Goal: Task Accomplishment & Management: Manage account settings

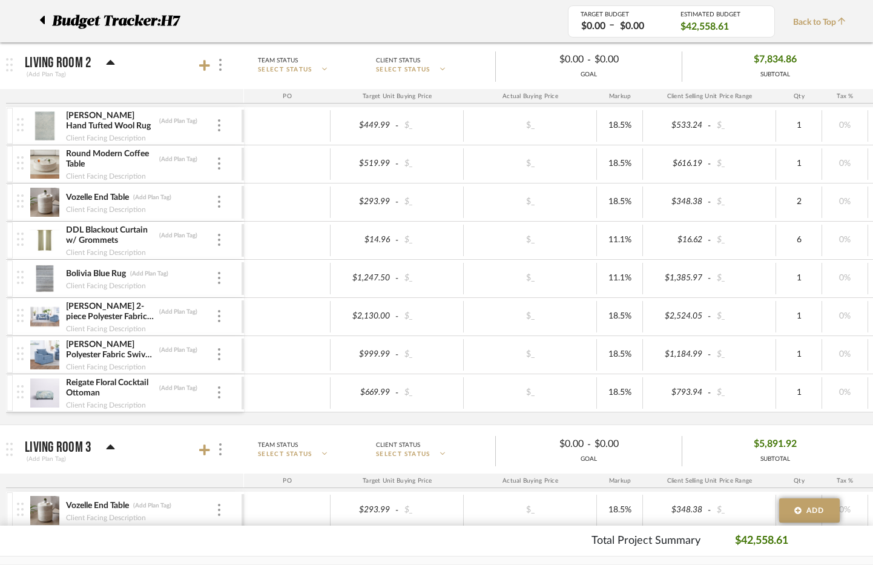
scroll to position [1013, 0]
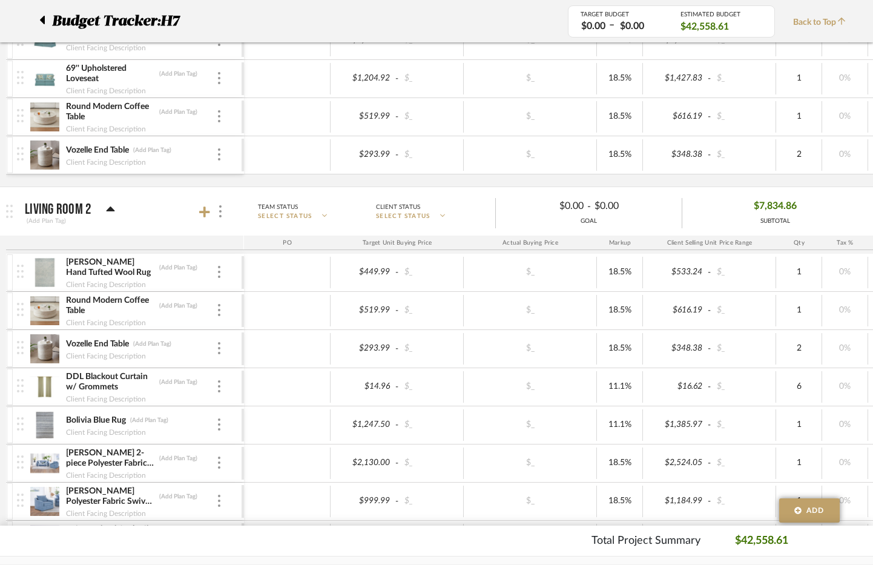
click at [42, 20] on icon at bounding box center [42, 20] width 5 height 8
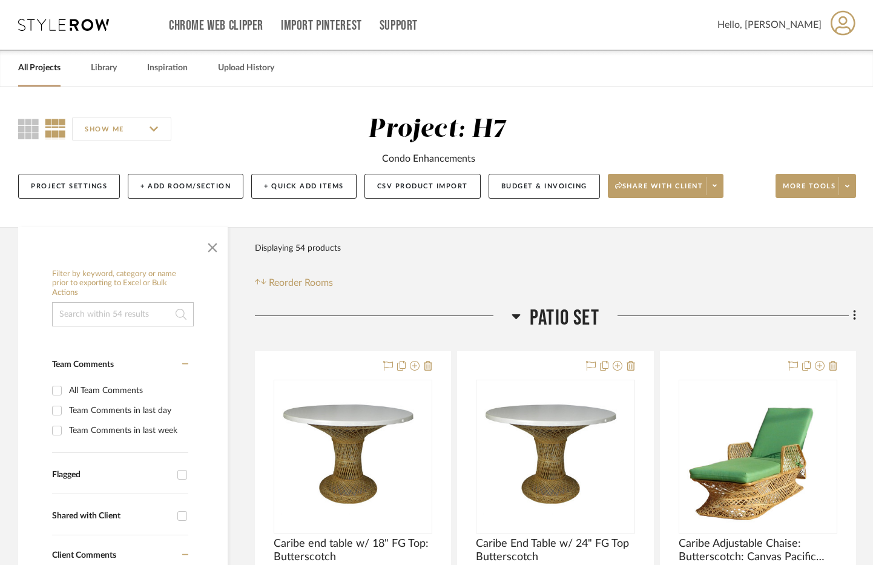
click at [46, 69] on link "All Projects" at bounding box center [39, 68] width 42 height 16
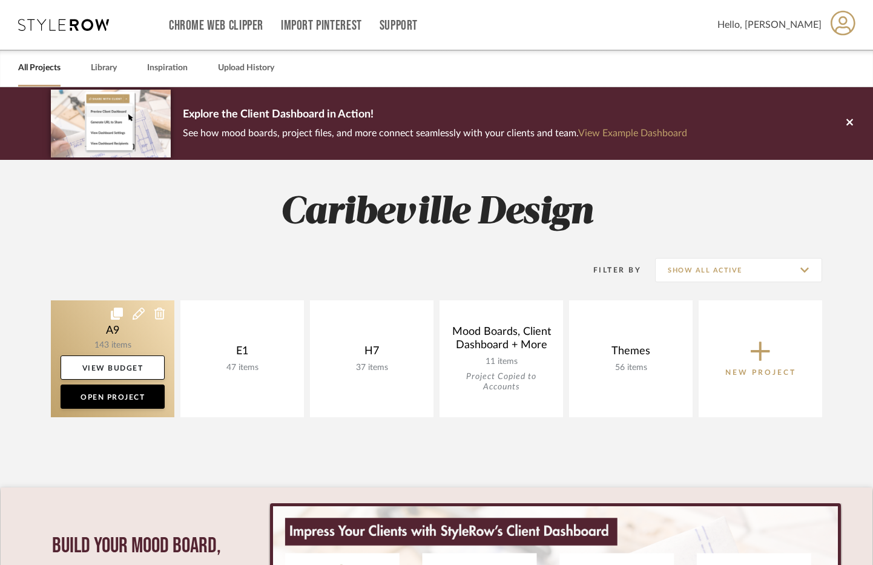
click at [99, 339] on link at bounding box center [112, 358] width 123 height 117
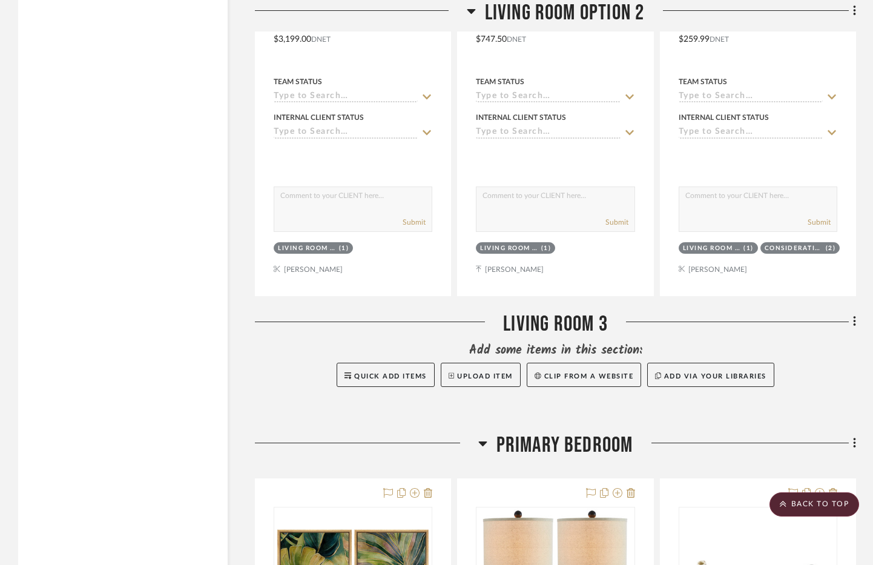
scroll to position [6296, 0]
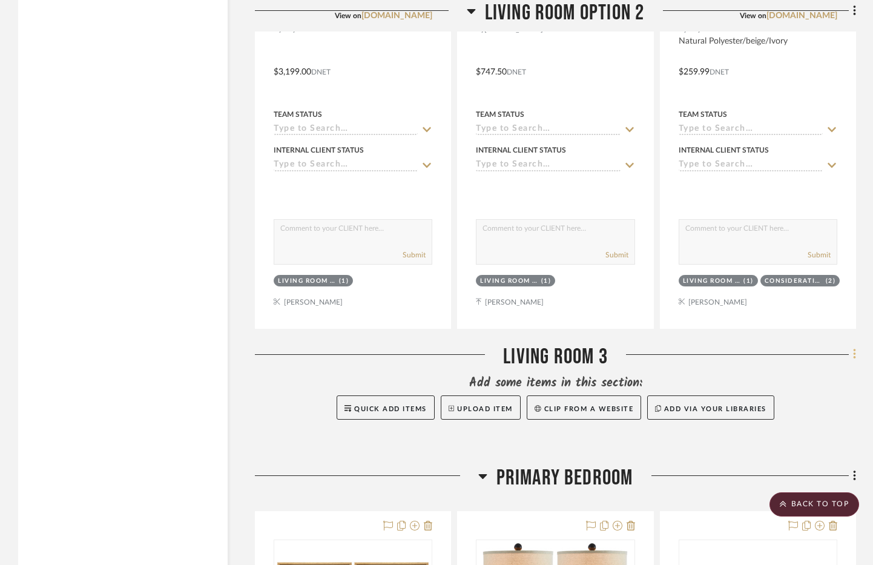
click at [853, 354] on icon at bounding box center [855, 353] width 4 height 13
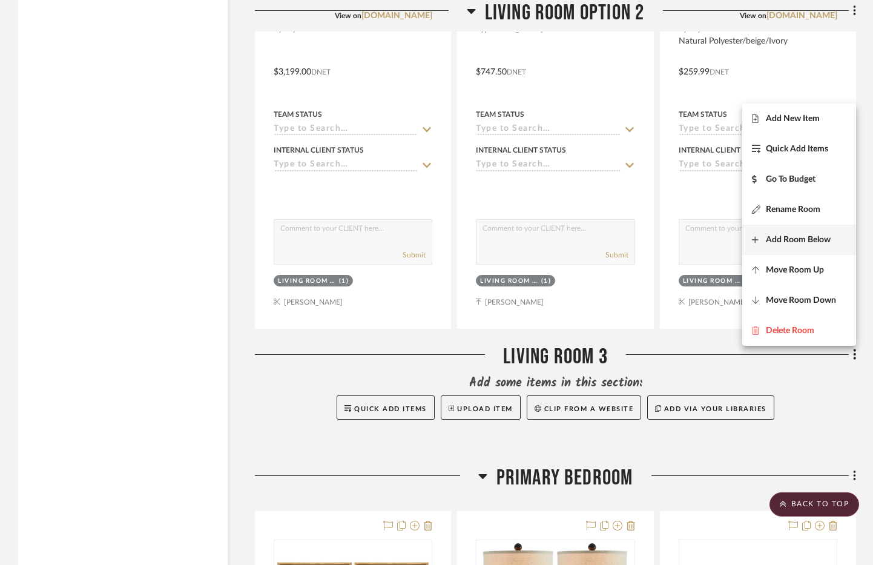
click at [814, 240] on span "Add Room Below" at bounding box center [798, 239] width 65 height 10
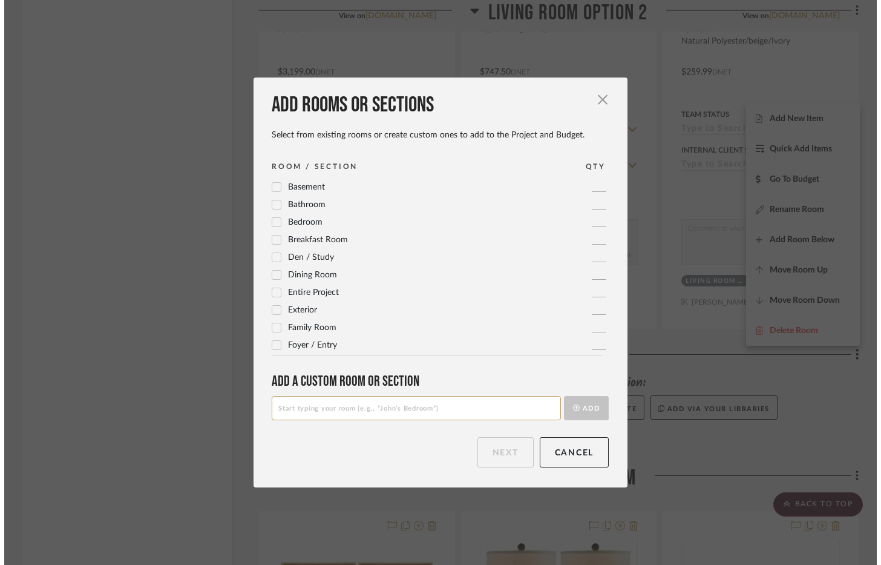
scroll to position [0, 0]
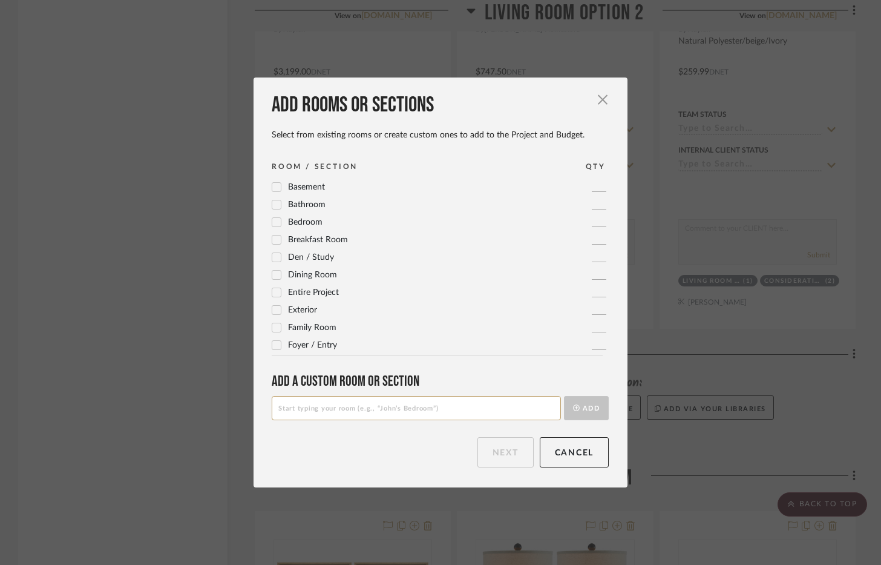
click at [360, 407] on input at bounding box center [416, 408] width 289 height 24
type input "Living Room 4"
click at [581, 416] on button "Add" at bounding box center [586, 408] width 45 height 24
click at [522, 455] on button "Next" at bounding box center [506, 452] width 56 height 30
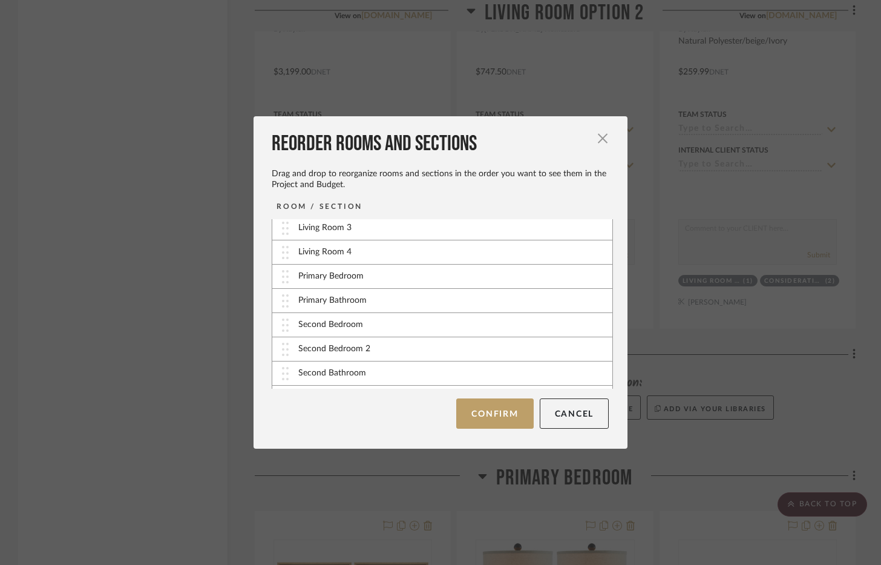
scroll to position [61, 0]
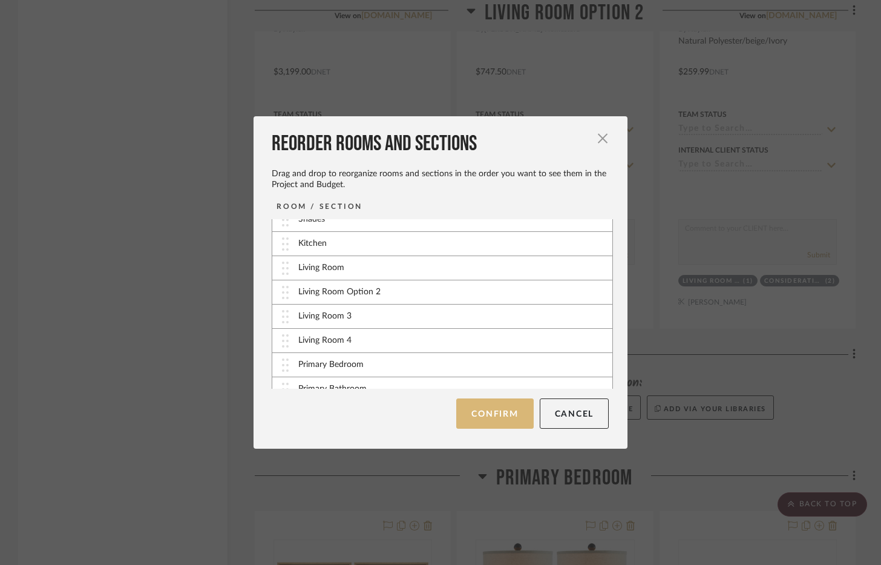
click at [472, 409] on button "Confirm" at bounding box center [494, 413] width 77 height 30
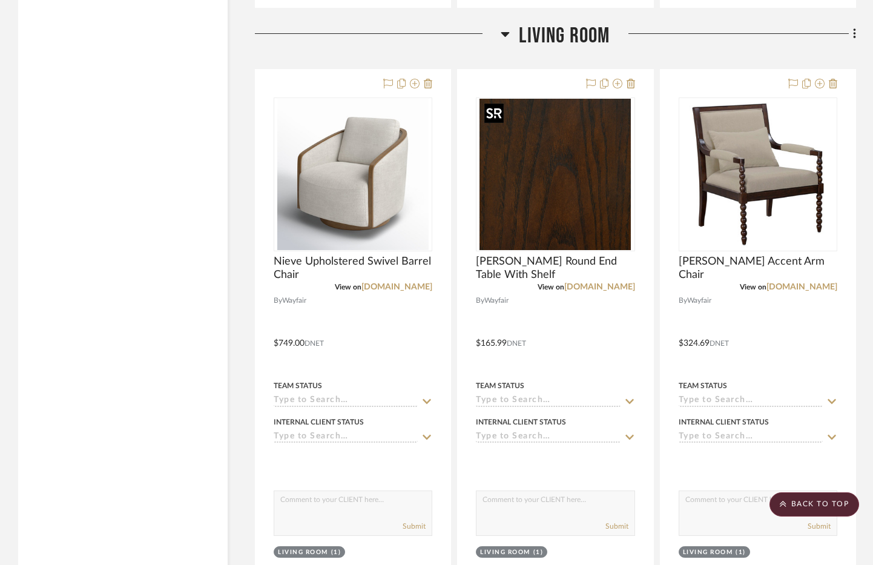
scroll to position [4298, 0]
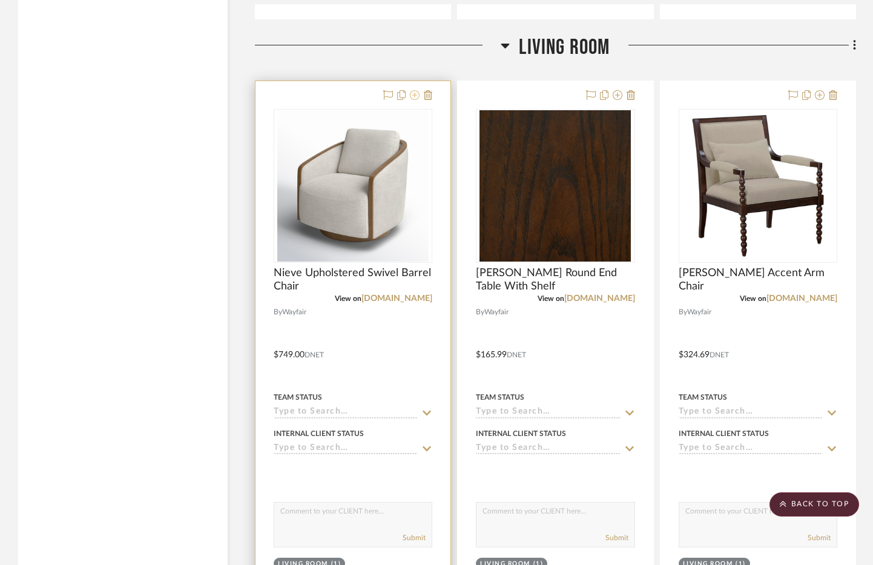
click at [418, 97] on icon at bounding box center [415, 95] width 10 height 10
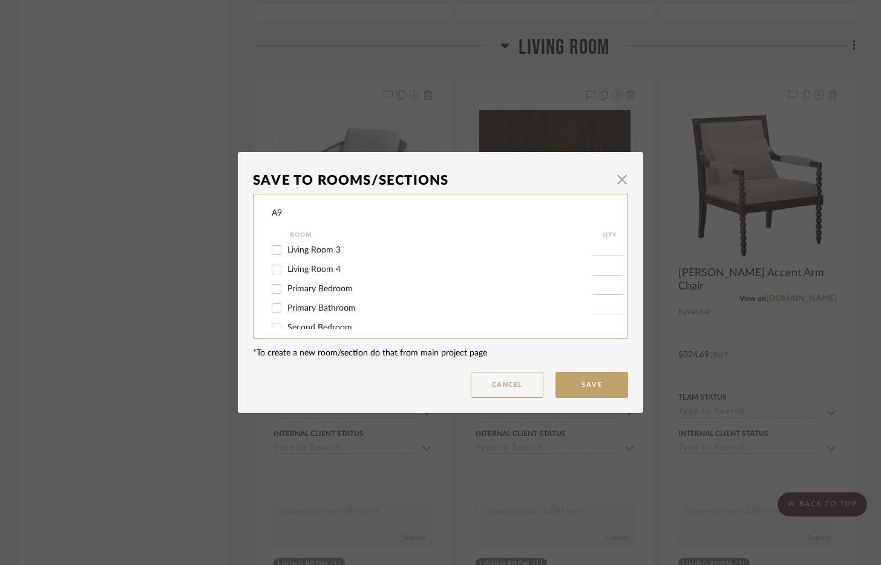
scroll to position [121, 0]
click at [329, 266] on span "Living Room 4" at bounding box center [314, 266] width 53 height 8
click at [286, 266] on input "Living Room 4" at bounding box center [276, 266] width 19 height 19
checkbox input "true"
type input "1"
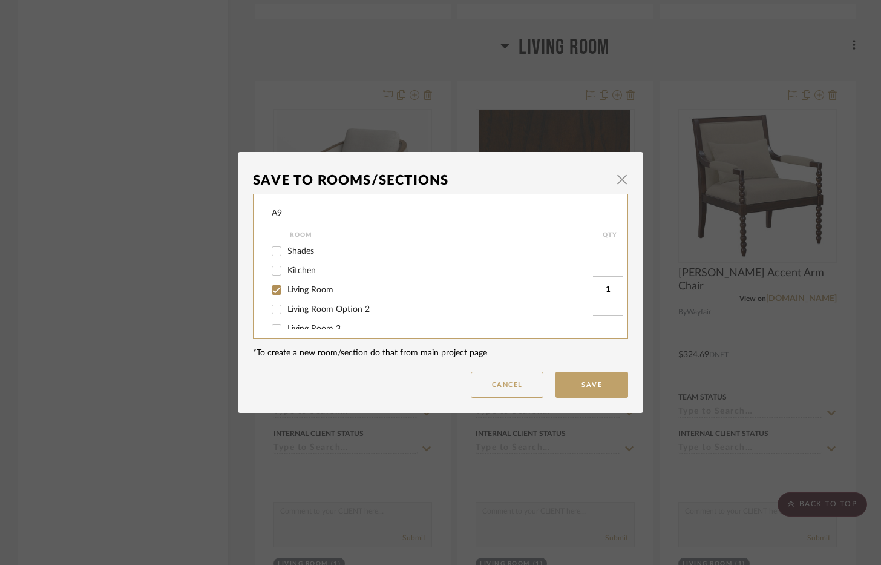
scroll to position [61, 0]
click at [308, 271] on span "Living Room" at bounding box center [311, 269] width 46 height 8
click at [286, 271] on input "Living Room" at bounding box center [276, 268] width 19 height 19
checkbox input "false"
click at [608, 383] on button "Save" at bounding box center [592, 385] width 73 height 26
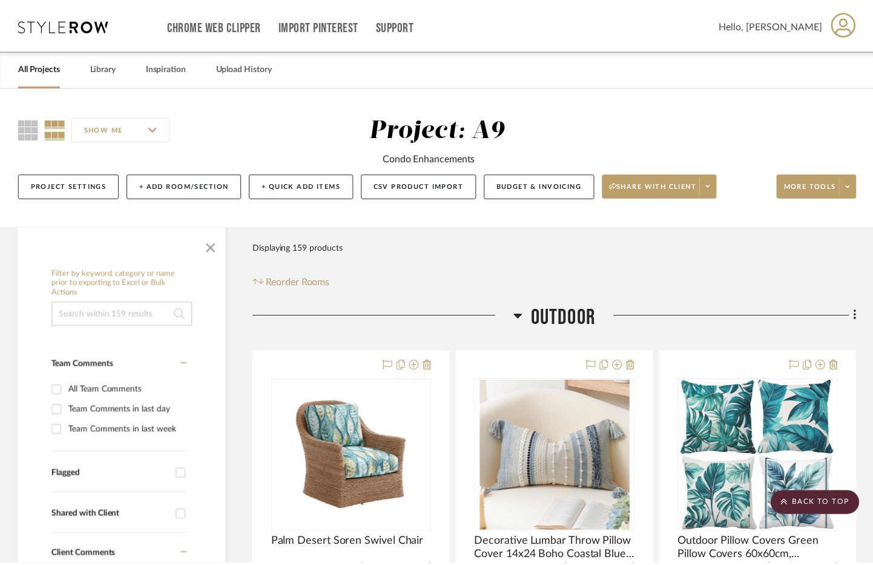
scroll to position [4298, 0]
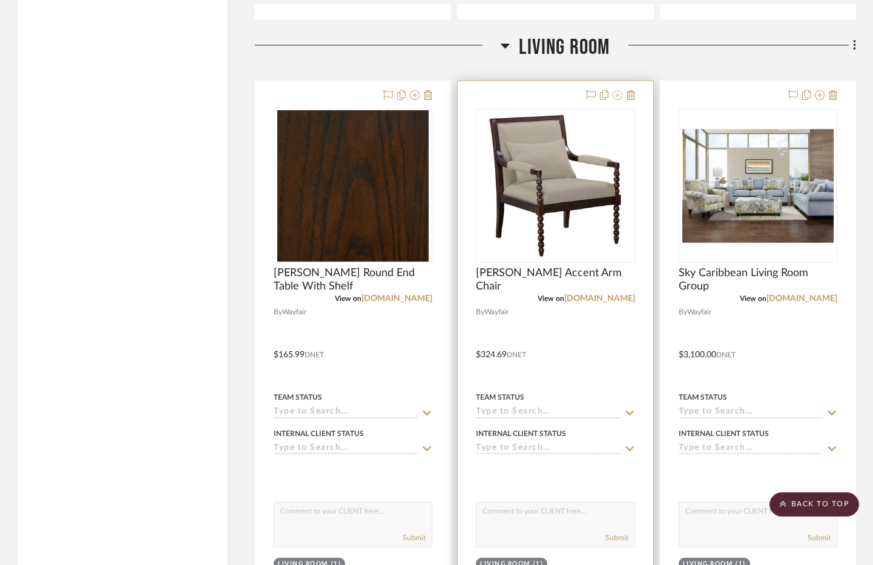
click at [616, 94] on icon at bounding box center [618, 95] width 10 height 10
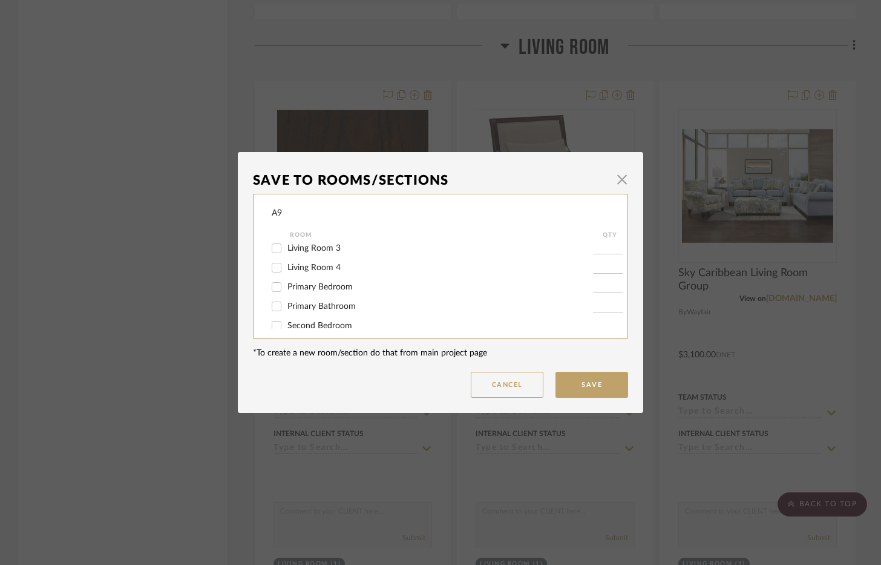
scroll to position [121, 0]
click at [329, 269] on span "Living Room 4" at bounding box center [314, 266] width 53 height 8
click at [286, 269] on input "Living Room 4" at bounding box center [276, 266] width 19 height 19
checkbox input "true"
type input "1"
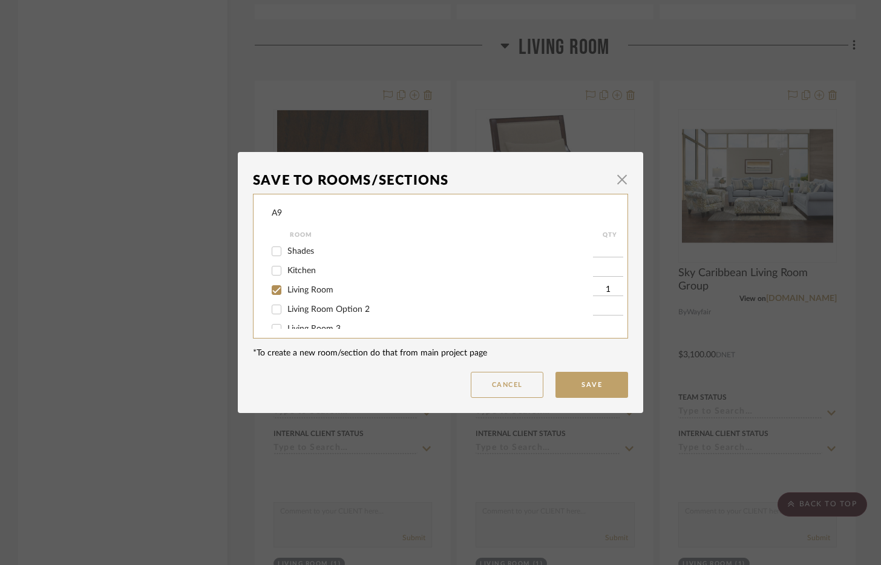
scroll to position [61, 0]
click at [317, 274] on label "Living Room" at bounding box center [441, 269] width 306 height 10
click at [286, 274] on input "Living Room" at bounding box center [276, 268] width 19 height 19
checkbox input "false"
click at [611, 390] on button "Save" at bounding box center [592, 385] width 73 height 26
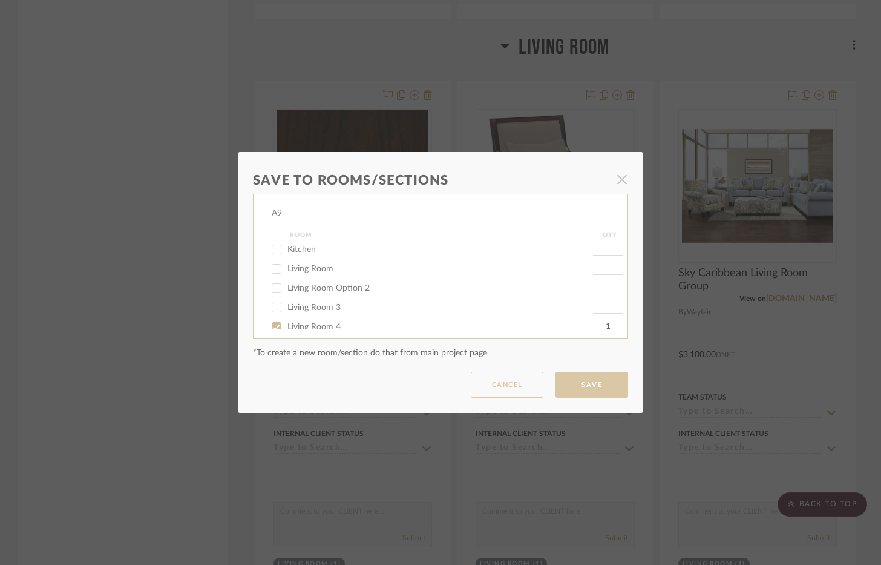
click at [819, 96] on div "Save To Rooms/Sections × A9 Room QTY Outdoor Foyer / Entry Shades Kitchen Livin…" at bounding box center [440, 282] width 881 height 565
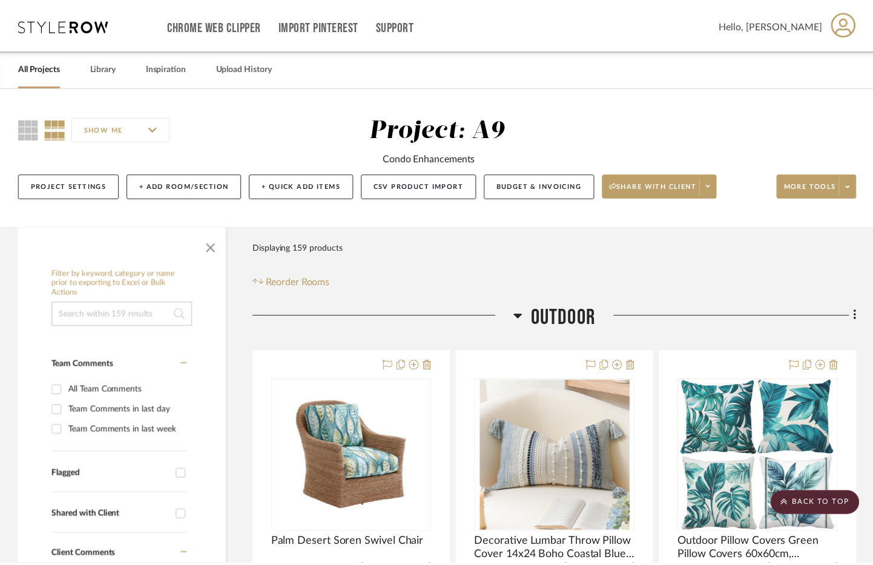
scroll to position [4298, 0]
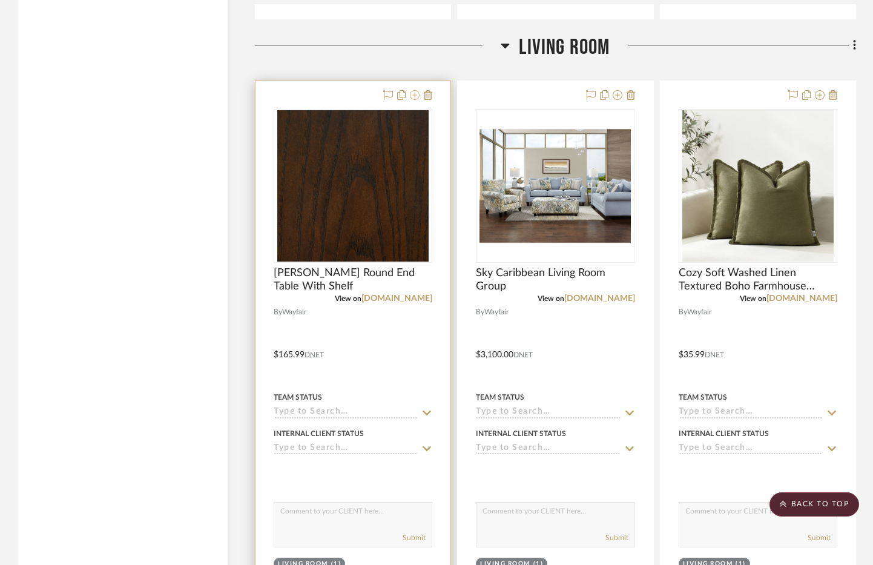
click at [416, 99] on icon at bounding box center [415, 95] width 10 height 10
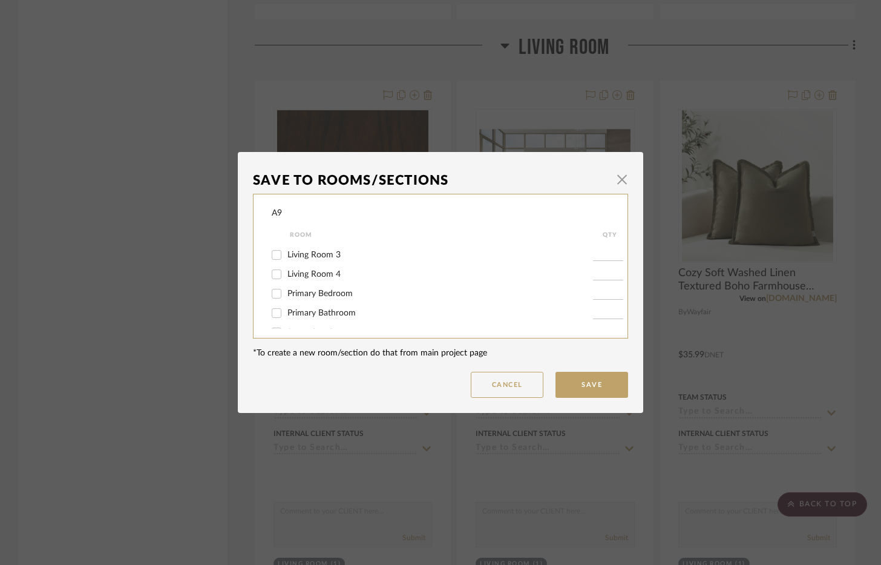
scroll to position [121, 0]
click at [334, 266] on span "Living Room 4" at bounding box center [314, 266] width 53 height 8
click at [286, 266] on input "Living Room 4" at bounding box center [276, 266] width 19 height 19
checkbox input "true"
type input "1"
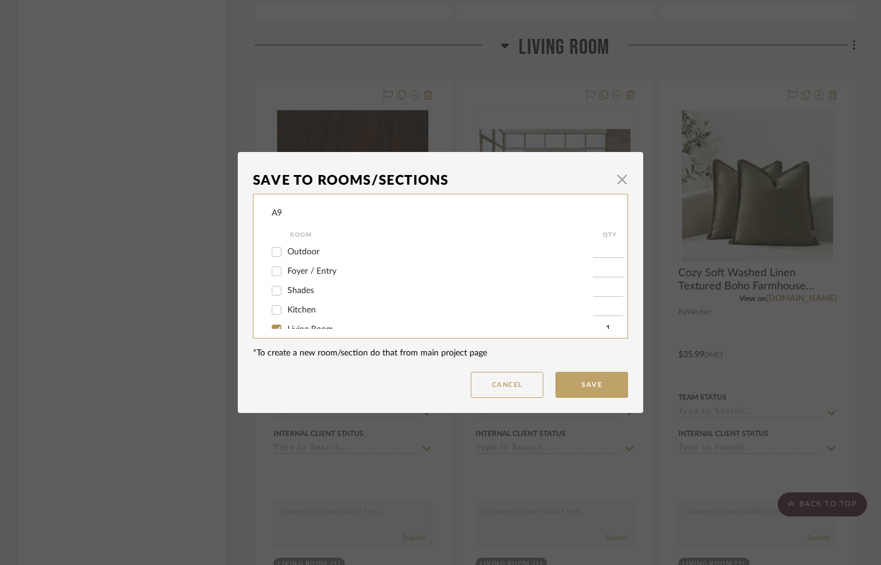
scroll to position [61, 0]
click at [318, 268] on span "Living Room" at bounding box center [311, 269] width 46 height 8
click at [286, 268] on input "Living Room" at bounding box center [276, 268] width 19 height 19
checkbox input "false"
click at [597, 382] on button "Save" at bounding box center [592, 385] width 73 height 26
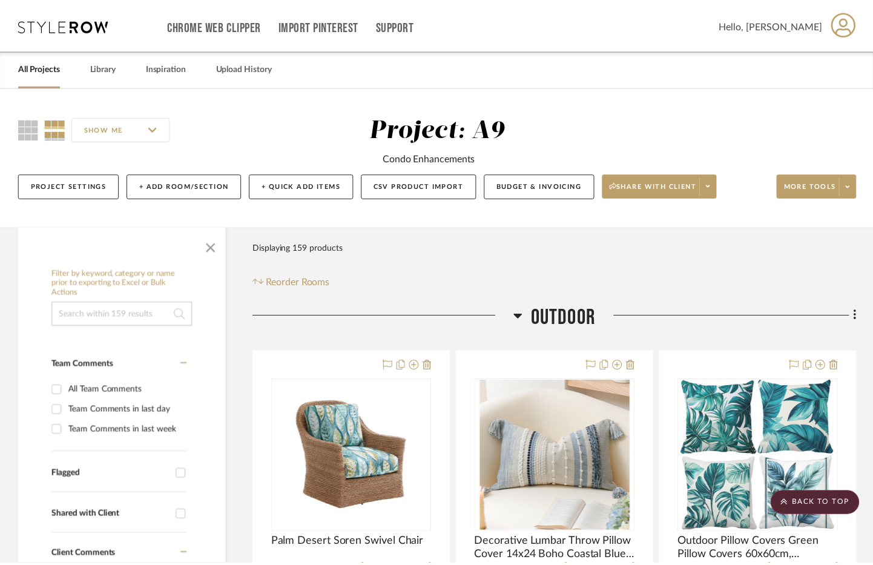
scroll to position [4298, 0]
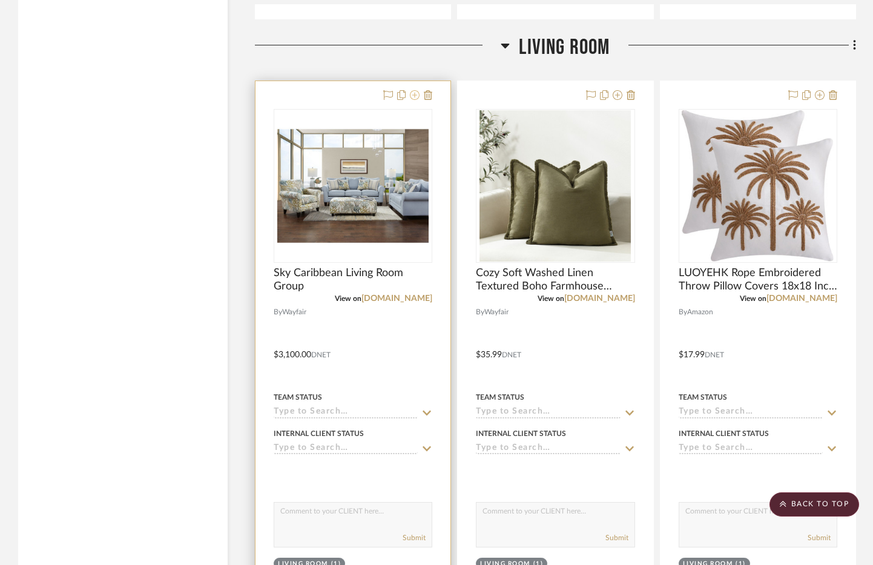
click at [418, 91] on icon at bounding box center [415, 95] width 10 height 10
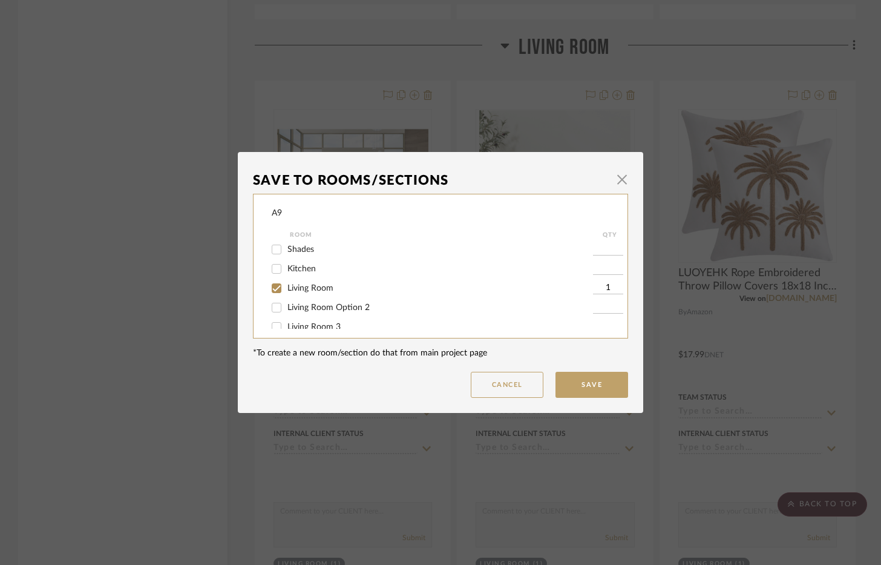
scroll to position [61, 0]
click at [308, 285] on span "Living Room Option 2" at bounding box center [329, 288] width 82 height 8
click at [286, 285] on input "Living Room Option 2" at bounding box center [276, 287] width 19 height 19
checkbox input "true"
type input "1"
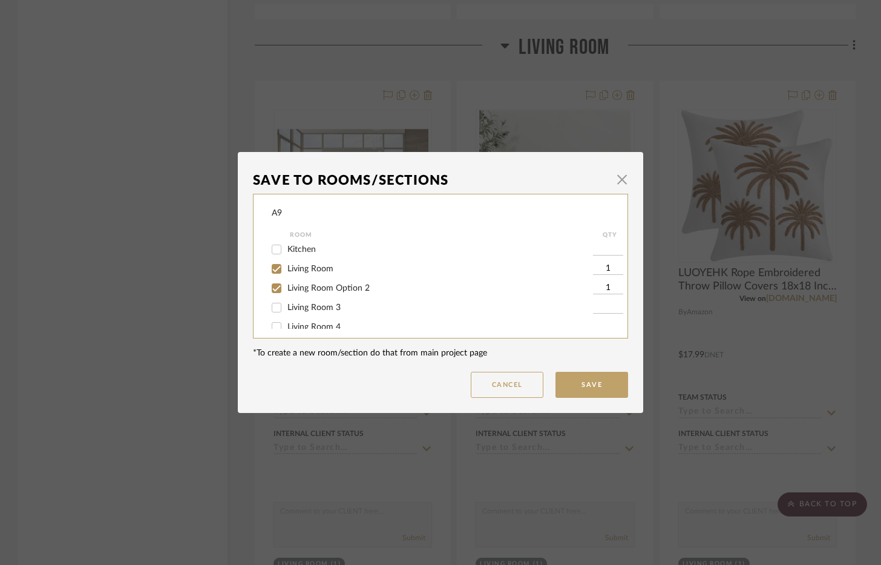
click at [303, 267] on span "Living Room" at bounding box center [311, 269] width 46 height 8
click at [286, 267] on input "Living Room" at bounding box center [276, 268] width 19 height 19
checkbox input "false"
click at [613, 386] on button "Save" at bounding box center [592, 385] width 73 height 26
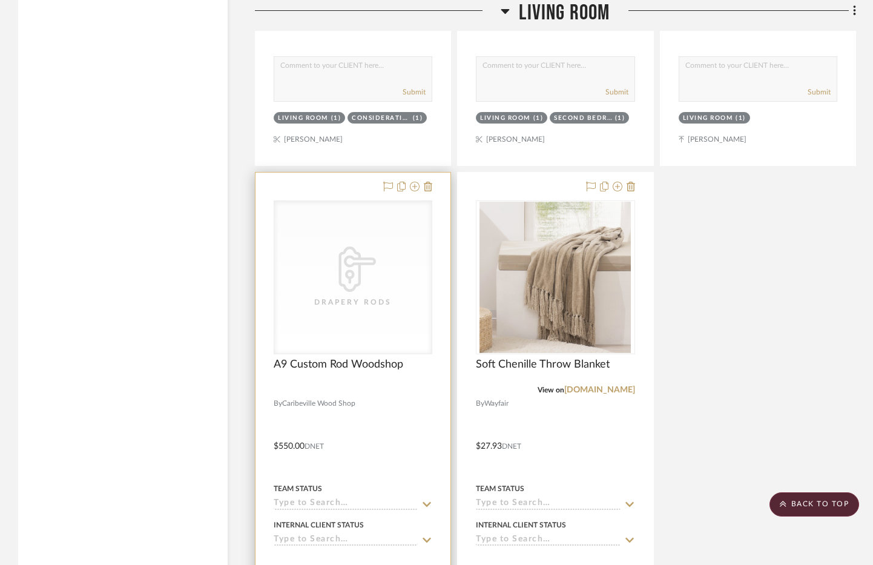
scroll to position [5267, 0]
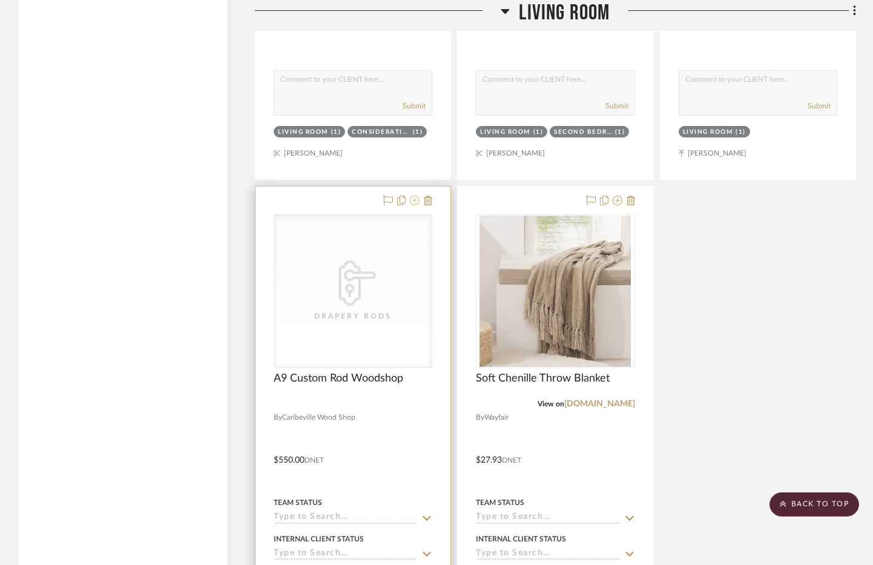
click at [416, 200] on icon at bounding box center [415, 201] width 10 height 10
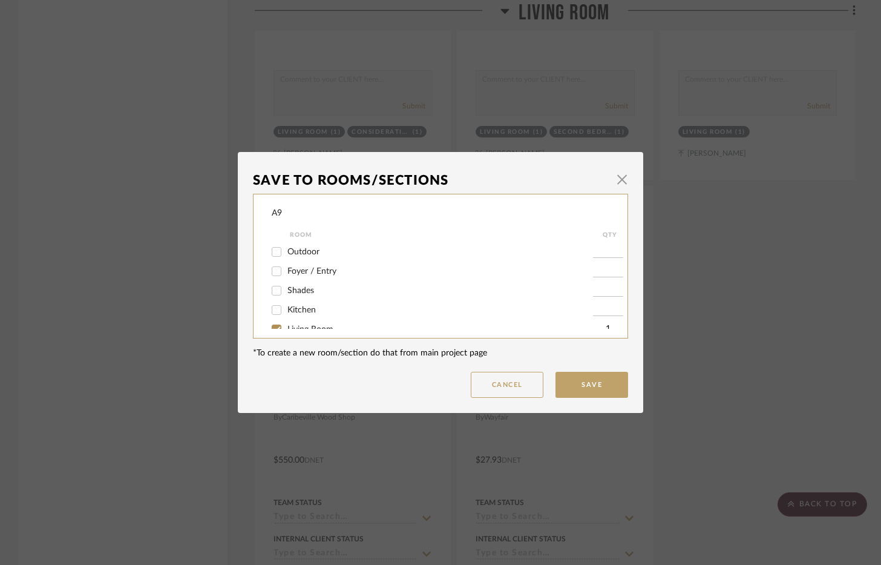
scroll to position [61, 0]
click at [326, 293] on label "Living Room Option 2" at bounding box center [441, 288] width 306 height 10
click at [286, 293] on input "Living Room Option 2" at bounding box center [276, 287] width 19 height 19
checkbox input "true"
type input "1"
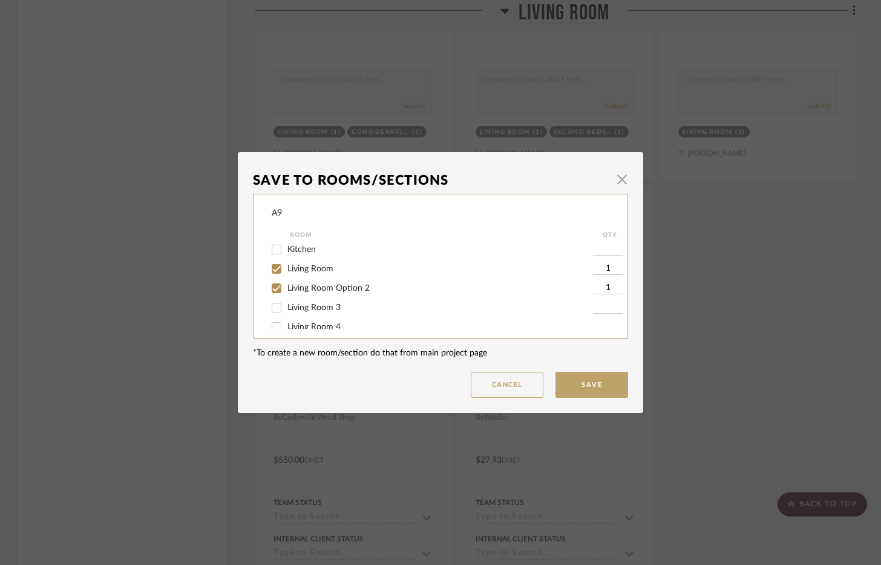
click at [326, 306] on span "Living Room 3" at bounding box center [314, 307] width 53 height 8
click at [286, 306] on input "Living Room 3" at bounding box center [276, 307] width 19 height 19
checkbox input "true"
type input "1"
click at [324, 322] on label "Living Room 4" at bounding box center [441, 327] width 306 height 10
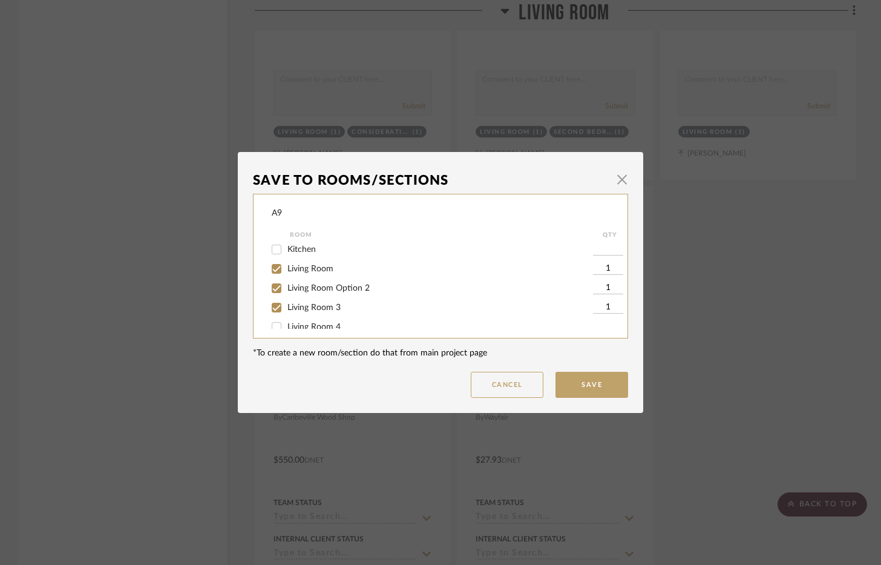
click at [286, 321] on input "Living Room 4" at bounding box center [276, 326] width 19 height 19
checkbox input "true"
type input "1"
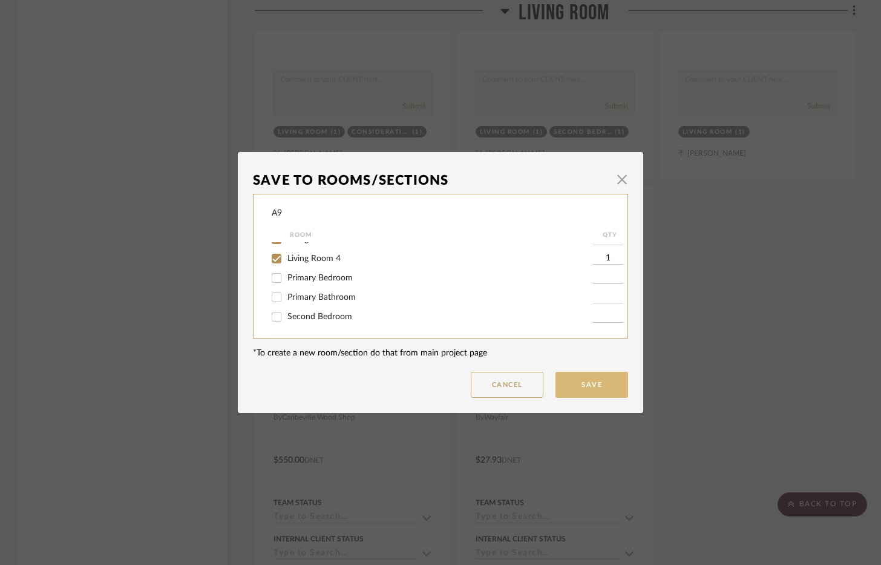
click at [587, 378] on button "Save" at bounding box center [592, 385] width 73 height 26
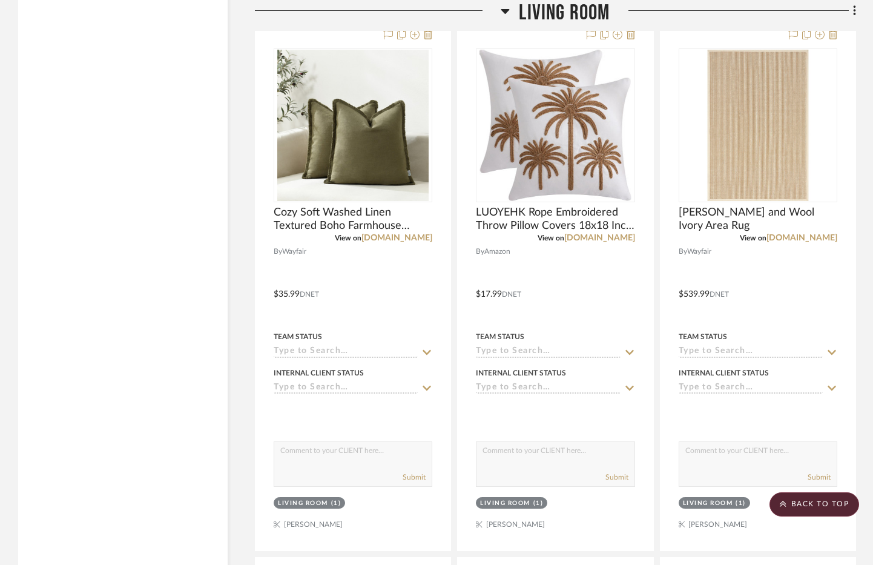
scroll to position [4116, 0]
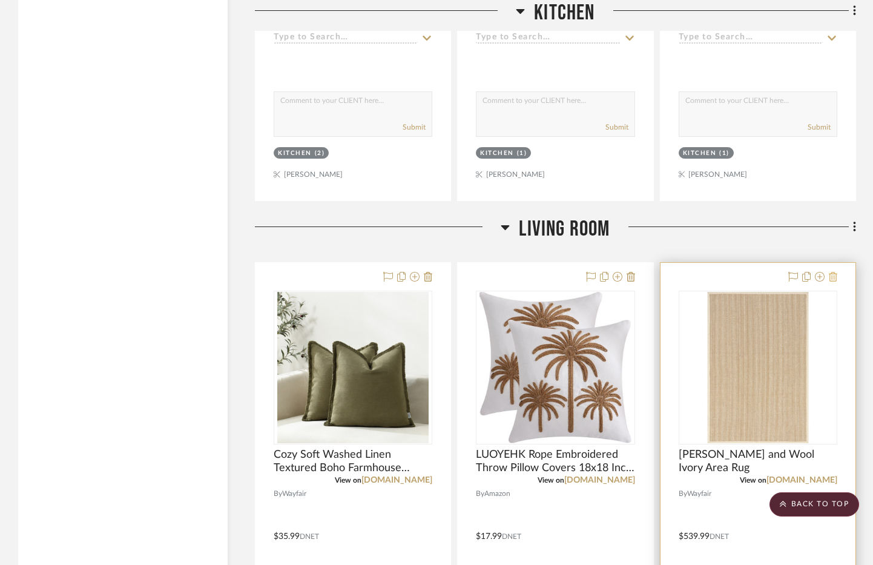
click at [835, 276] on icon at bounding box center [833, 277] width 8 height 10
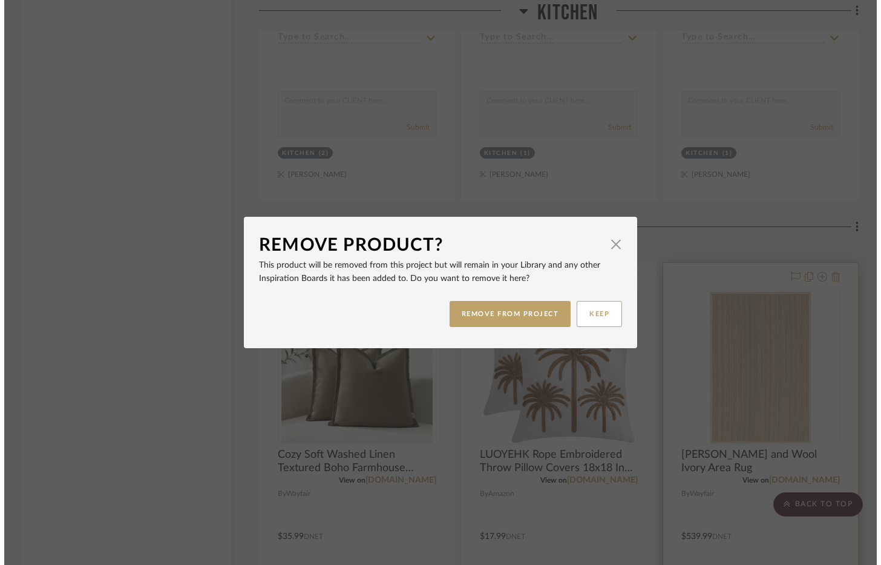
scroll to position [0, 0]
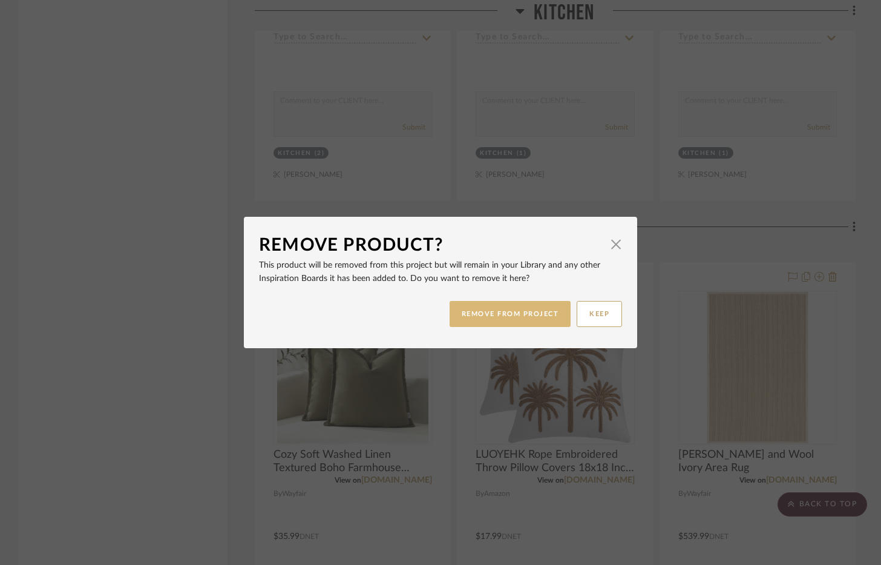
click at [526, 319] on button "REMOVE FROM PROJECT" at bounding box center [511, 314] width 122 height 26
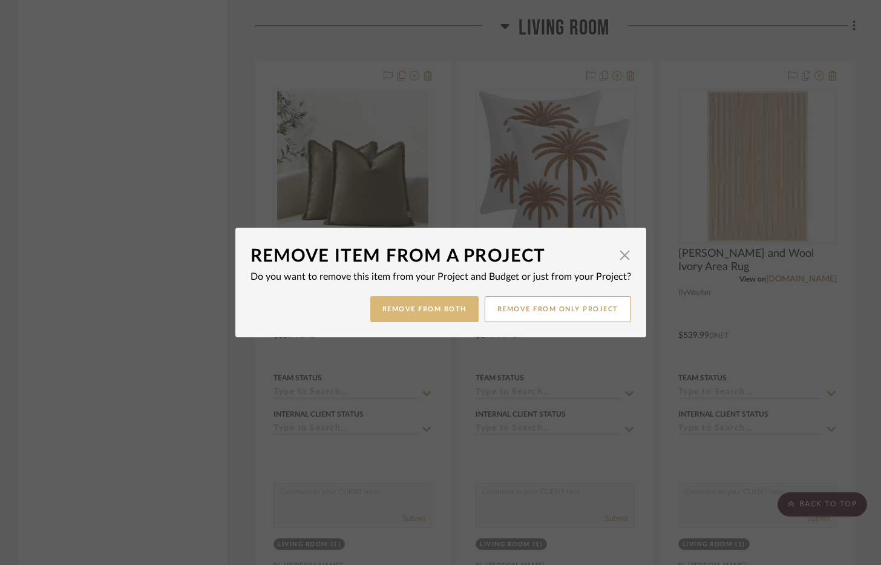
click at [426, 308] on button "Remove from Both" at bounding box center [424, 309] width 108 height 26
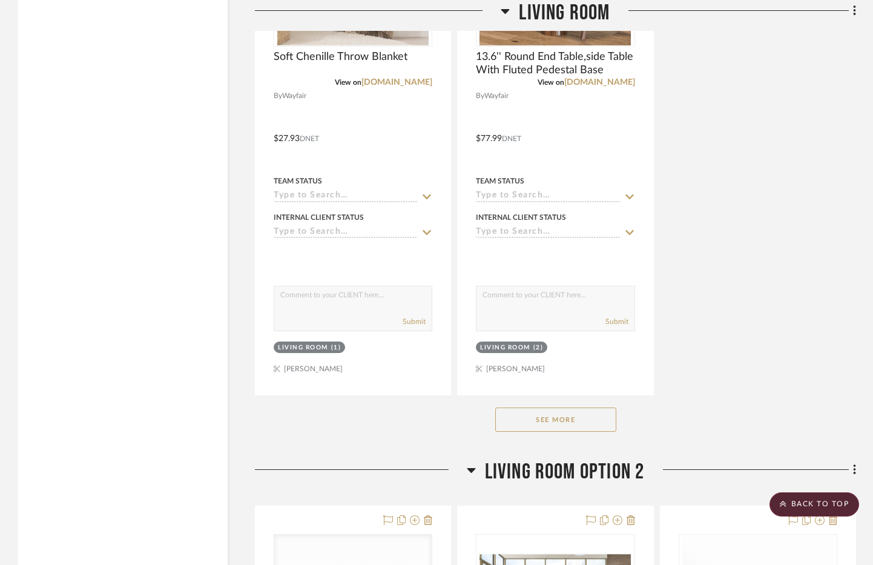
scroll to position [5589, 0]
click at [549, 427] on button "See More" at bounding box center [555, 419] width 121 height 24
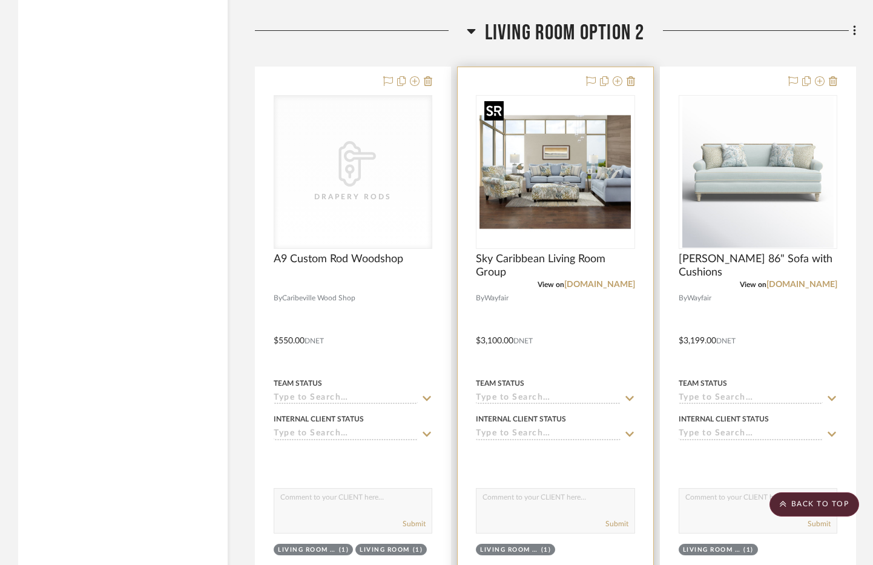
scroll to position [7102, 0]
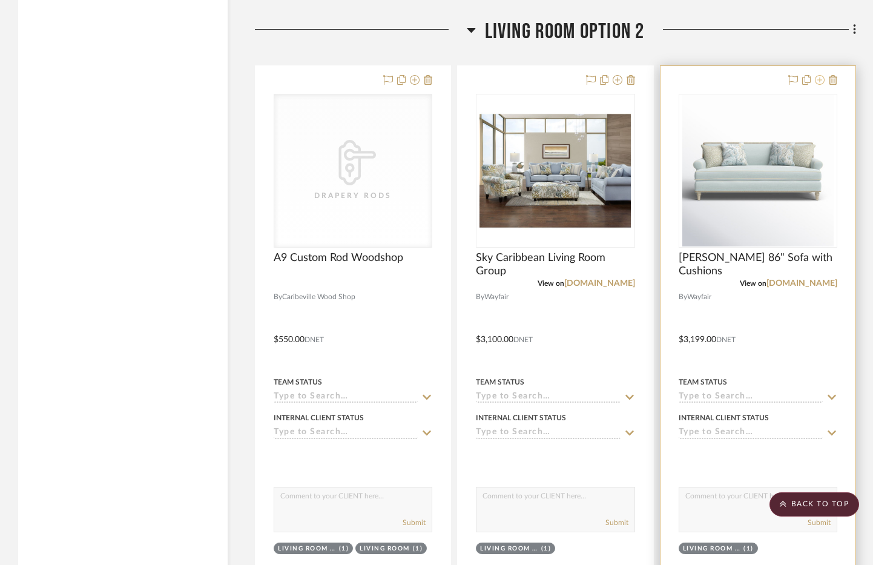
click at [816, 86] on button at bounding box center [820, 80] width 10 height 15
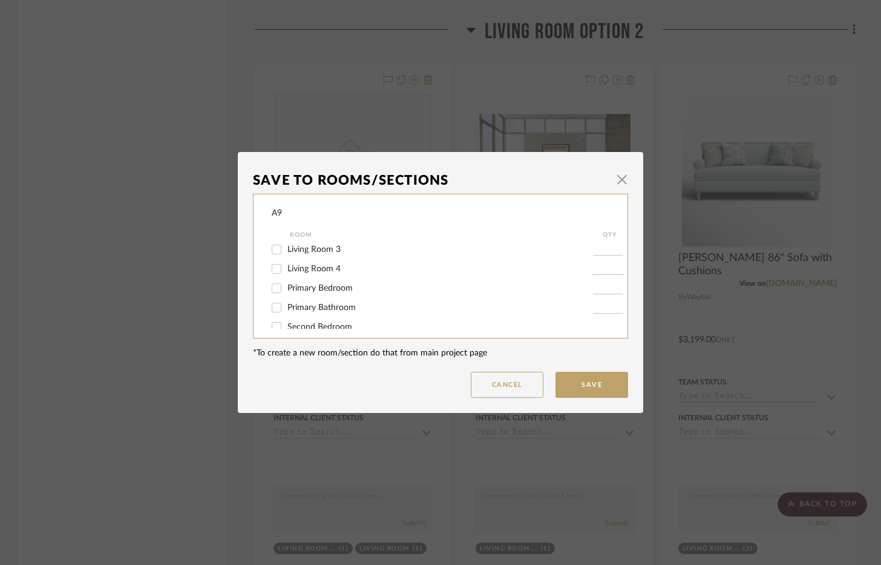
scroll to position [121, 0]
click at [610, 179] on span "button" at bounding box center [622, 179] width 24 height 24
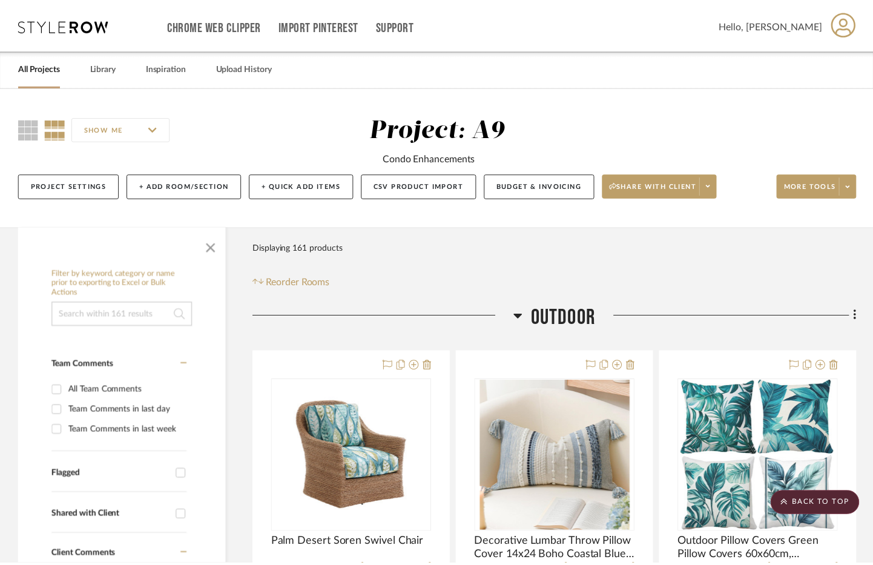
scroll to position [7102, 0]
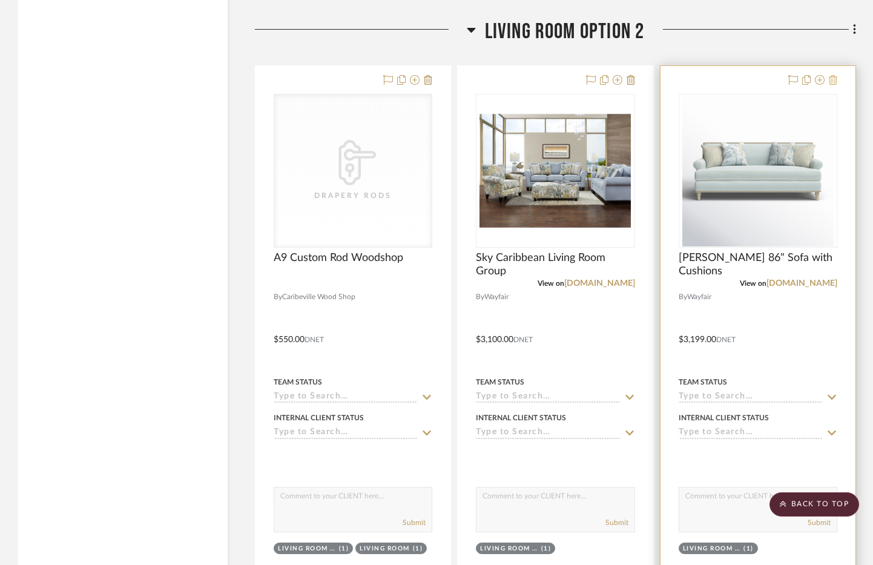
click at [831, 79] on icon at bounding box center [833, 80] width 8 height 10
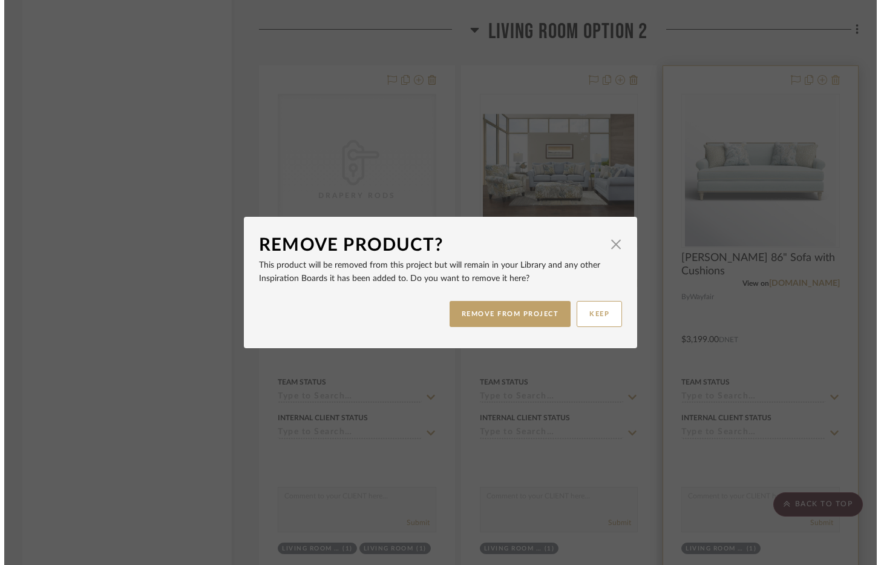
scroll to position [0, 0]
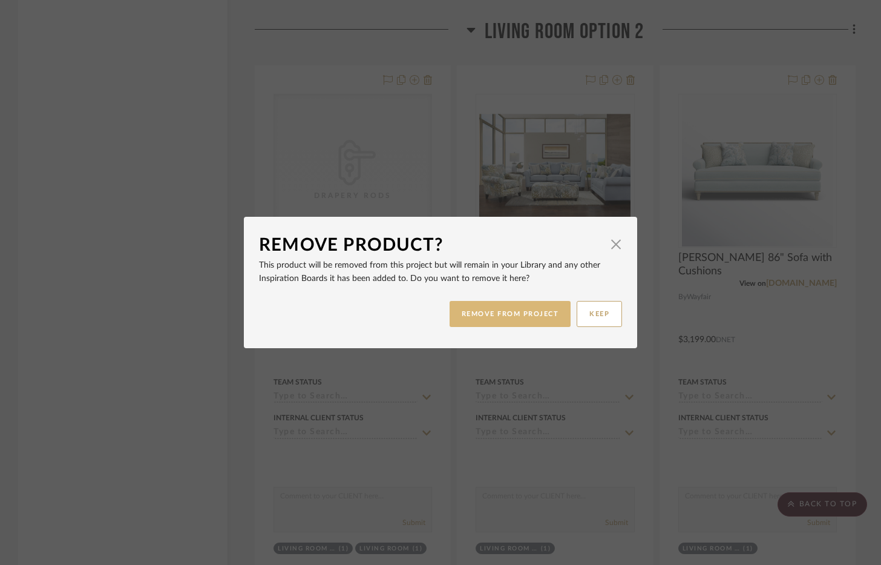
click at [507, 306] on button "REMOVE FROM PROJECT" at bounding box center [511, 314] width 122 height 26
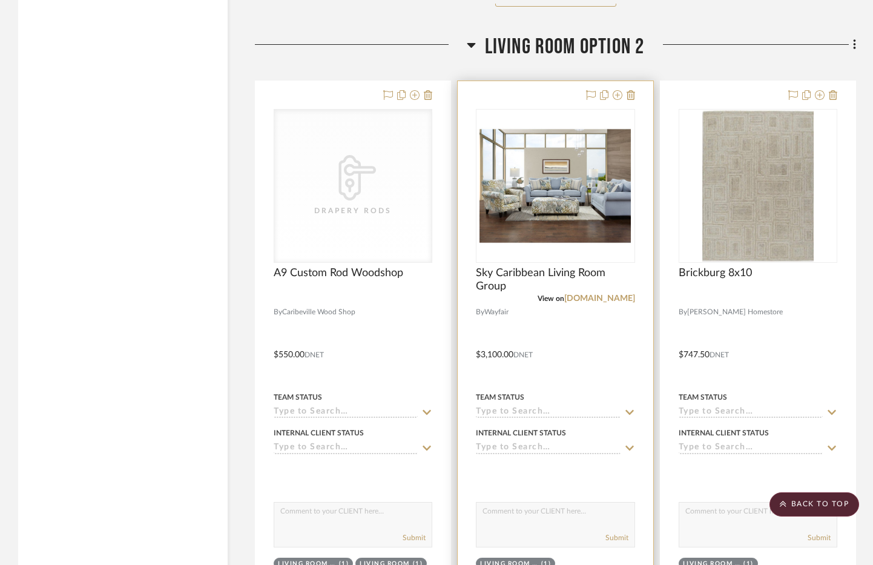
scroll to position [7042, 0]
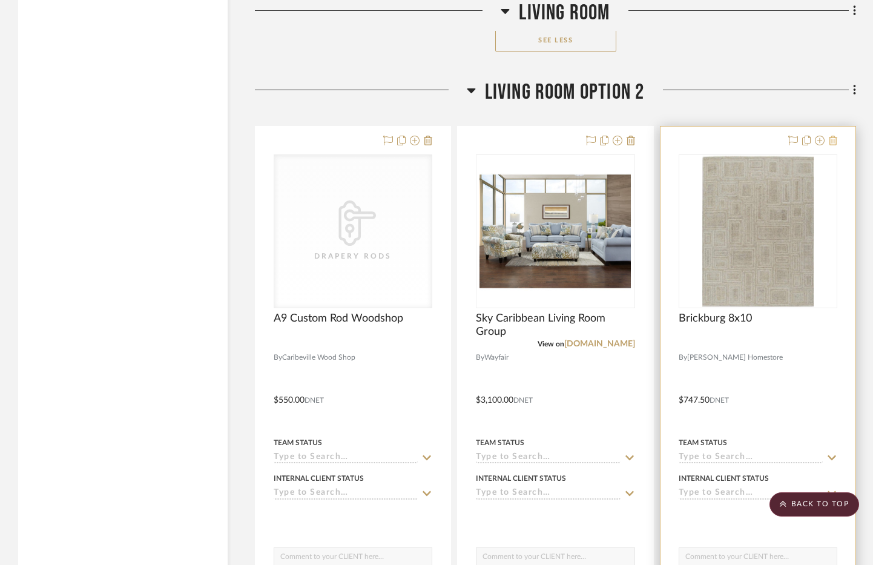
click at [835, 143] on icon at bounding box center [833, 141] width 8 height 10
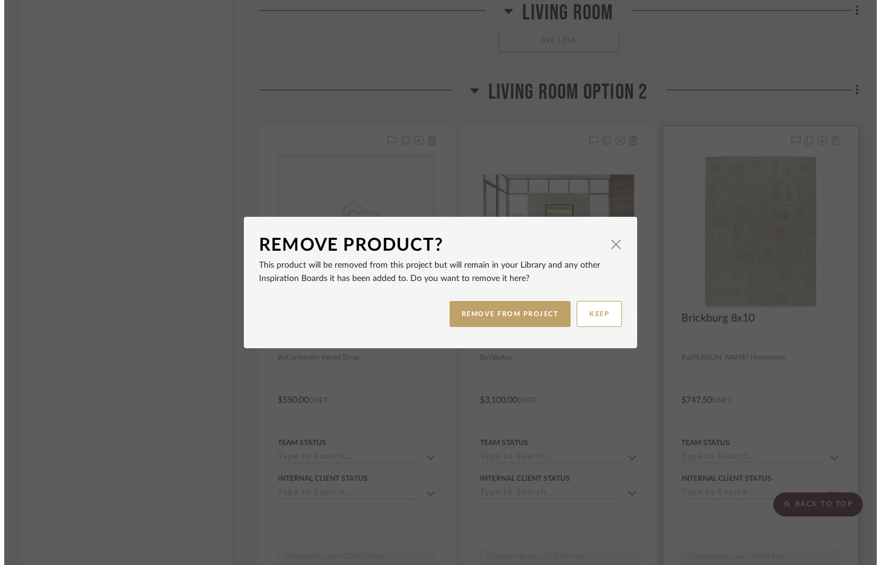
scroll to position [0, 0]
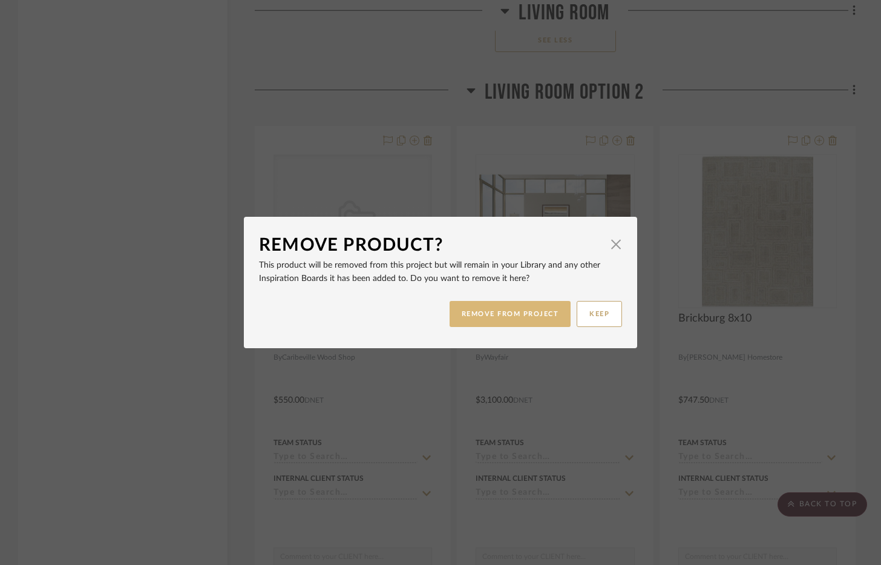
click at [507, 314] on button "REMOVE FROM PROJECT" at bounding box center [511, 314] width 122 height 26
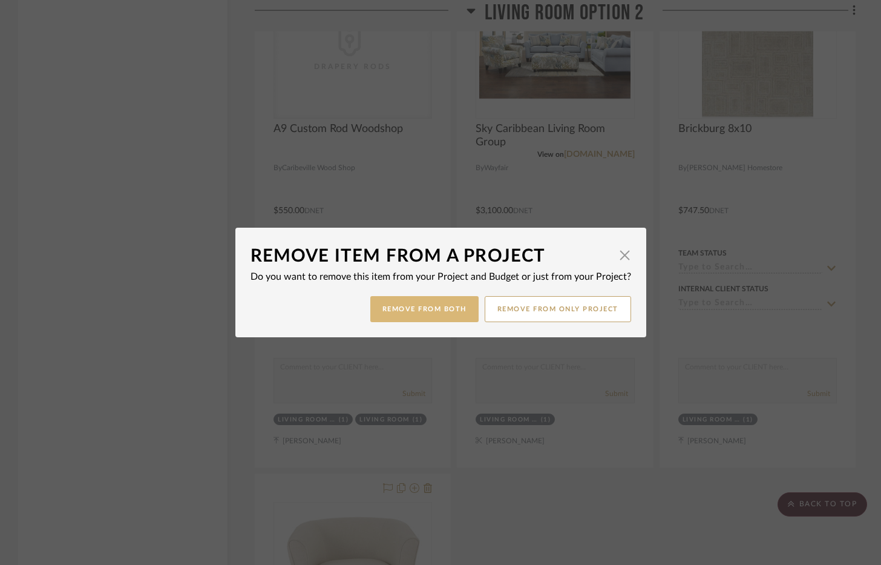
click at [443, 305] on button "Remove from Both" at bounding box center [424, 309] width 108 height 26
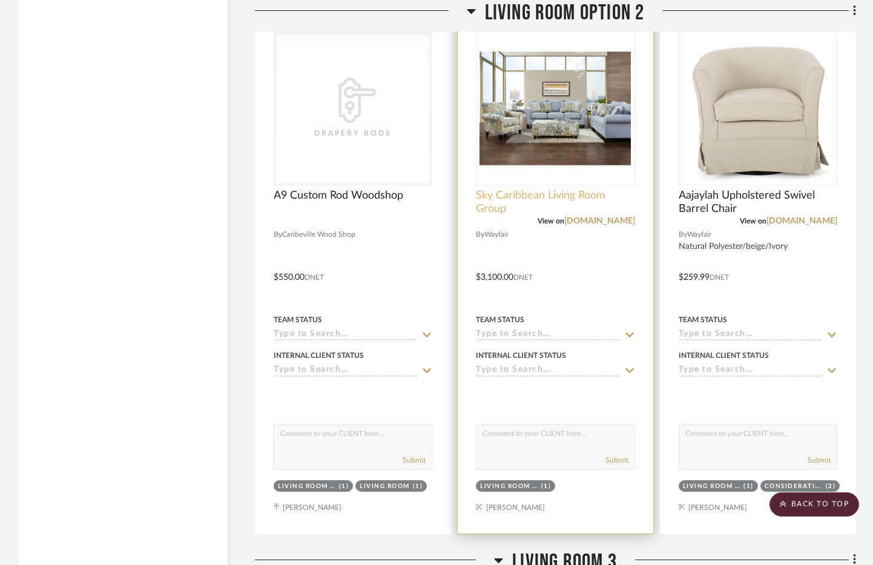
scroll to position [7082, 0]
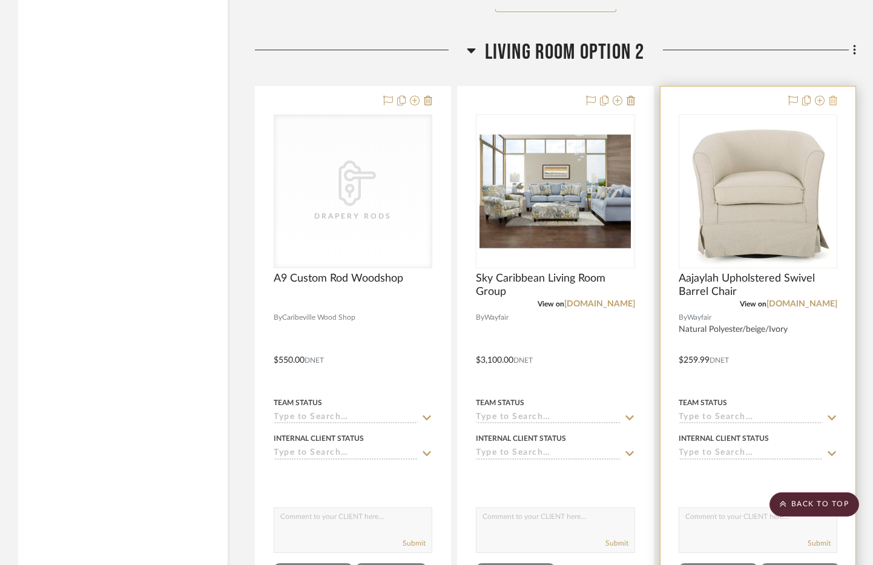
click at [834, 104] on icon at bounding box center [833, 101] width 8 height 10
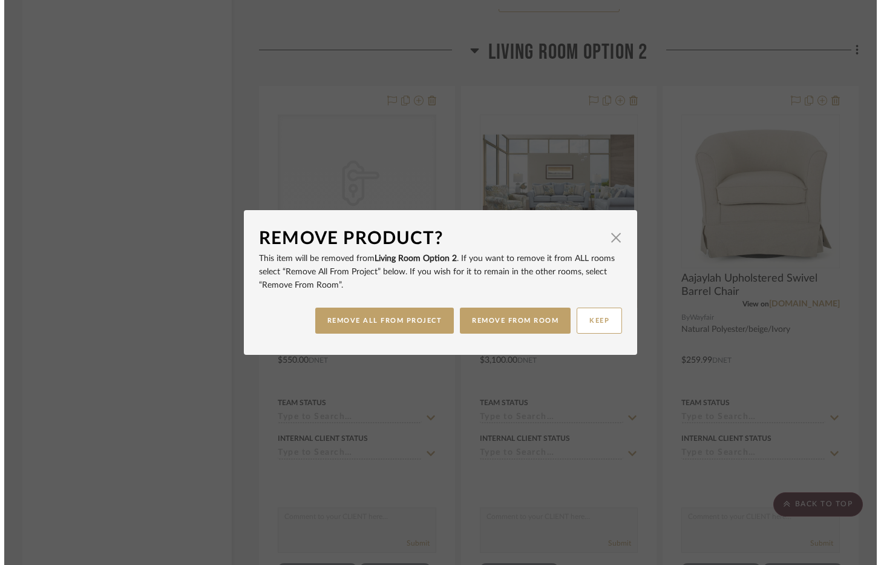
scroll to position [0, 0]
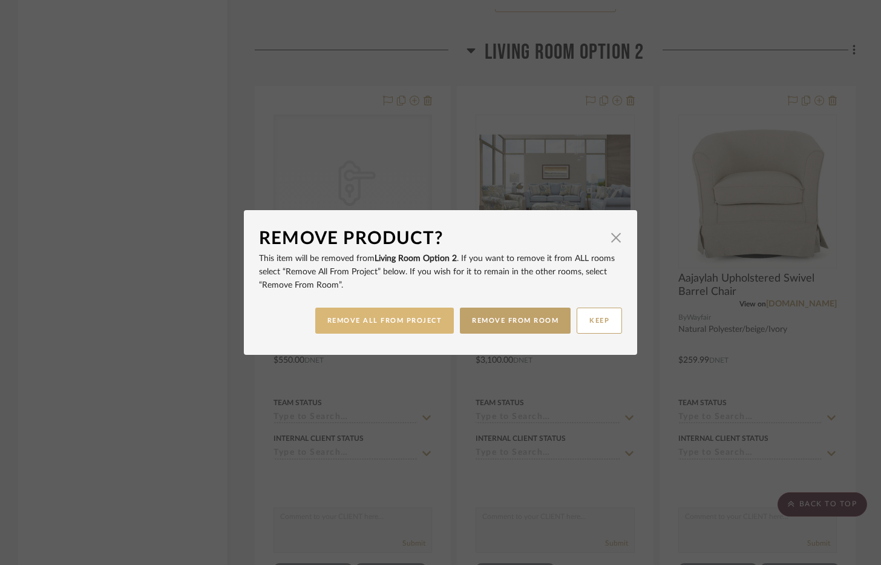
click at [421, 317] on button "REMOVE ALL FROM PROJECT" at bounding box center [384, 321] width 139 height 26
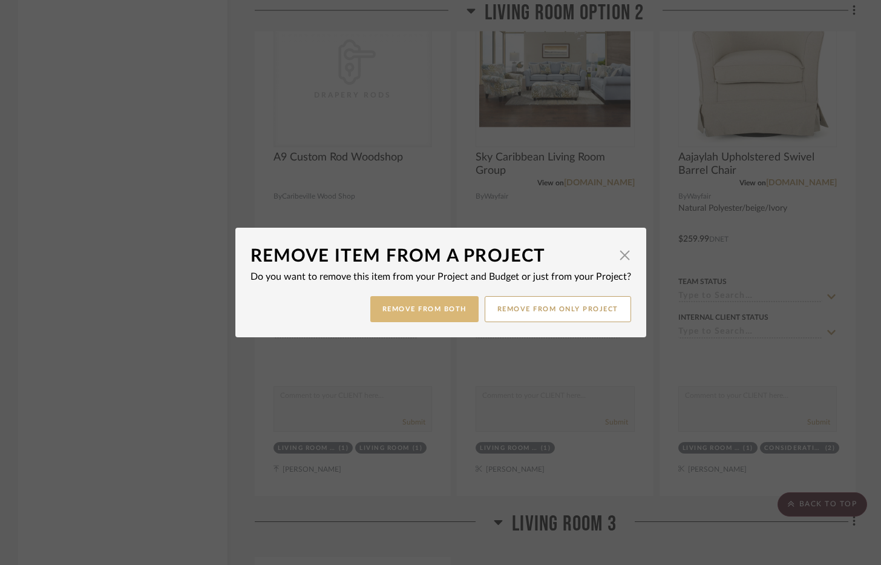
click at [426, 312] on button "Remove from Both" at bounding box center [424, 309] width 108 height 26
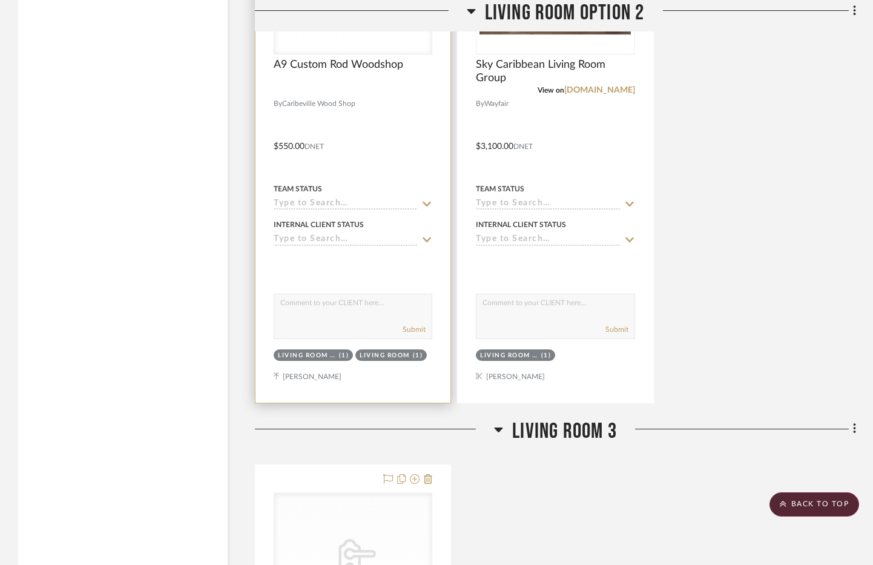
scroll to position [7324, 0]
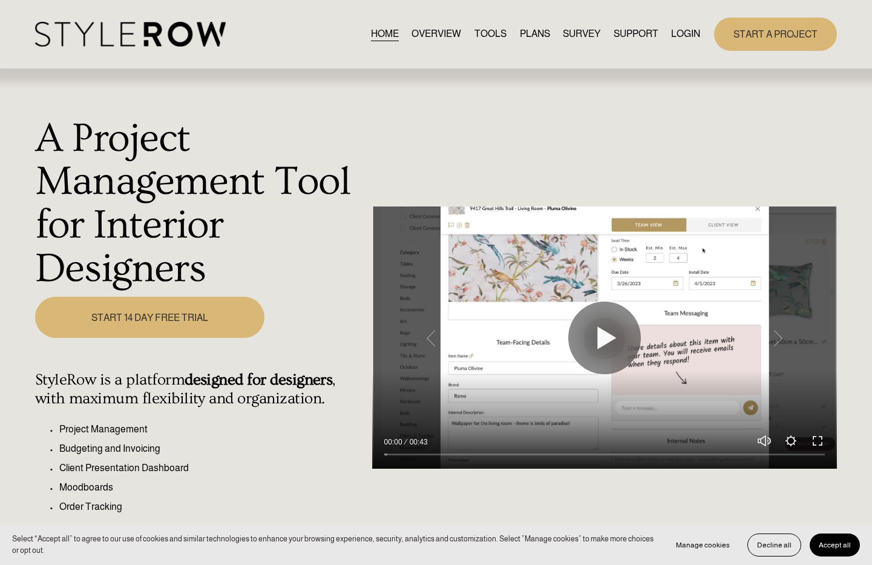
click at [677, 30] on link "LOGIN" at bounding box center [685, 34] width 29 height 16
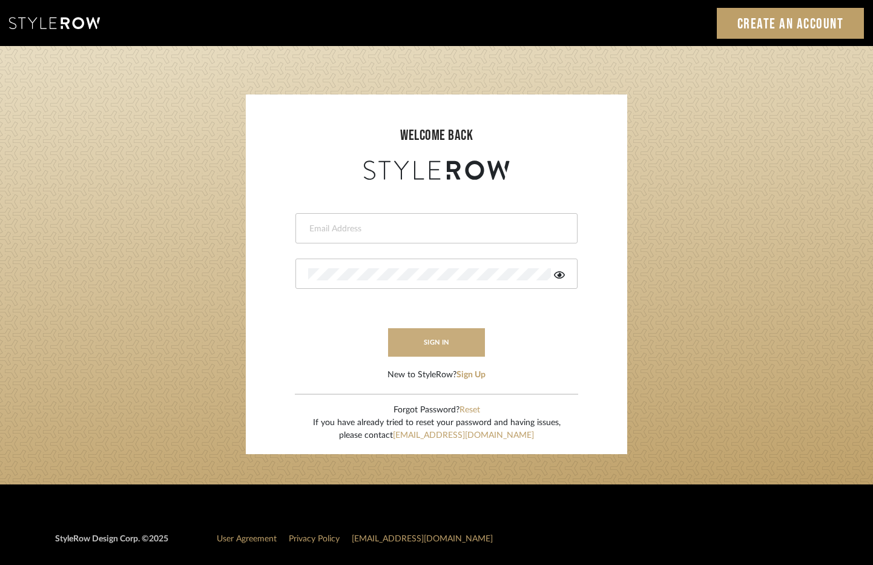
type input "designassist@grandcaribebelize.com"
click at [448, 341] on button "sign in" at bounding box center [436, 342] width 97 height 28
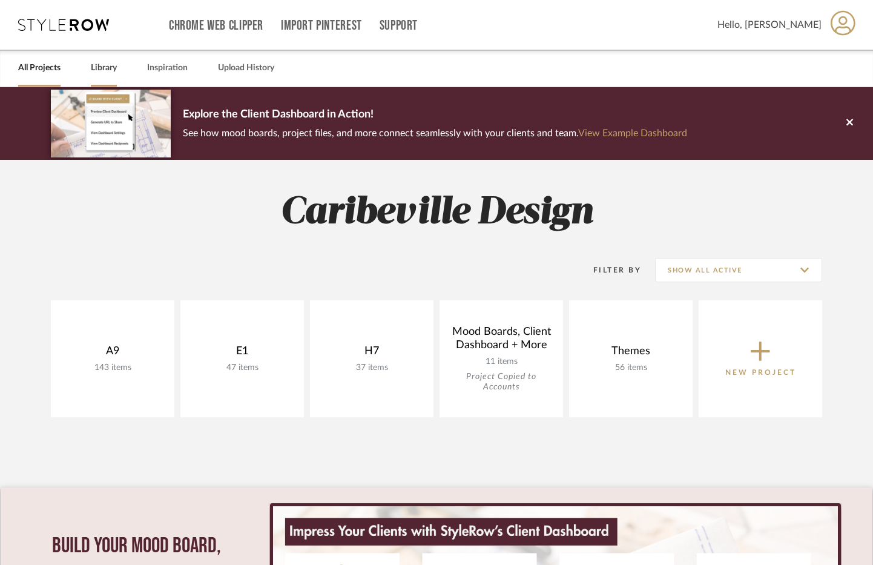
click at [100, 77] on div "Library" at bounding box center [104, 68] width 26 height 37
click at [100, 72] on link "Library" at bounding box center [104, 68] width 26 height 16
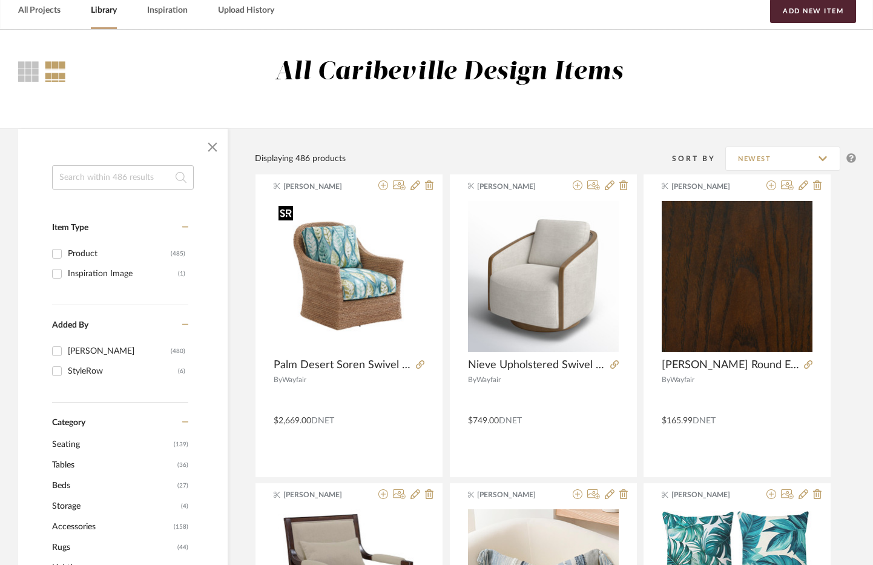
scroll to position [61, 0]
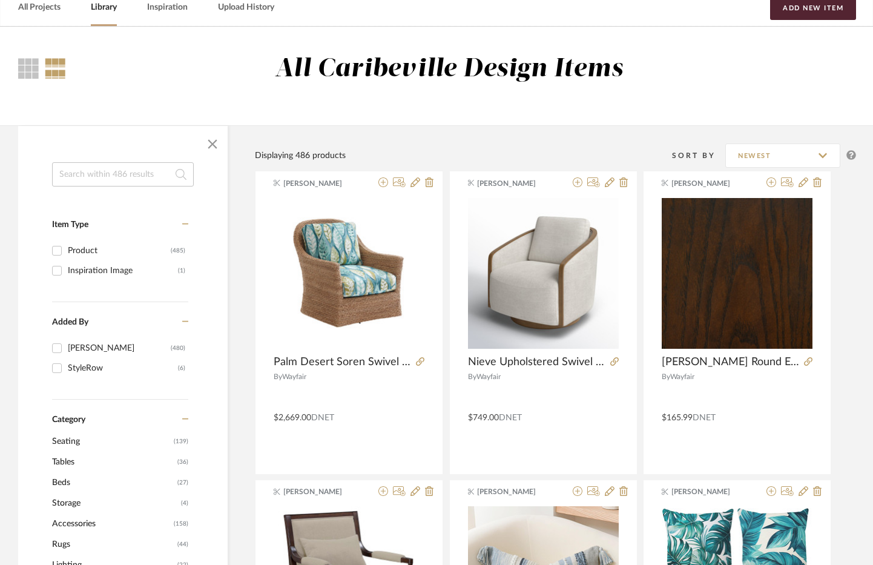
click at [99, 176] on input at bounding box center [123, 174] width 142 height 24
click at [100, 171] on input at bounding box center [123, 174] width 142 height 24
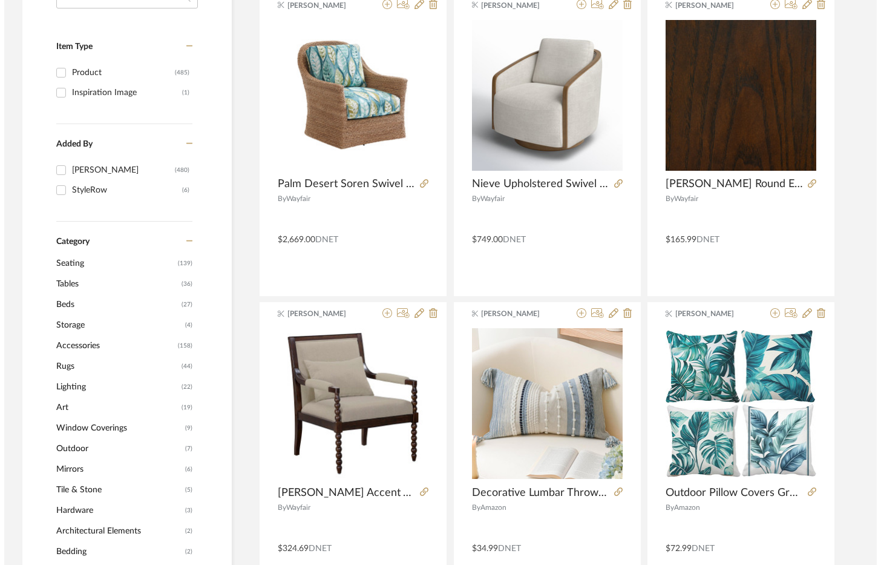
scroll to position [0, 0]
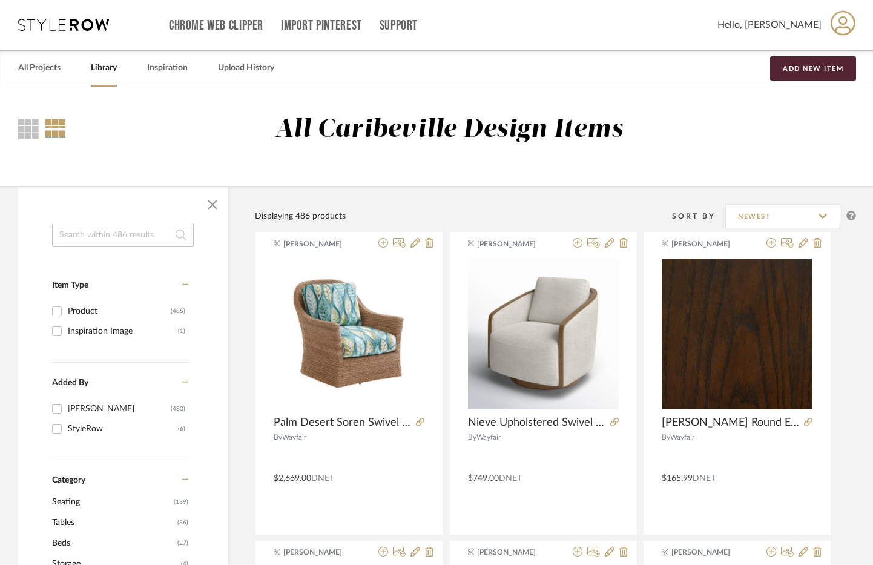
click at [136, 232] on input at bounding box center [123, 235] width 142 height 24
type input "curtain"
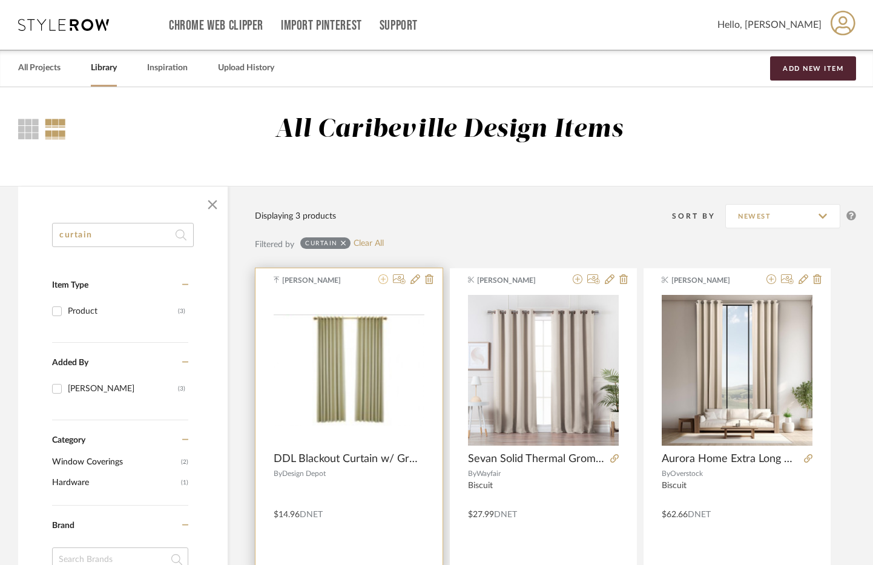
click at [383, 274] on icon at bounding box center [383, 279] width 10 height 10
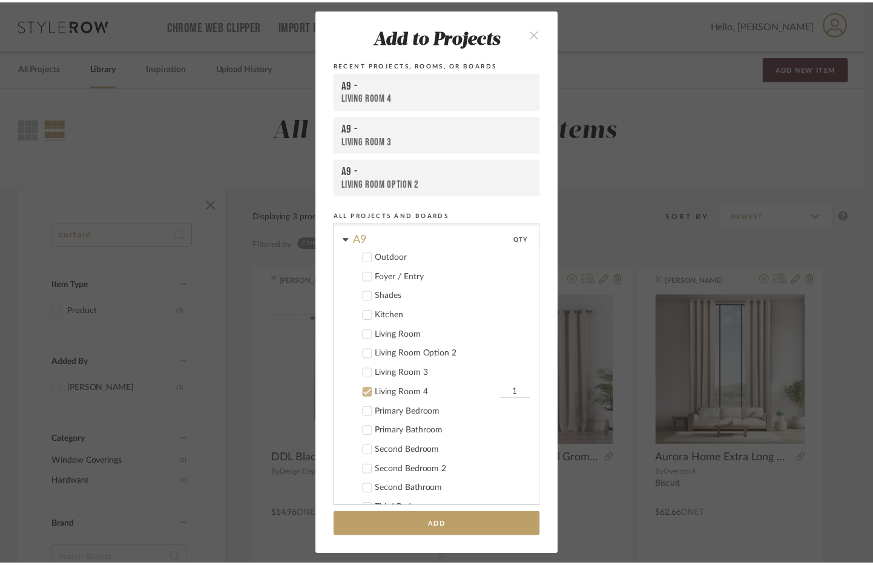
scroll to position [3, 0]
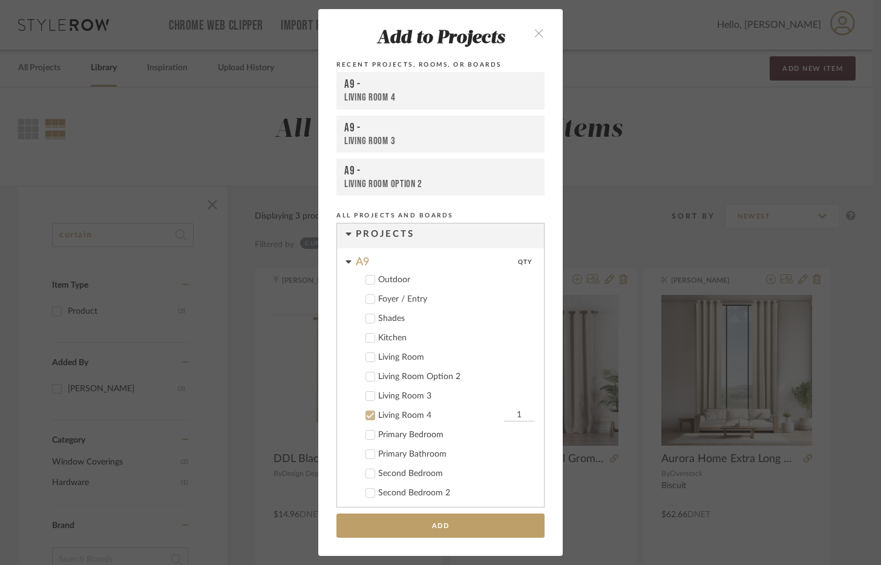
click at [395, 353] on div "Living Room" at bounding box center [456, 357] width 156 height 10
click at [515, 355] on input "1" at bounding box center [519, 357] width 30 height 12
type input "6"
click at [425, 378] on div "Living Room Option 2" at bounding box center [456, 377] width 156 height 10
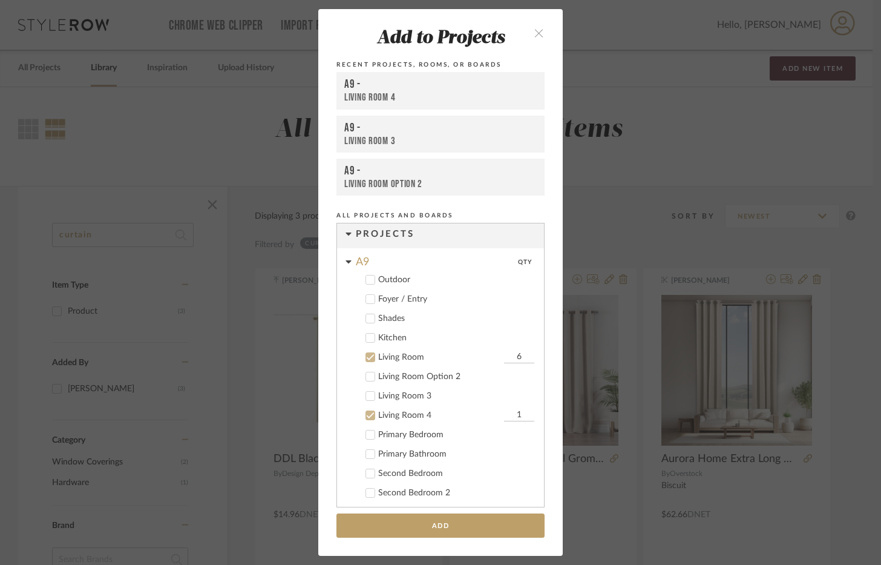
click at [415, 397] on div "Living Room 3" at bounding box center [456, 396] width 156 height 10
click at [507, 376] on input "1" at bounding box center [519, 376] width 30 height 12
type input "6"
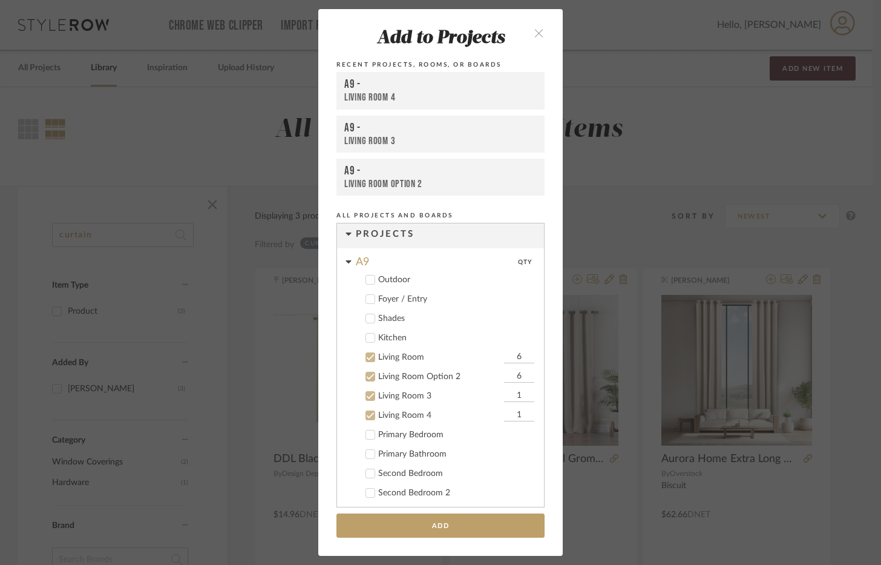
click at [509, 388] on cdk-nested-tree-node "Living Room 3 1" at bounding box center [435, 395] width 197 height 19
click at [511, 395] on input "1" at bounding box center [519, 396] width 30 height 12
type input "6"
click at [514, 416] on input "1" at bounding box center [519, 415] width 30 height 12
type input "6"
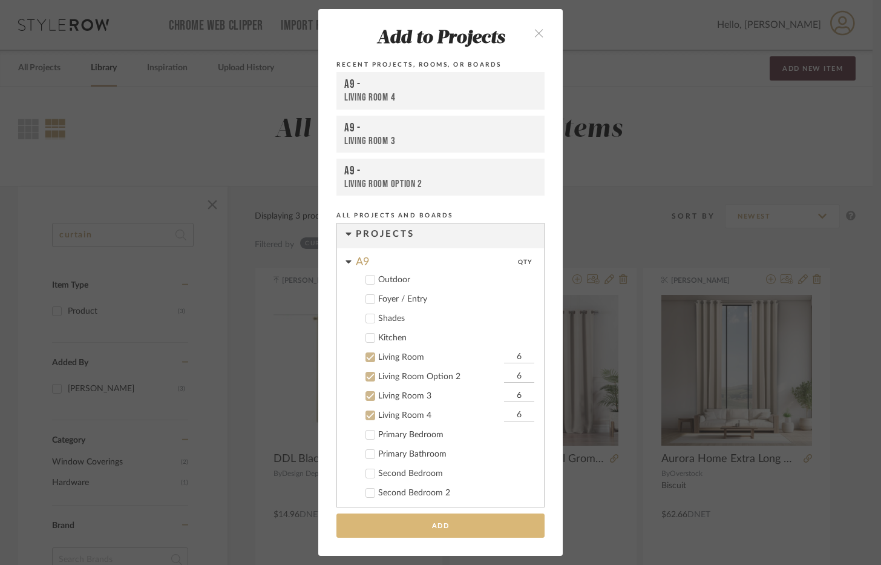
click at [489, 527] on button "Add" at bounding box center [441, 525] width 208 height 25
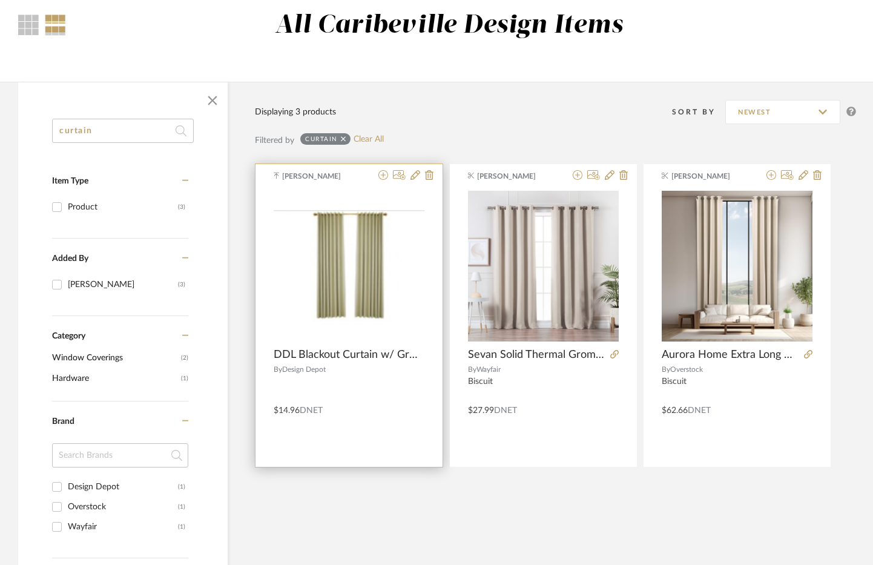
scroll to position [0, 0]
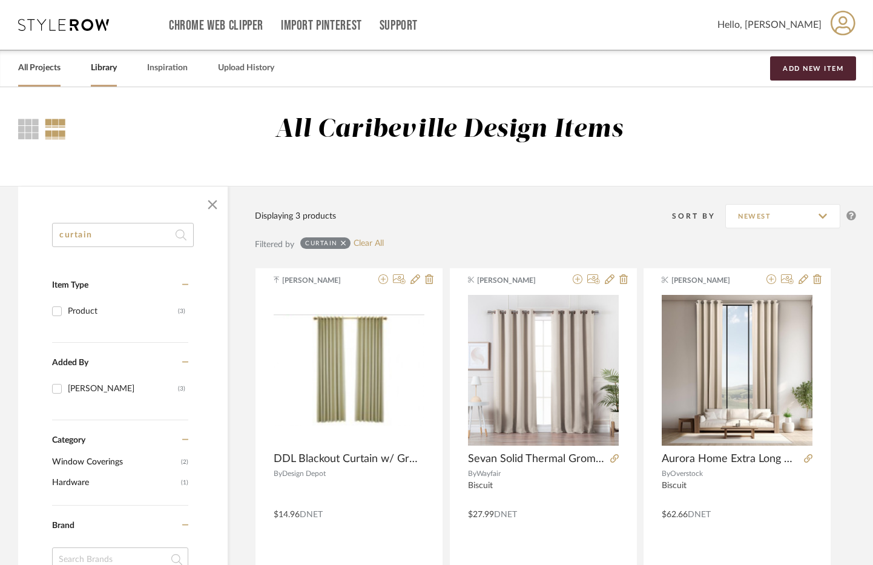
click at [53, 65] on link "All Projects" at bounding box center [39, 68] width 42 height 16
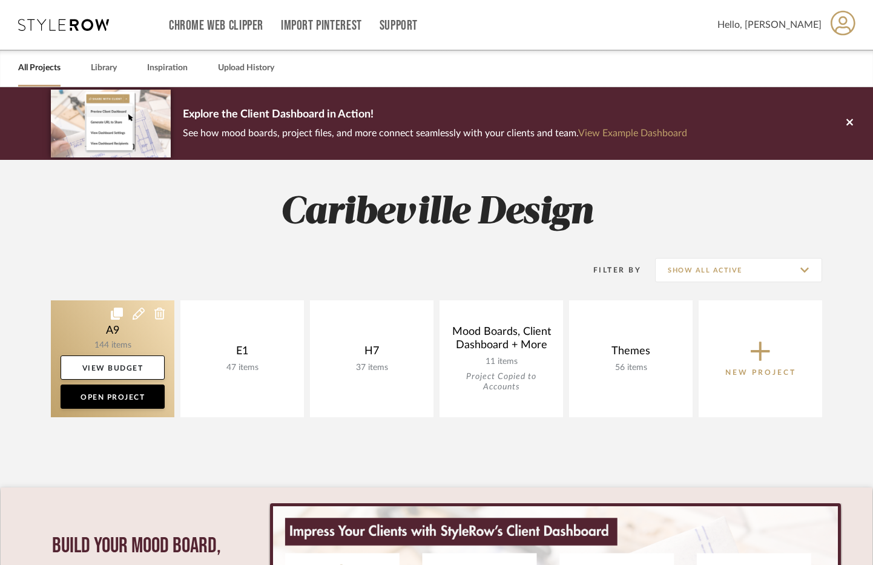
click at [125, 338] on link at bounding box center [112, 358] width 123 height 117
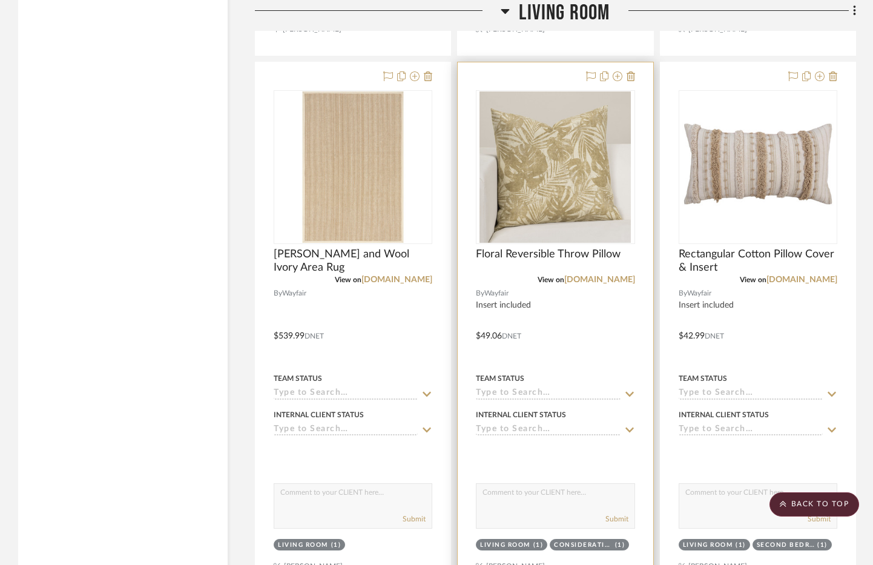
scroll to position [4843, 0]
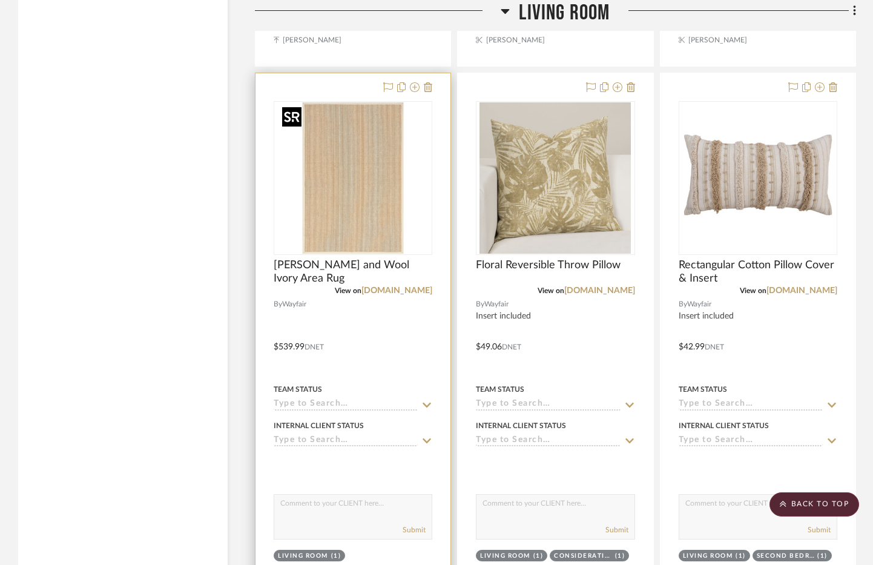
click at [0, 0] on img at bounding box center [0, 0] width 0 height 0
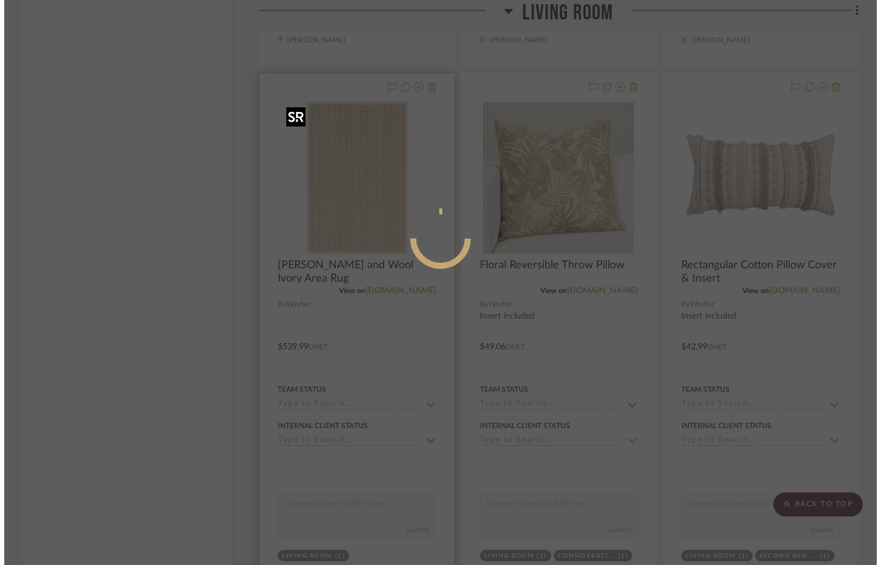
scroll to position [0, 0]
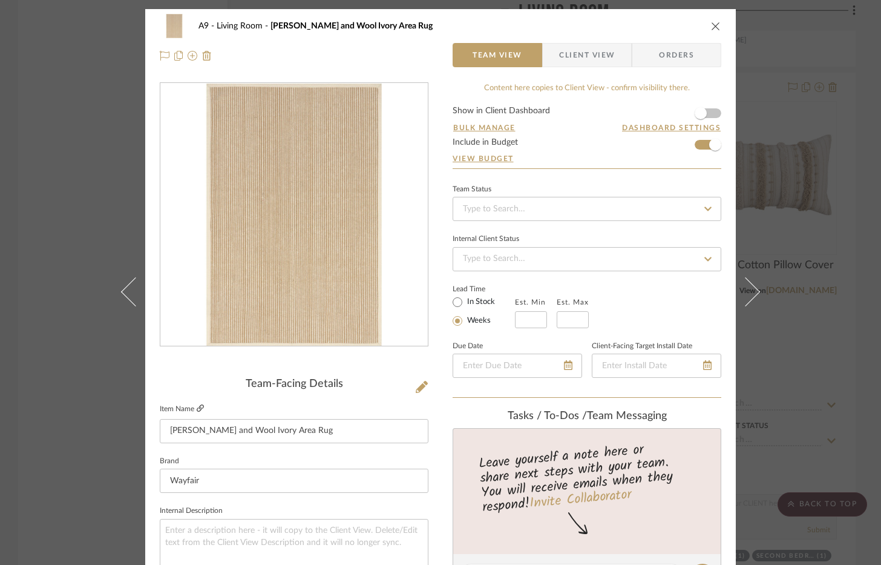
click at [198, 409] on icon at bounding box center [200, 407] width 7 height 7
click at [712, 29] on icon "close" at bounding box center [716, 26] width 10 height 10
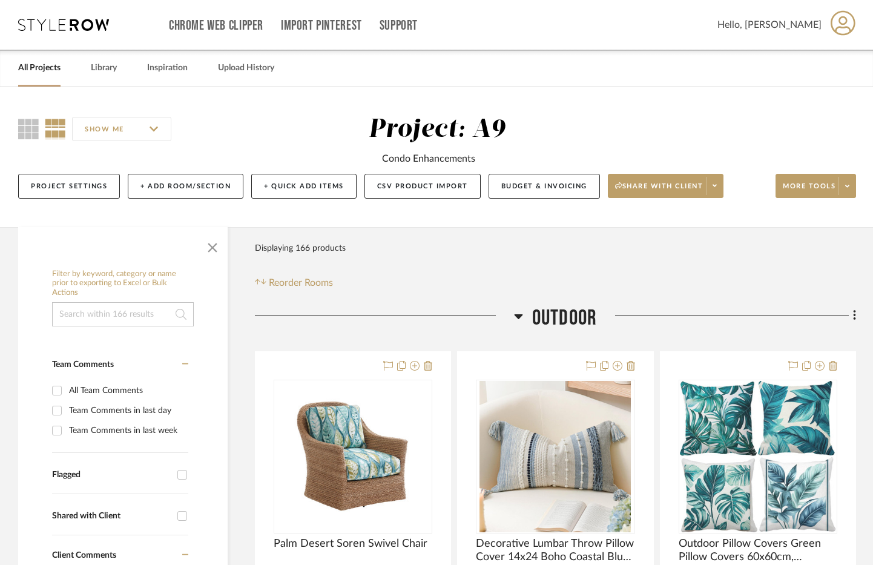
click at [23, 71] on link "All Projects" at bounding box center [39, 68] width 42 height 16
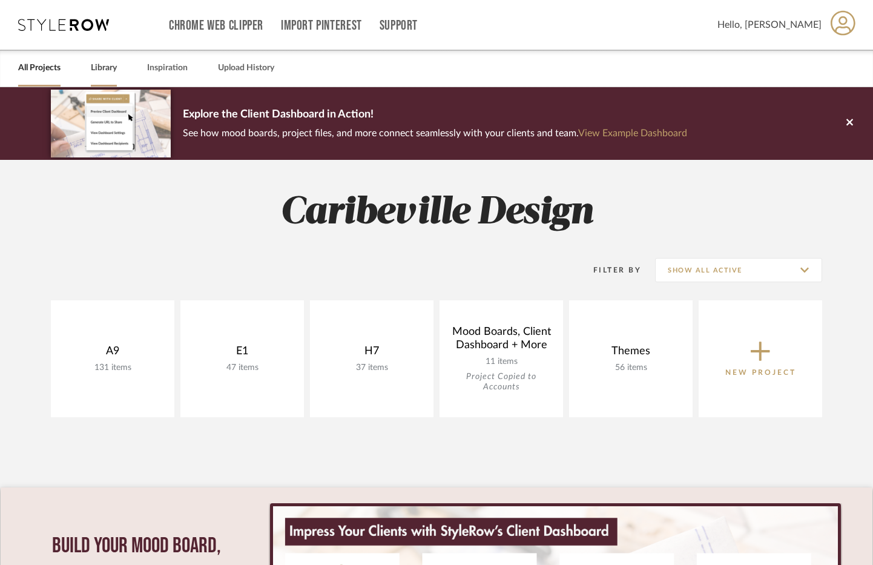
click at [99, 72] on link "Library" at bounding box center [104, 68] width 26 height 16
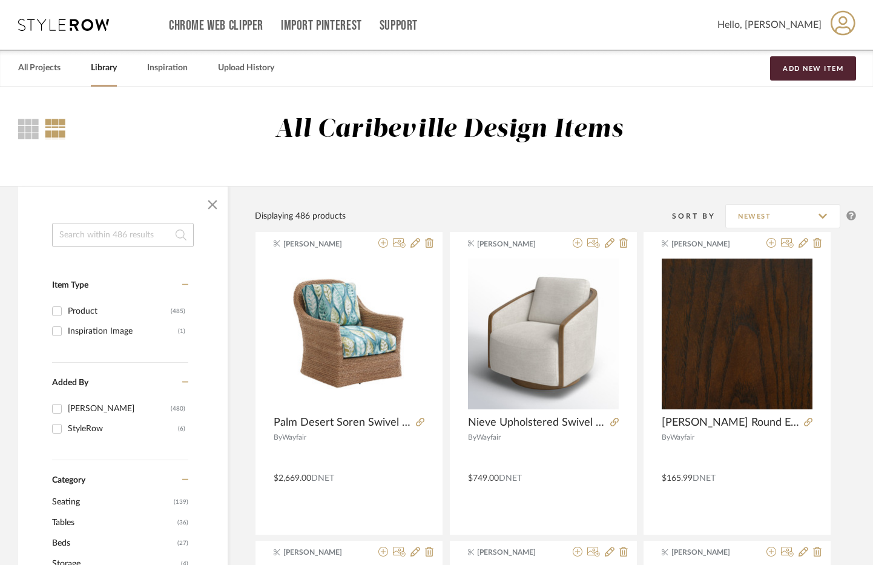
click at [156, 235] on input at bounding box center [123, 235] width 142 height 24
type input "pillows"
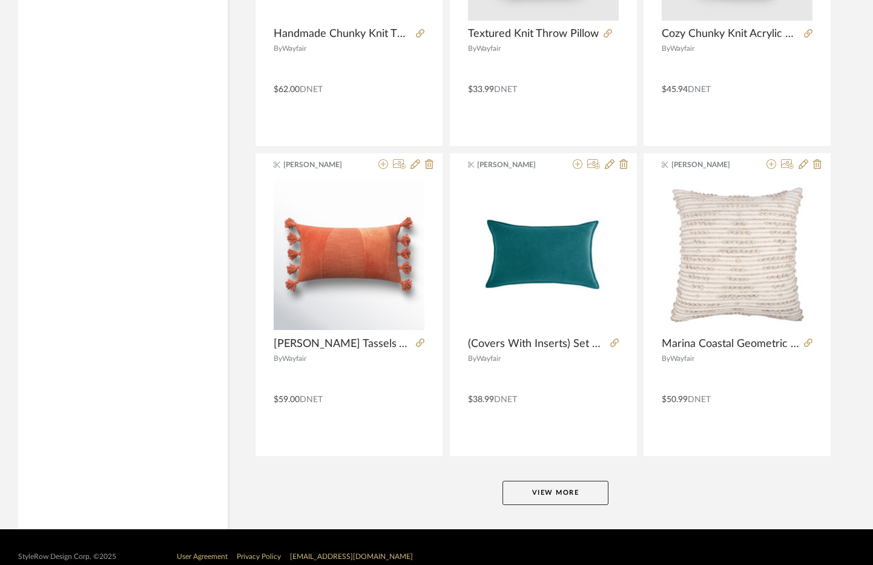
scroll to position [3540, 0]
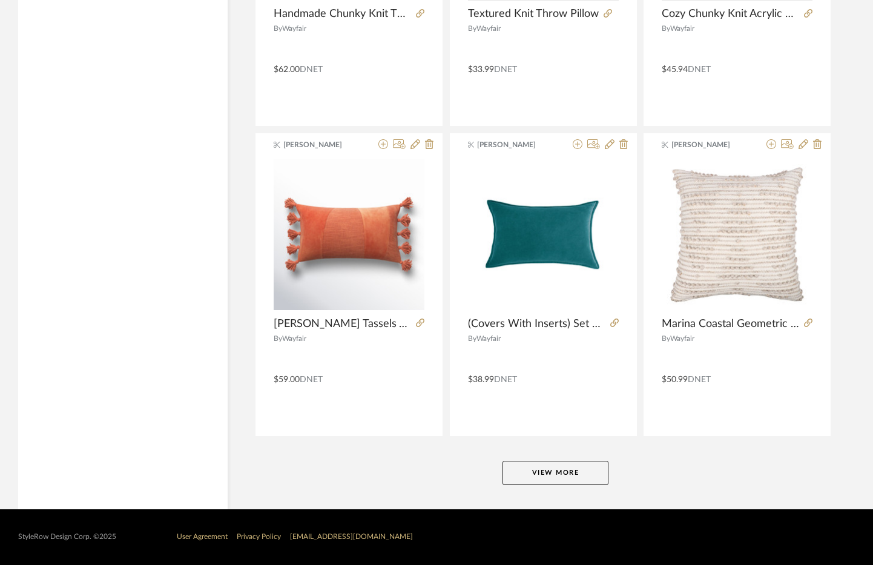
click at [539, 467] on button "View More" at bounding box center [555, 473] width 106 height 24
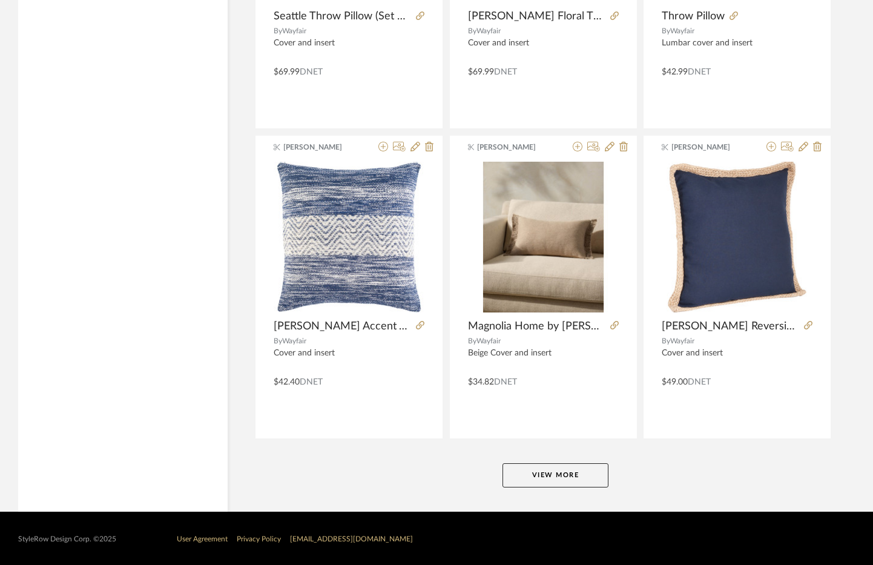
scroll to position [7256, 0]
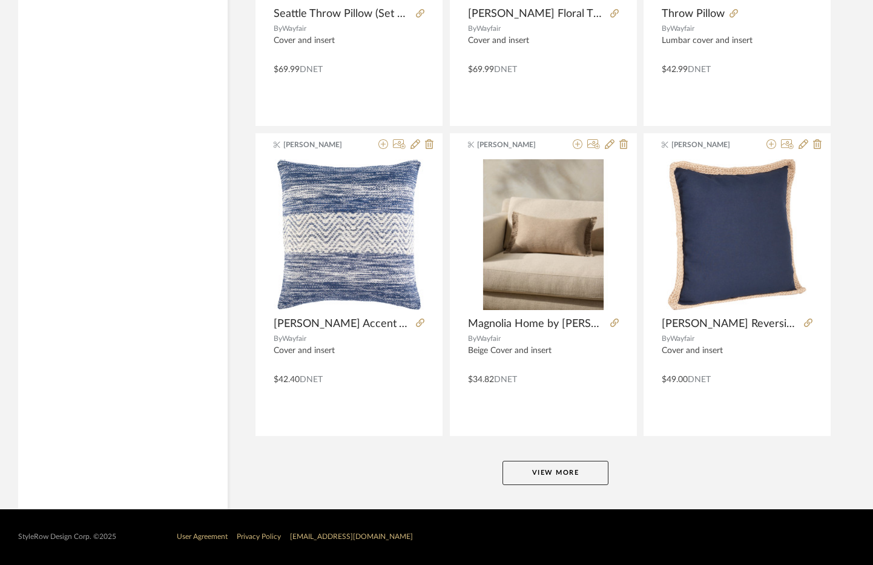
click at [543, 478] on button "View More" at bounding box center [555, 473] width 106 height 24
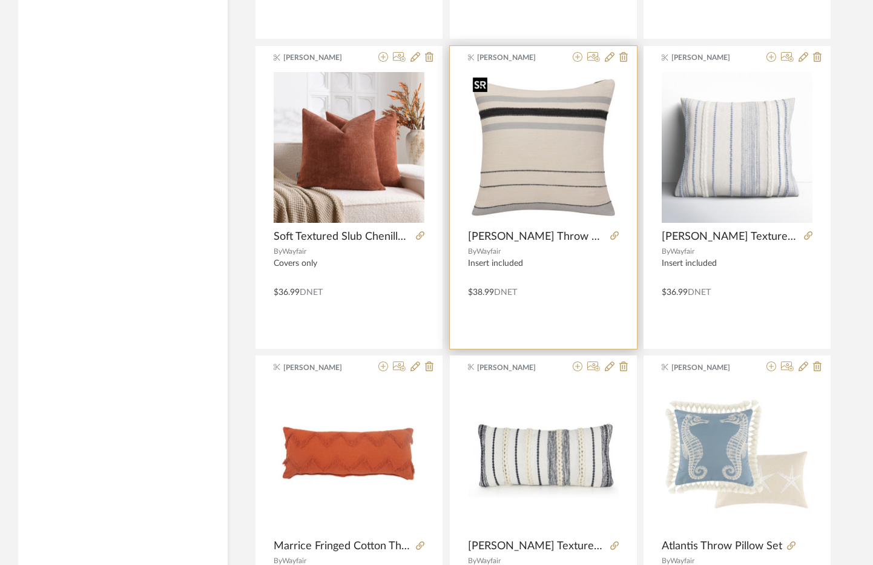
scroll to position [7994, 0]
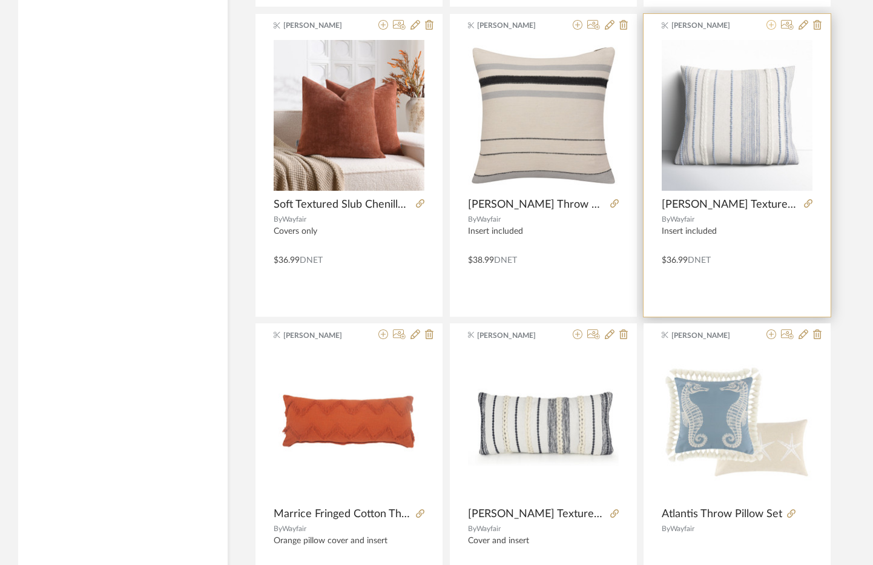
click at [769, 21] on icon at bounding box center [771, 25] width 10 height 10
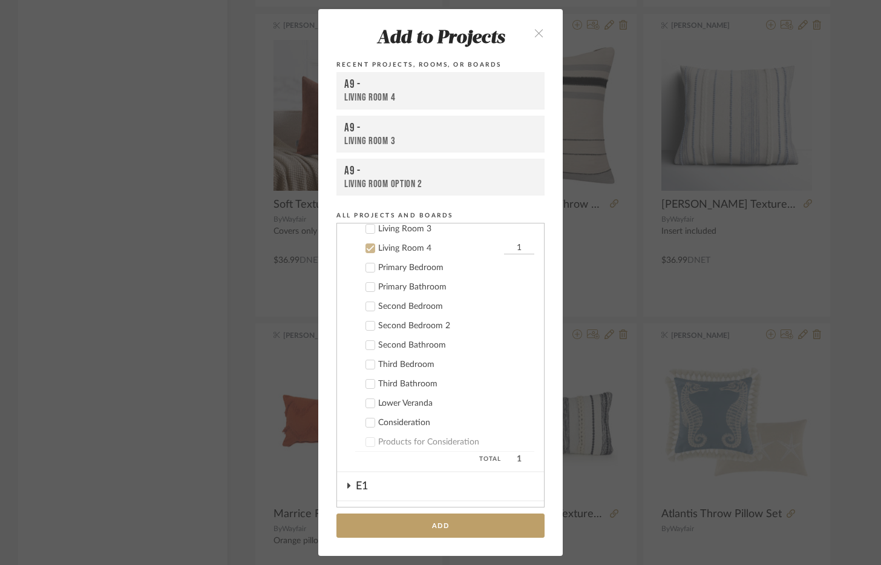
scroll to position [185, 0]
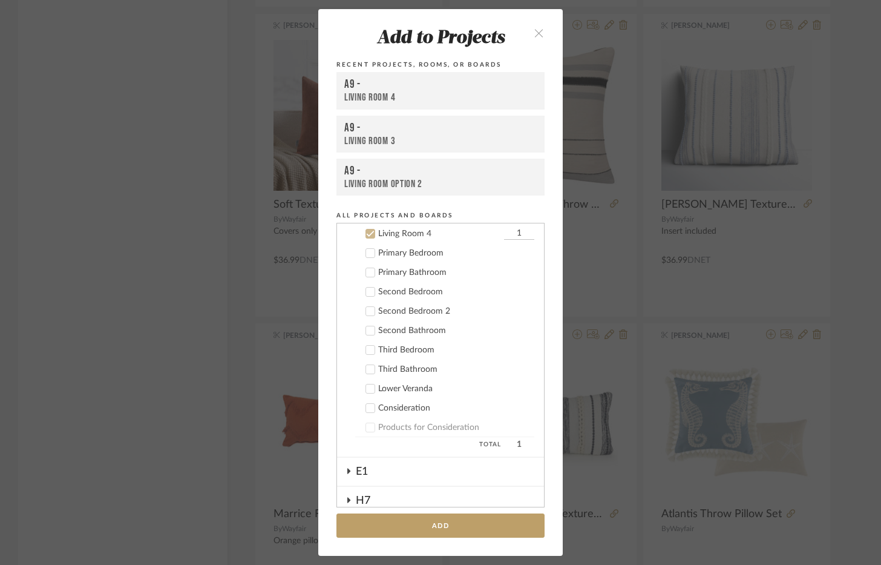
click at [846, 353] on div "Add to Projects Recent Projects, Rooms, or Boards A9 - Living Room 4 A9 - Livin…" at bounding box center [440, 282] width 881 height 565
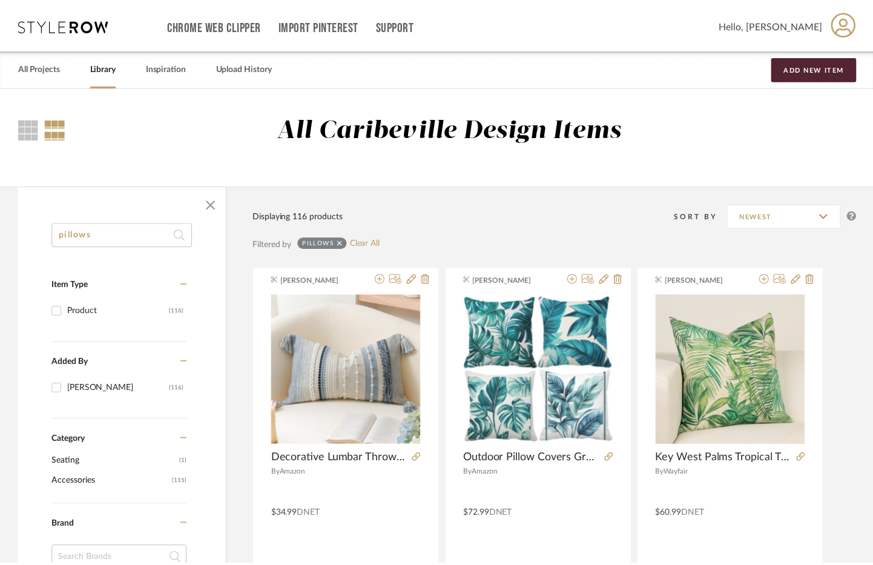
scroll to position [7994, 0]
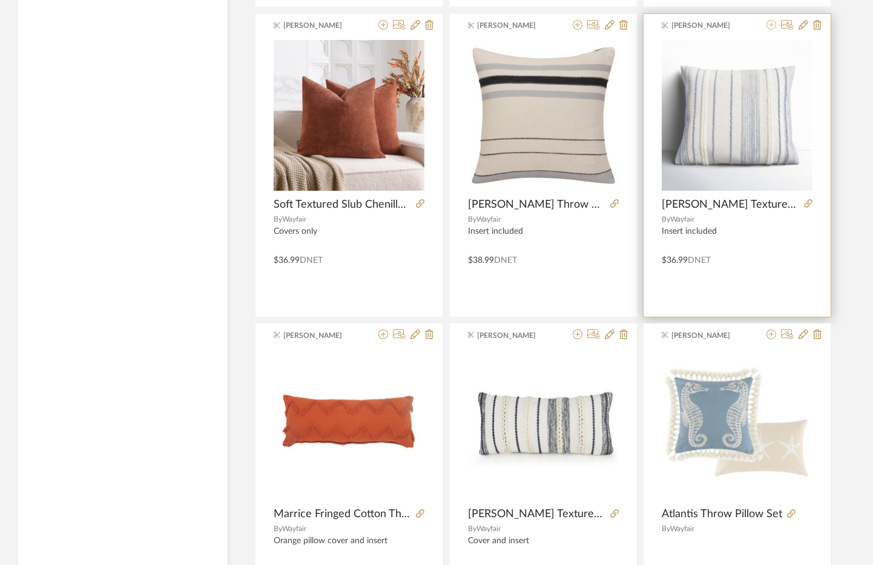
click at [766, 25] on icon at bounding box center [771, 25] width 10 height 10
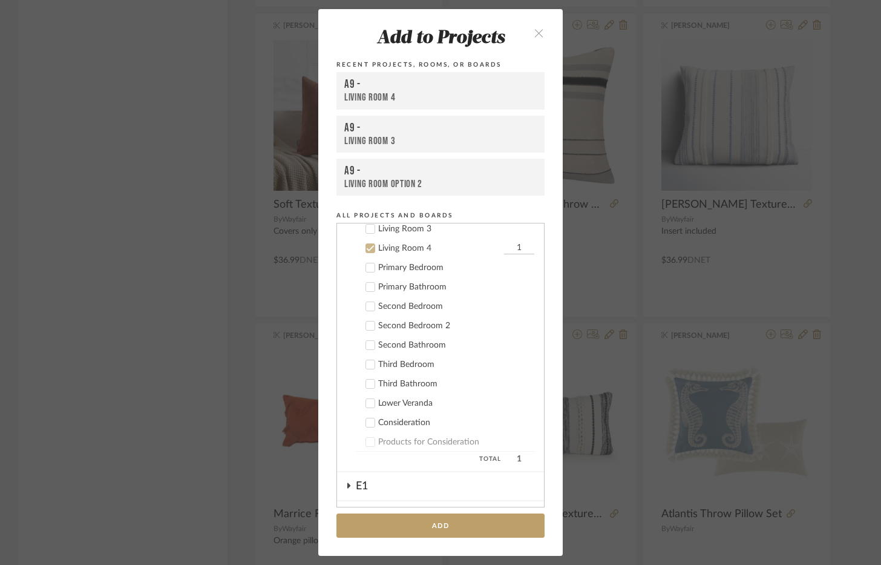
scroll to position [185, 0]
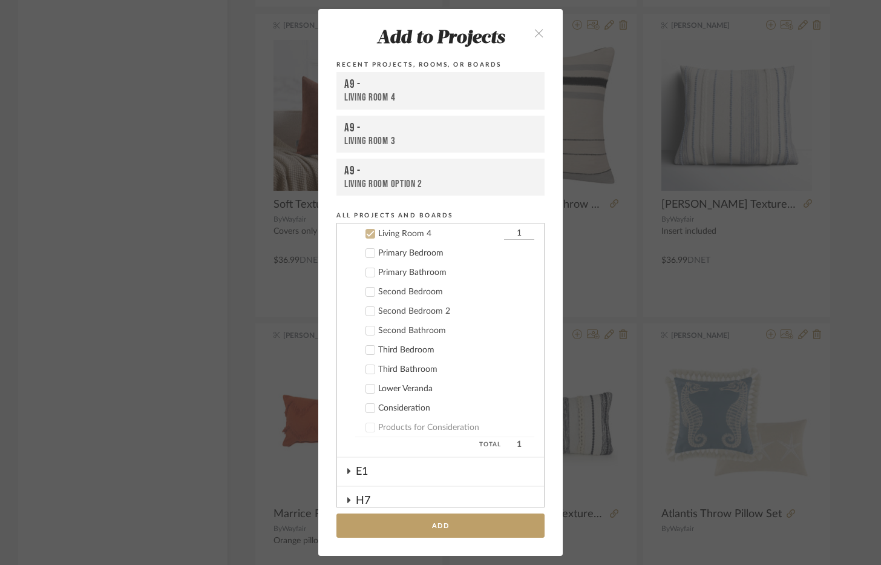
click at [423, 308] on div "Second Bedroom 2" at bounding box center [456, 311] width 156 height 10
click at [407, 234] on div "Living Room 4" at bounding box center [439, 234] width 123 height 10
click at [431, 522] on button "Add" at bounding box center [441, 525] width 208 height 25
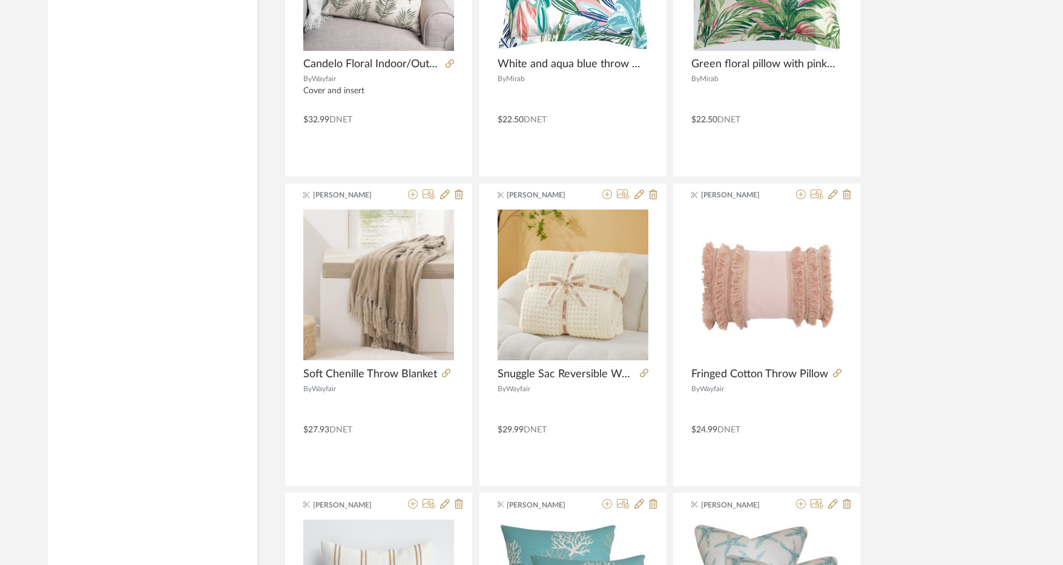
scroll to position [0, 0]
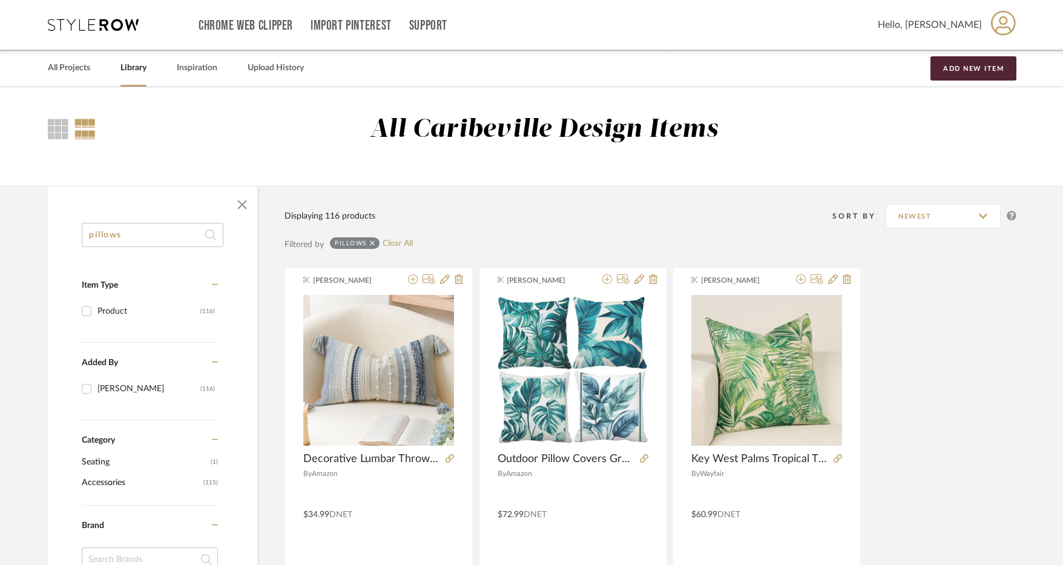
drag, startPoint x: 137, startPoint y: 235, endPoint x: 44, endPoint y: 236, distance: 92.6
type input "rug"
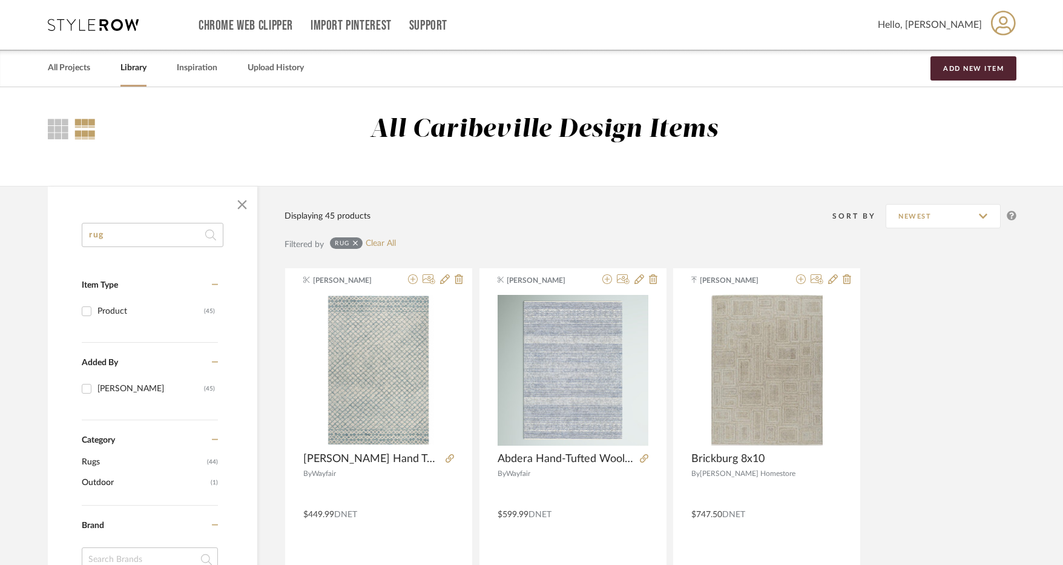
drag, startPoint x: 122, startPoint y: 235, endPoint x: 16, endPoint y: 222, distance: 107.4
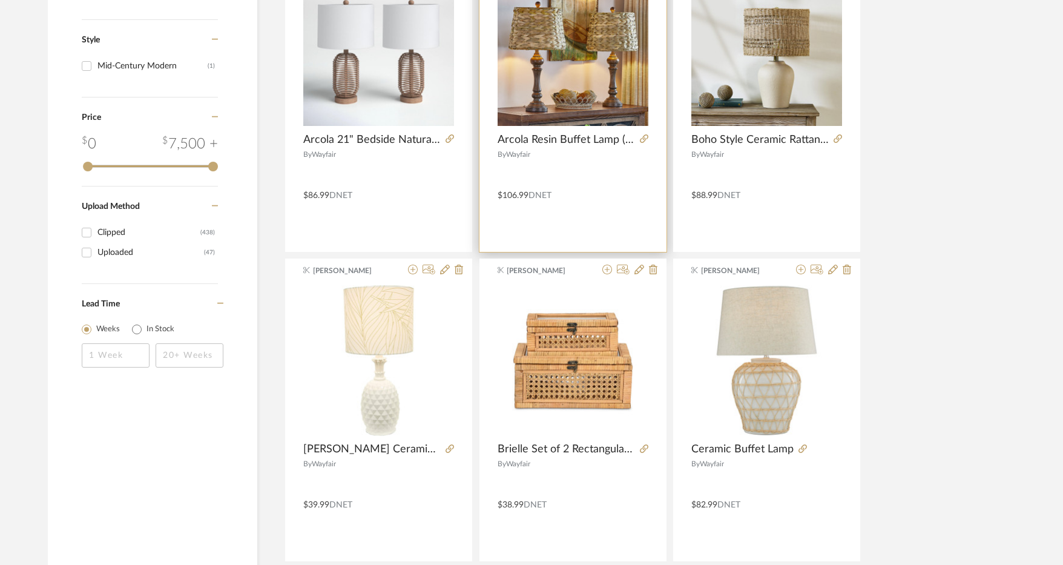
scroll to position [1090, 0]
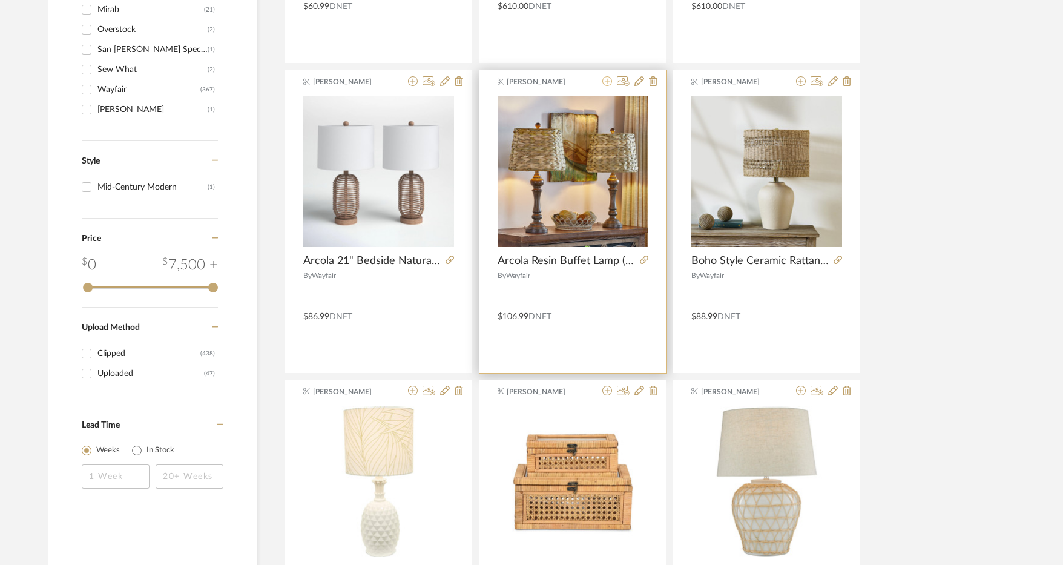
click at [607, 82] on icon at bounding box center [607, 81] width 10 height 10
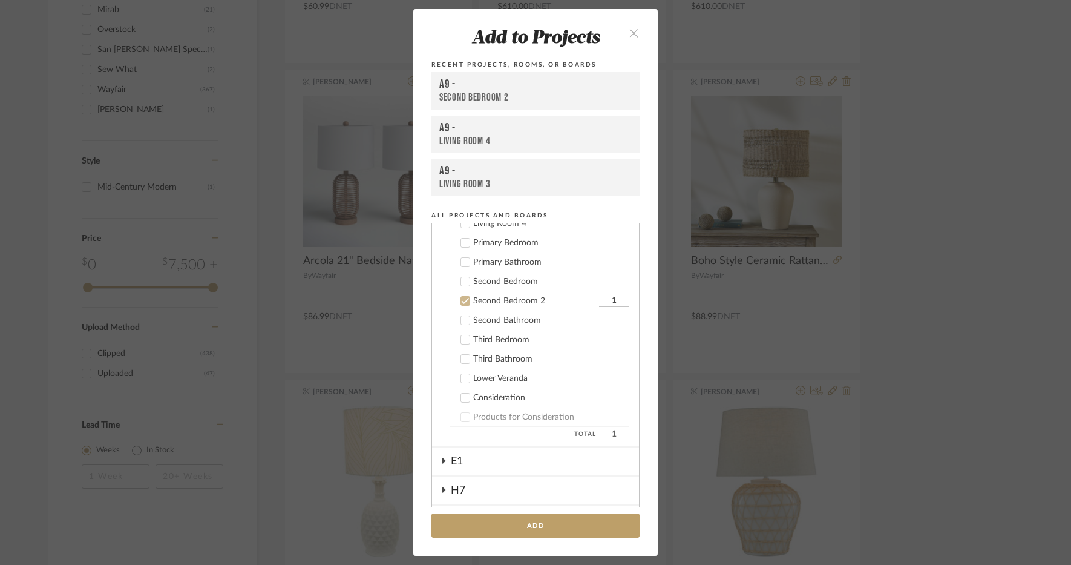
scroll to position [81, 0]
click at [521, 410] on div "Second Bedroom 2" at bounding box center [534, 415] width 123 height 10
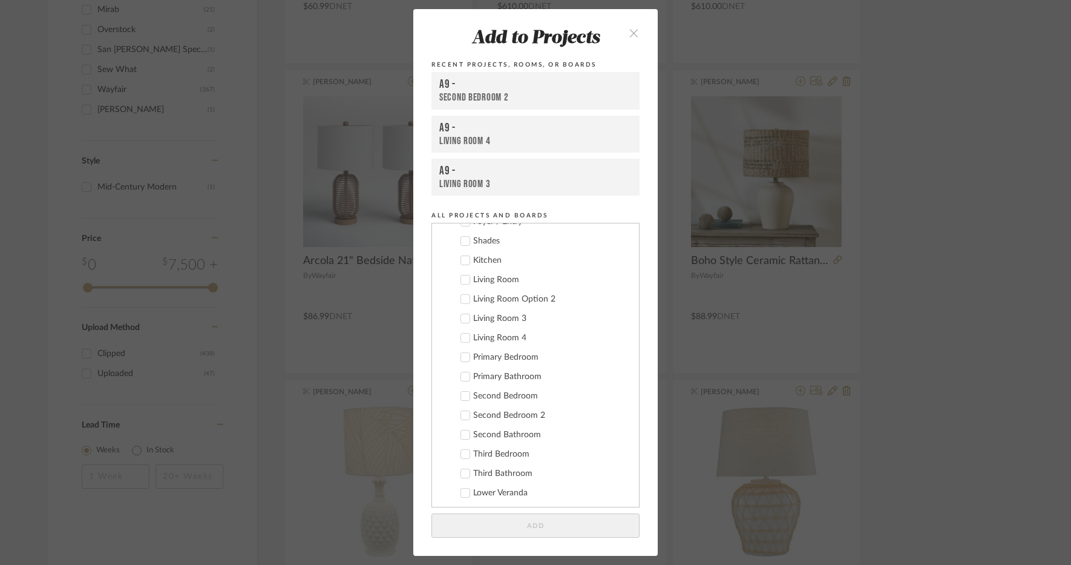
click at [490, 277] on div "Living Room" at bounding box center [551, 280] width 156 height 10
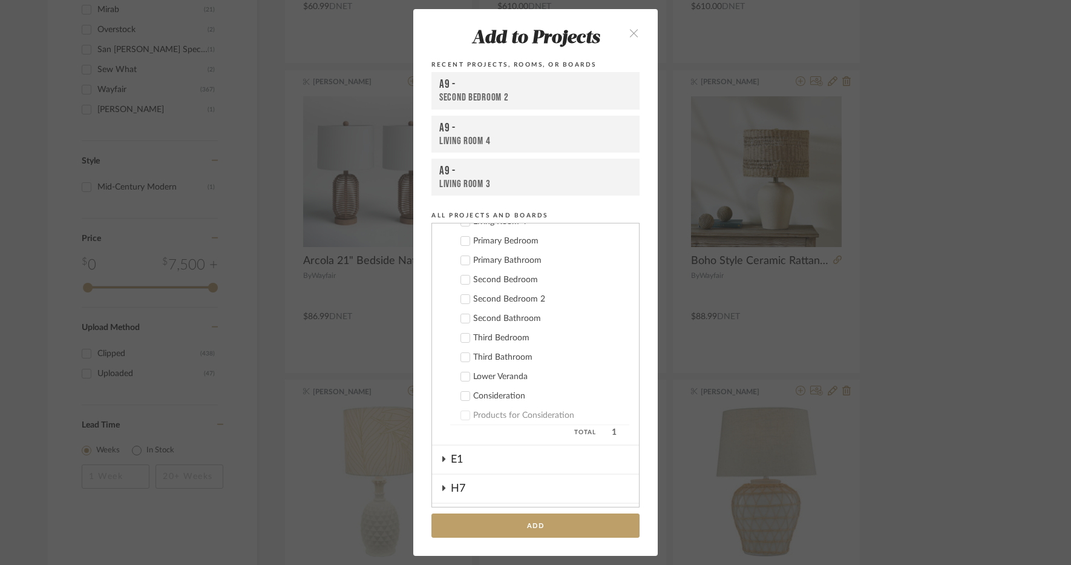
scroll to position [202, 0]
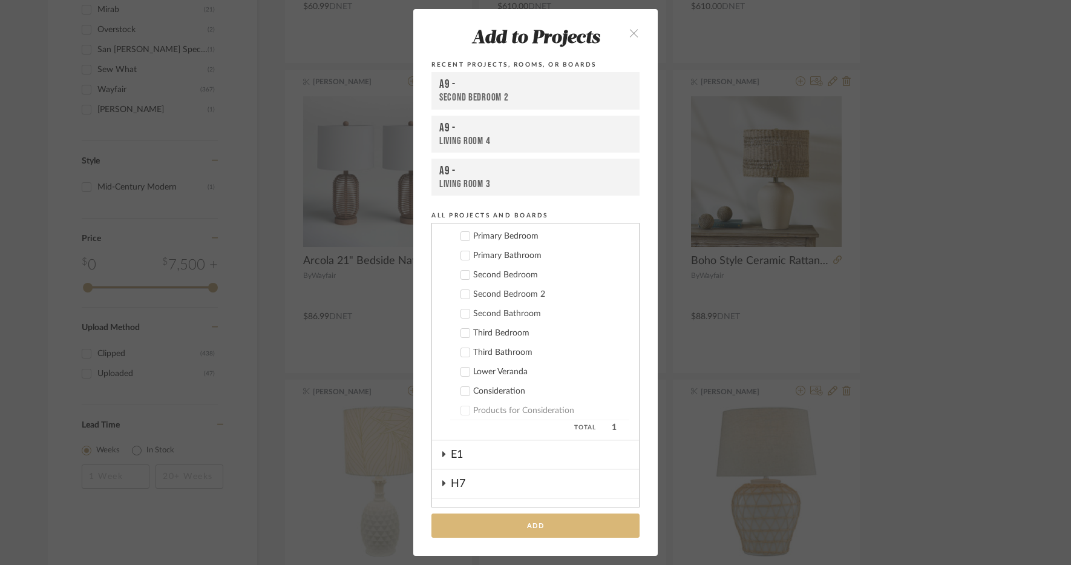
click at [550, 517] on button "Add" at bounding box center [536, 525] width 208 height 25
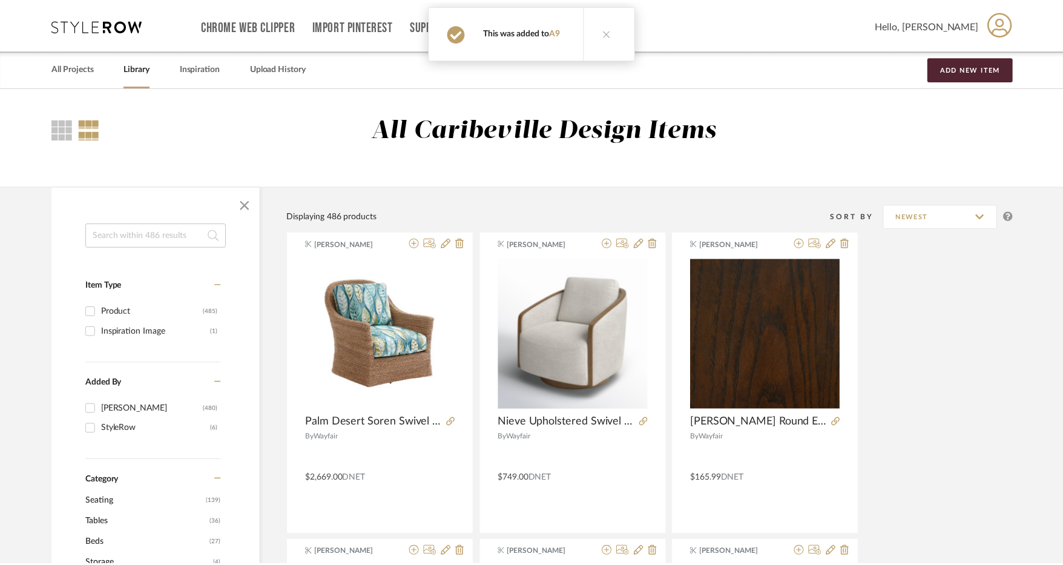
scroll to position [1090, 0]
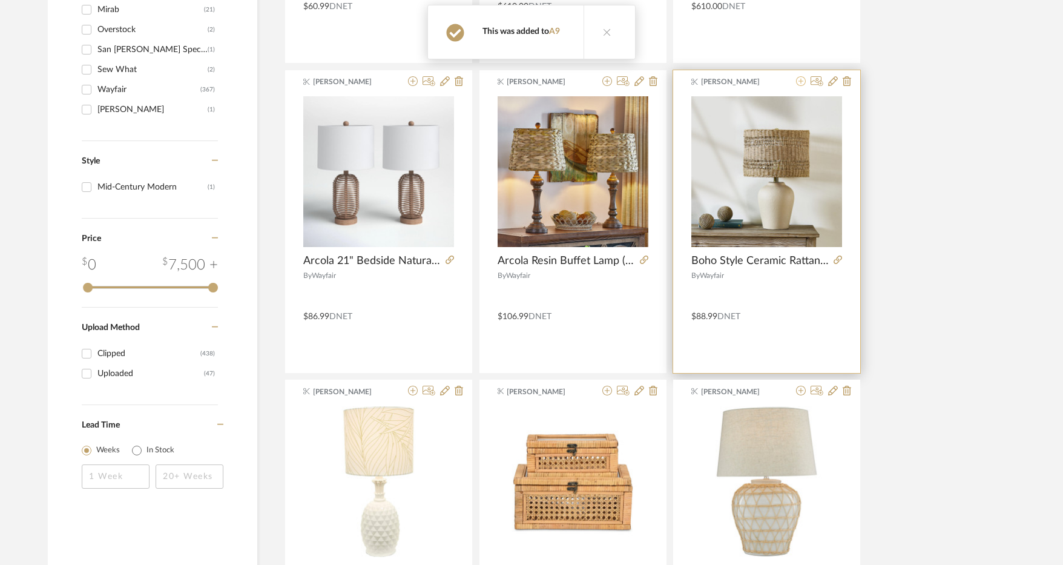
click at [801, 82] on icon at bounding box center [801, 81] width 10 height 10
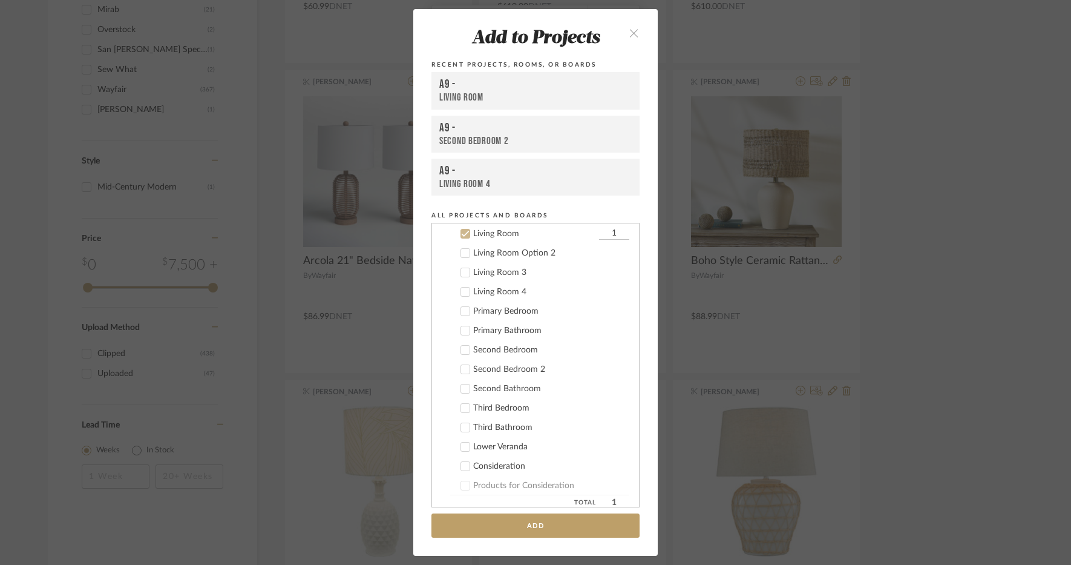
scroll to position [5, 0]
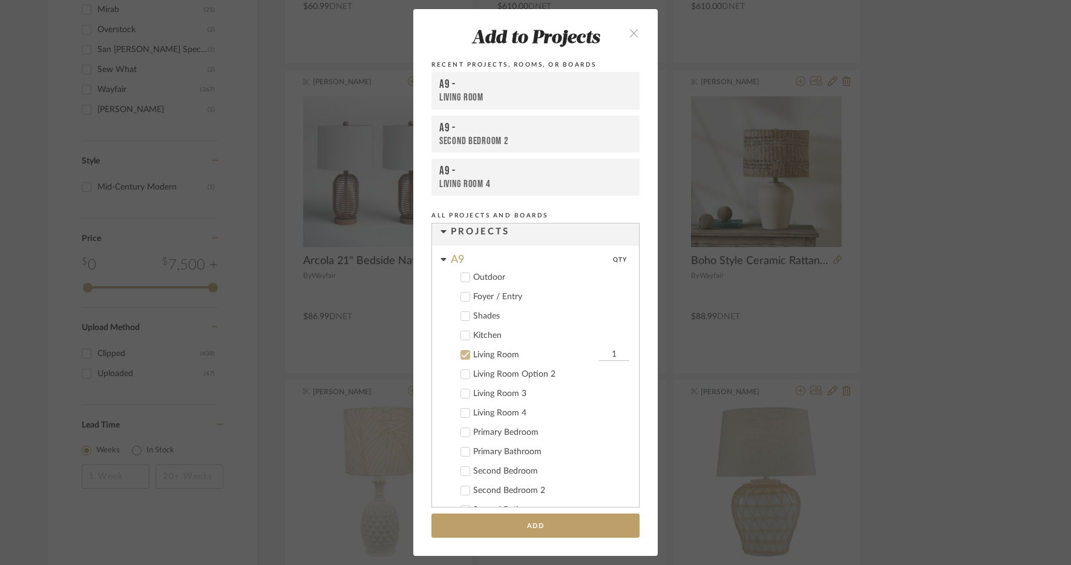
click at [481, 297] on div "Foyer / Entry" at bounding box center [551, 297] width 156 height 10
click at [484, 351] on div "Living Room" at bounding box center [534, 355] width 123 height 10
click at [522, 521] on button "Add" at bounding box center [536, 525] width 208 height 25
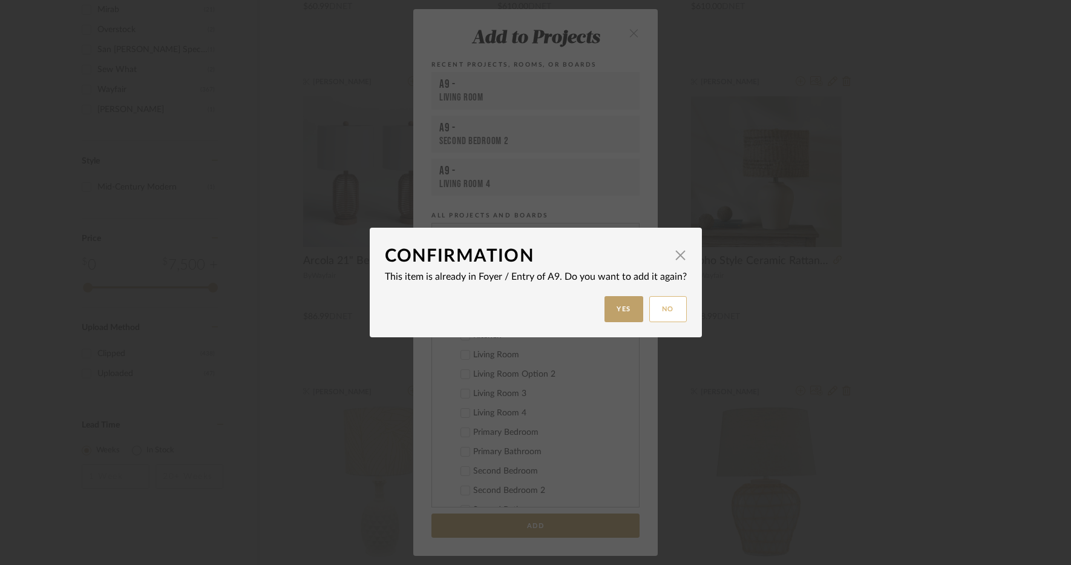
click at [650, 311] on button "No" at bounding box center [669, 309] width 38 height 26
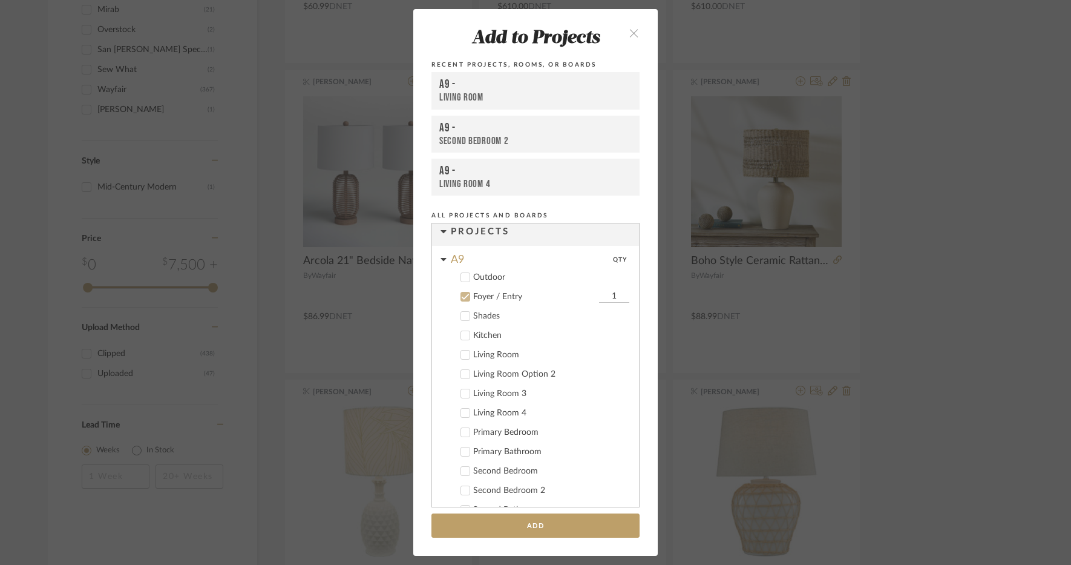
click at [881, 306] on div "Add to Projects Recent Projects, Rooms, or Boards A9 - Living Room A9 - Second …" at bounding box center [535, 282] width 1071 height 565
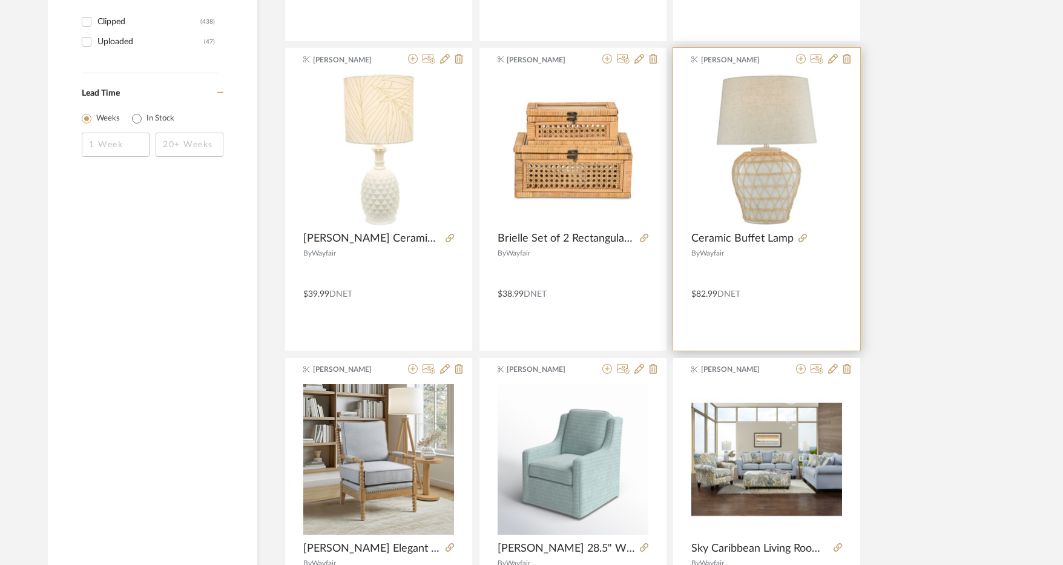
scroll to position [1392, 0]
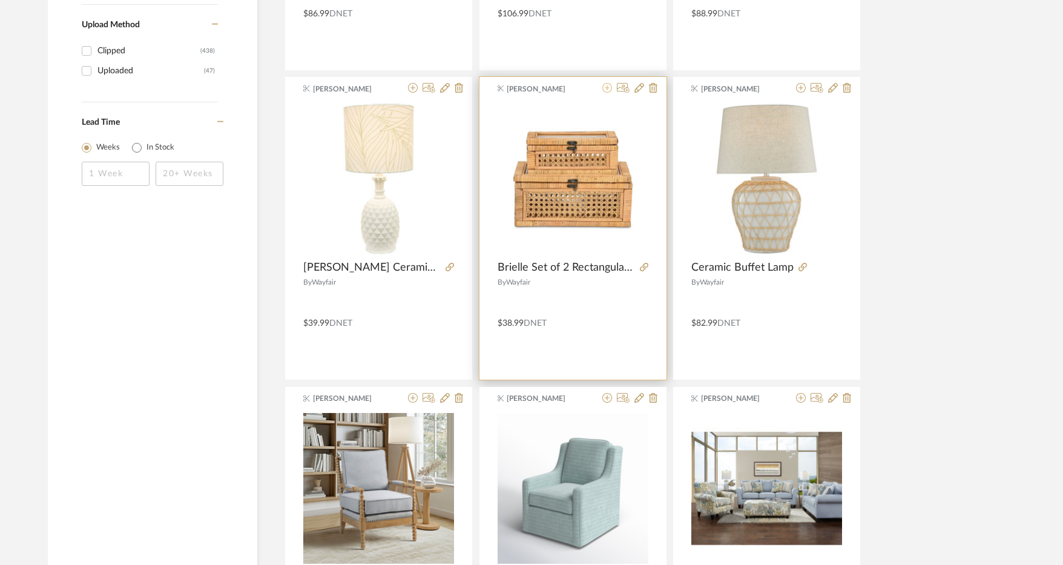
click at [607, 85] on icon at bounding box center [607, 88] width 10 height 10
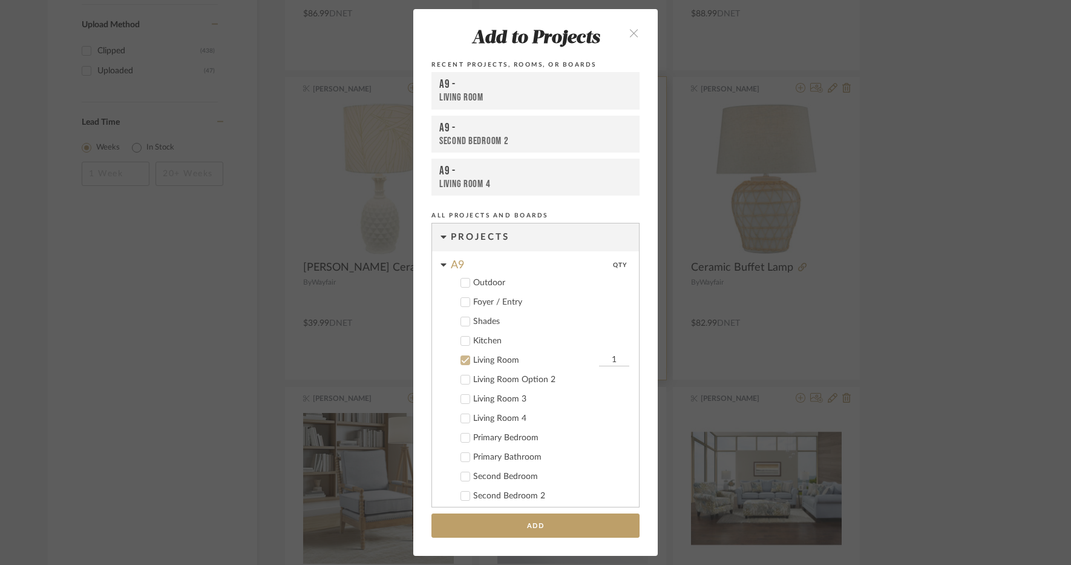
scroll to position [127, 0]
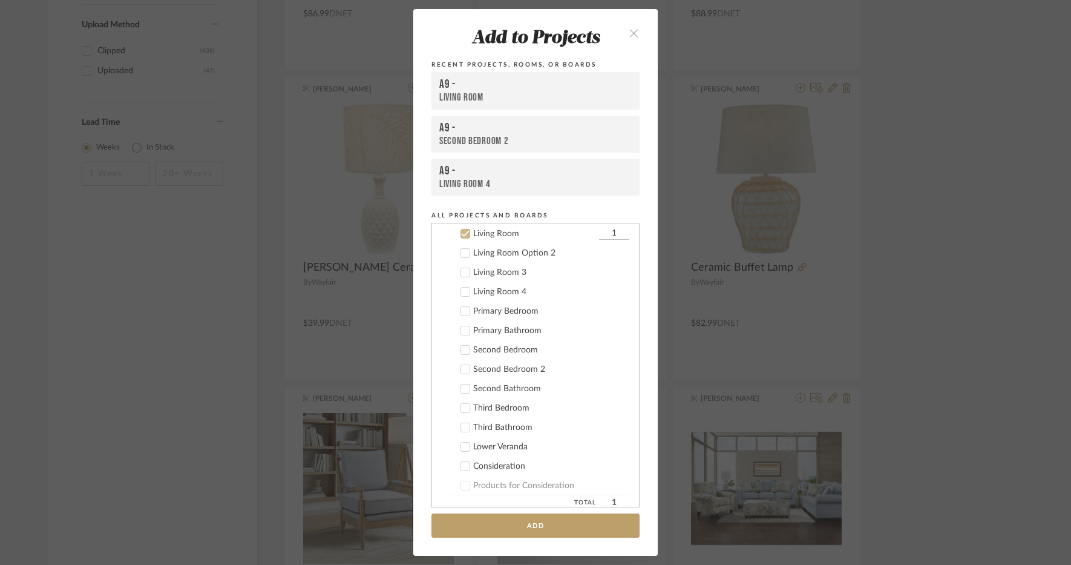
click at [629, 28] on icon "close" at bounding box center [634, 33] width 10 height 10
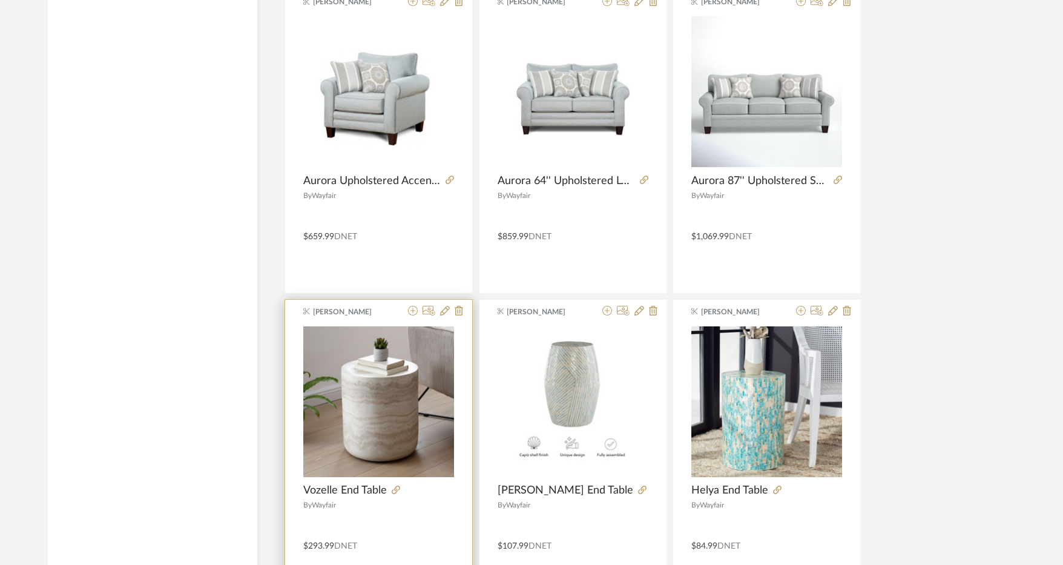
scroll to position [3027, 0]
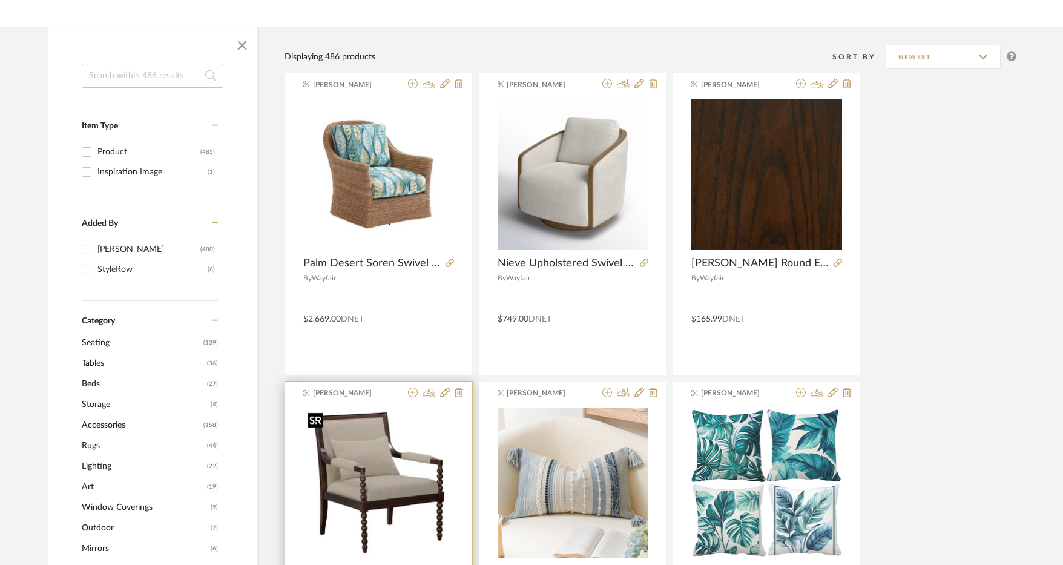
scroll to position [0, 0]
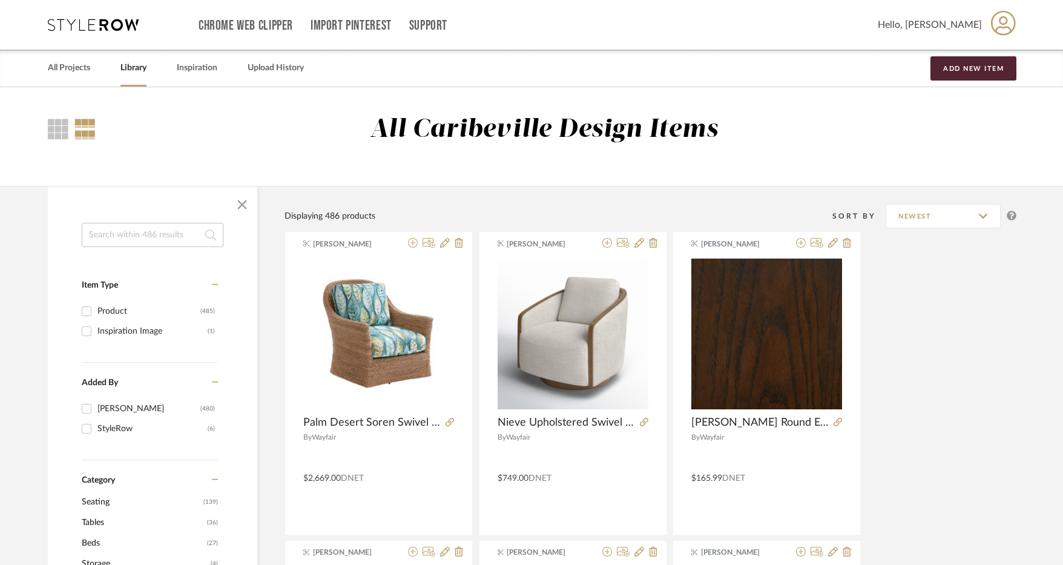
click at [185, 239] on input at bounding box center [153, 235] width 142 height 24
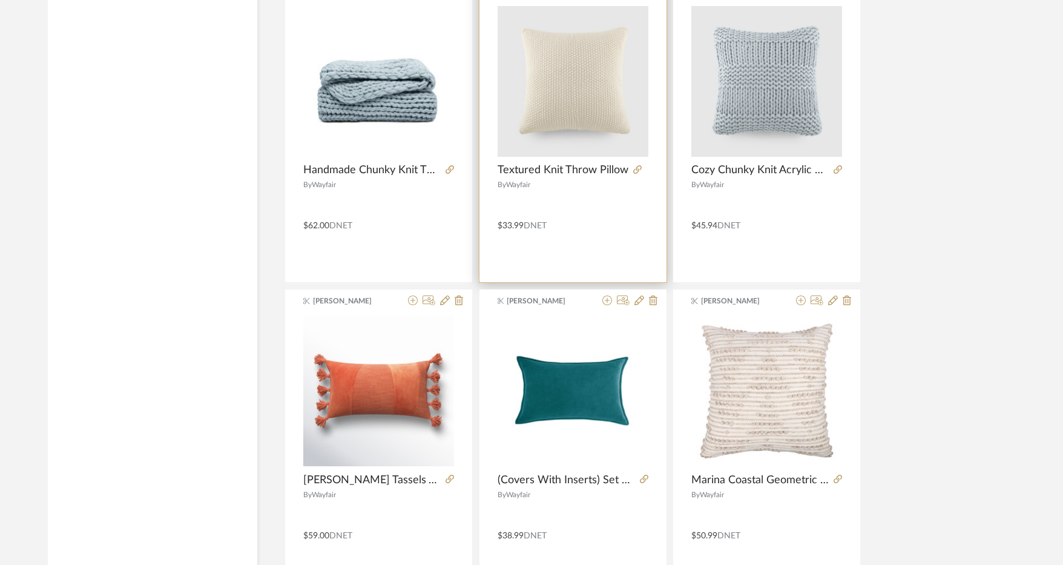
scroll to position [3540, 0]
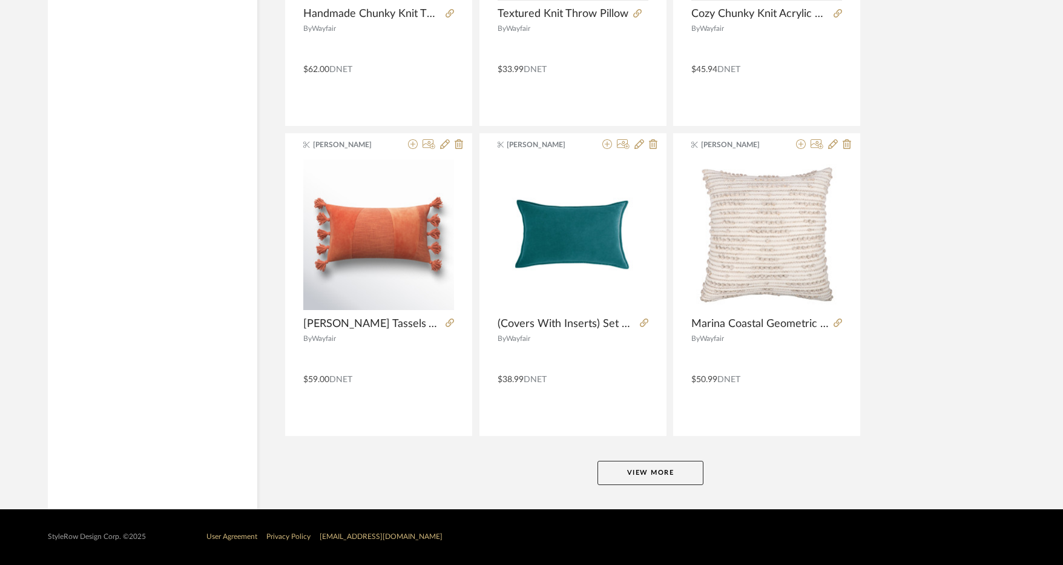
type input "pillow"
click at [678, 472] on button "View More" at bounding box center [650, 473] width 106 height 24
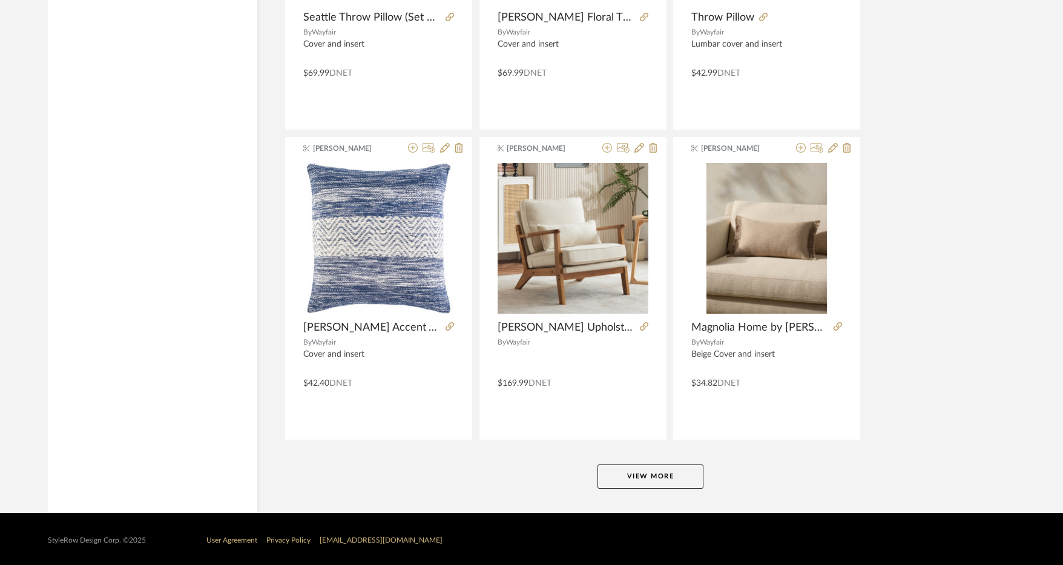
scroll to position [7256, 0]
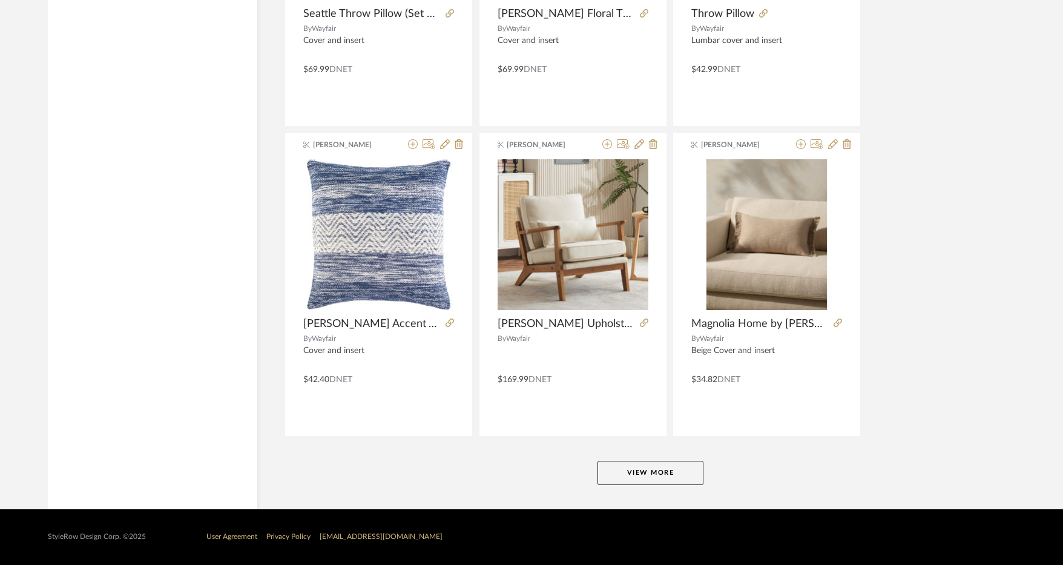
click at [693, 470] on button "View More" at bounding box center [650, 473] width 106 height 24
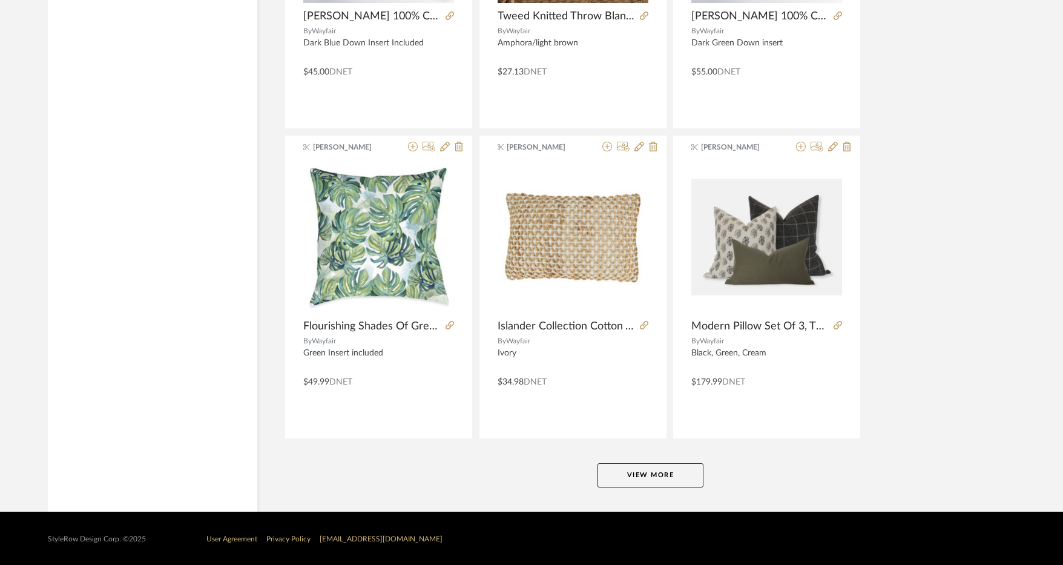
scroll to position [10972, 0]
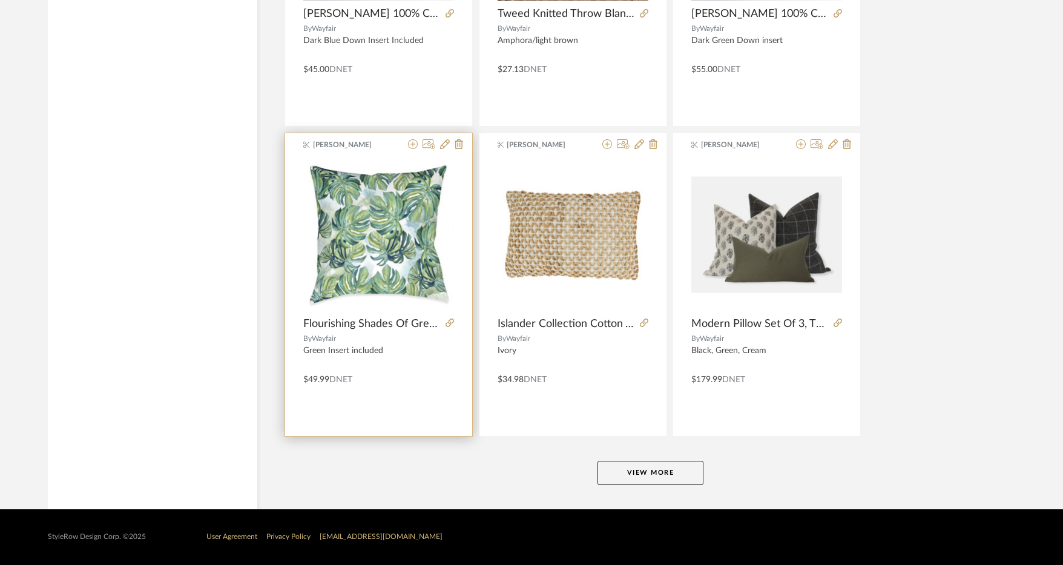
click at [420, 145] on div at bounding box center [433, 145] width 60 height 12
click at [413, 144] on icon at bounding box center [413, 144] width 10 height 10
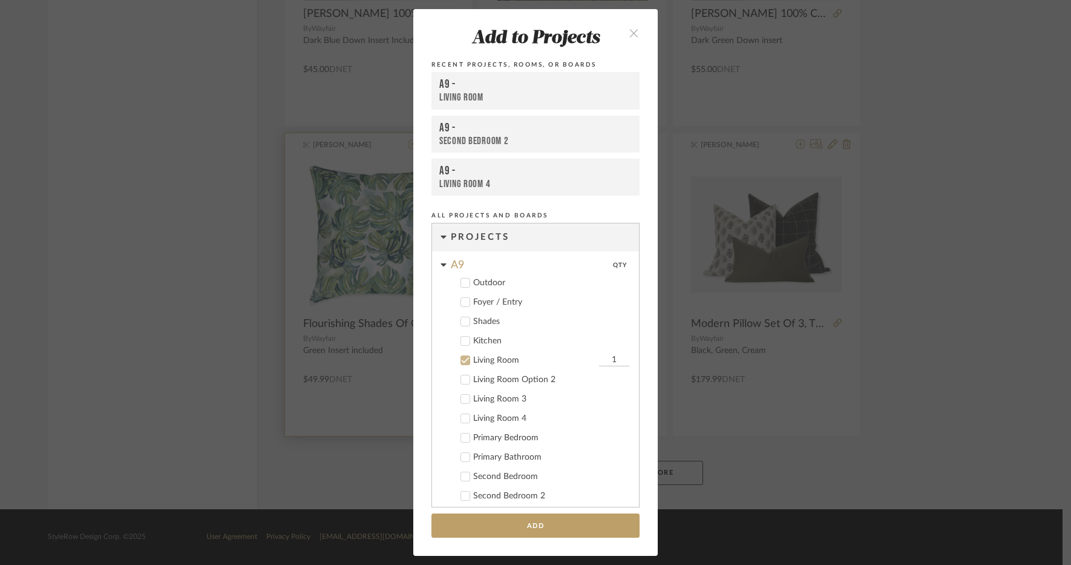
scroll to position [127, 0]
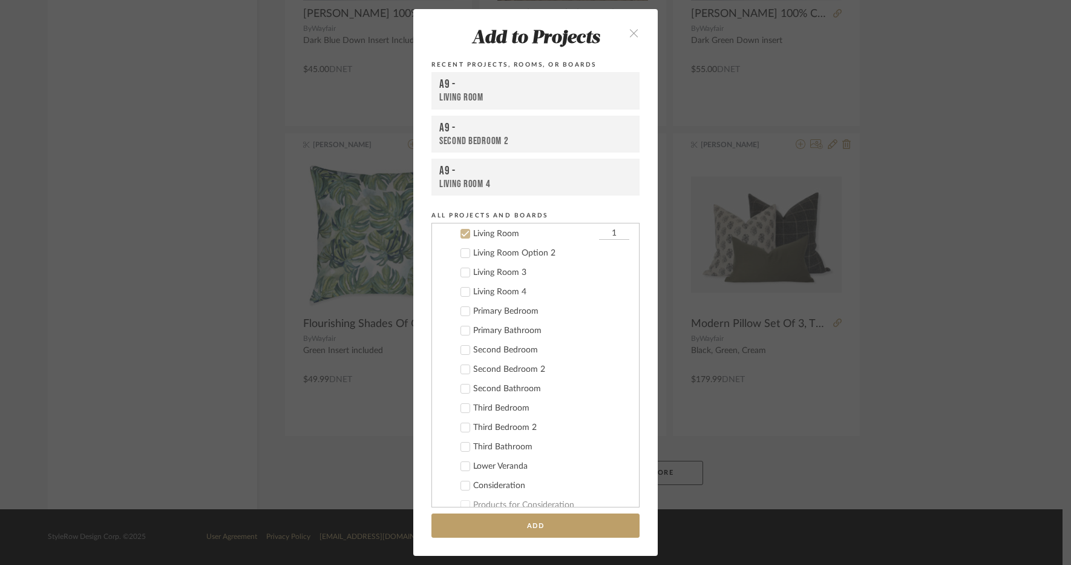
click at [513, 351] on div "Second Bedroom" at bounding box center [551, 350] width 156 height 10
click at [480, 231] on div "Living Room" at bounding box center [534, 234] width 123 height 10
click at [527, 518] on button "Add" at bounding box center [536, 525] width 208 height 25
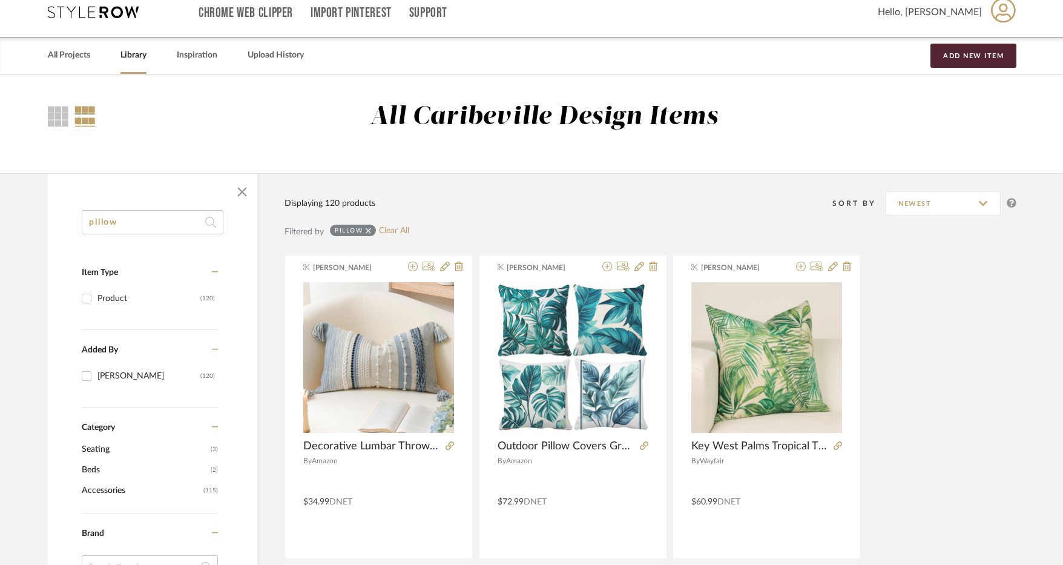
scroll to position [0, 0]
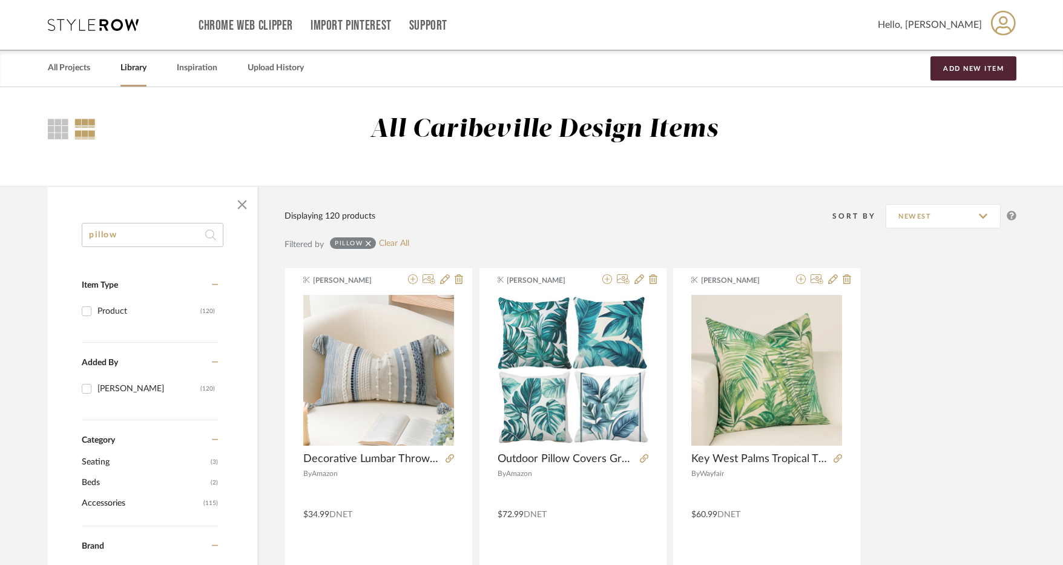
drag, startPoint x: 156, startPoint y: 241, endPoint x: 51, endPoint y: 234, distance: 104.9
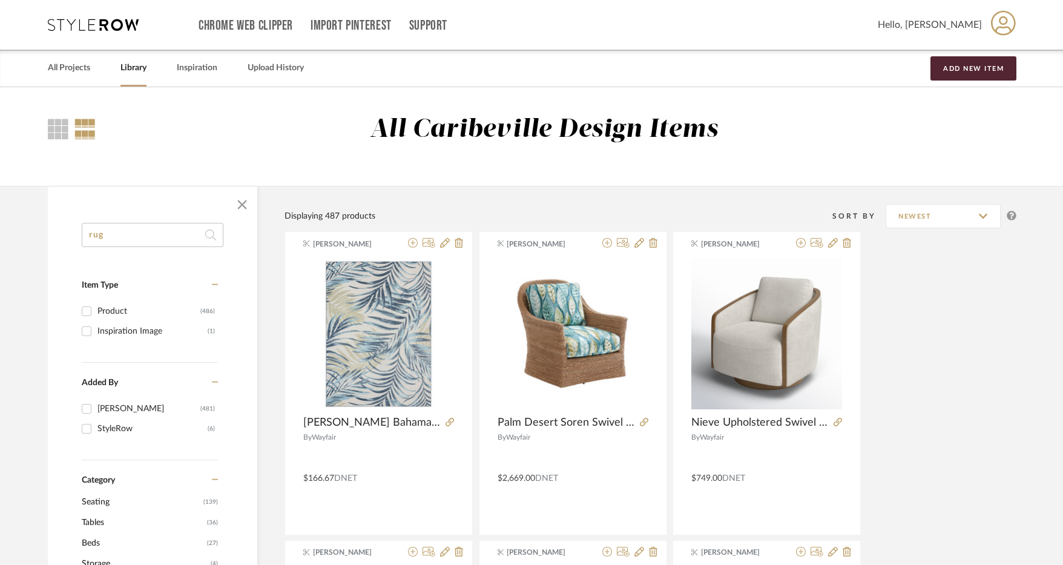
type input "rug"
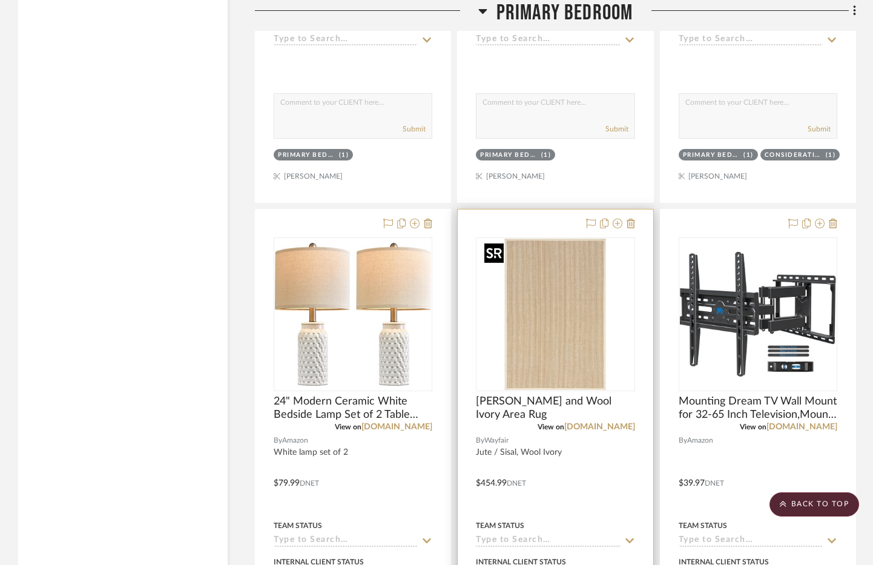
scroll to position [8717, 0]
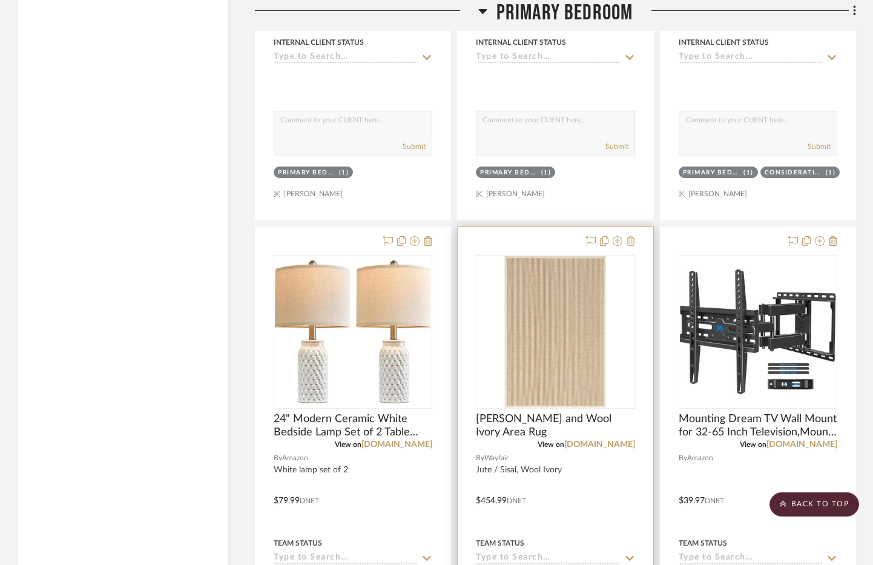
click at [633, 240] on icon at bounding box center [631, 241] width 8 height 10
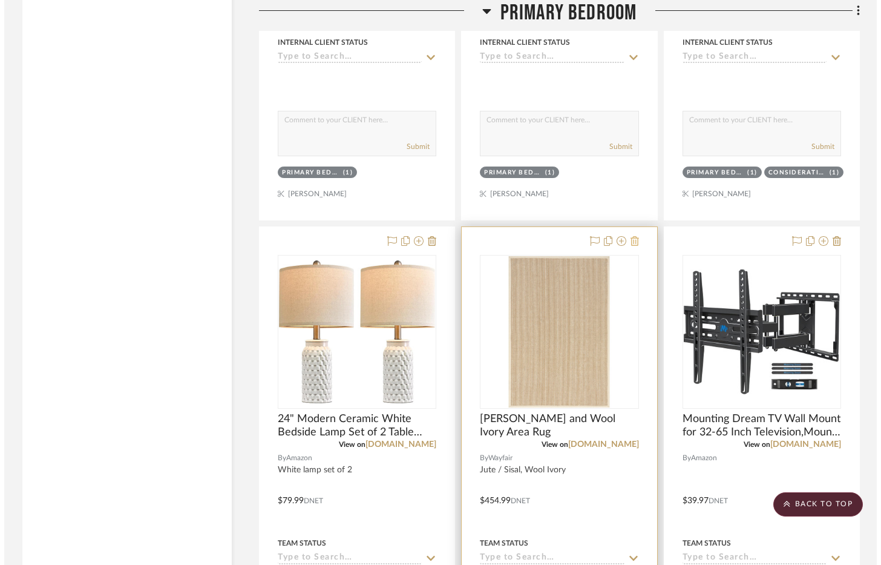
scroll to position [0, 0]
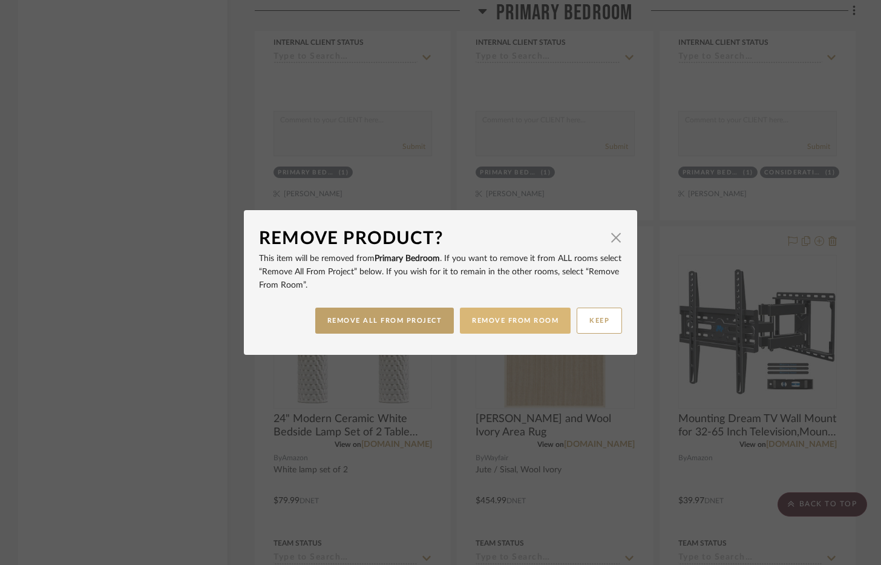
click at [495, 321] on button "REMOVE FROM ROOM" at bounding box center [515, 321] width 111 height 26
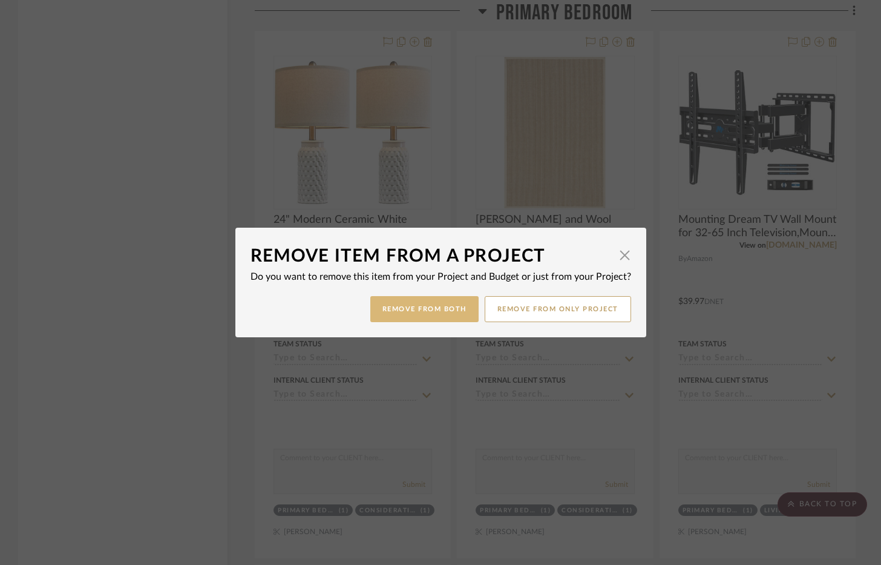
click at [438, 310] on button "Remove from Both" at bounding box center [424, 309] width 108 height 26
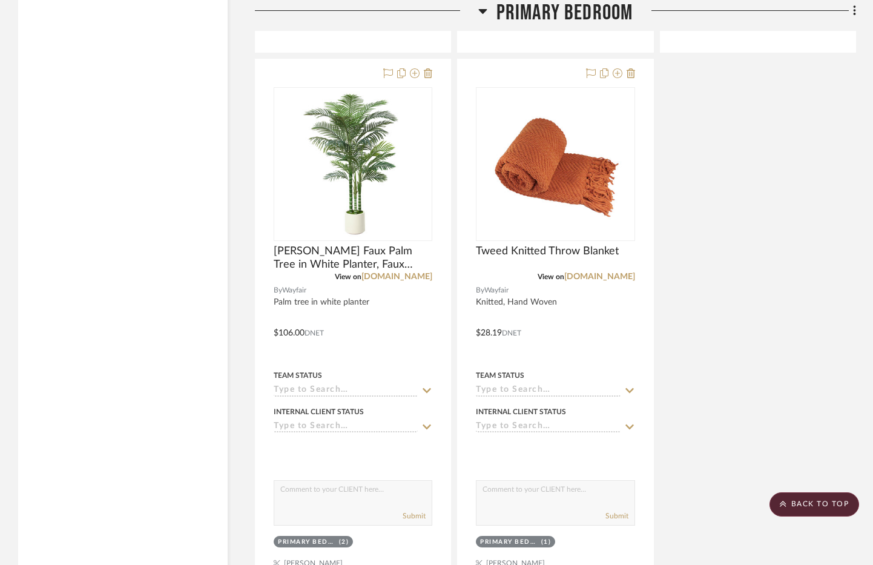
scroll to position [9522, 0]
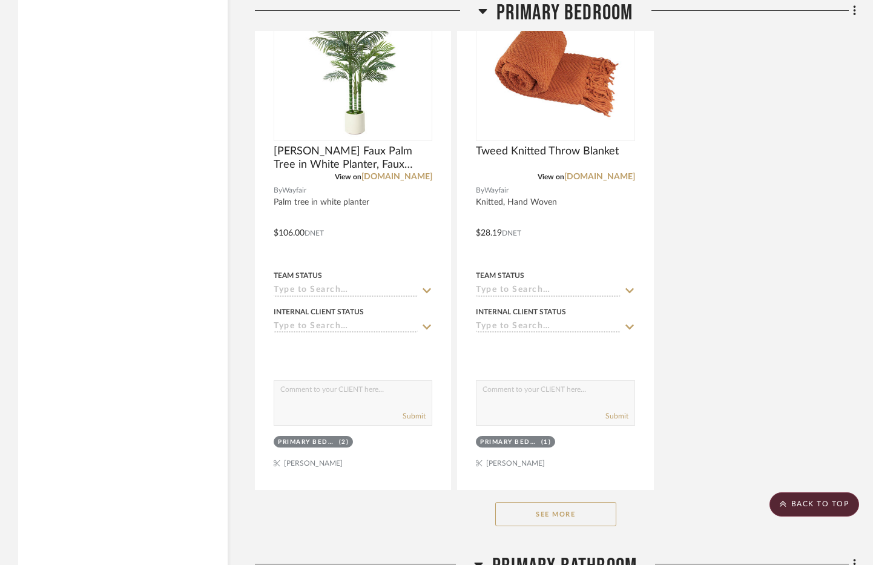
click at [600, 513] on button "See More" at bounding box center [555, 514] width 121 height 24
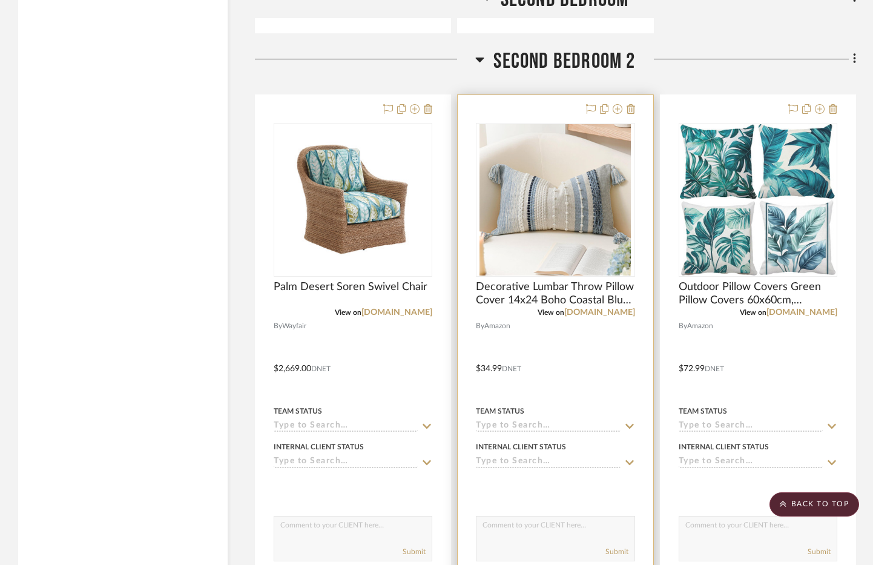
scroll to position [12306, 0]
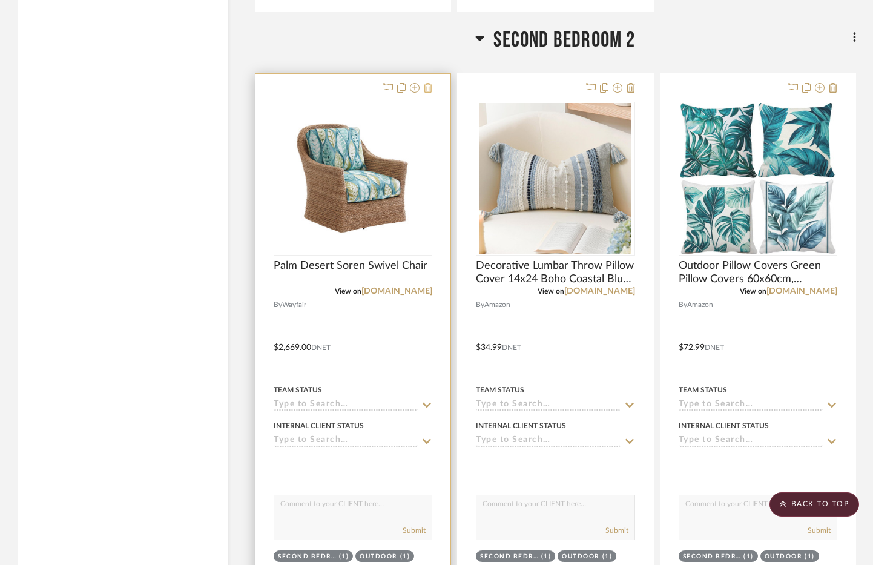
click at [424, 84] on icon at bounding box center [428, 88] width 8 height 10
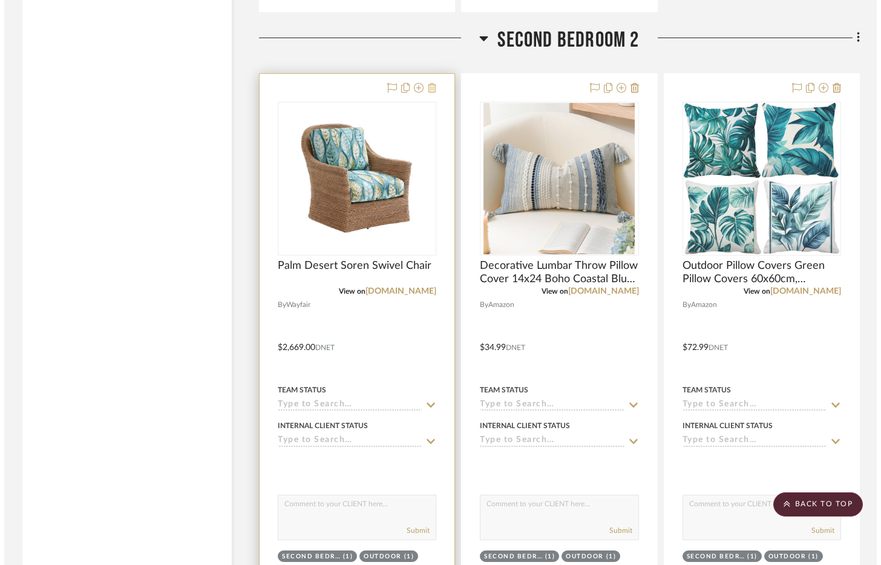
scroll to position [0, 0]
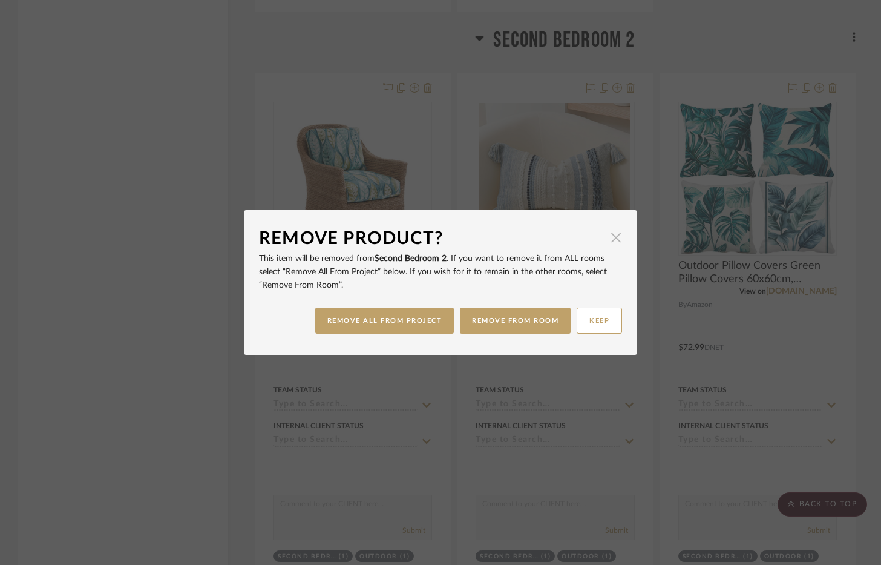
click at [607, 239] on span "button" at bounding box center [616, 237] width 24 height 24
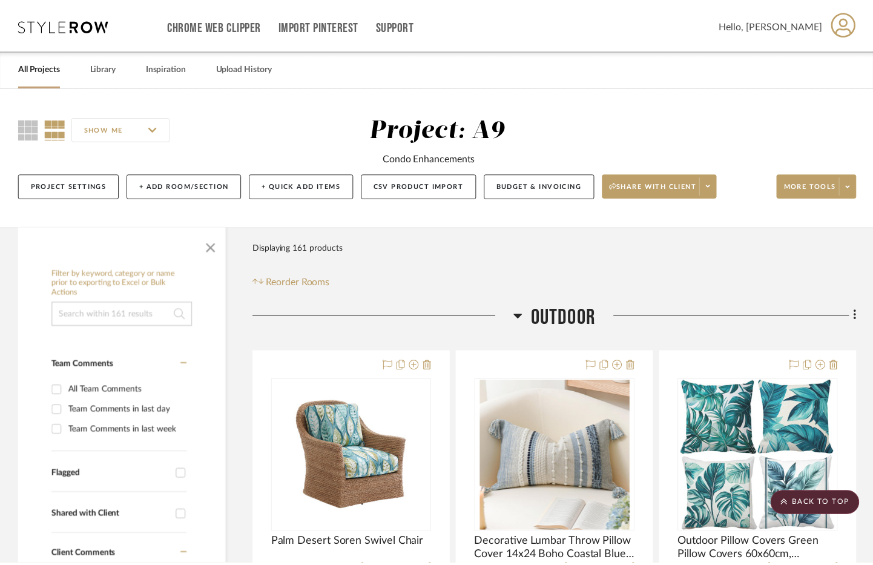
scroll to position [12306, 0]
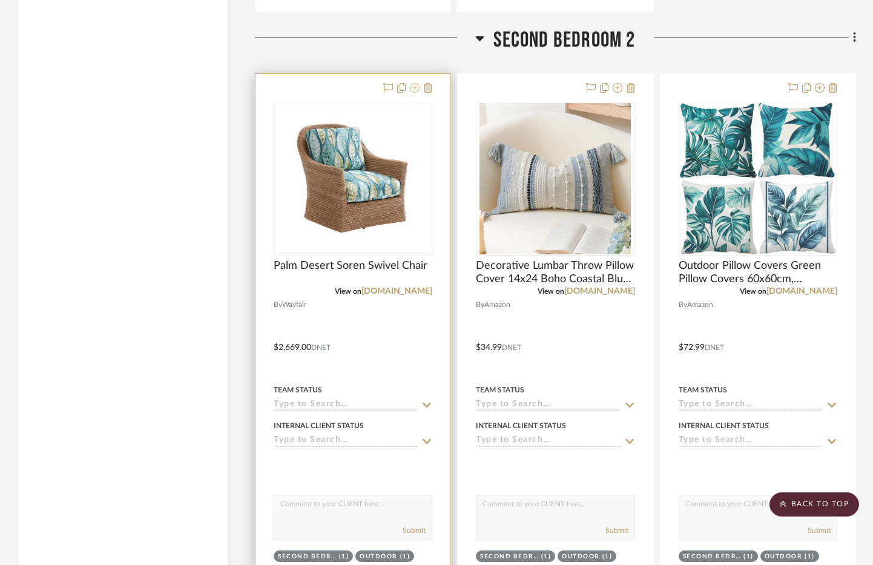
click at [413, 87] on icon at bounding box center [415, 88] width 10 height 10
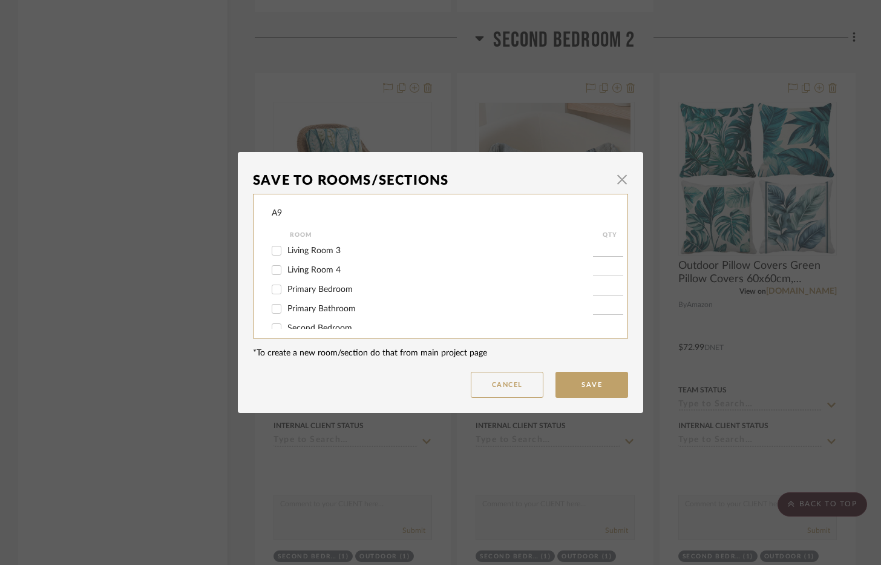
scroll to position [121, 0]
click at [329, 268] on span "Living Room 4" at bounding box center [314, 266] width 53 height 8
click at [286, 268] on input "Living Room 4" at bounding box center [276, 266] width 19 height 19
checkbox input "true"
type input "1"
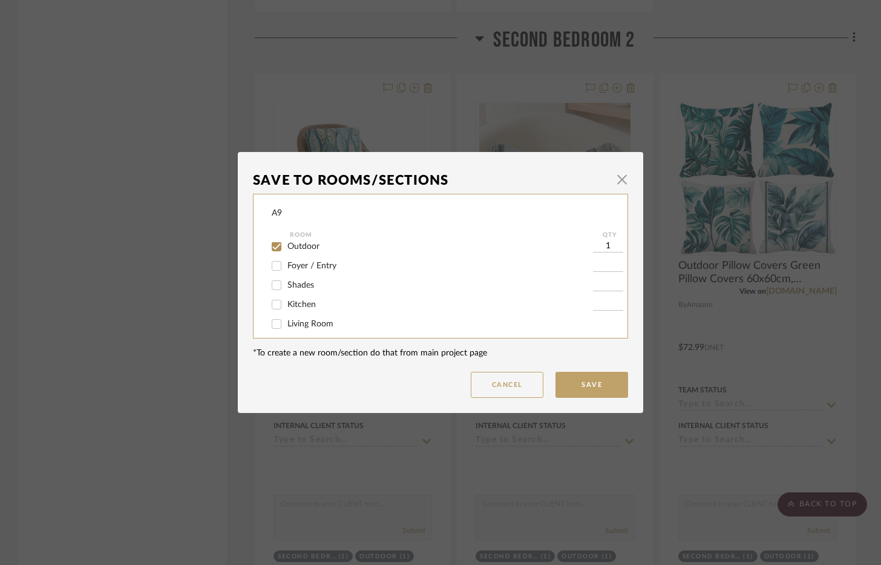
scroll to position [0, 0]
click at [310, 255] on span "Outdoor" at bounding box center [304, 252] width 32 height 8
click at [286, 255] on input "Outdoor" at bounding box center [276, 251] width 19 height 19
checkbox input "false"
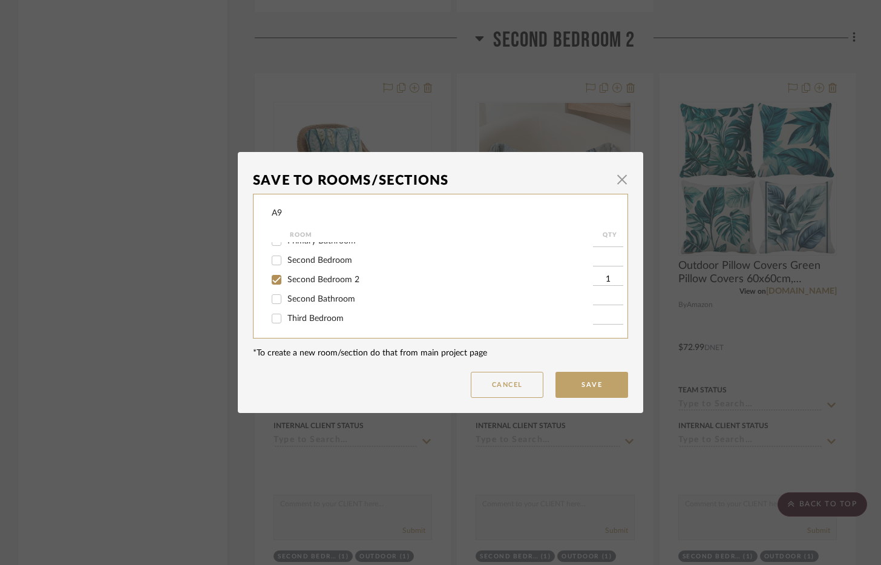
click at [334, 282] on span "Second Bedroom 2" at bounding box center [324, 279] width 72 height 8
click at [286, 282] on input "Second Bedroom 2" at bounding box center [276, 279] width 19 height 19
checkbox input "false"
click at [585, 380] on button "Save" at bounding box center [592, 385] width 73 height 26
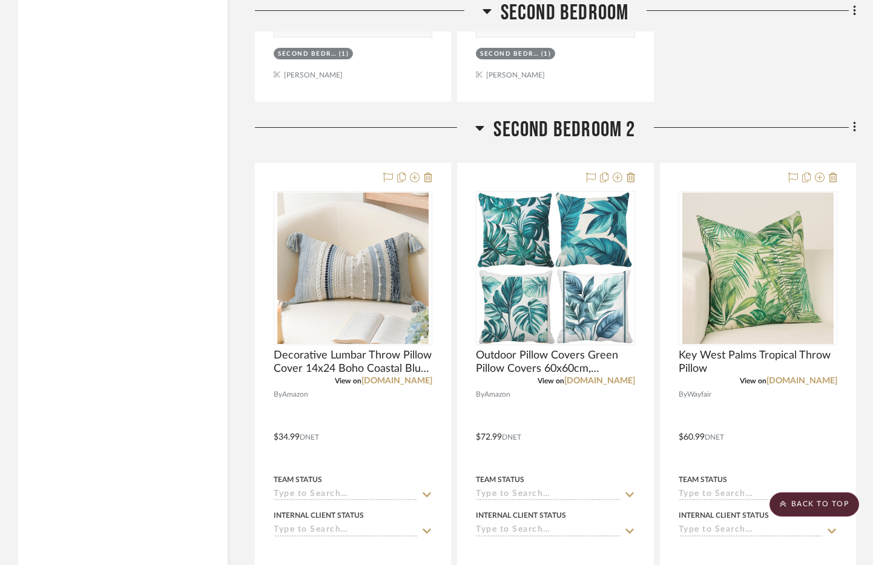
scroll to position [11701, 0]
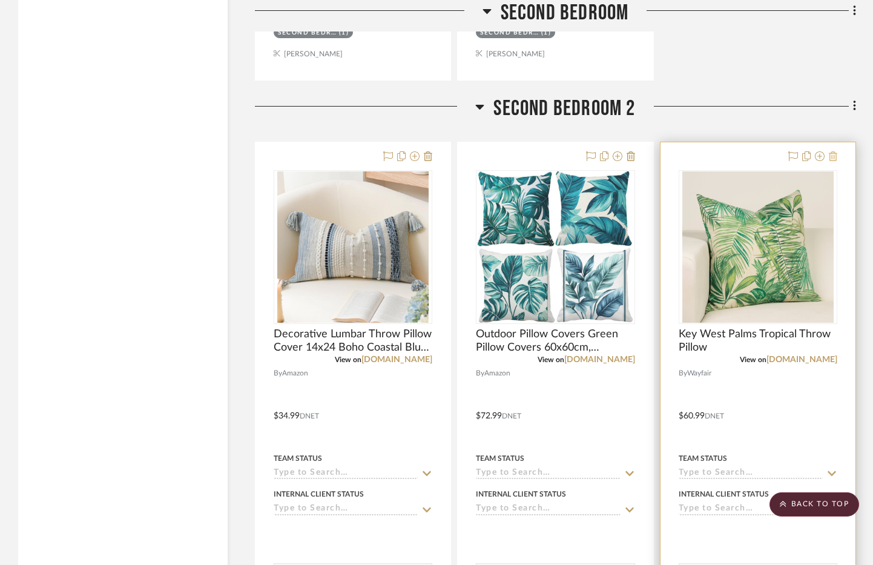
click at [831, 157] on icon at bounding box center [833, 156] width 8 height 10
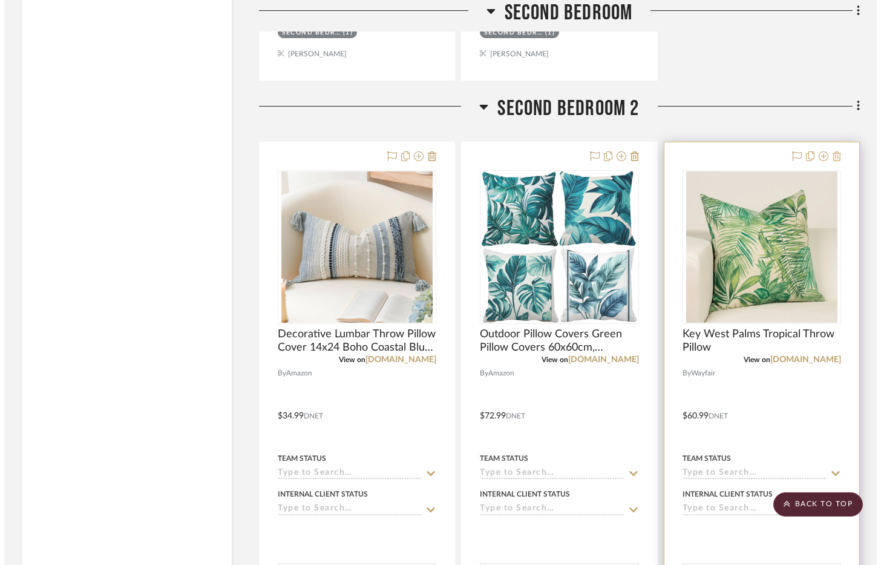
scroll to position [0, 0]
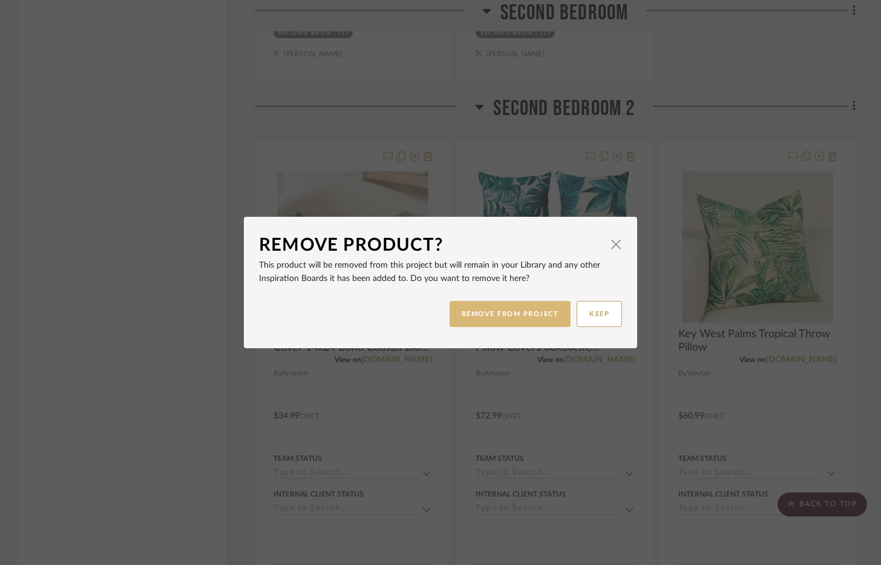
click at [495, 308] on button "REMOVE FROM PROJECT" at bounding box center [511, 314] width 122 height 26
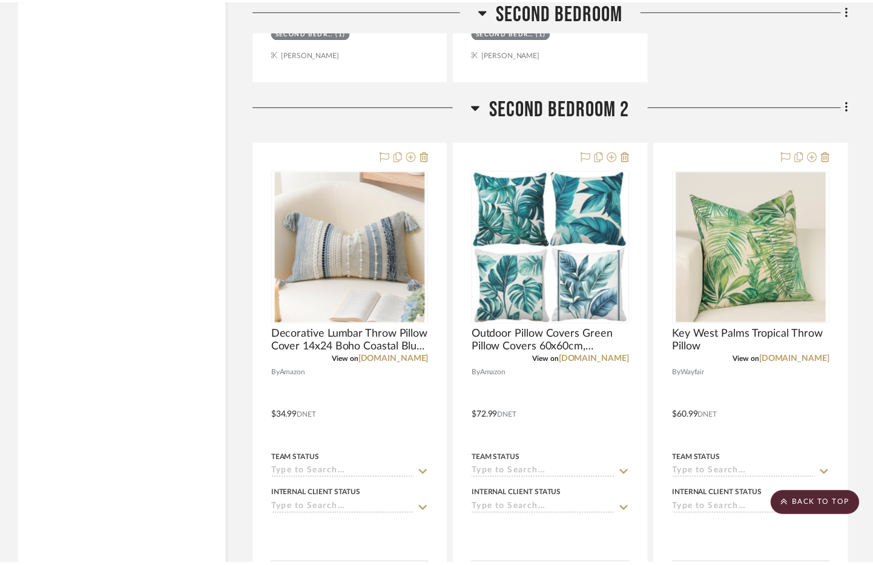
scroll to position [11701, 0]
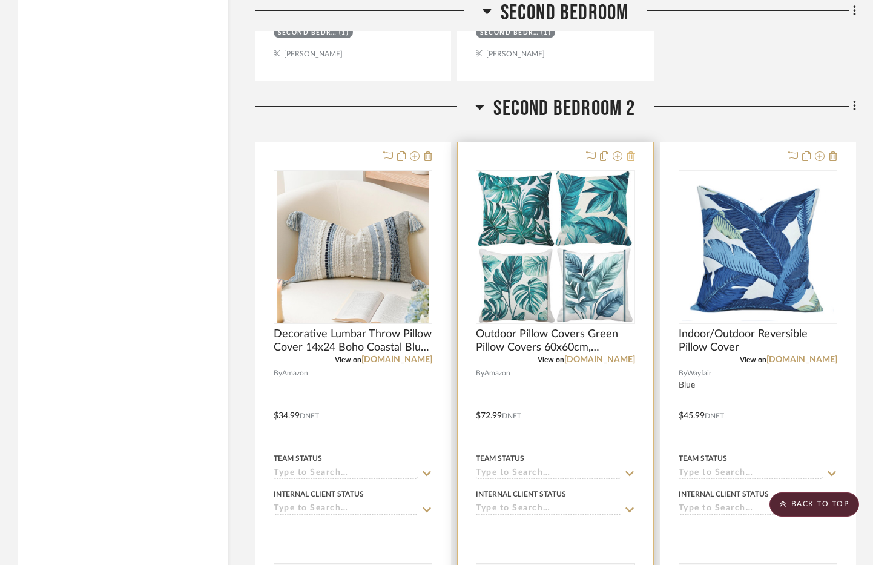
click at [630, 163] on button at bounding box center [631, 157] width 8 height 15
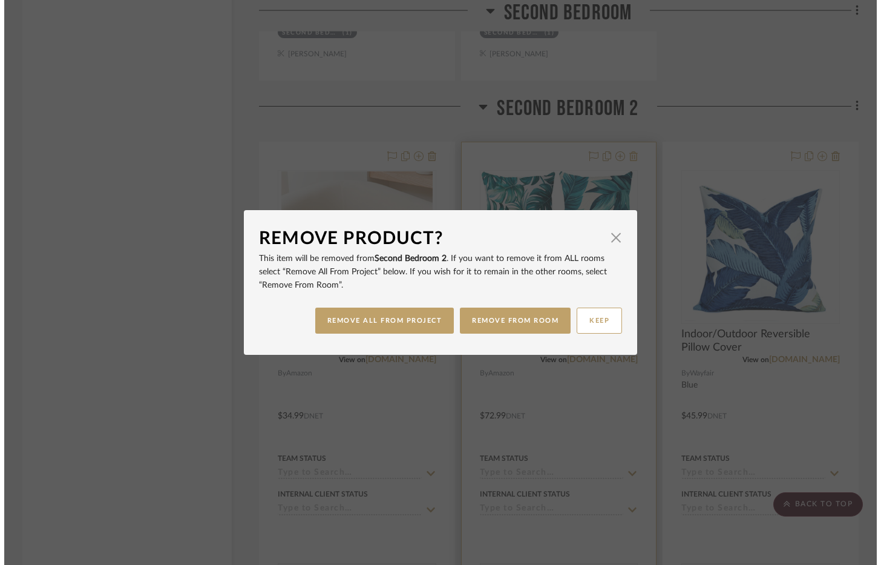
scroll to position [0, 0]
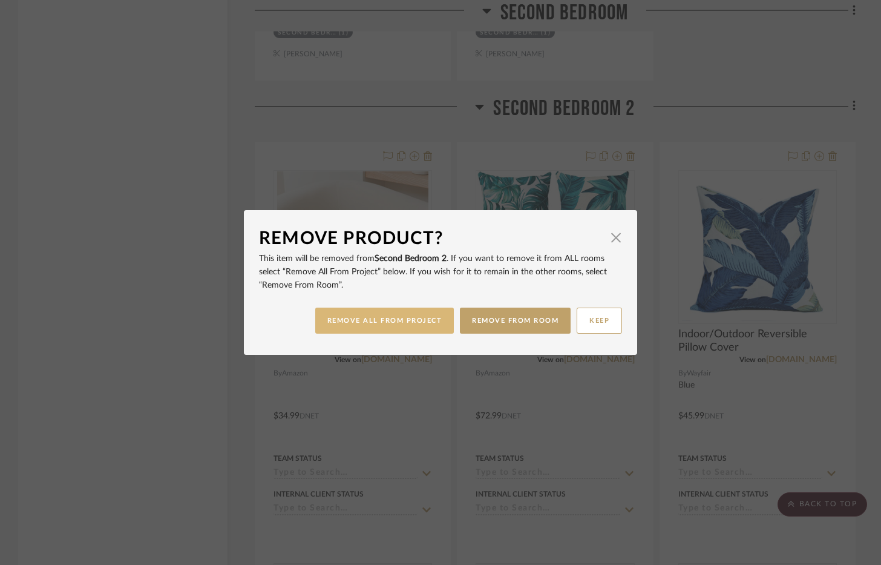
click at [407, 326] on button "REMOVE ALL FROM PROJECT" at bounding box center [384, 321] width 139 height 26
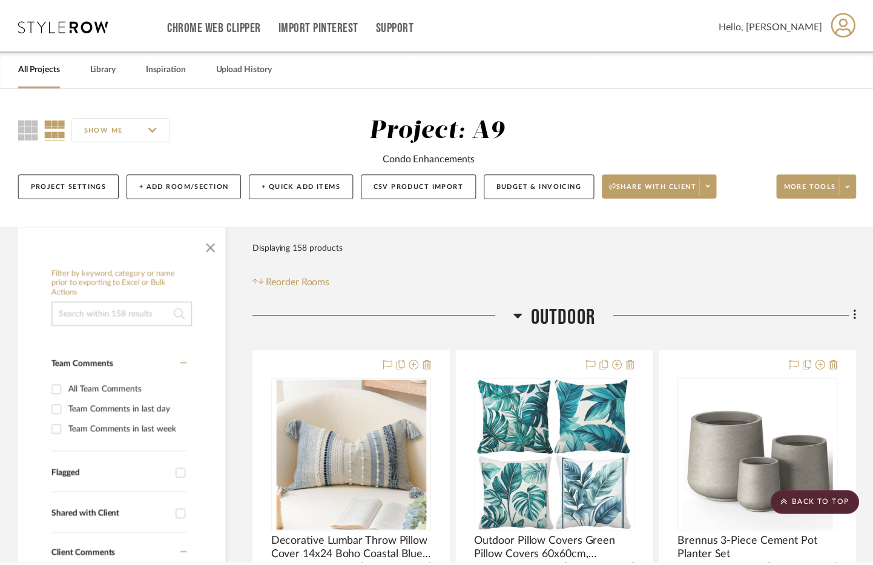
scroll to position [11701, 0]
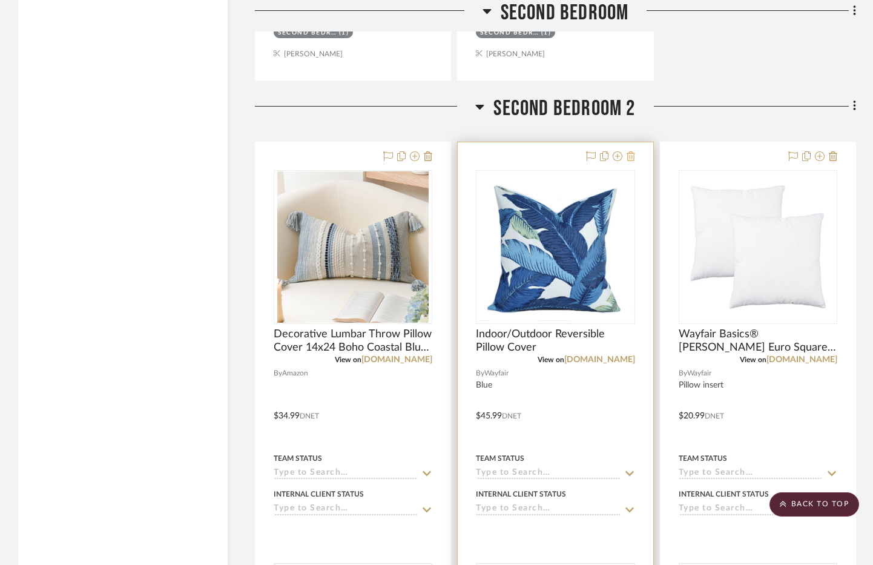
click at [628, 156] on icon at bounding box center [631, 156] width 8 height 10
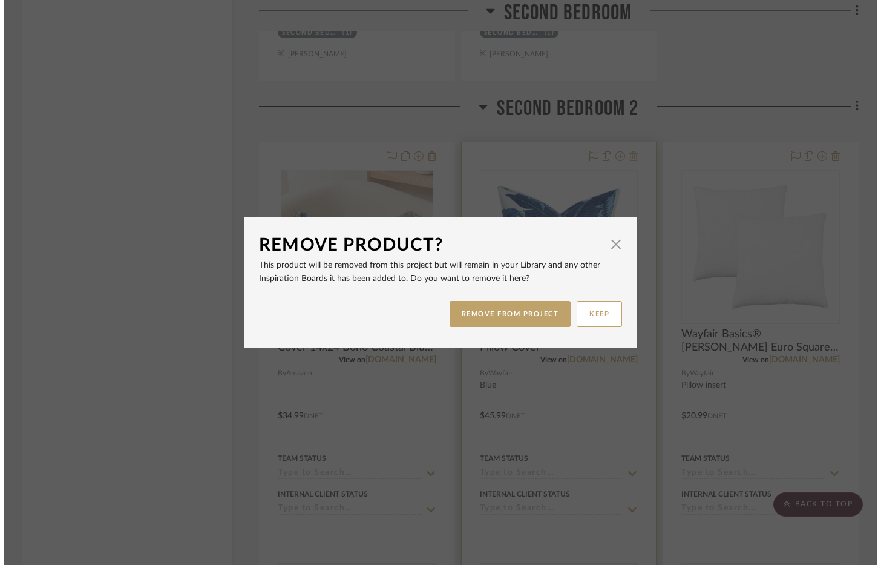
scroll to position [0, 0]
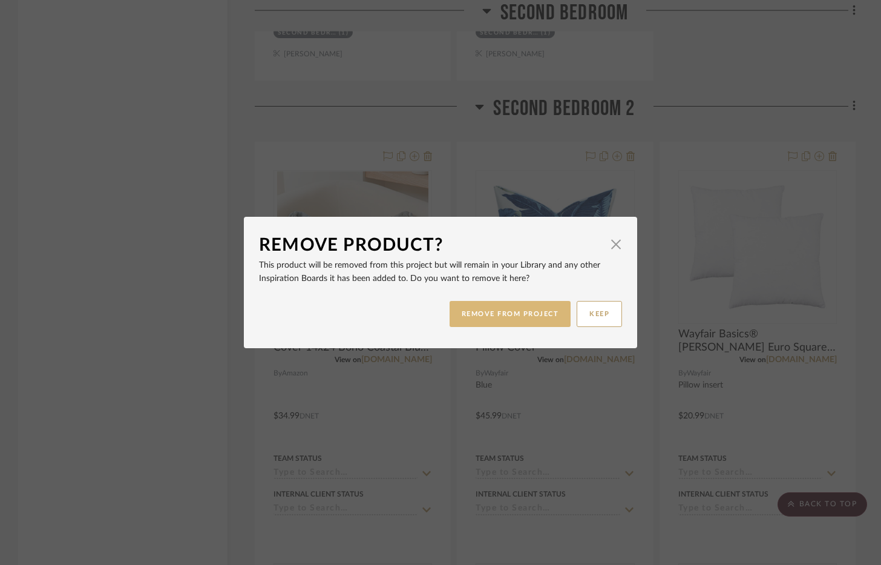
click at [524, 318] on button "REMOVE FROM PROJECT" at bounding box center [511, 314] width 122 height 26
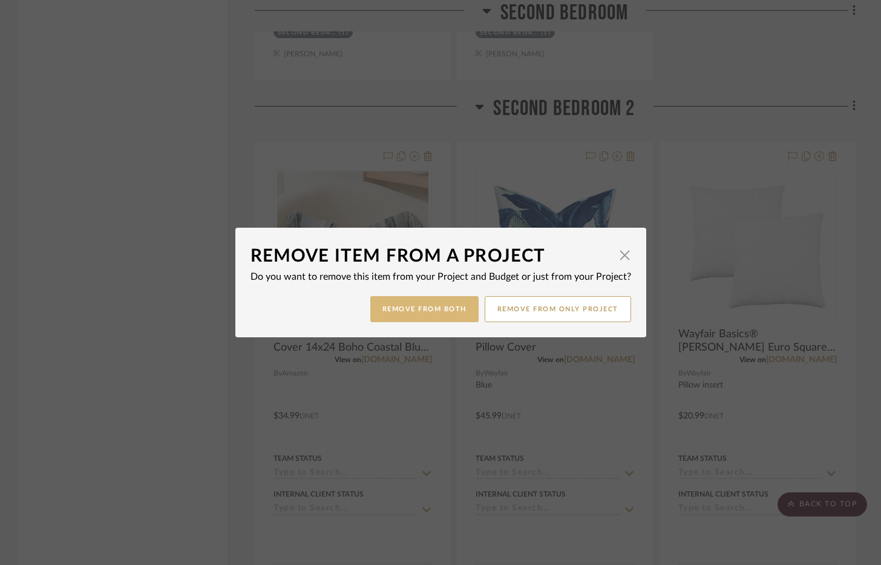
click at [444, 310] on button "Remove from Both" at bounding box center [424, 309] width 108 height 26
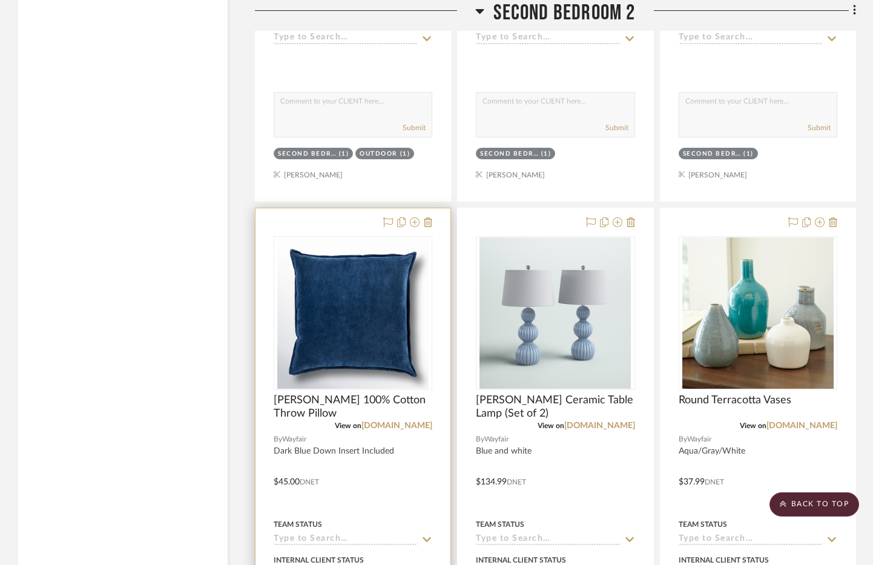
scroll to position [12185, 0]
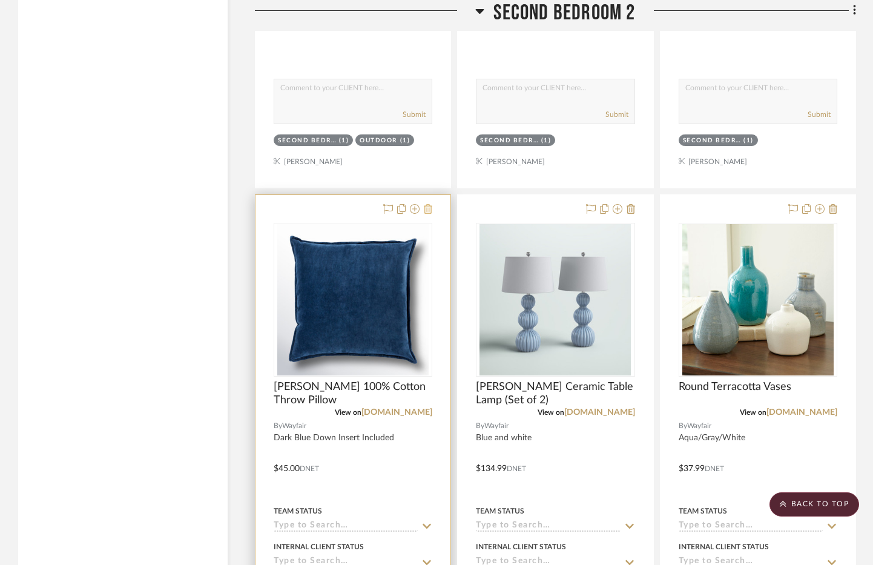
click at [427, 209] on icon at bounding box center [428, 209] width 8 height 10
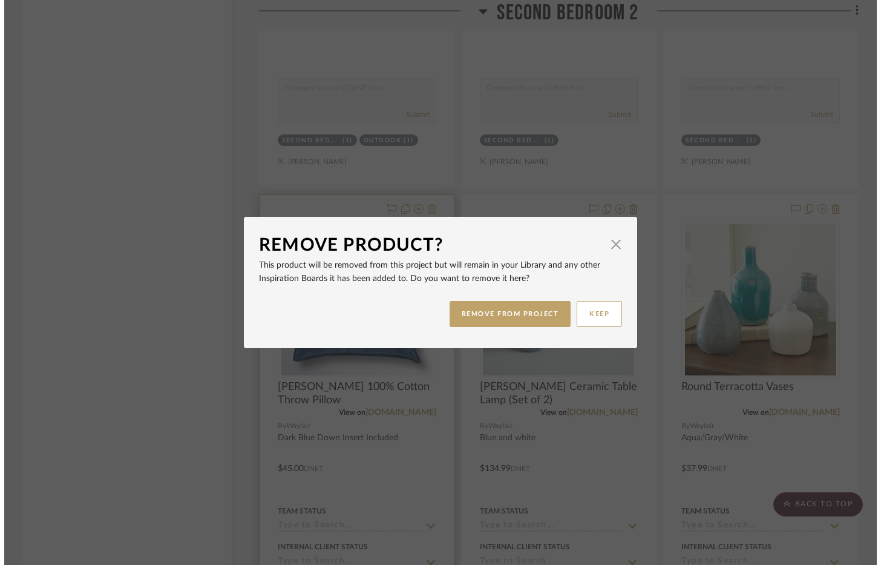
scroll to position [0, 0]
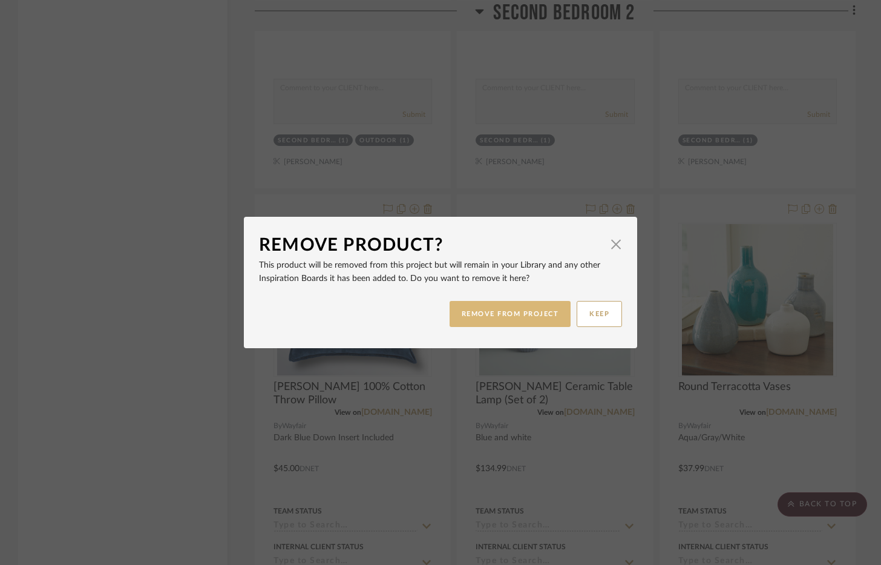
click at [484, 309] on button "REMOVE FROM PROJECT" at bounding box center [511, 314] width 122 height 26
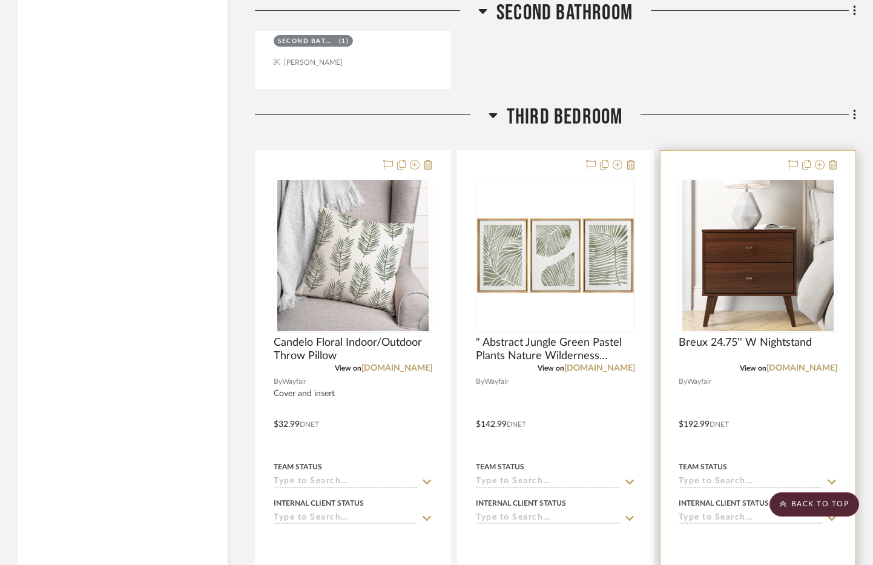
scroll to position [13396, 0]
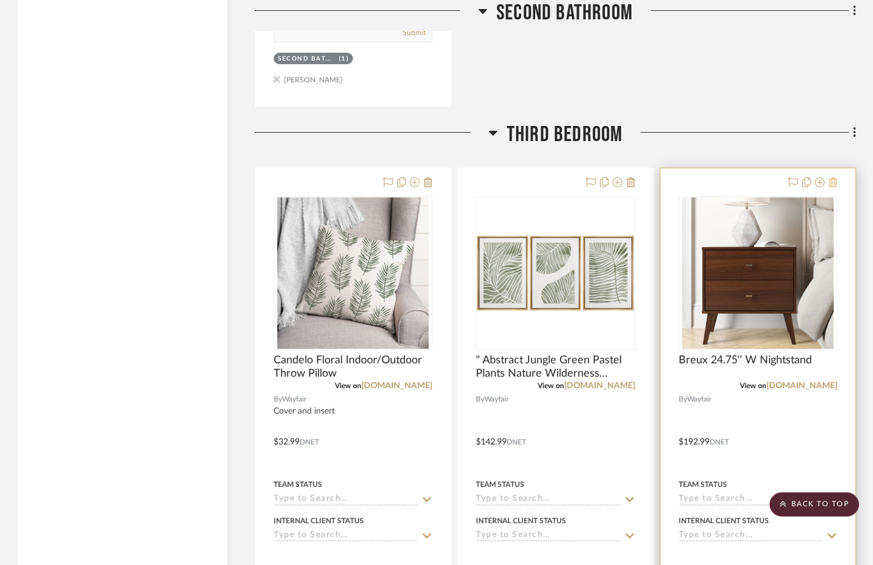
click at [831, 186] on icon at bounding box center [833, 182] width 8 height 10
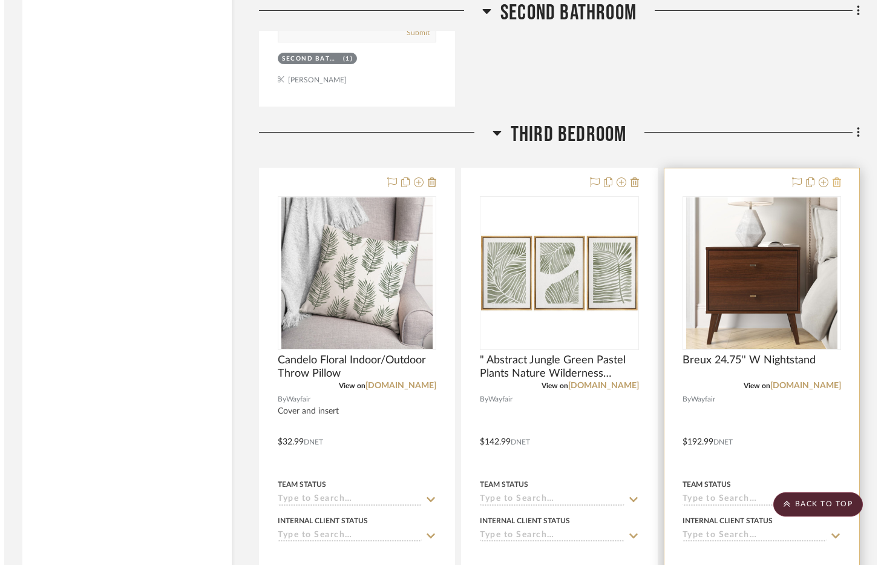
scroll to position [0, 0]
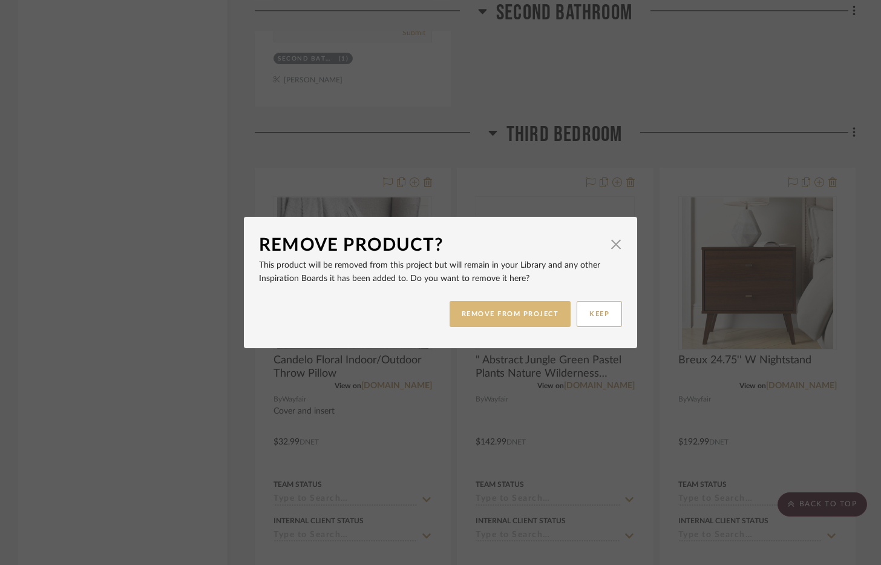
click at [522, 317] on button "REMOVE FROM PROJECT" at bounding box center [511, 314] width 122 height 26
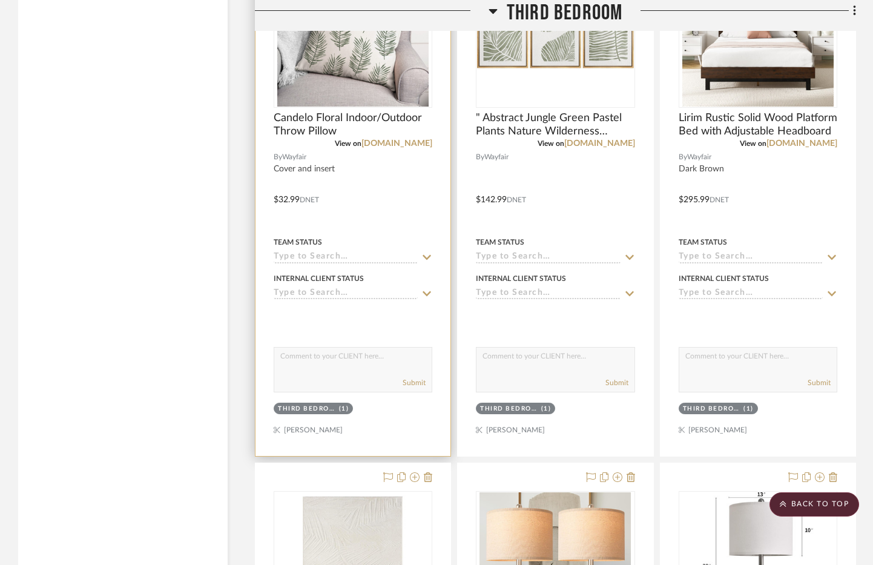
scroll to position [13457, 0]
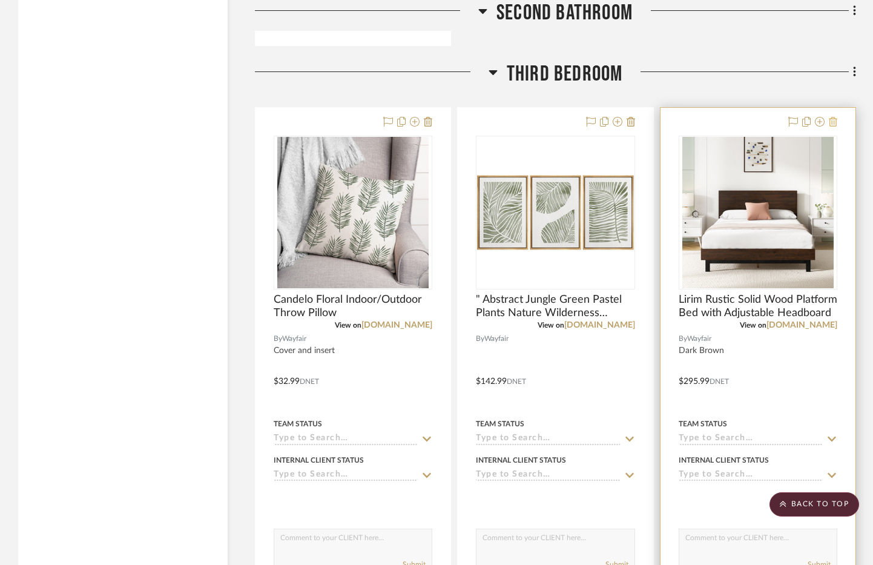
click at [832, 117] on icon at bounding box center [833, 122] width 8 height 10
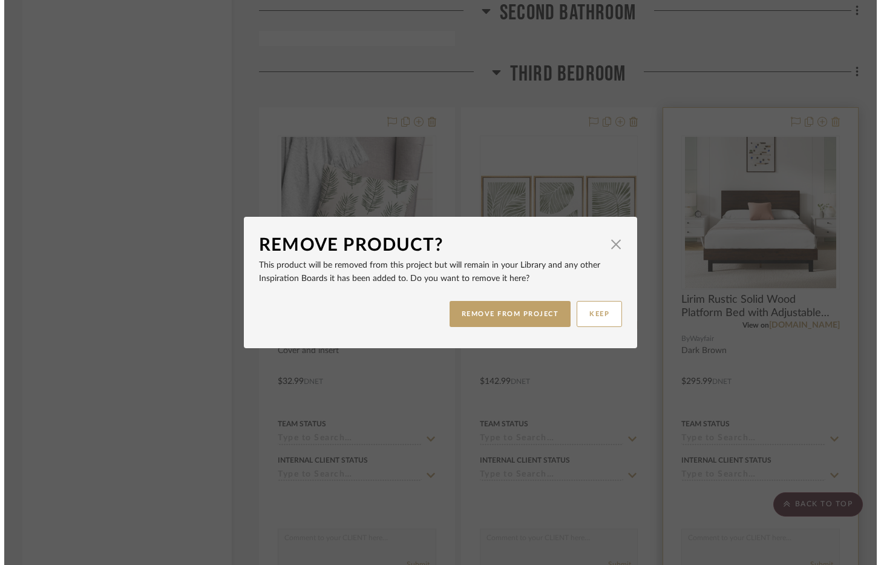
scroll to position [0, 0]
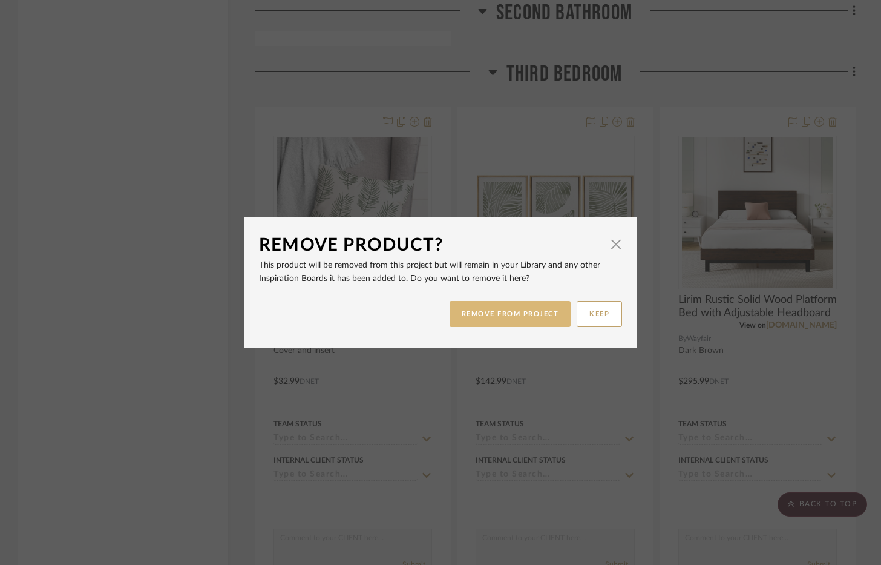
click at [473, 317] on button "REMOVE FROM PROJECT" at bounding box center [511, 314] width 122 height 26
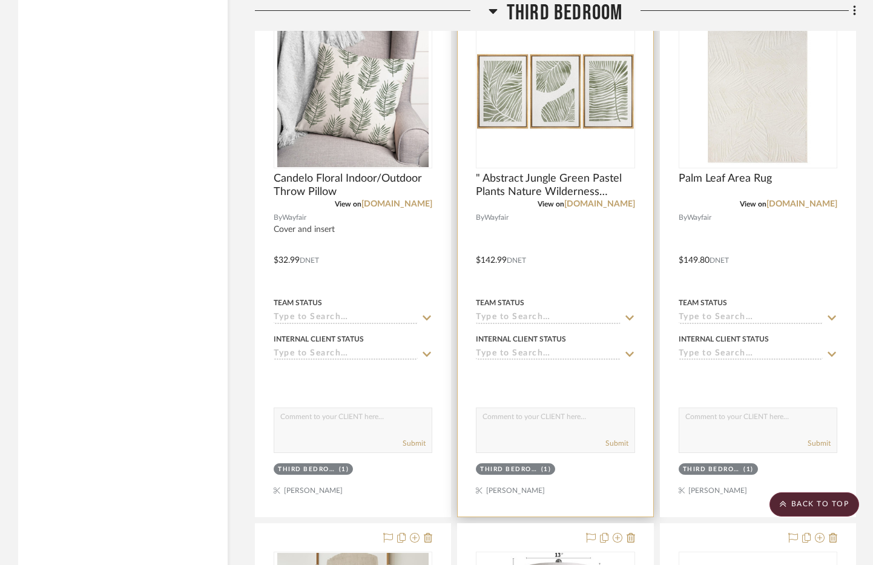
scroll to position [13457, 0]
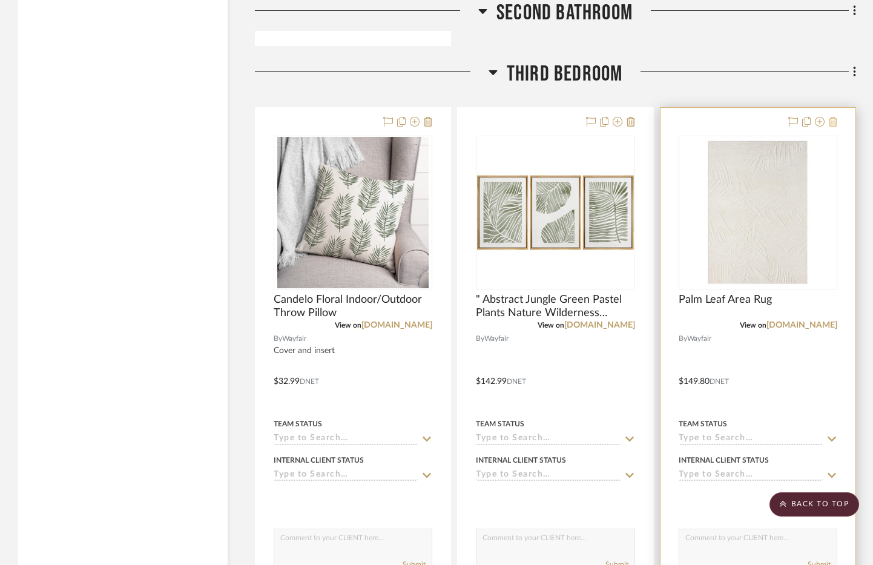
click at [834, 123] on icon at bounding box center [833, 122] width 8 height 10
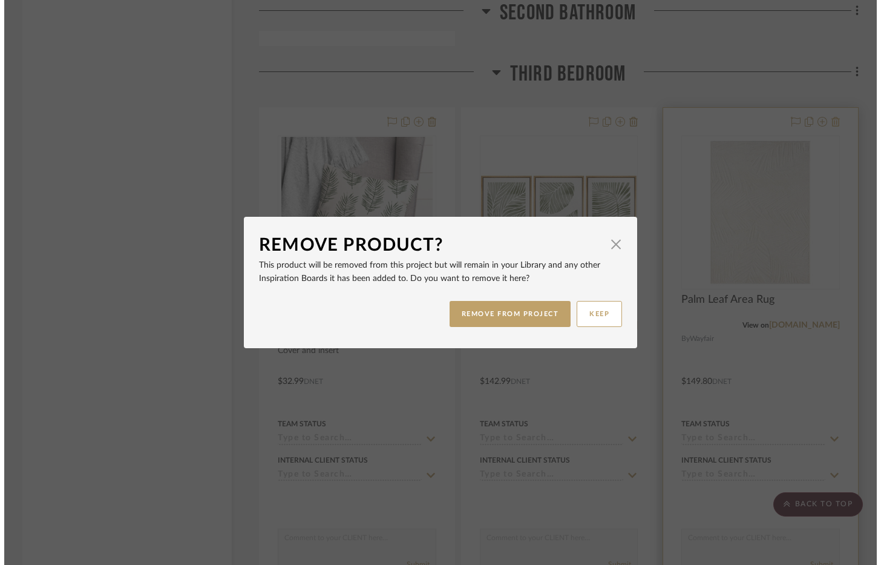
scroll to position [0, 0]
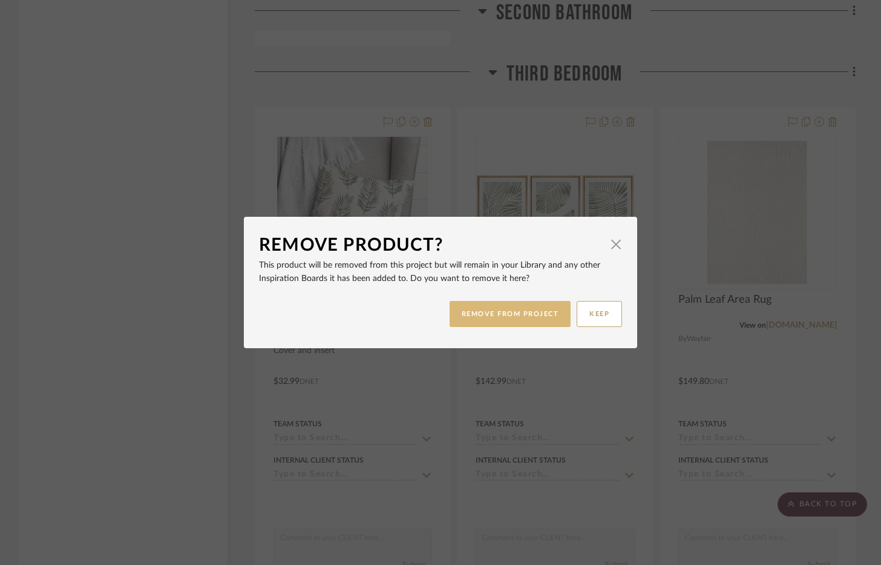
click at [473, 310] on button "REMOVE FROM PROJECT" at bounding box center [511, 314] width 122 height 26
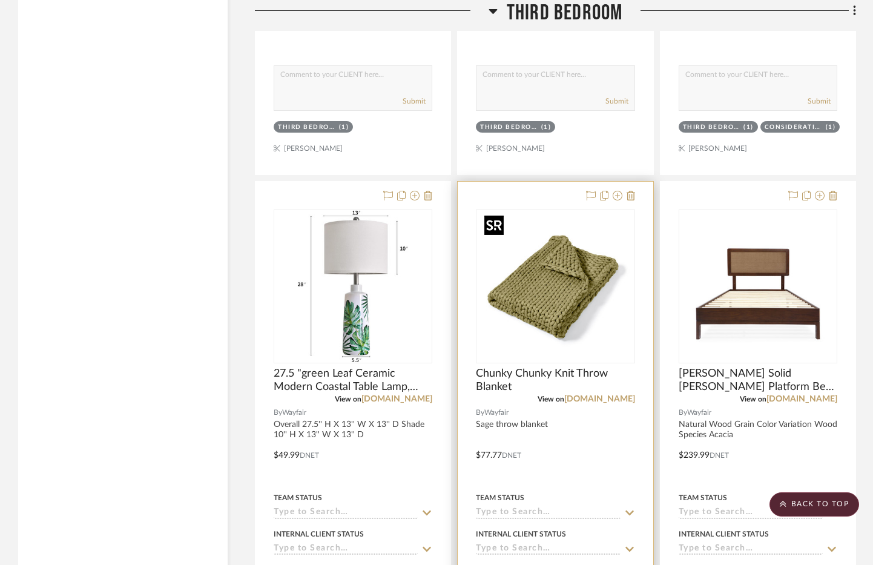
scroll to position [13941, 0]
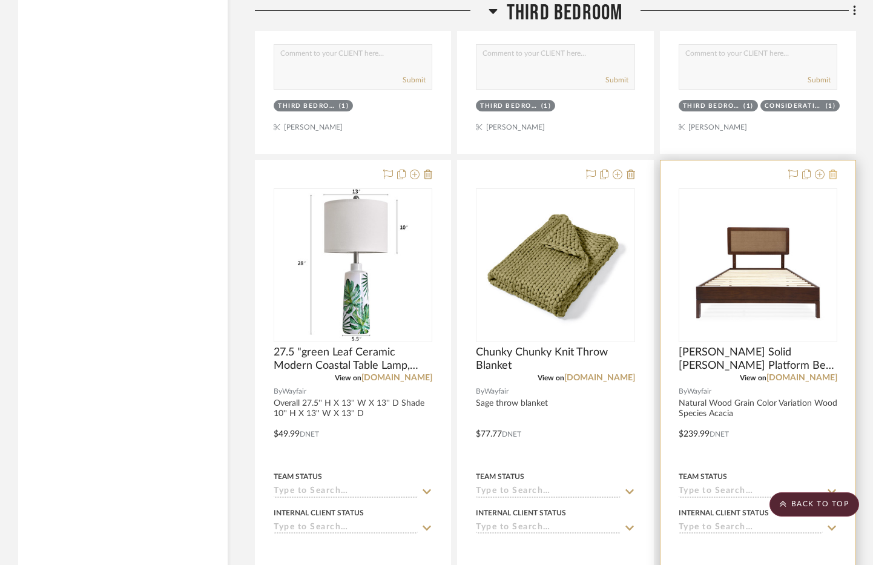
click at [836, 178] on icon at bounding box center [833, 175] width 8 height 10
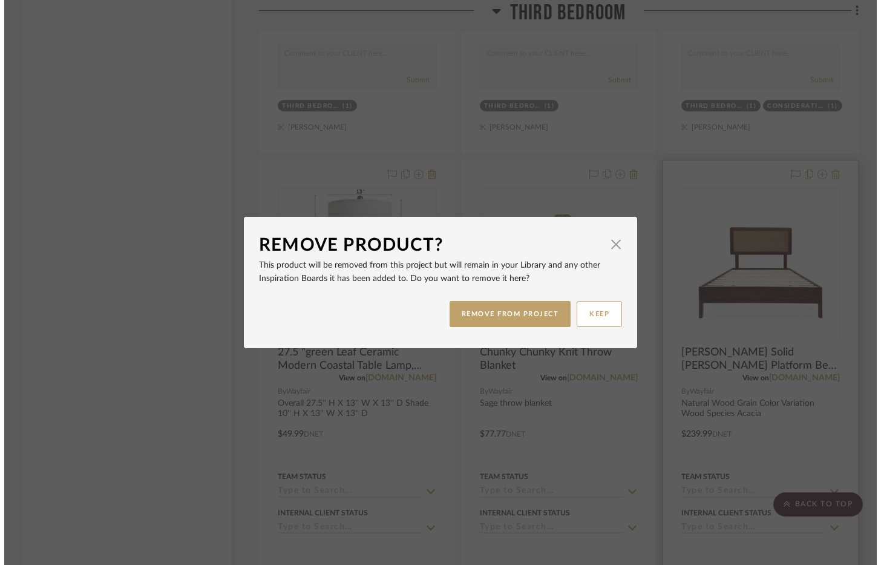
scroll to position [0, 0]
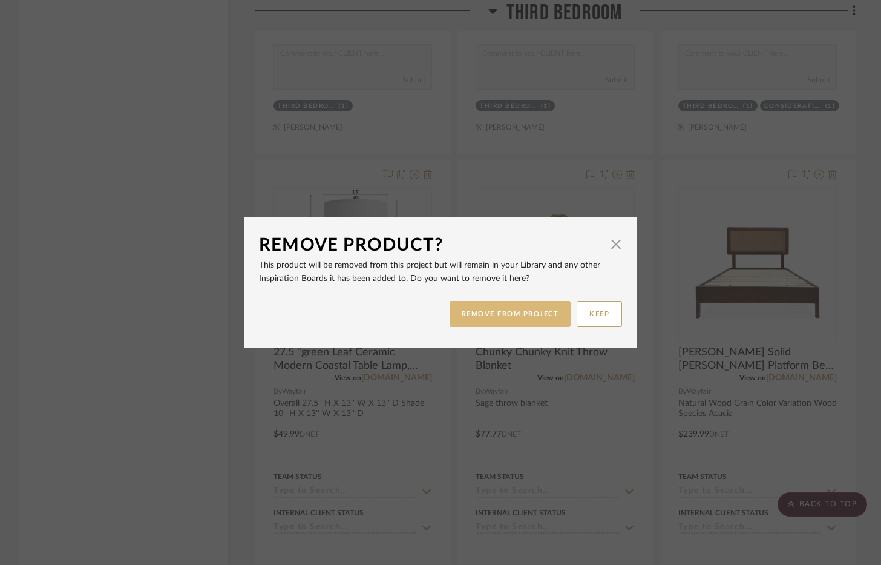
click at [478, 317] on button "REMOVE FROM PROJECT" at bounding box center [511, 314] width 122 height 26
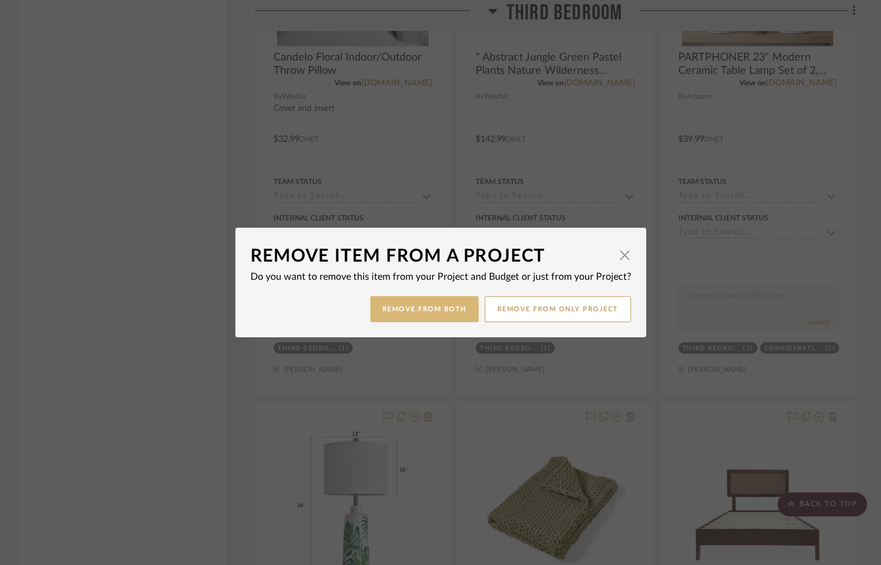
click at [444, 314] on button "Remove from Both" at bounding box center [424, 309] width 108 height 26
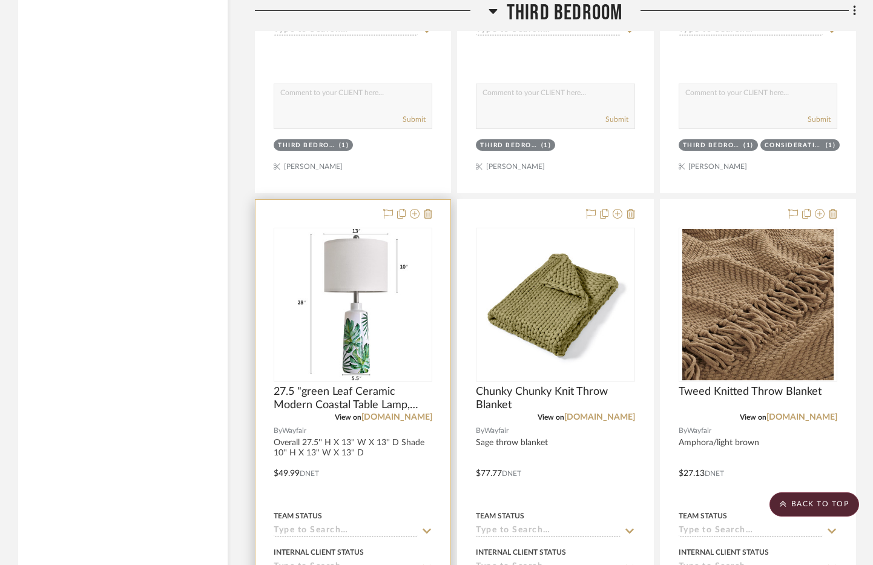
scroll to position [13880, 0]
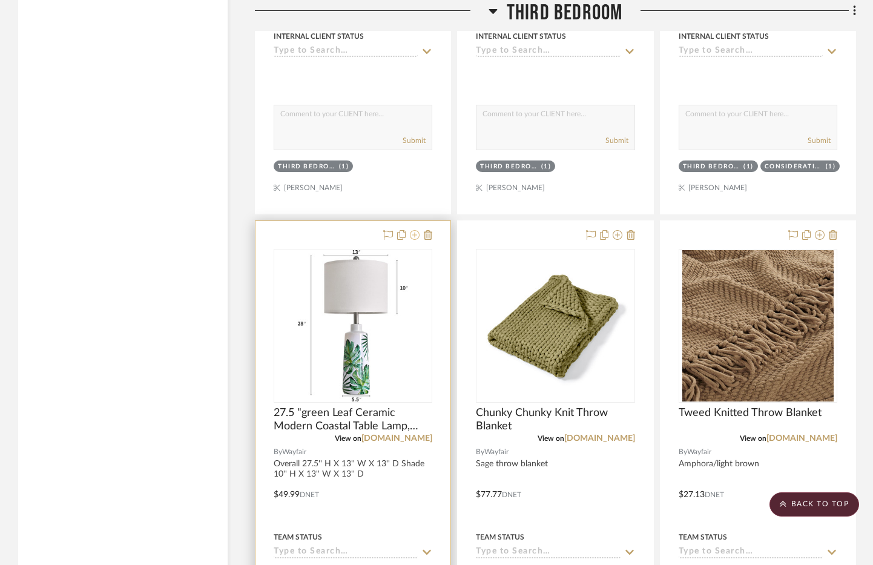
click at [412, 237] on icon at bounding box center [415, 235] width 10 height 10
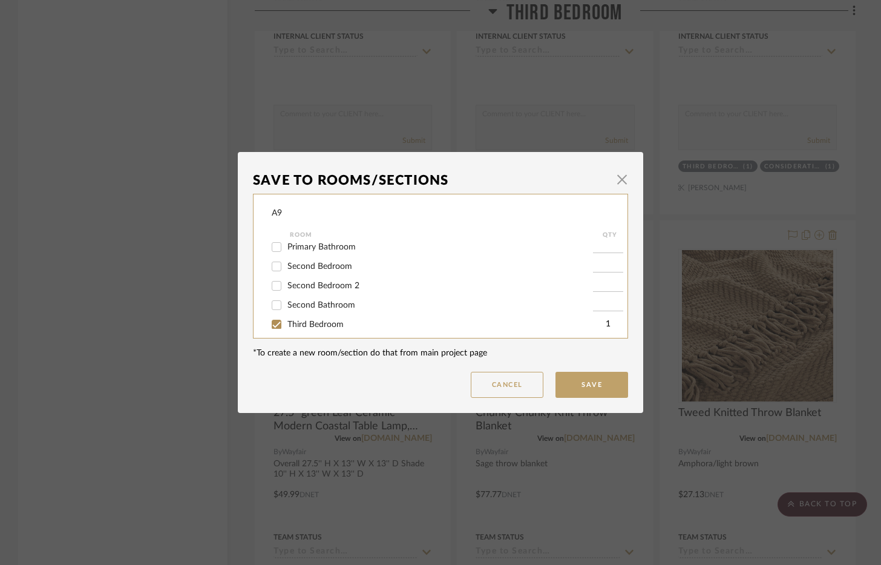
scroll to position [182, 0]
click at [327, 262] on span "Second Bedroom" at bounding box center [320, 264] width 65 height 8
click at [286, 262] on input "Second Bedroom" at bounding box center [276, 263] width 19 height 19
checkbox input "true"
type input "1"
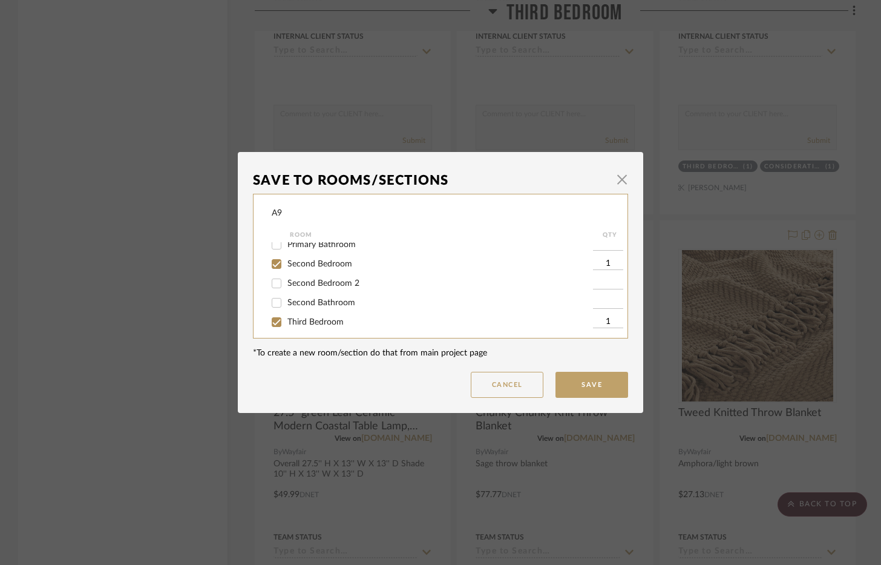
click at [326, 284] on span "Second Bedroom 2" at bounding box center [324, 283] width 72 height 8
click at [286, 284] on input "Second Bedroom 2" at bounding box center [276, 283] width 19 height 19
checkbox input "true"
type input "1"
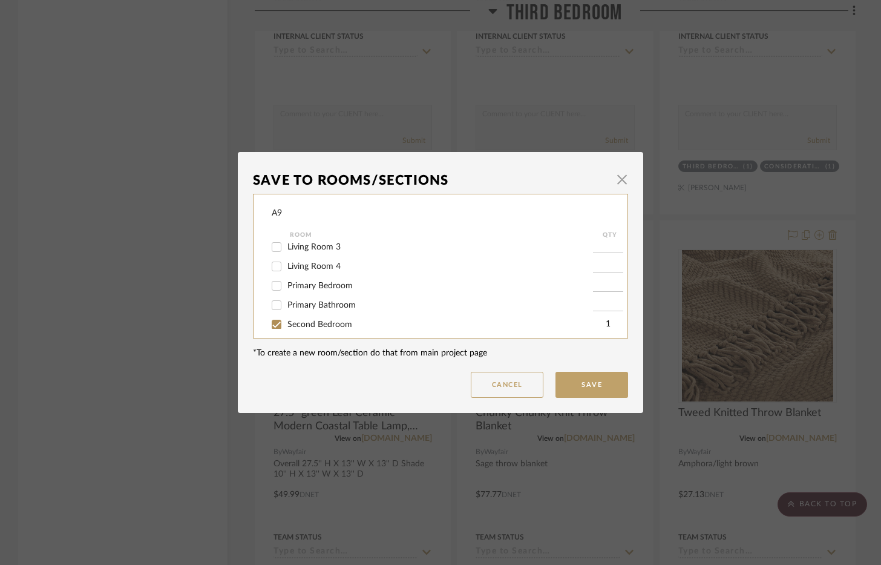
click at [321, 285] on span "Primary Bedroom" at bounding box center [320, 285] width 65 height 8
click at [286, 285] on input "Primary Bedroom" at bounding box center [276, 285] width 19 height 19
checkbox input "true"
type input "1"
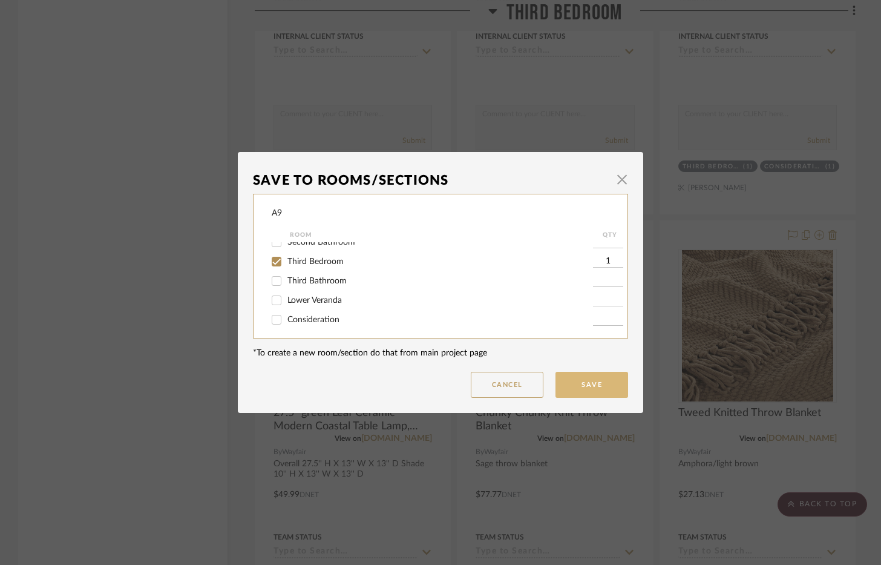
click at [568, 378] on button "Save" at bounding box center [592, 385] width 73 height 26
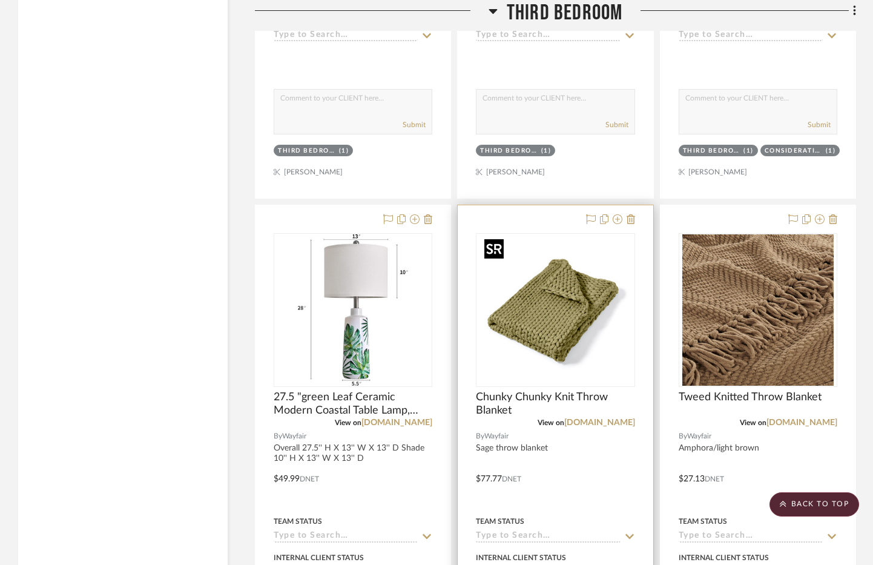
scroll to position [13941, 0]
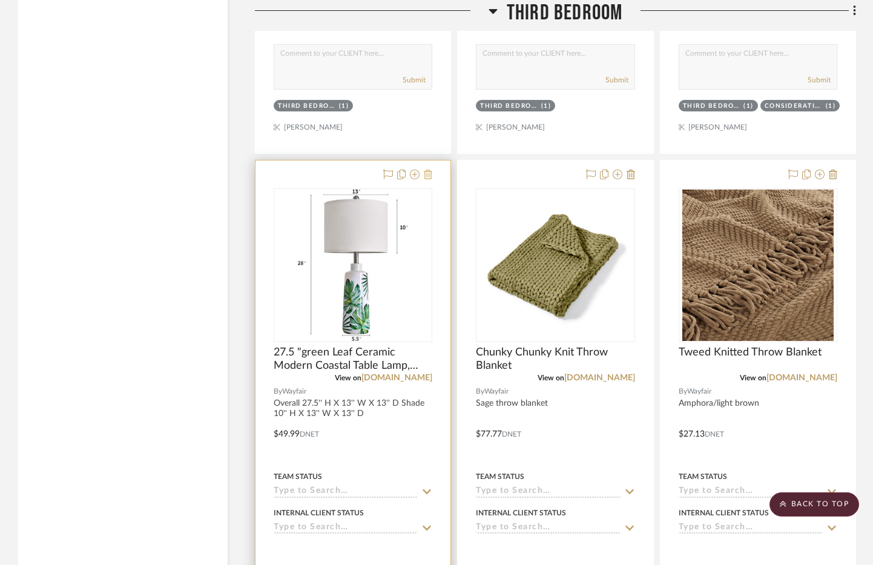
click at [424, 174] on icon at bounding box center [428, 175] width 8 height 10
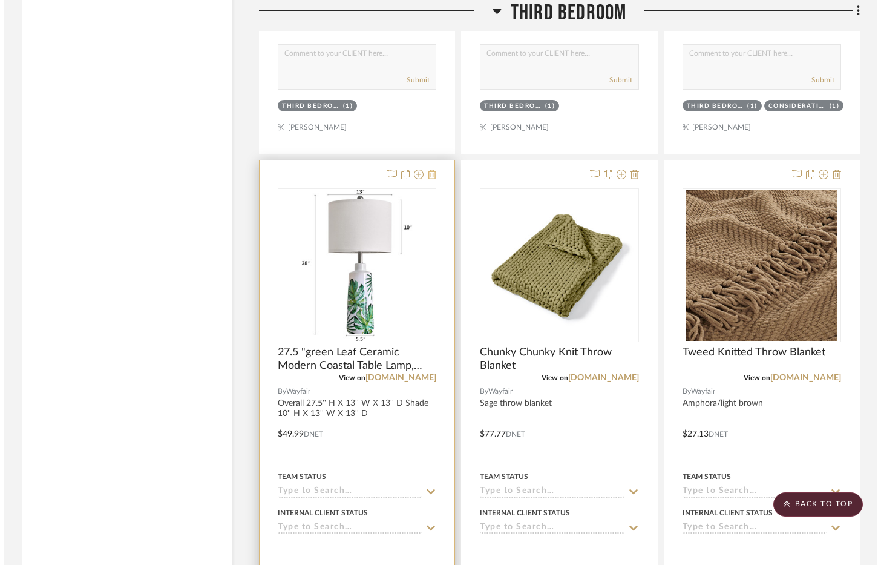
scroll to position [0, 0]
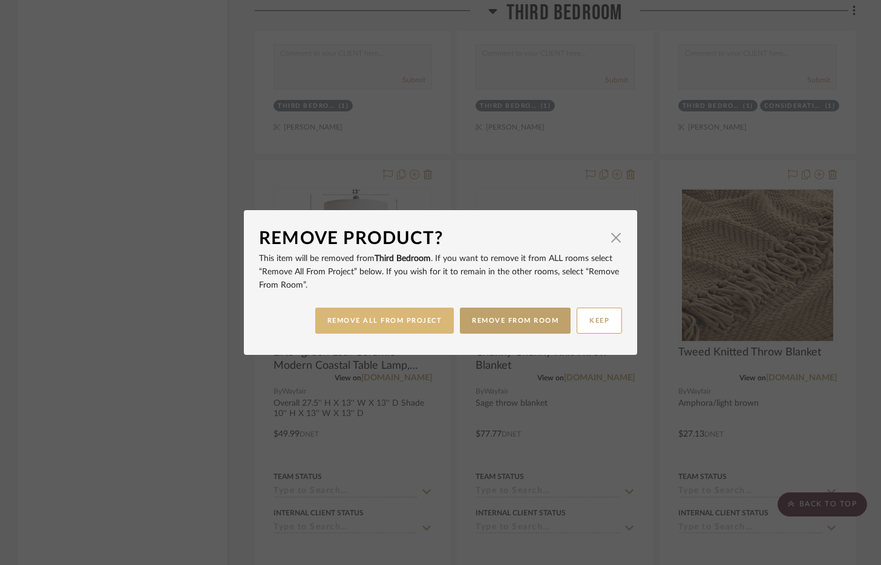
click at [428, 323] on button "REMOVE ALL FROM PROJECT" at bounding box center [384, 321] width 139 height 26
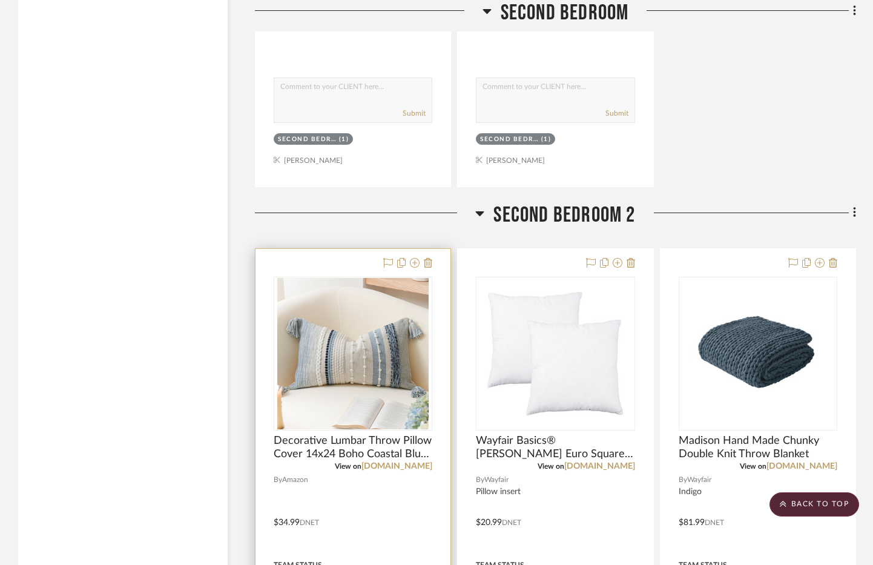
scroll to position [11580, 0]
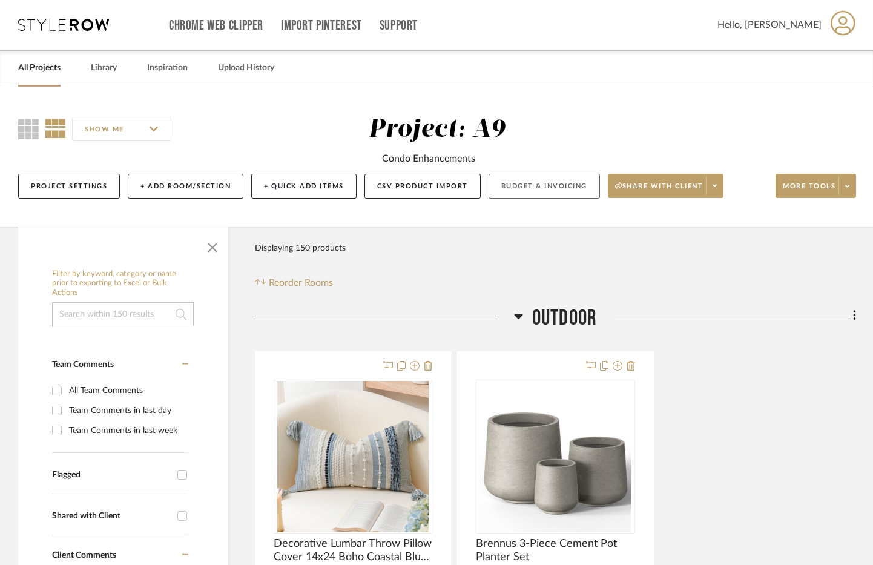
click at [529, 185] on button "Budget & Invoicing" at bounding box center [544, 186] width 111 height 25
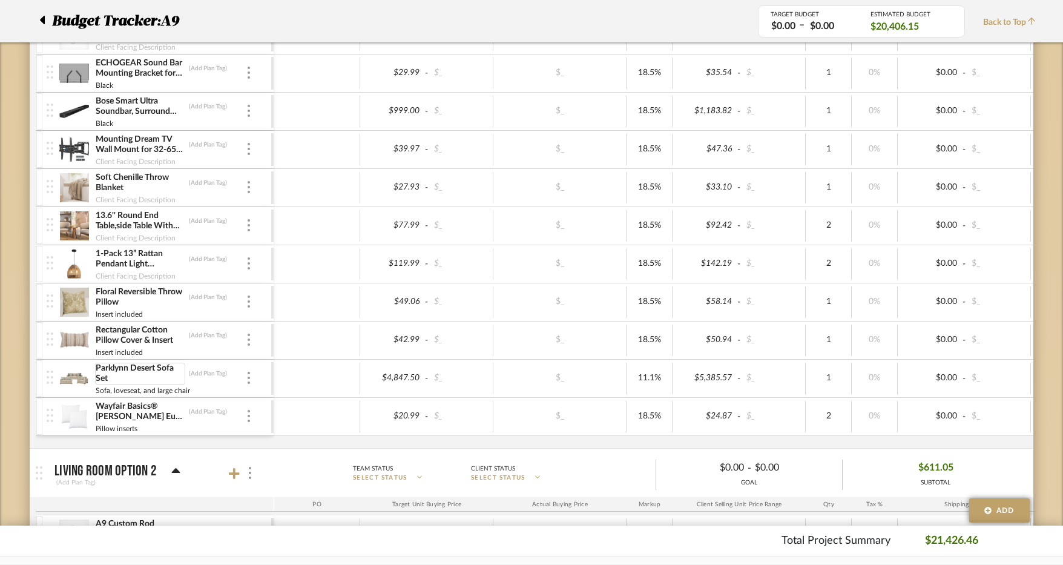
scroll to position [777, 0]
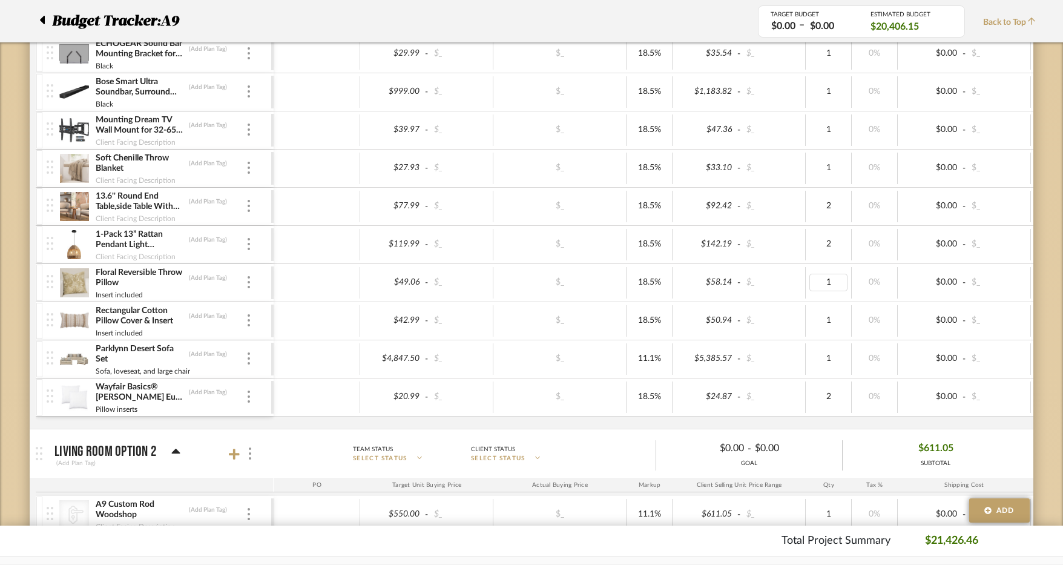
type input "4"
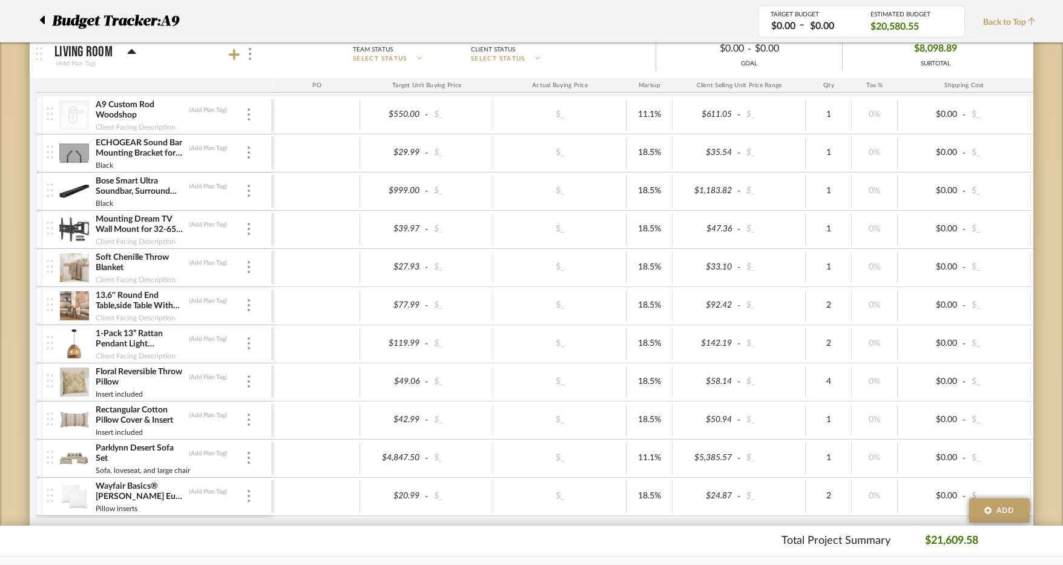
scroll to position [596, 0]
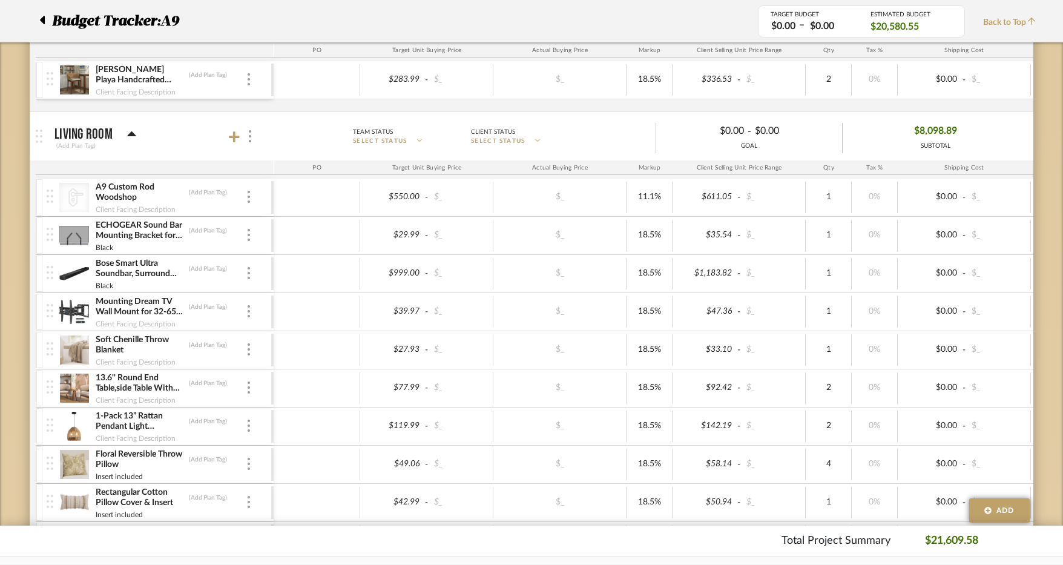
click at [233, 143] on div at bounding box center [242, 136] width 27 height 16
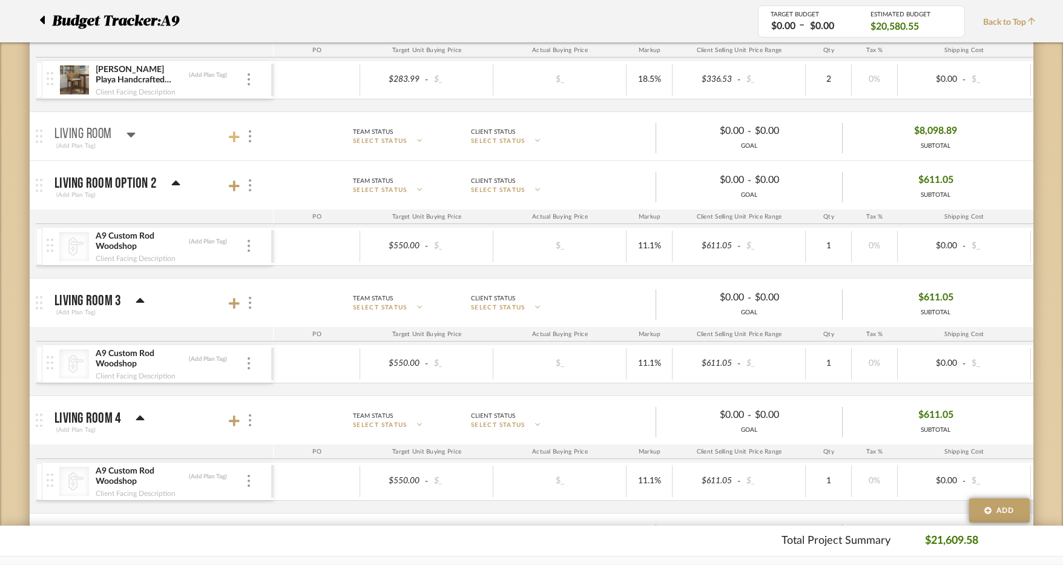
click at [233, 140] on icon at bounding box center [234, 136] width 11 height 11
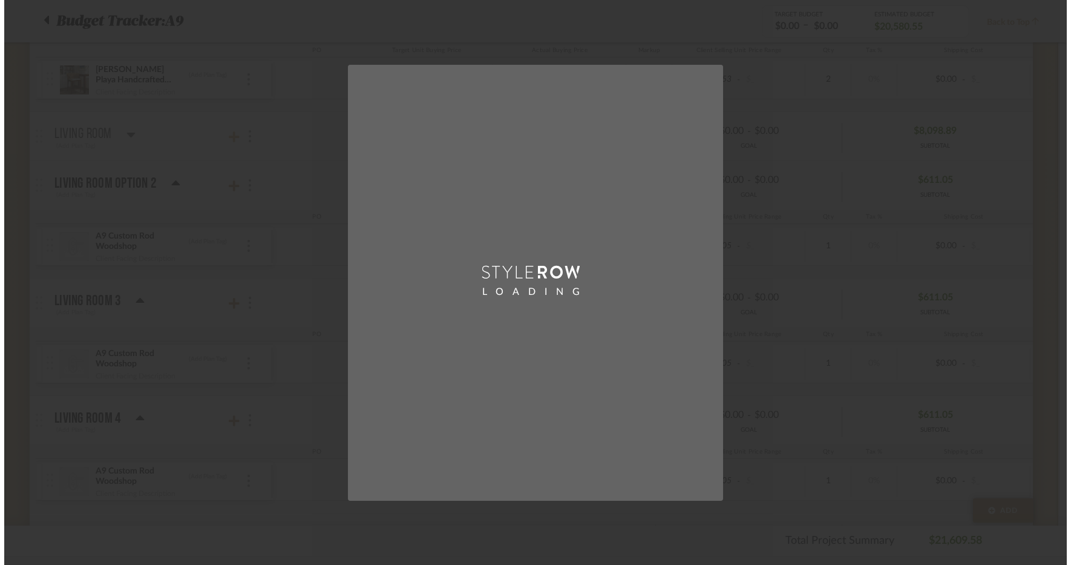
scroll to position [0, 0]
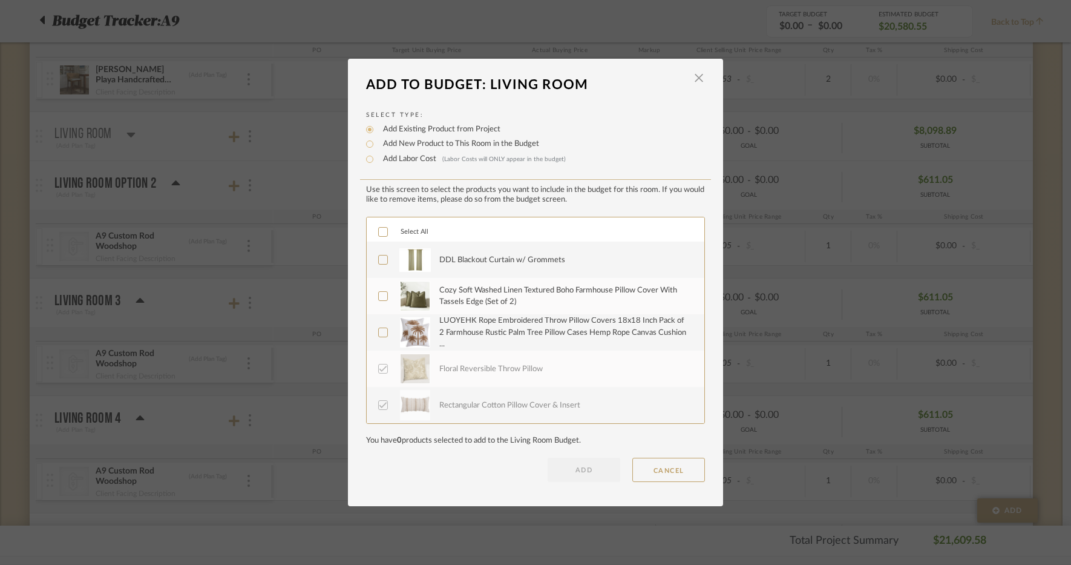
click at [556, 265] on div "DDL Blackout Curtain w/ Grommets" at bounding box center [502, 260] width 126 height 12
click at [533, 291] on div "Cozy Soft Washed Linen Textured Boho Farmhouse Pillow Cover With Tassels Edge (…" at bounding box center [564, 297] width 251 height 24
click at [515, 328] on div "LUOYEHK Rope Embroidered Throw Pillow Covers 18x18 Inch Pack of 2 Farmhouse Rus…" at bounding box center [564, 333] width 251 height 36
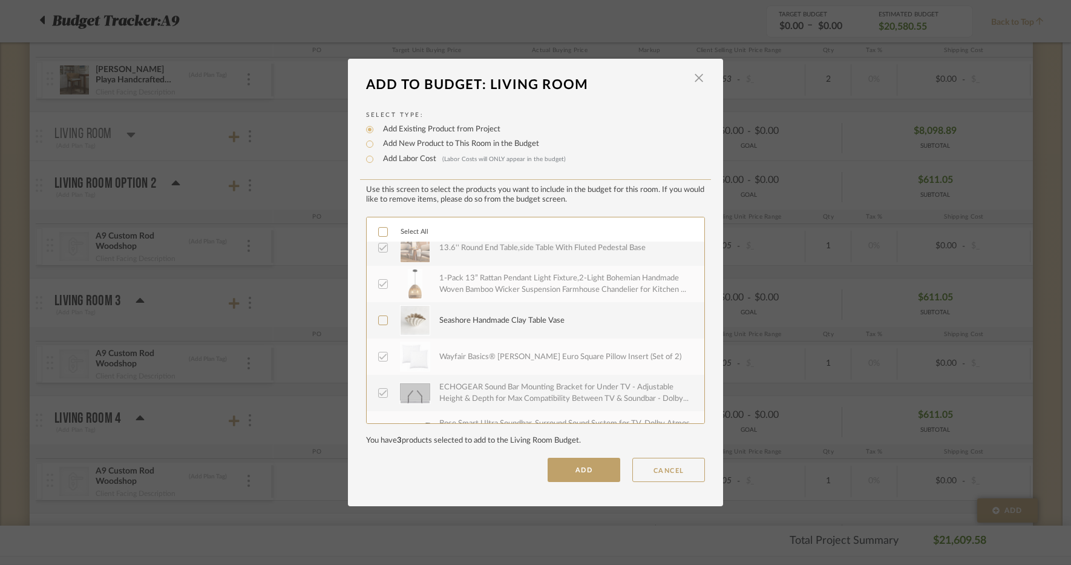
scroll to position [363, 0]
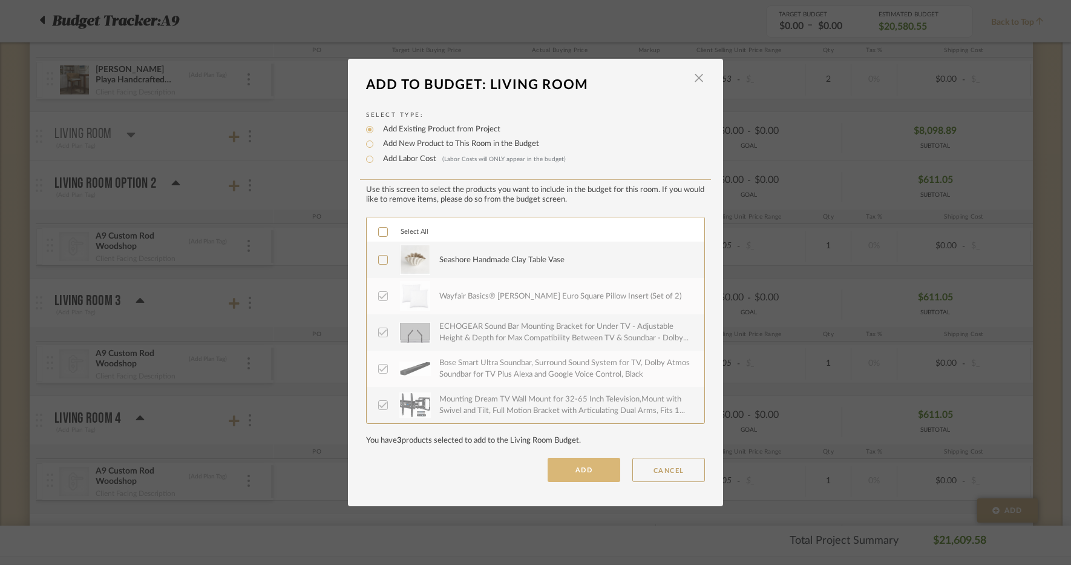
click at [563, 481] on button "ADD" at bounding box center [584, 470] width 73 height 24
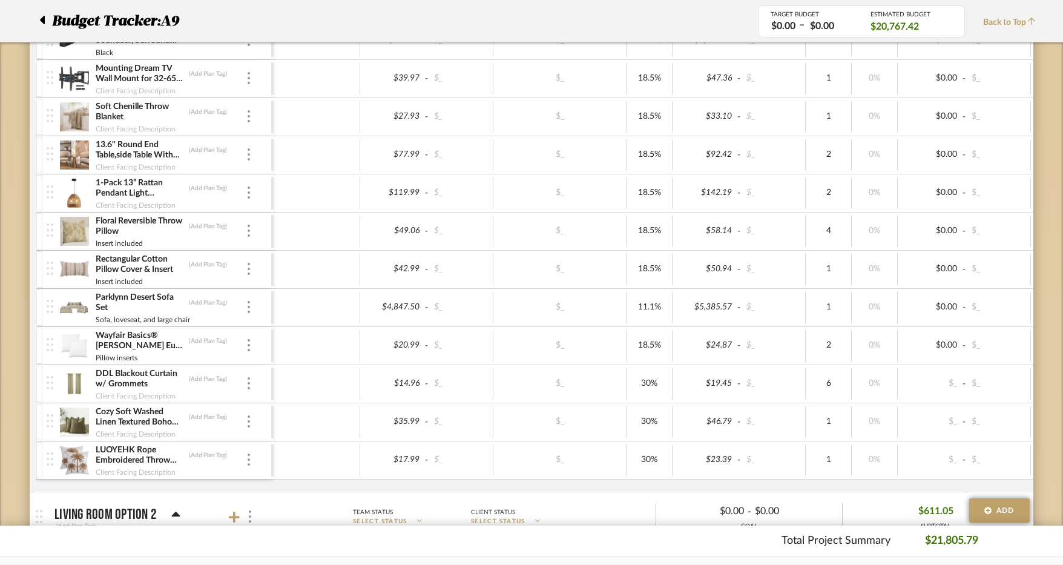
scroll to position [838, 0]
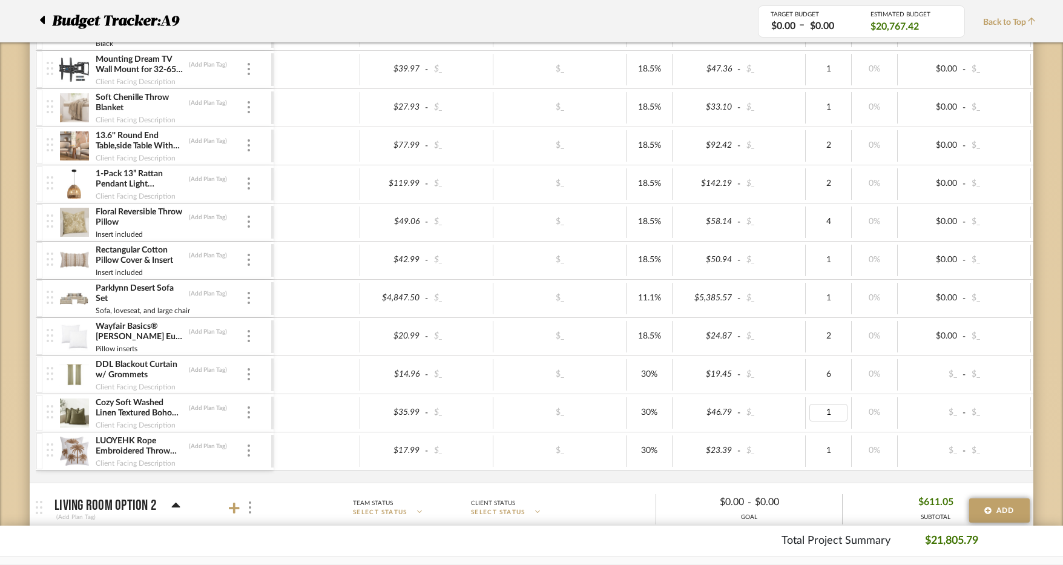
type input "2"
type input "18.5"
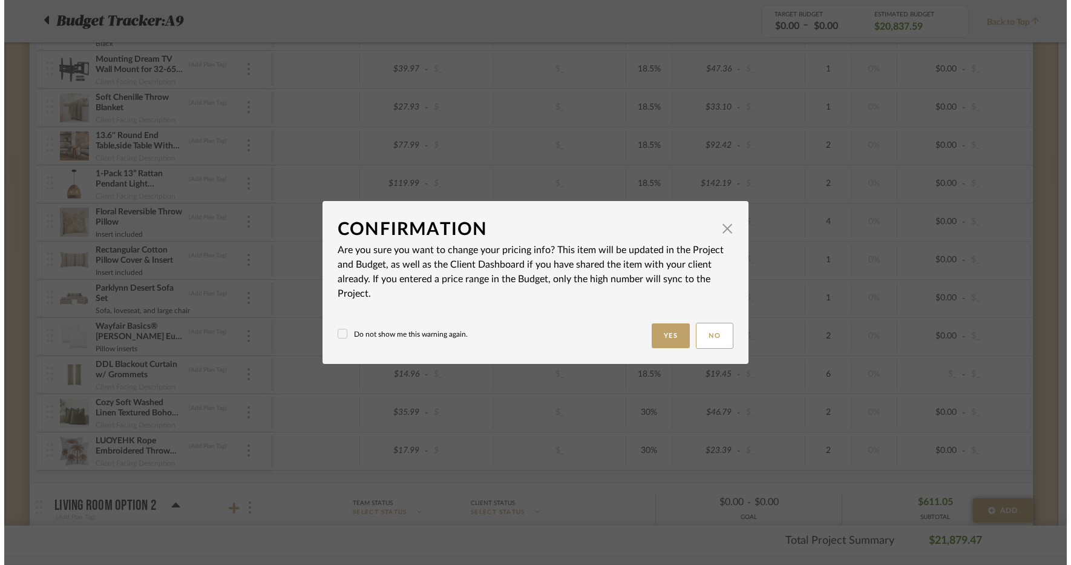
scroll to position [0, 0]
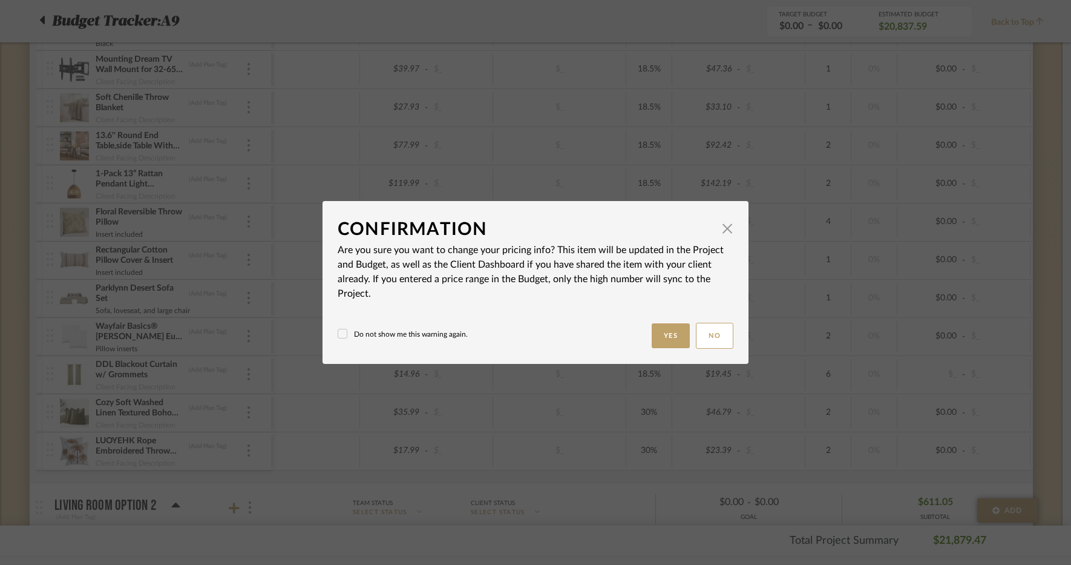
click at [418, 338] on label "Do not show me this warning again." at bounding box center [403, 334] width 130 height 11
click at [676, 339] on button "Yes" at bounding box center [671, 335] width 39 height 25
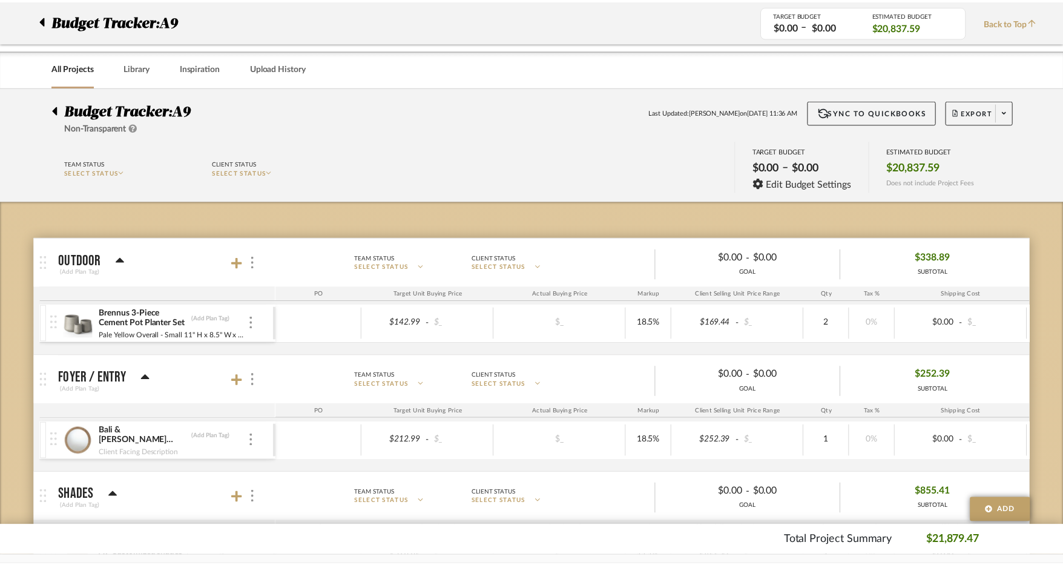
scroll to position [838, 0]
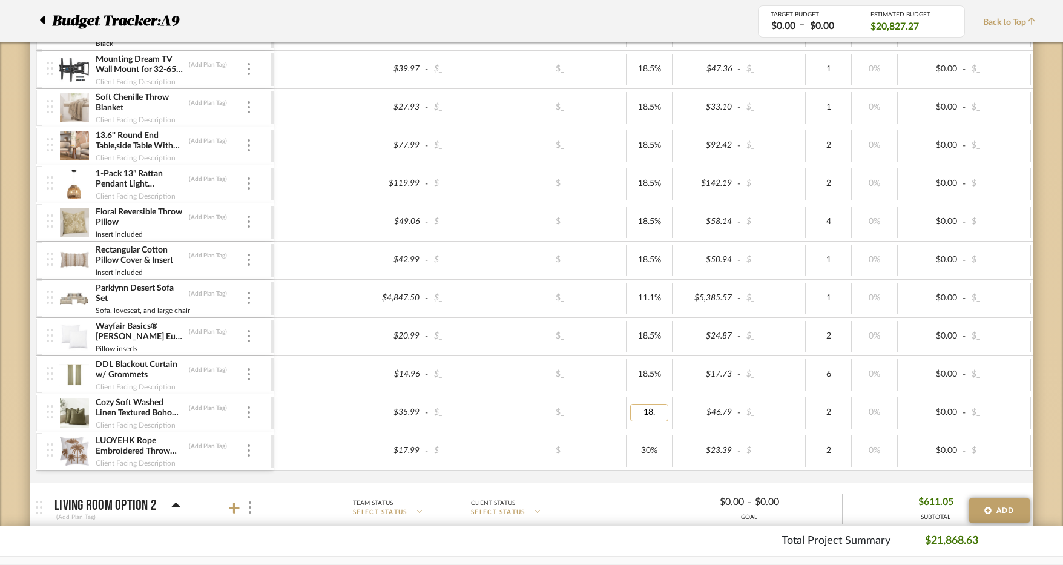
type input "18.5"
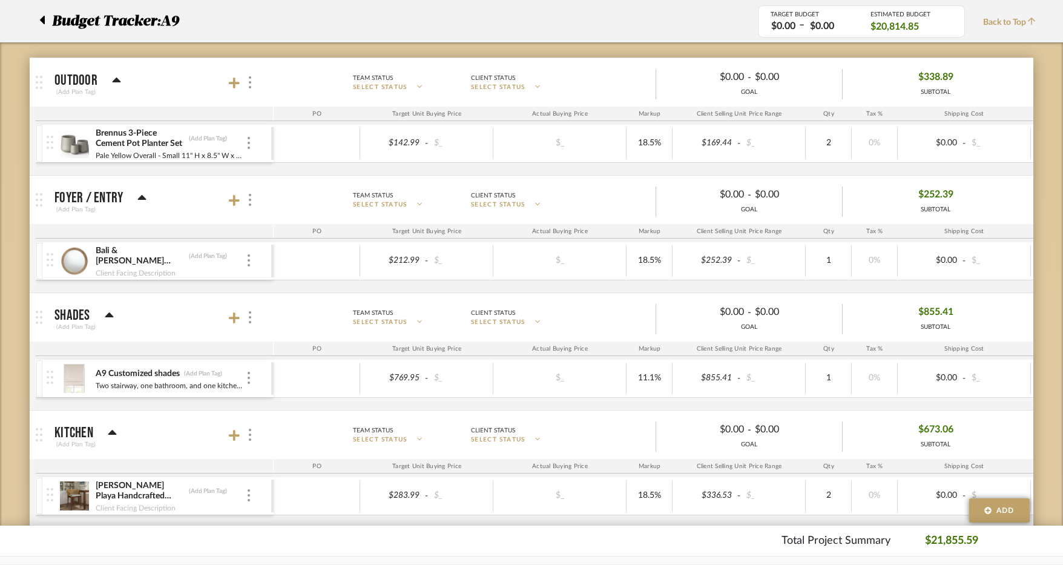
scroll to position [172, 0]
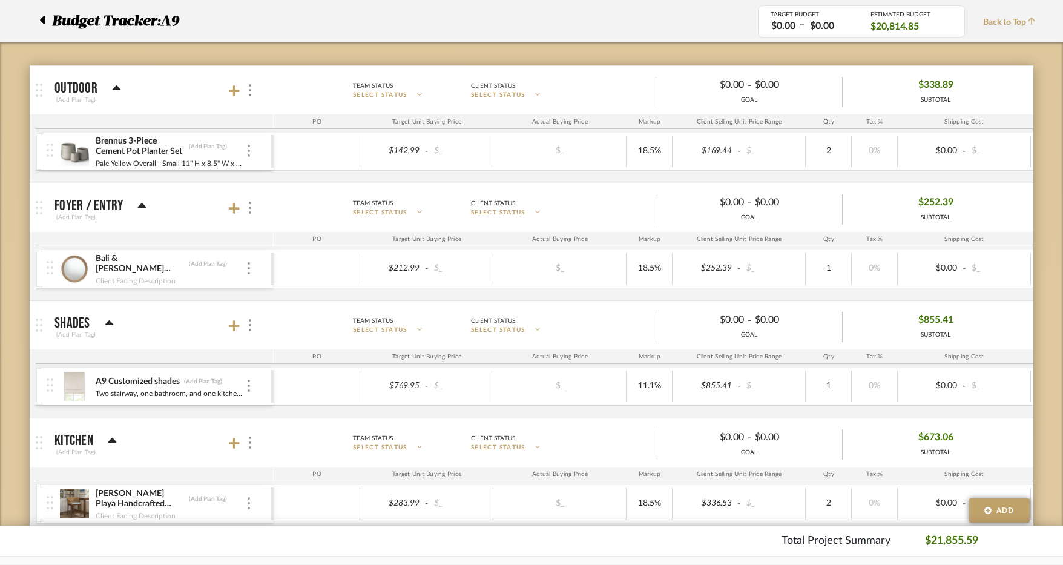
click at [232, 214] on div at bounding box center [242, 208] width 27 height 16
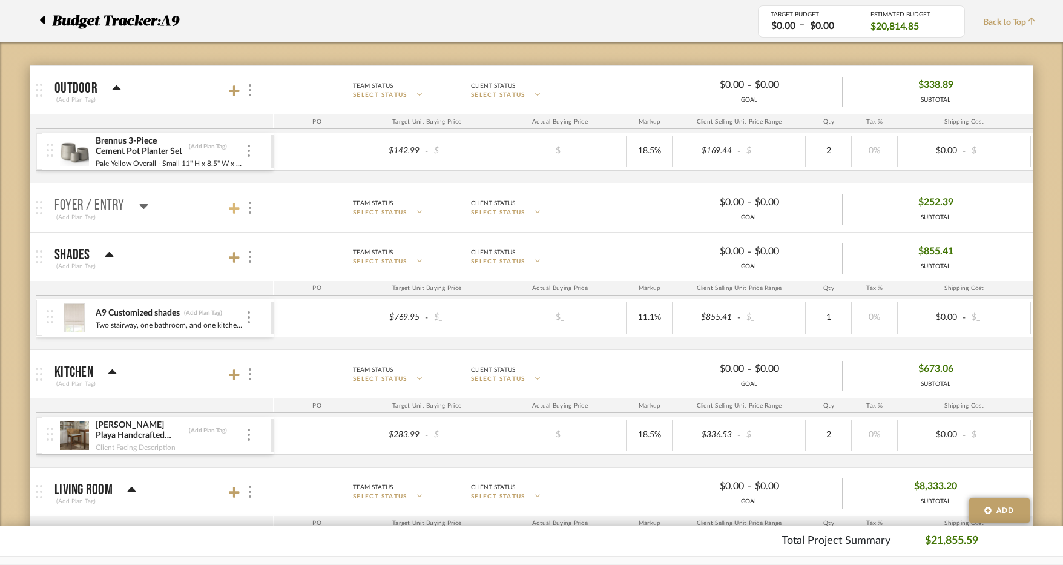
click at [237, 209] on icon at bounding box center [234, 208] width 11 height 11
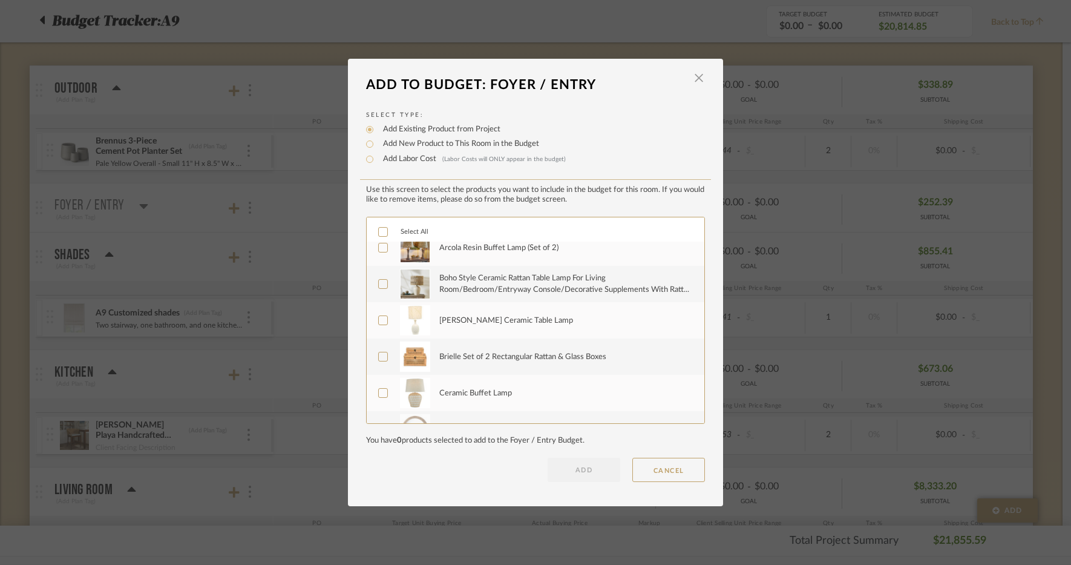
scroll to position [145, 0]
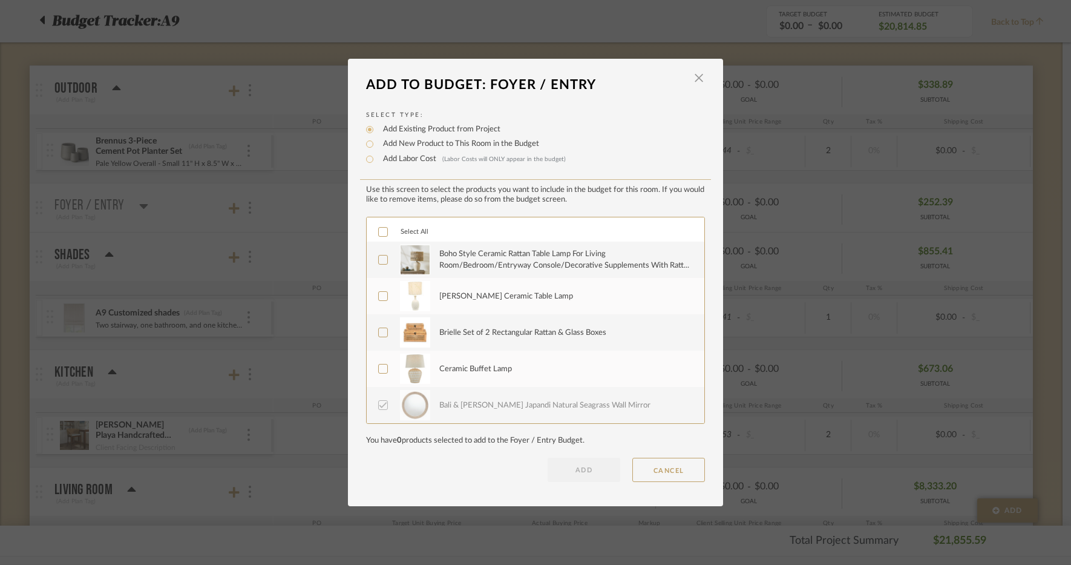
click at [487, 374] on div "Ceramic Buffet Lamp" at bounding box center [475, 369] width 73 height 12
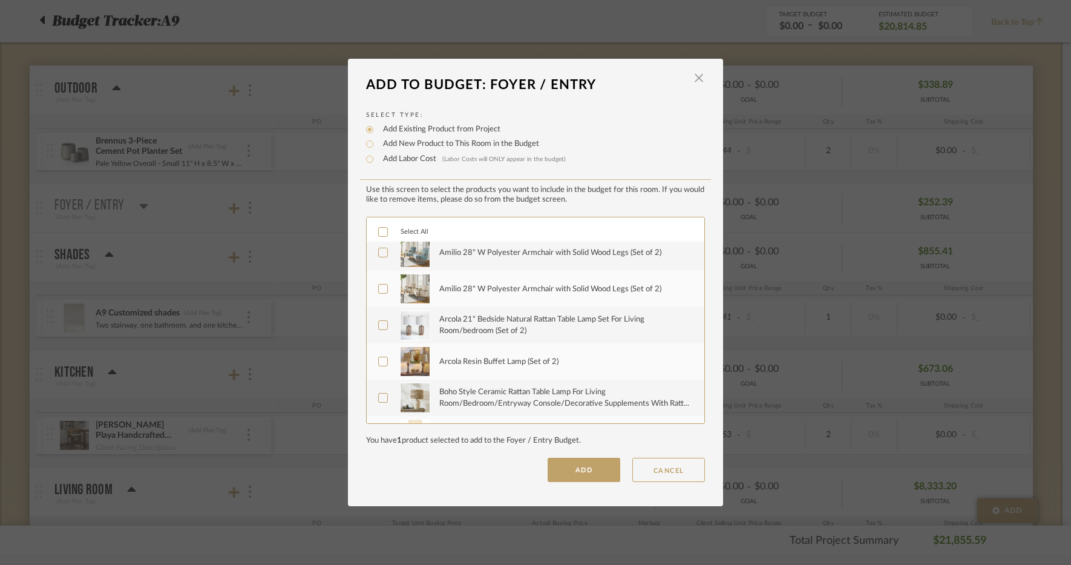
scroll to position [0, 0]
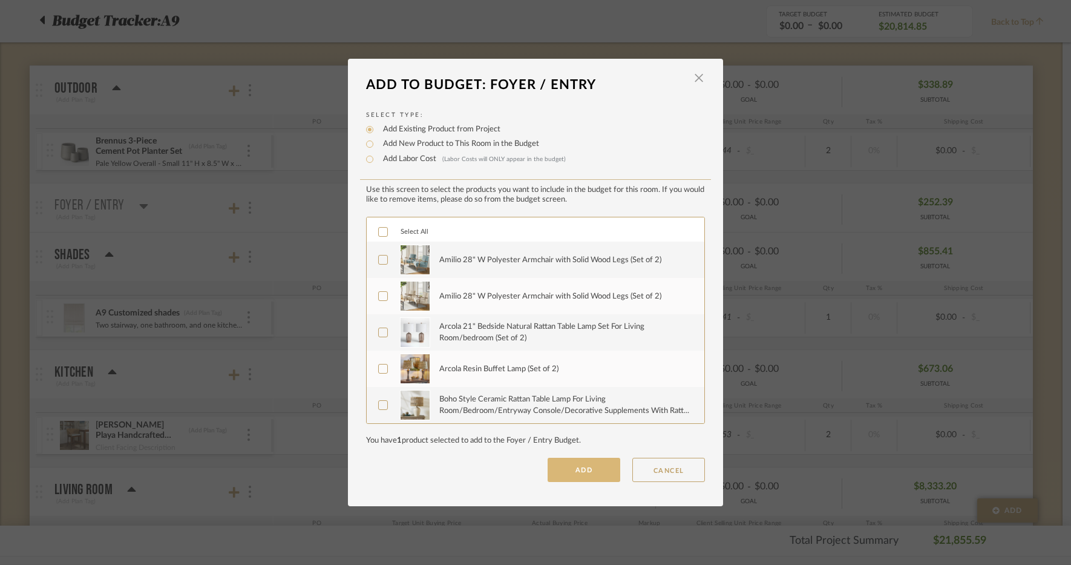
click at [573, 471] on button "ADD" at bounding box center [584, 470] width 73 height 24
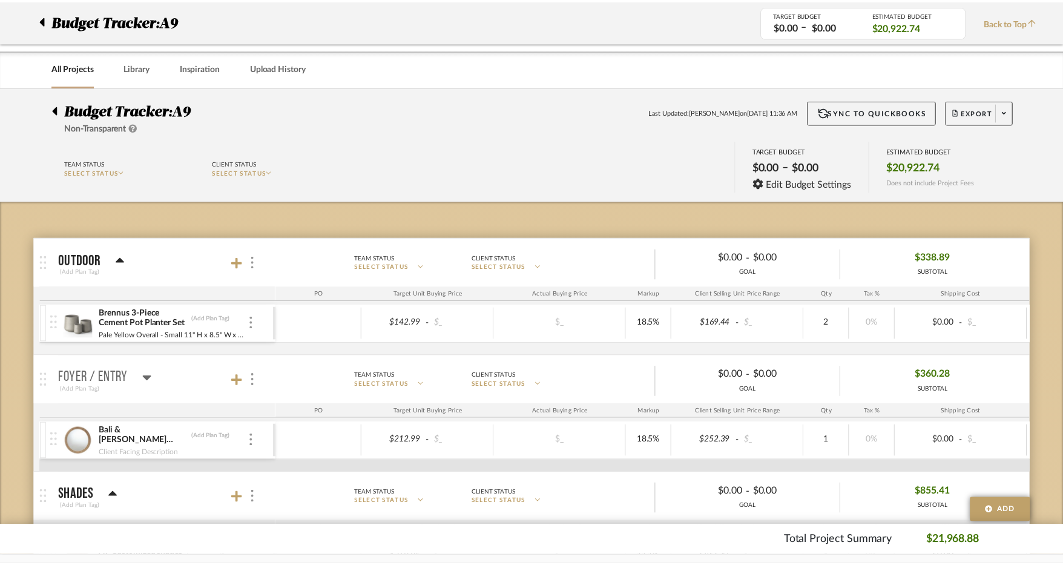
scroll to position [172, 0]
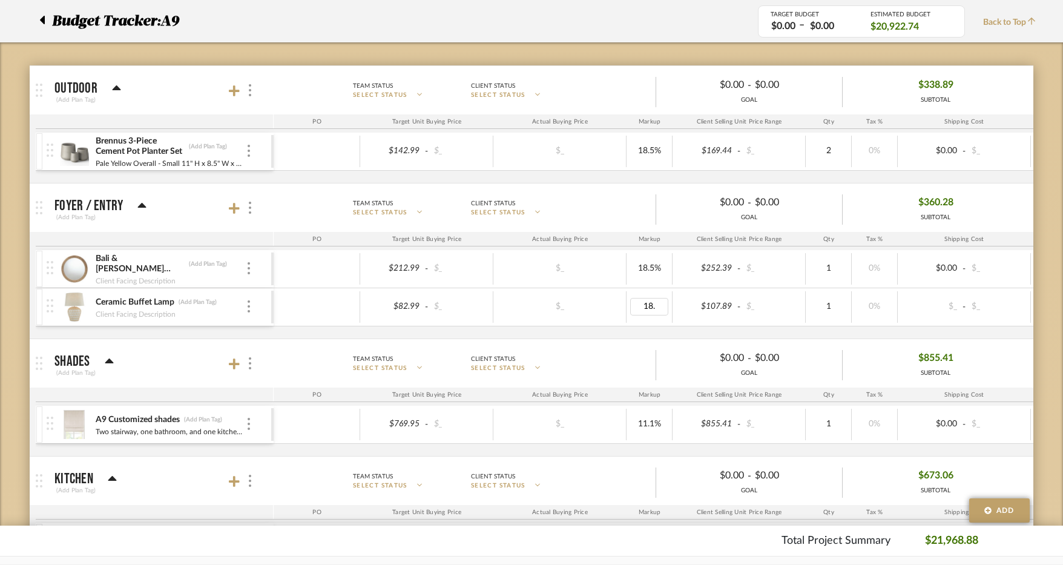
type input "18.5"
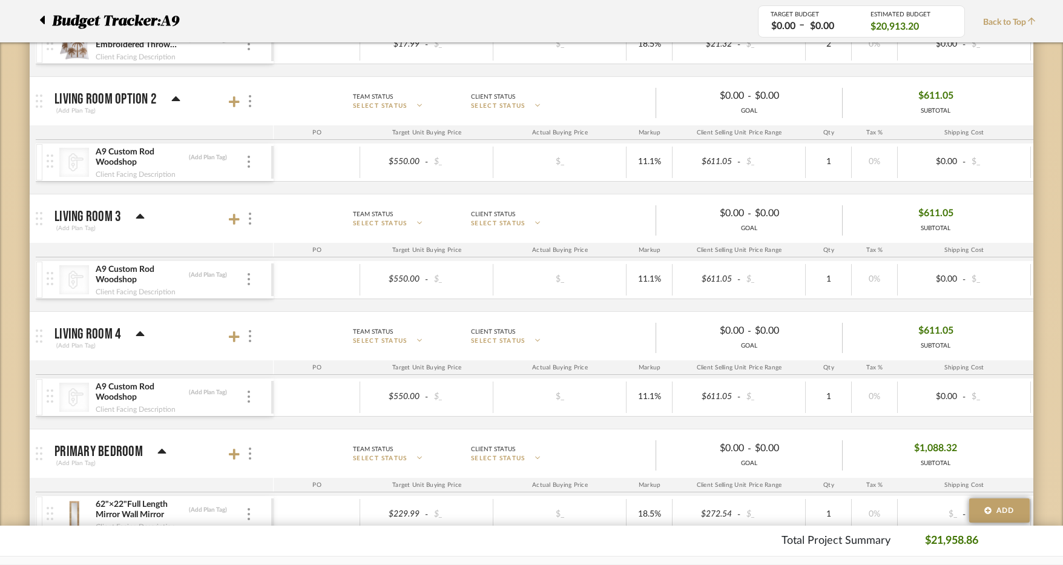
scroll to position [1201, 0]
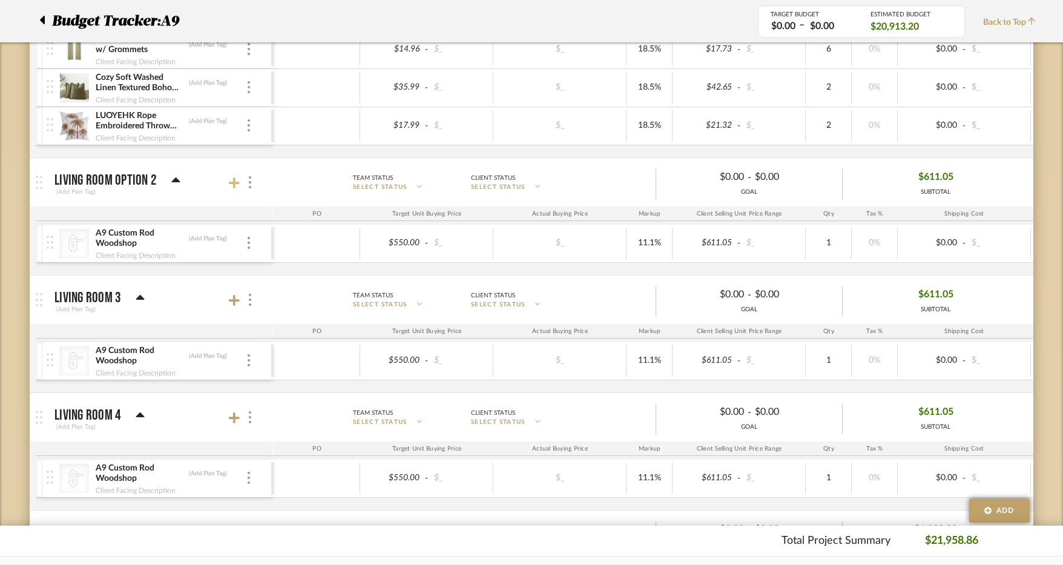
click at [230, 182] on icon at bounding box center [234, 182] width 11 height 11
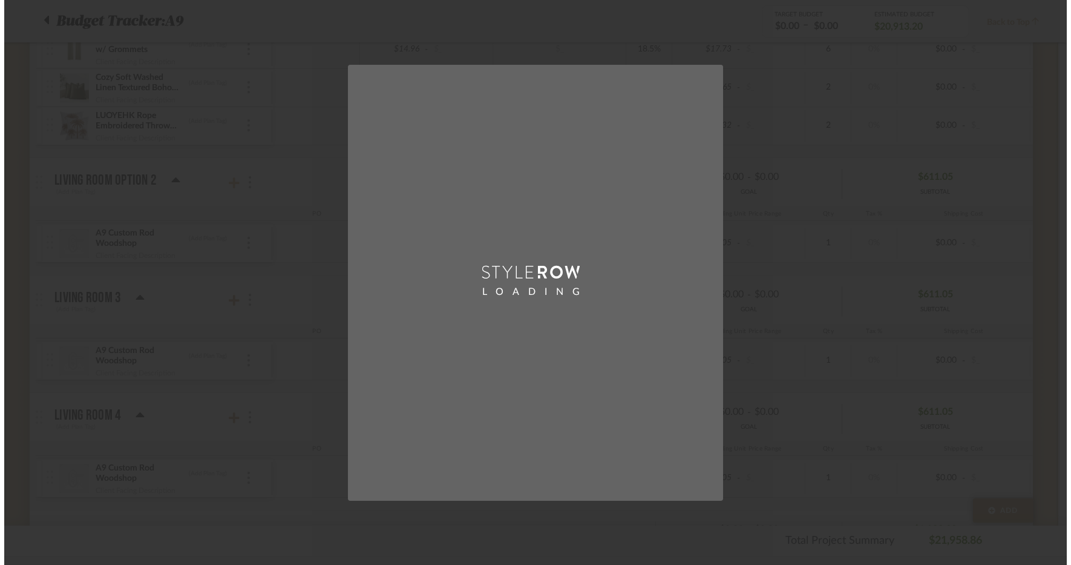
scroll to position [0, 0]
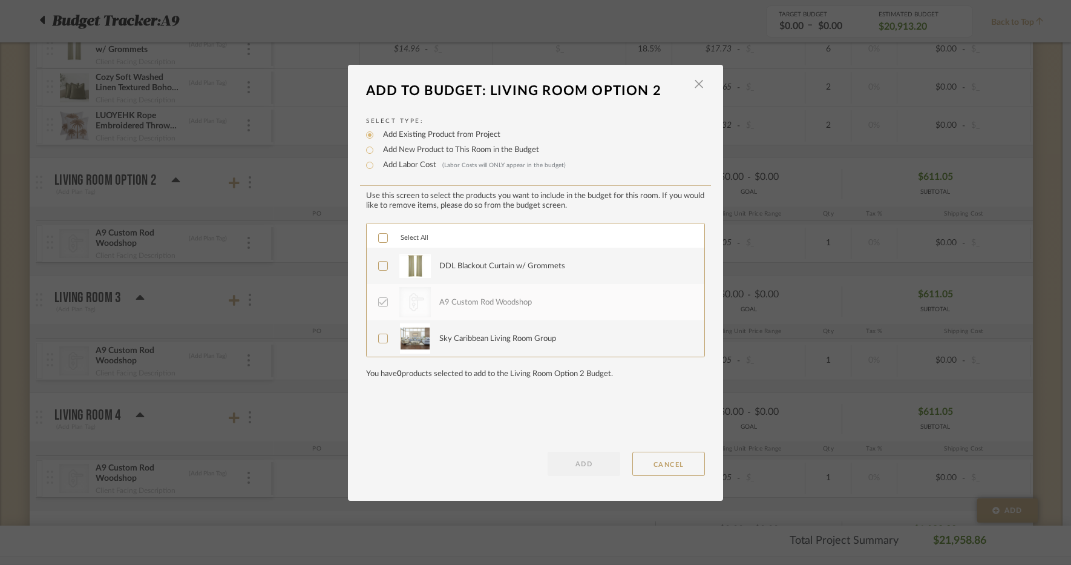
click at [477, 267] on div "DDL Blackout Curtain w/ Grommets" at bounding box center [502, 266] width 126 height 12
click at [485, 338] on div "Sky Caribbean Living Room Group" at bounding box center [497, 339] width 117 height 12
click at [582, 461] on button "ADD" at bounding box center [584, 464] width 73 height 24
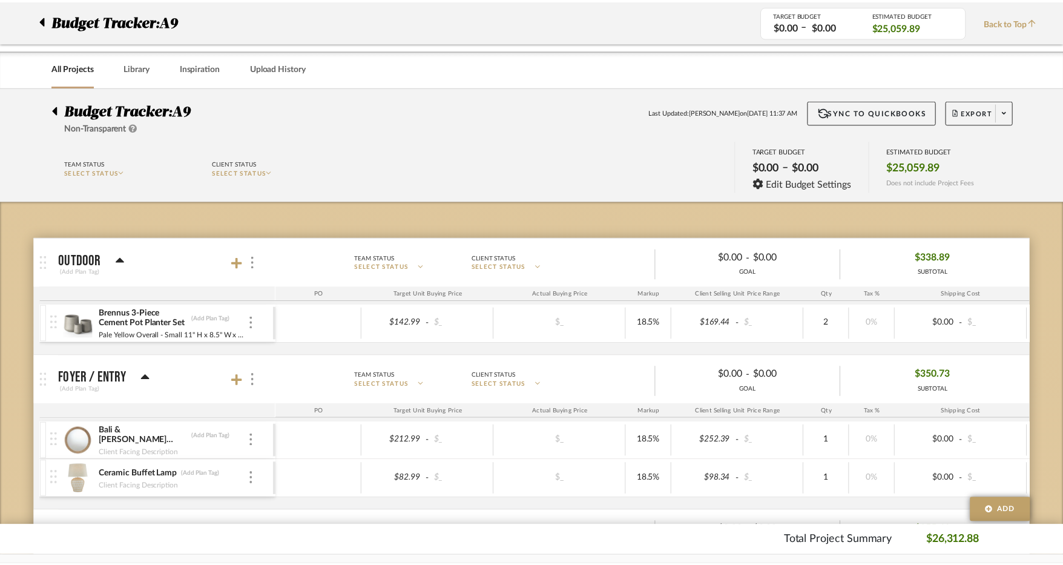
scroll to position [1201, 0]
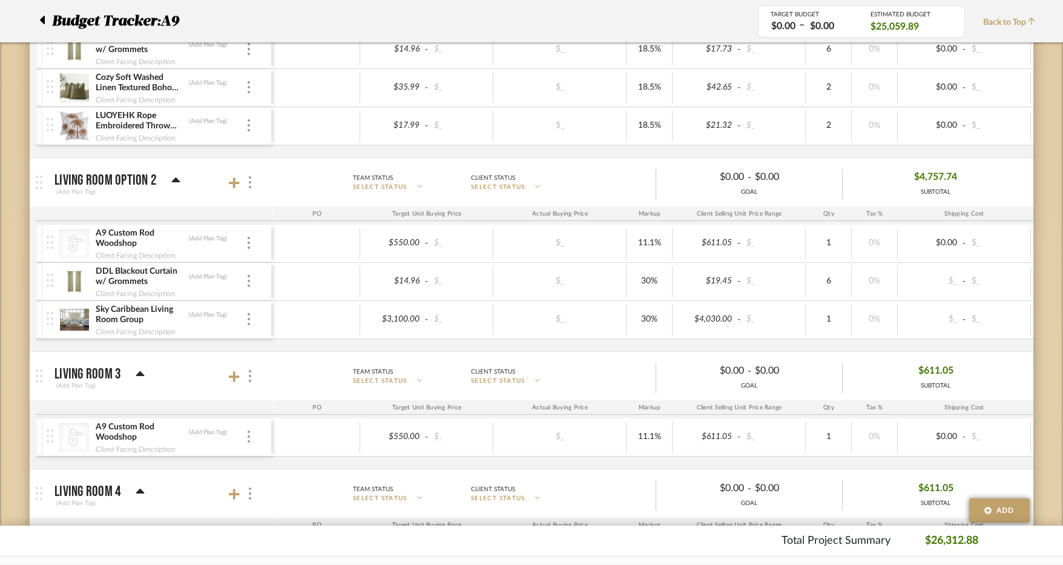
click at [224, 378] on mat-panel-title "Living Room 3 (Add Plan Tag)" at bounding box center [160, 376] width 213 height 30
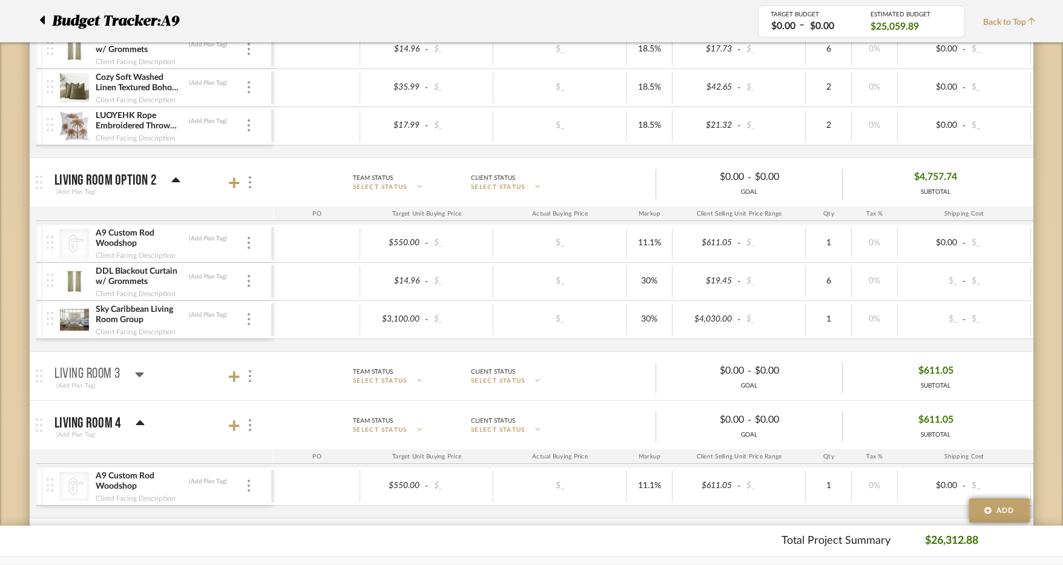
click at [228, 376] on mat-panel-title "Living Room 3 (Add Plan Tag)" at bounding box center [160, 376] width 213 height 30
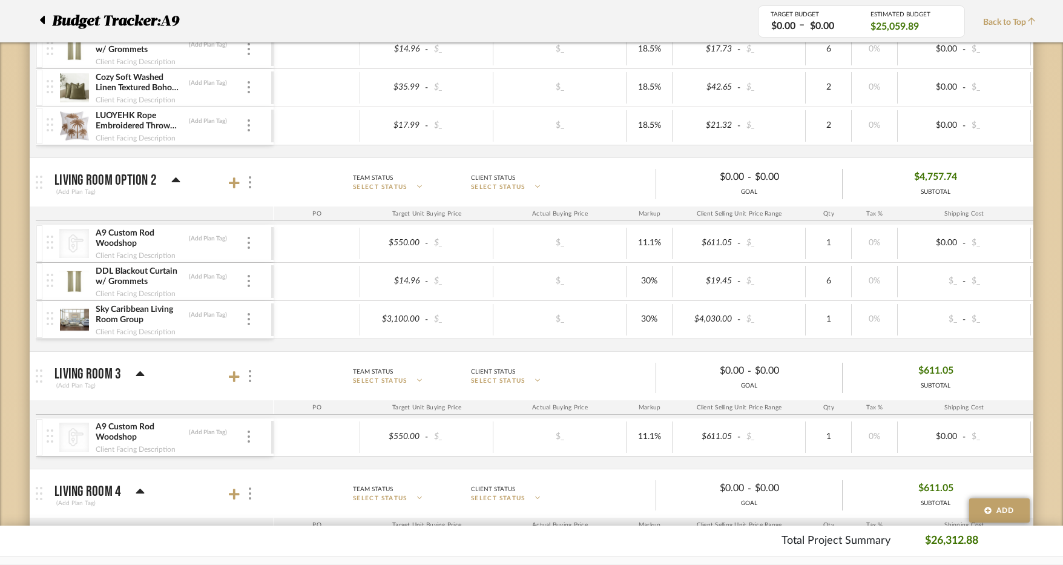
click at [240, 377] on div at bounding box center [242, 376] width 27 height 16
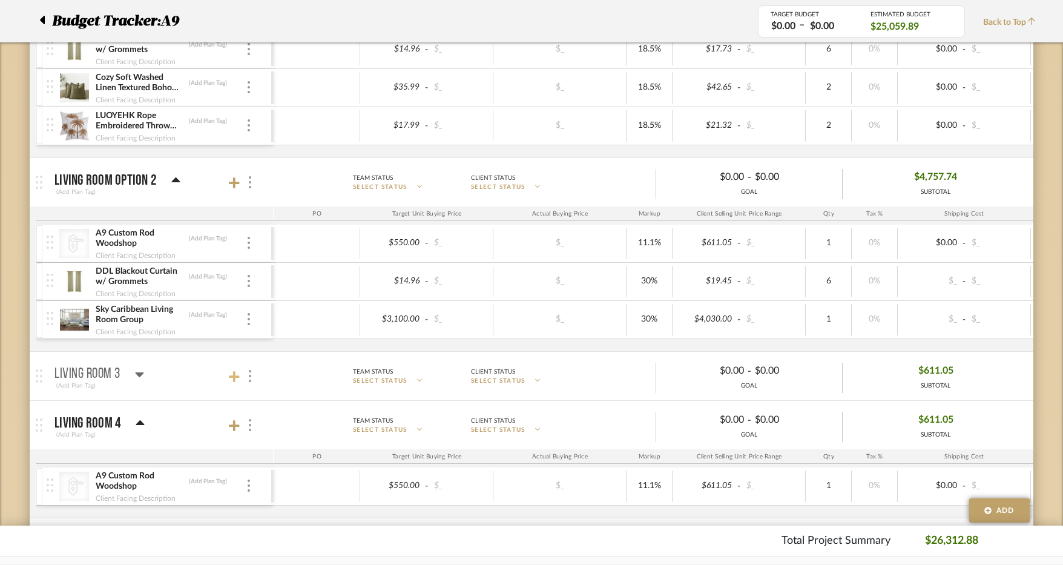
click at [232, 376] on icon at bounding box center [234, 376] width 11 height 11
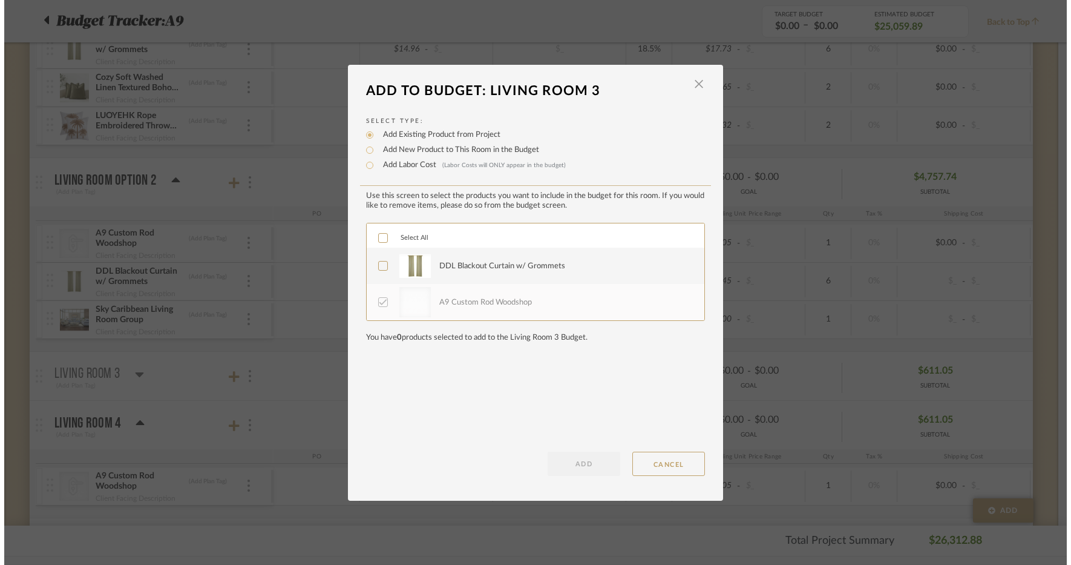
scroll to position [0, 0]
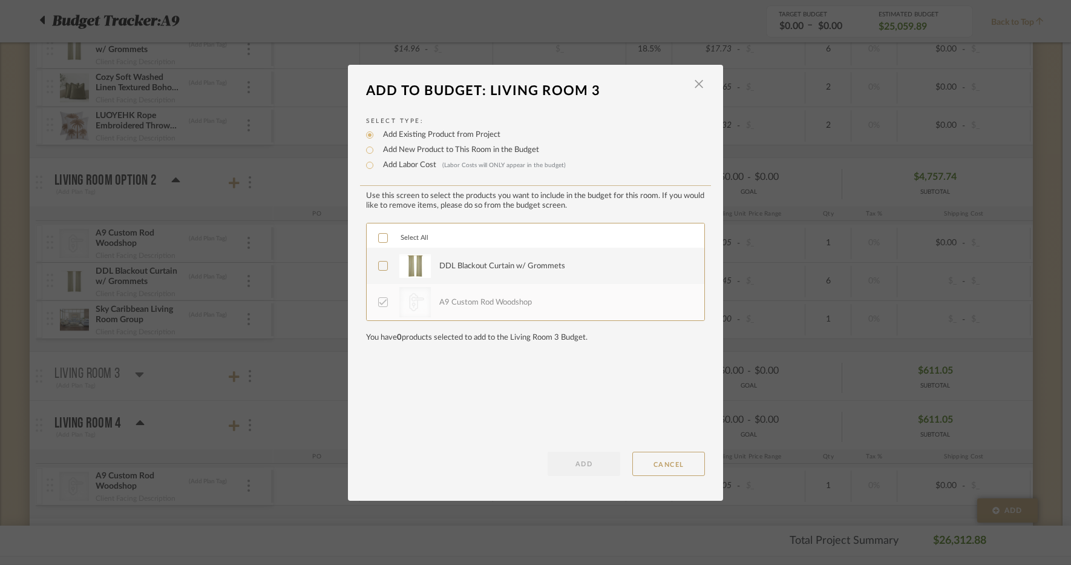
click at [458, 267] on div "DDL Blackout Curtain w/ Grommets" at bounding box center [502, 266] width 126 height 12
click at [598, 470] on button "ADD" at bounding box center [584, 464] width 73 height 24
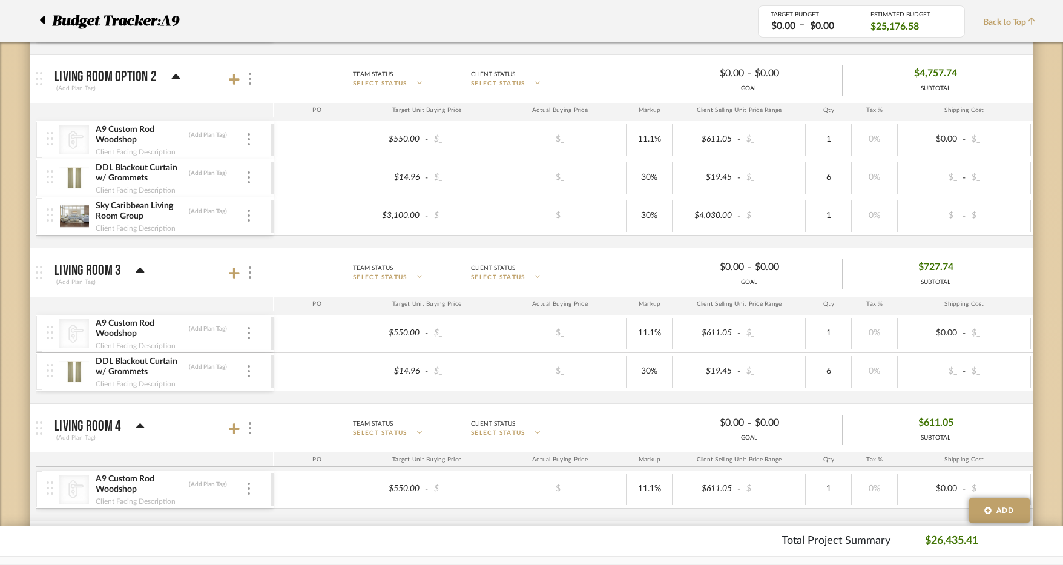
scroll to position [1322, 0]
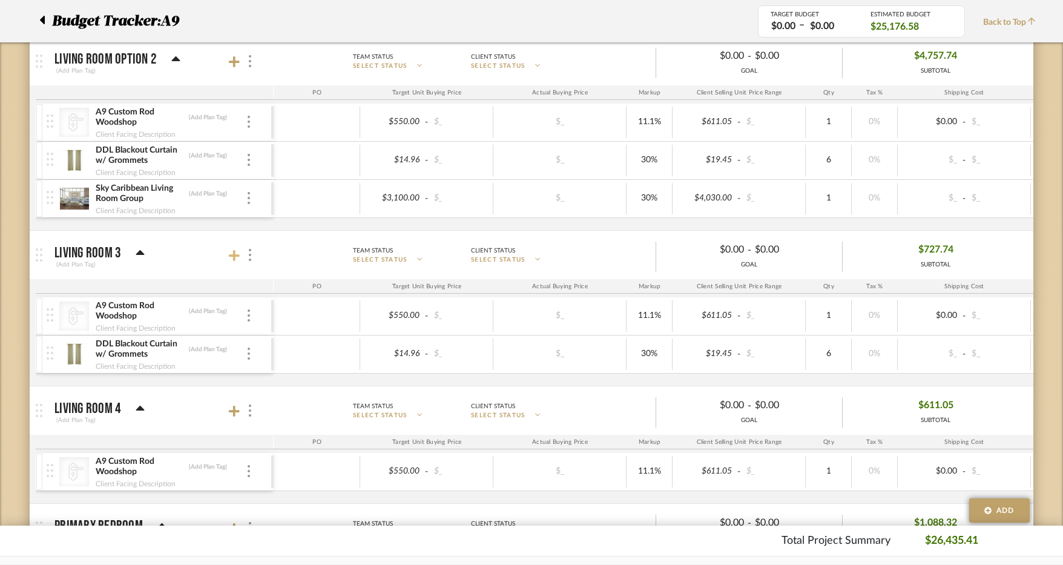
click at [231, 254] on icon at bounding box center [234, 255] width 11 height 12
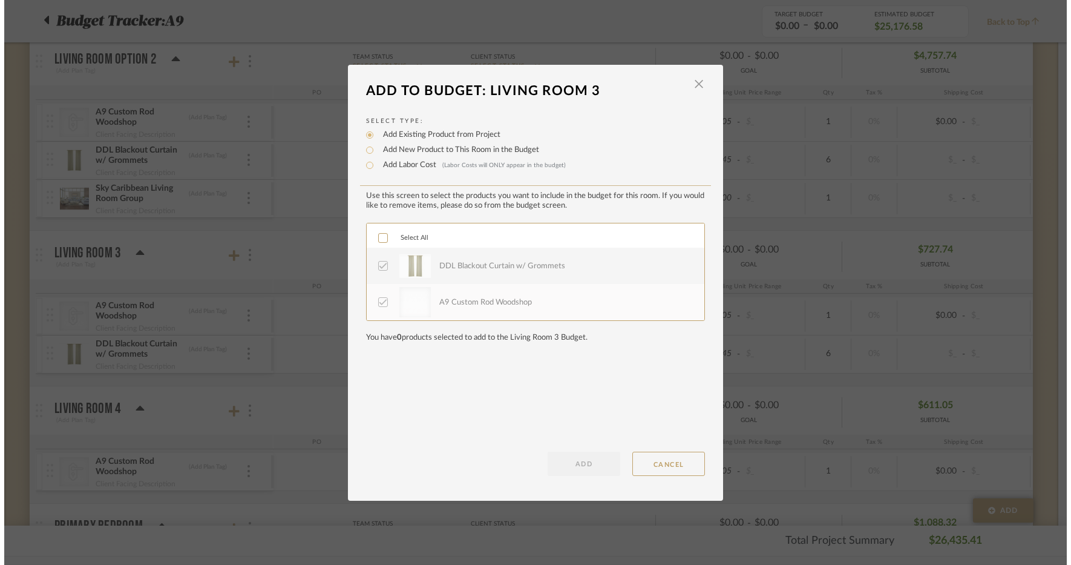
scroll to position [0, 0]
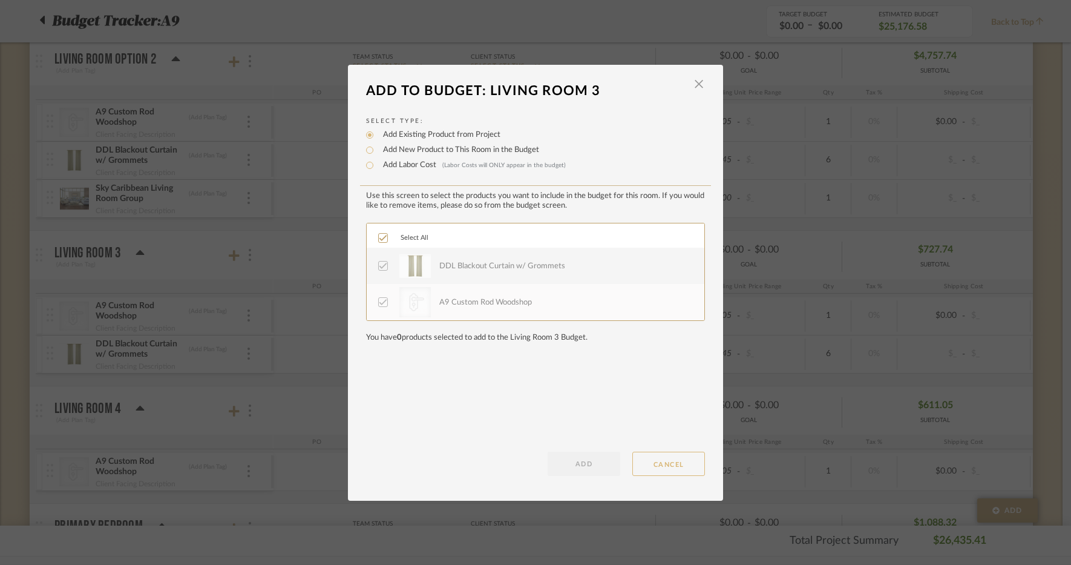
click at [657, 462] on button "CANCEL" at bounding box center [669, 464] width 73 height 24
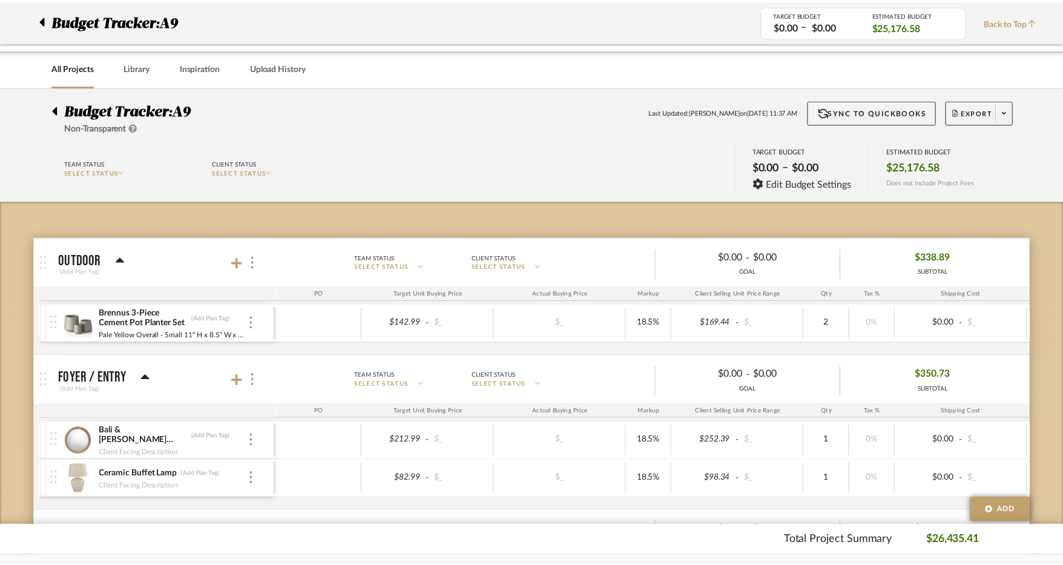
scroll to position [1322, 0]
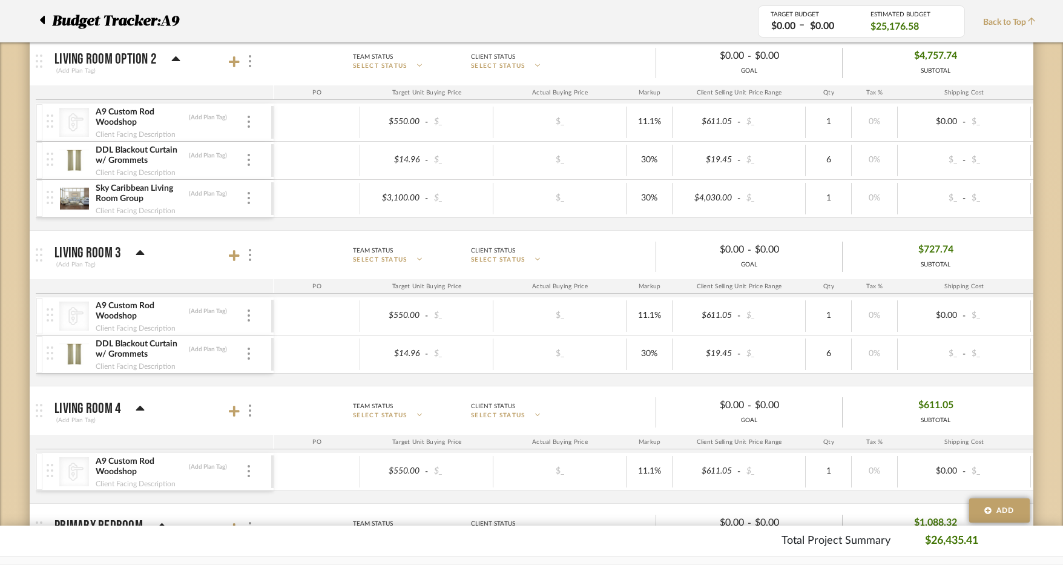
click at [242, 408] on div at bounding box center [242, 411] width 27 height 16
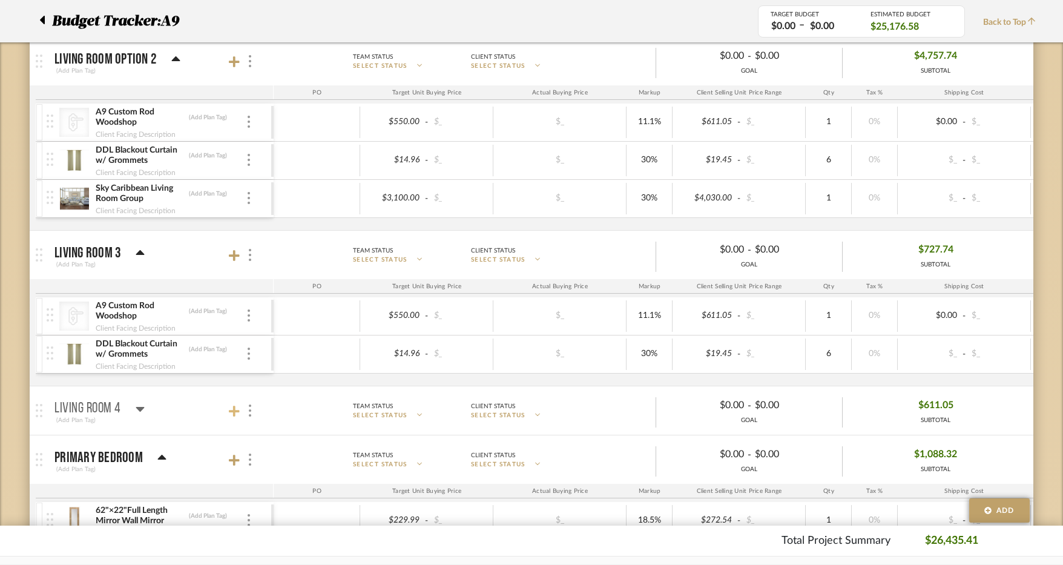
click at [236, 410] on icon at bounding box center [234, 411] width 11 height 11
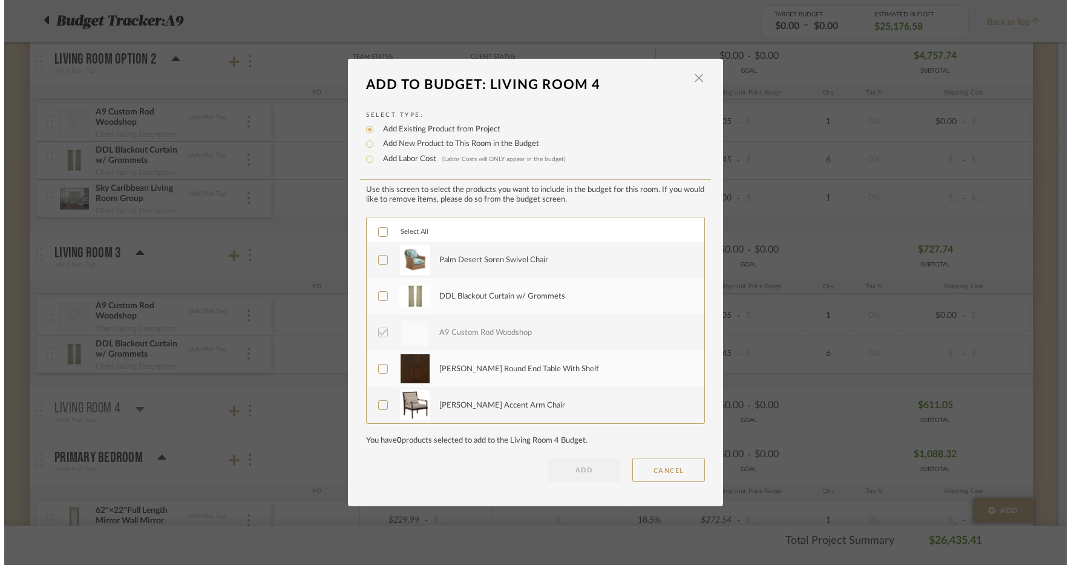
scroll to position [0, 0]
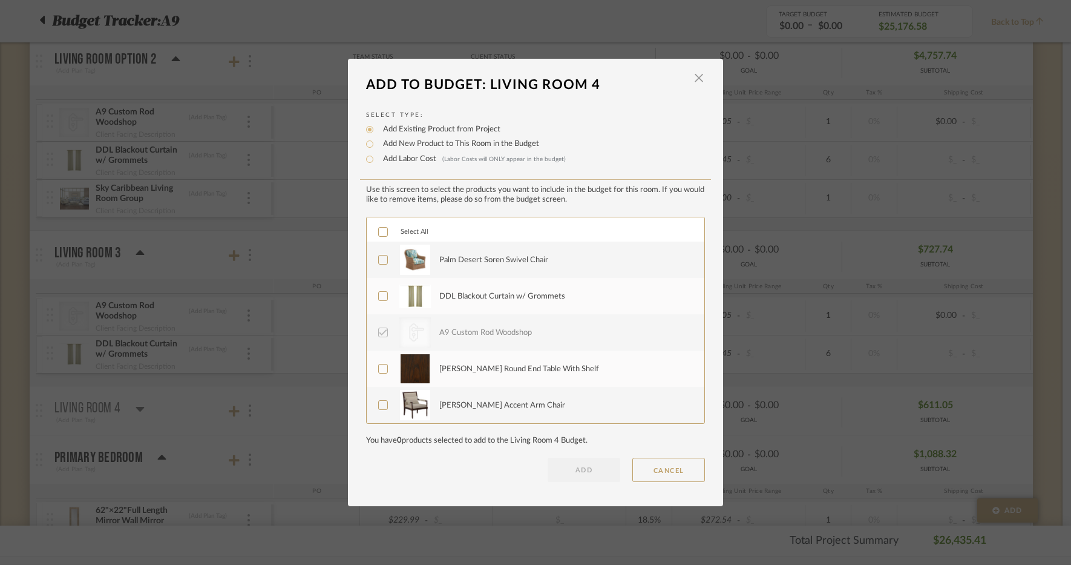
click at [447, 262] on div "Palm Desert Soren Swivel Chair" at bounding box center [493, 260] width 109 height 12
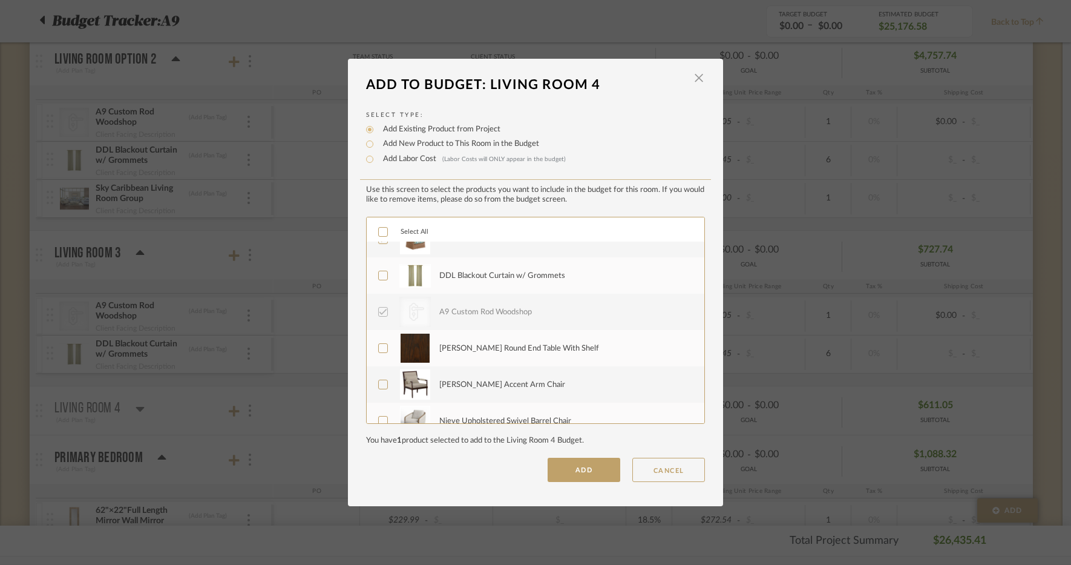
scroll to position [36, 0]
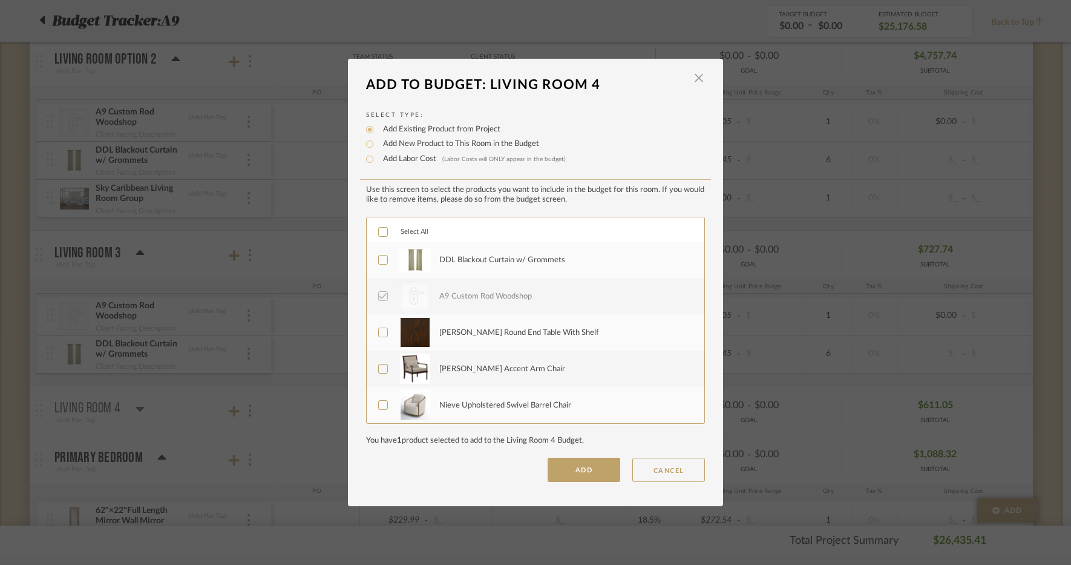
click at [462, 268] on div "DDL Blackout Curtain w/ Grommets" at bounding box center [564, 260] width 251 height 30
click at [462, 369] on div "[PERSON_NAME] Accent Arm Chair" at bounding box center [502, 369] width 126 height 12
click at [462, 392] on div "Nieve Upholstered Swivel Barrel Chair" at bounding box center [564, 405] width 251 height 30
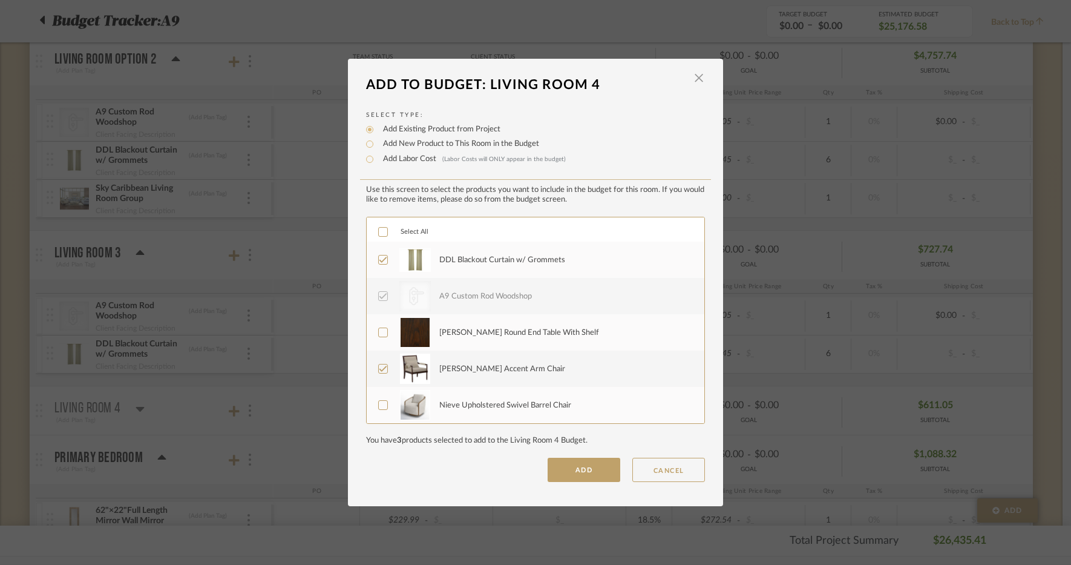
click at [473, 254] on div "Palm Desert Soren Swivel Chair" at bounding box center [493, 260] width 109 height 12
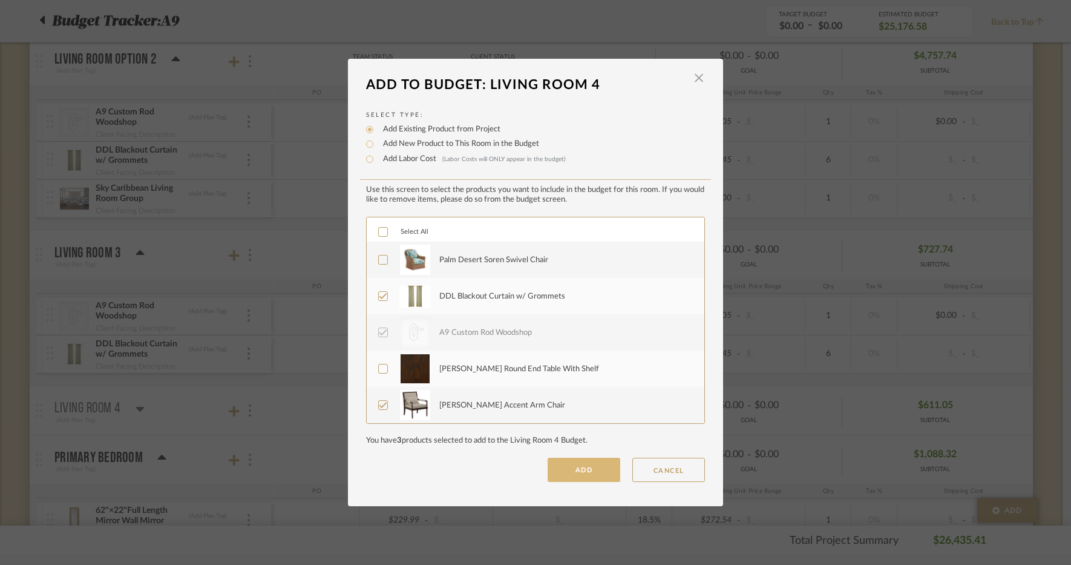
click at [566, 472] on button "ADD" at bounding box center [584, 470] width 73 height 24
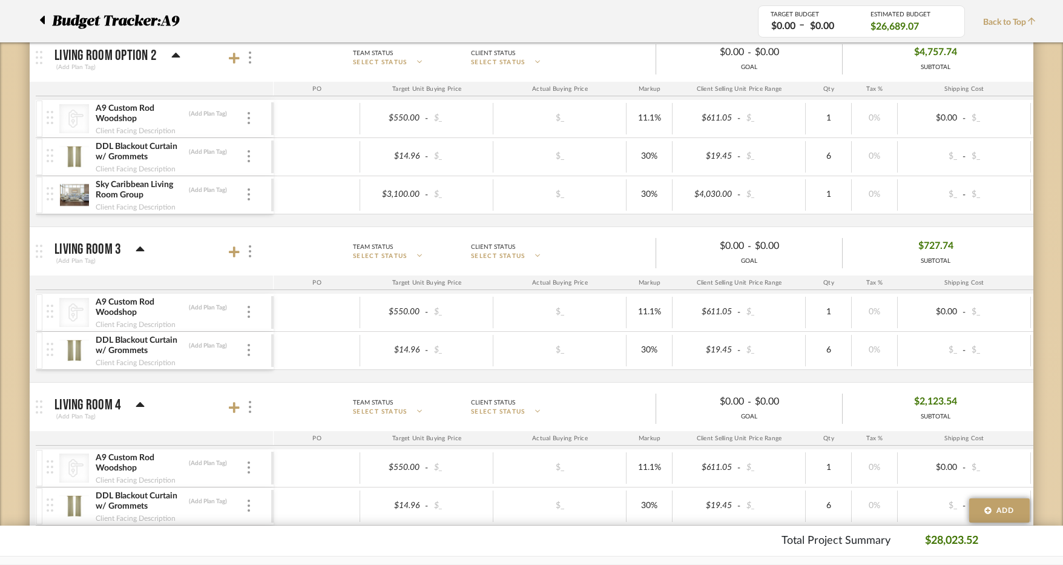
scroll to position [1504, 0]
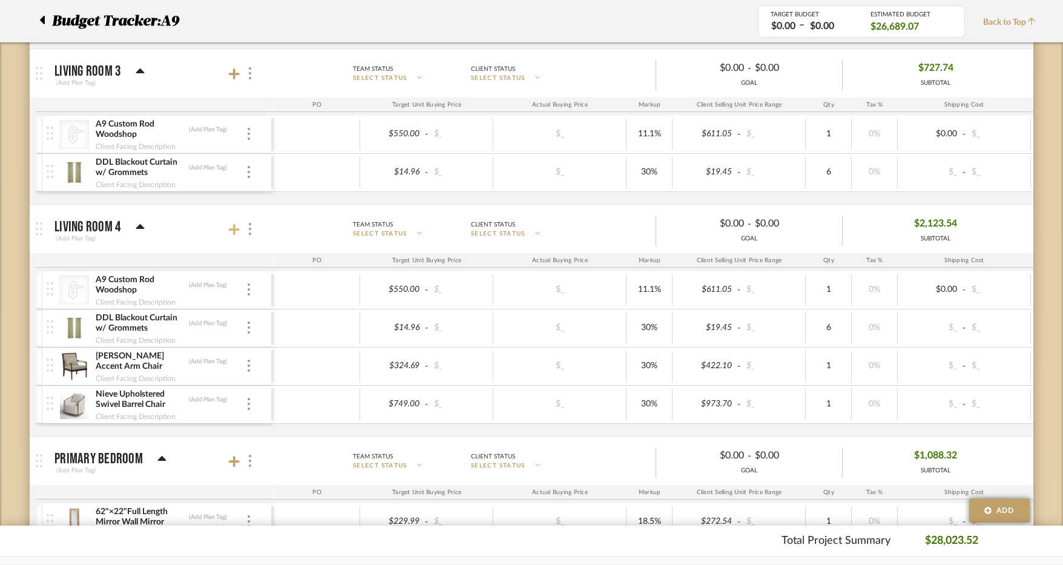
click at [232, 234] on icon at bounding box center [234, 229] width 11 height 12
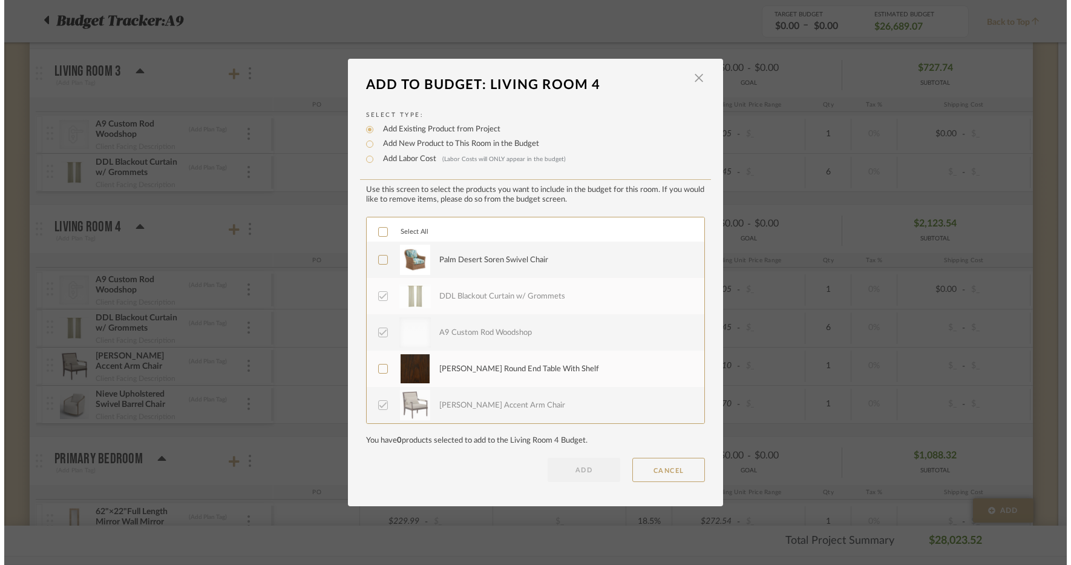
scroll to position [0, 0]
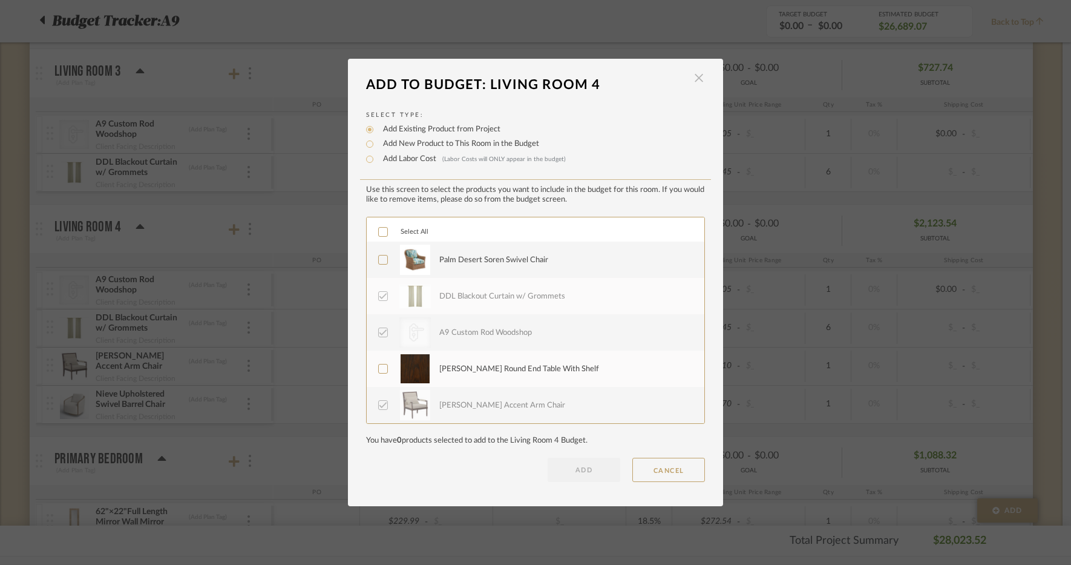
click at [695, 77] on span "button" at bounding box center [699, 78] width 24 height 24
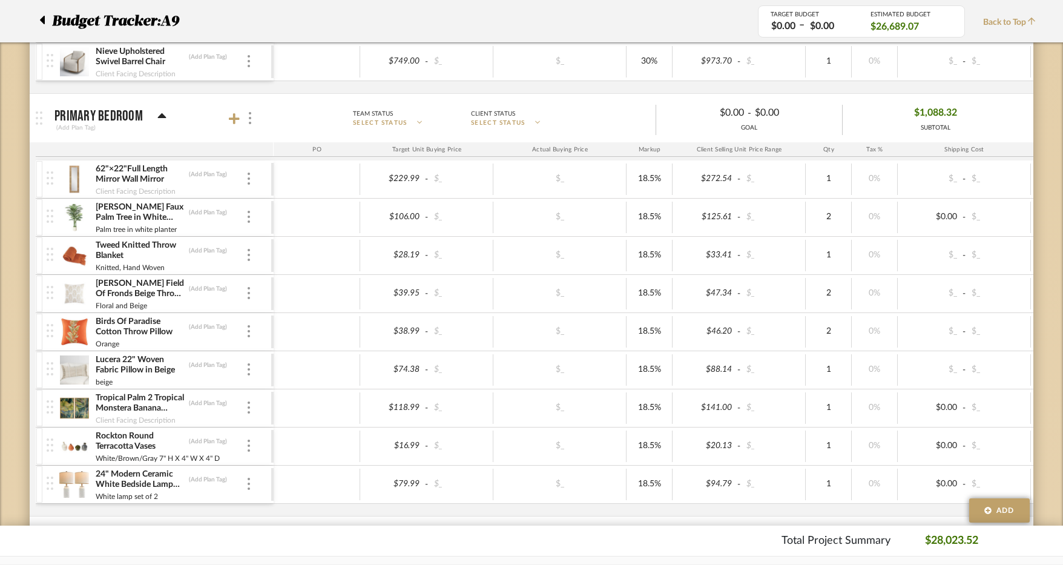
scroll to position [1867, 0]
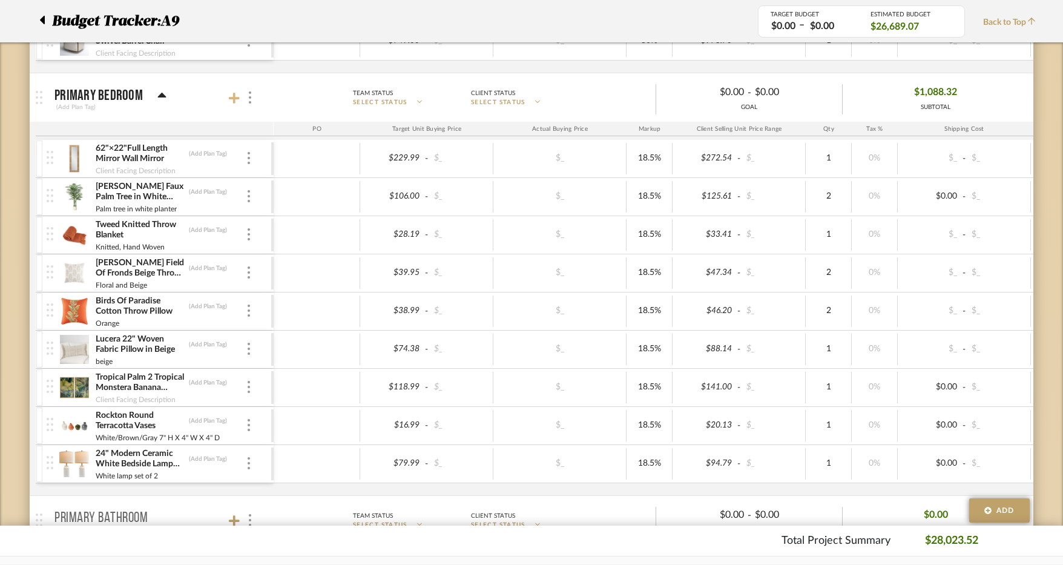
click at [232, 101] on icon at bounding box center [234, 98] width 11 height 12
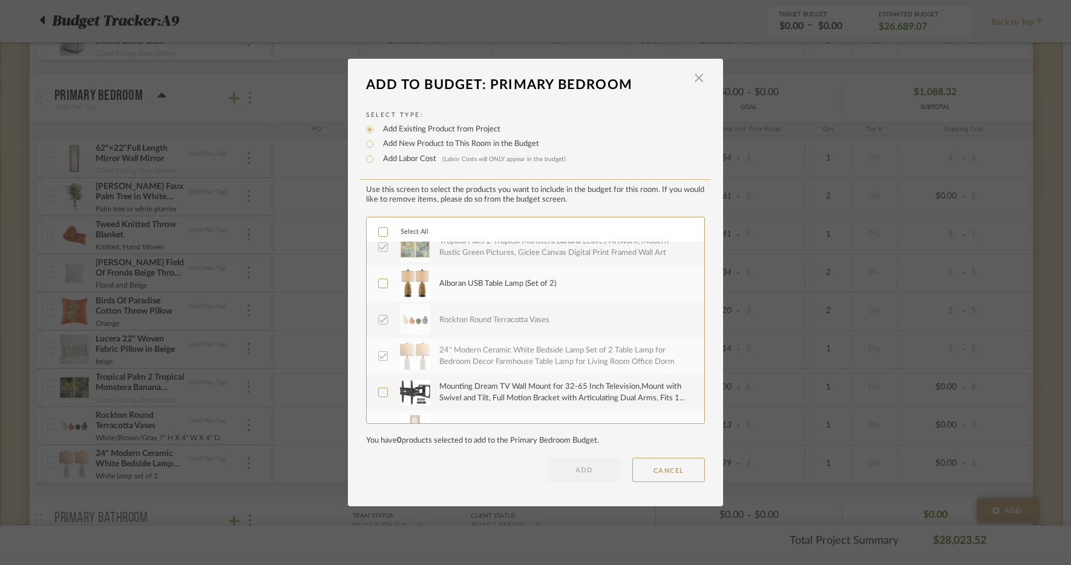
scroll to position [0, 0]
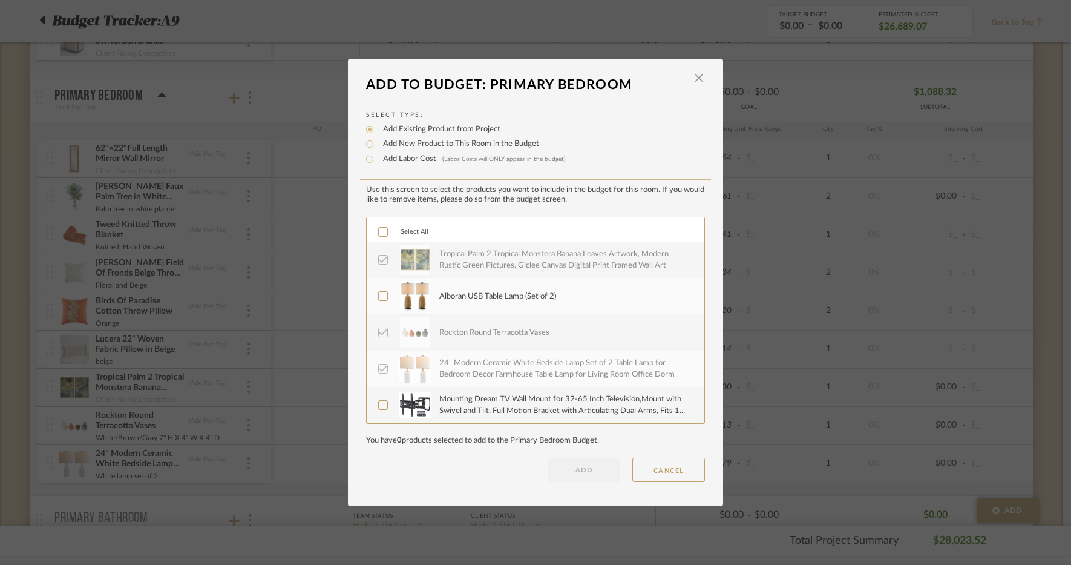
click at [524, 301] on div "Alboran USB Table Lamp (Set of 2)" at bounding box center [497, 297] width 117 height 12
click at [567, 464] on button "ADD" at bounding box center [584, 470] width 73 height 24
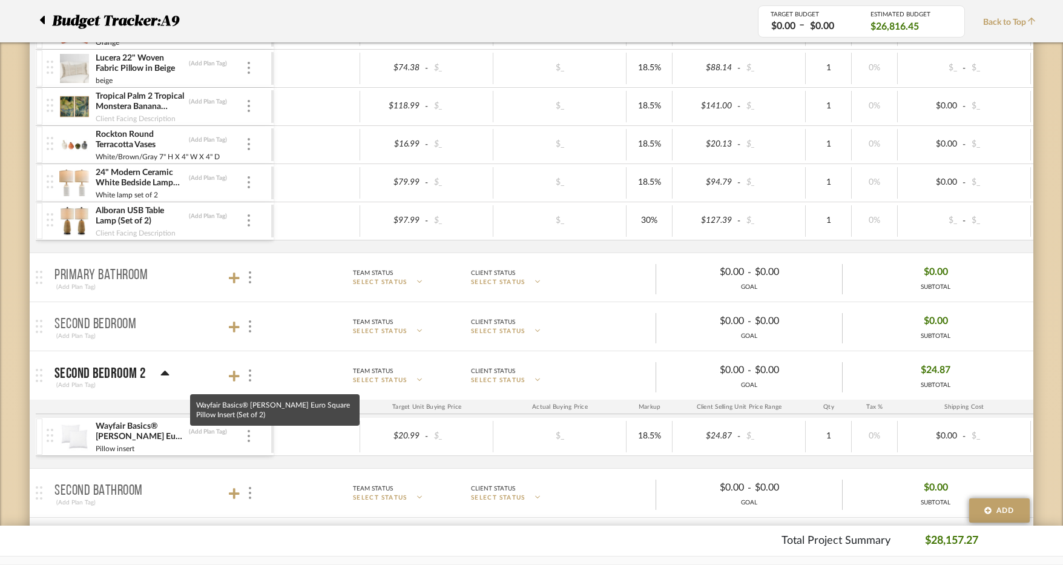
scroll to position [2170, 0]
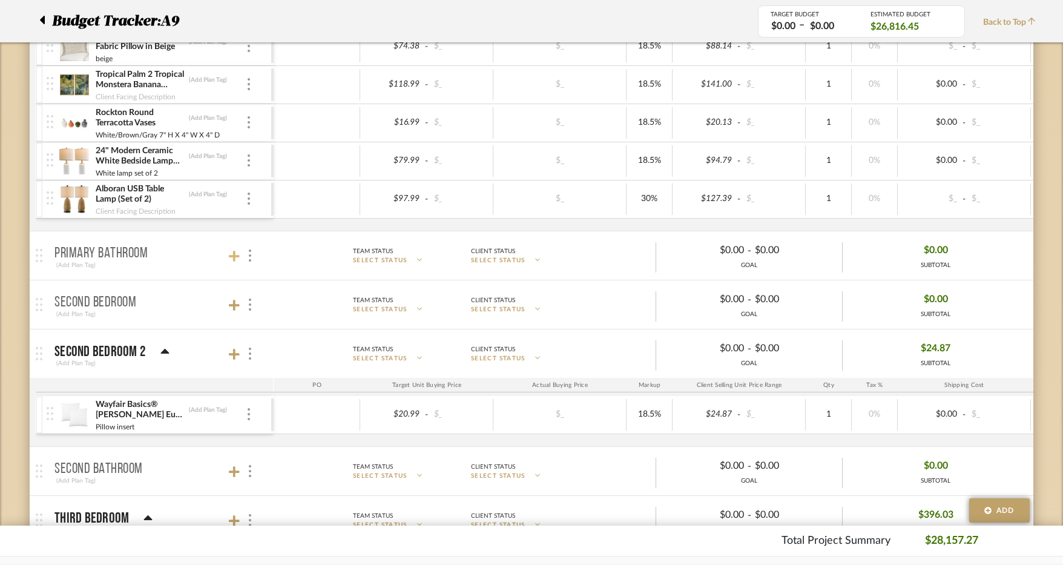
click at [232, 258] on icon at bounding box center [234, 256] width 11 height 12
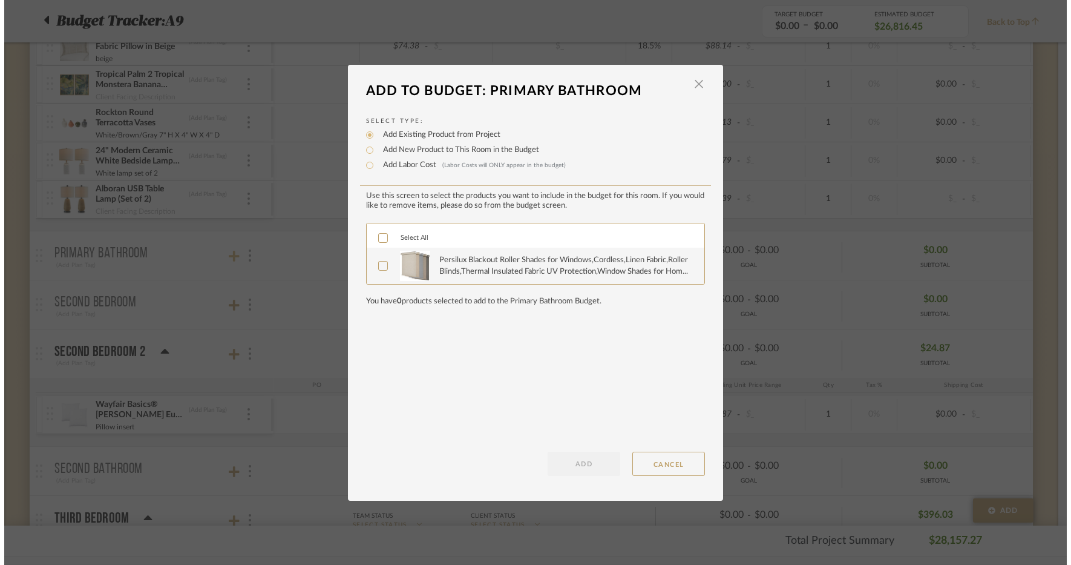
scroll to position [0, 0]
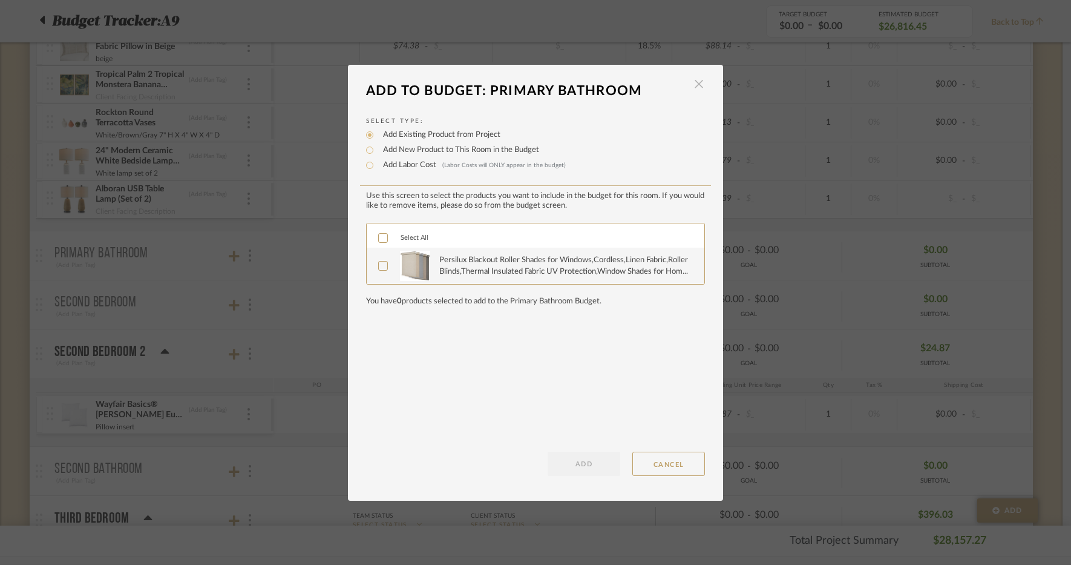
click at [693, 83] on span "button" at bounding box center [699, 84] width 24 height 24
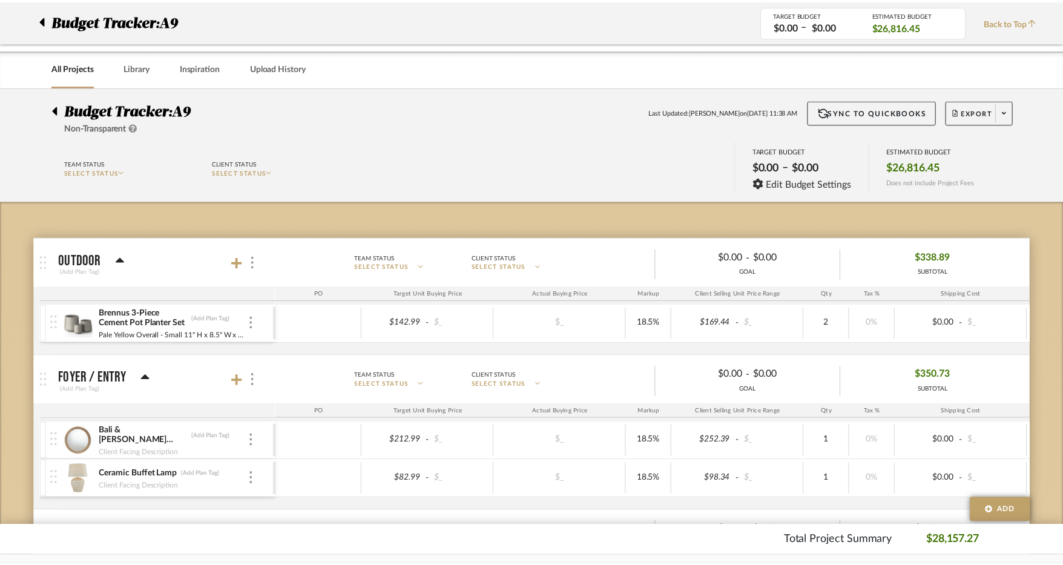
scroll to position [2170, 0]
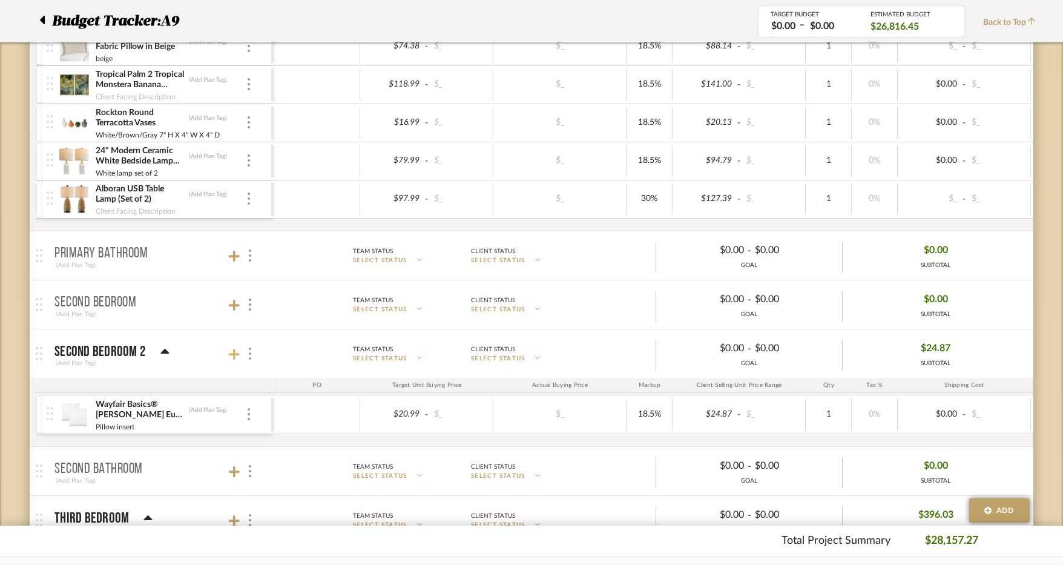
click at [235, 353] on icon at bounding box center [234, 354] width 11 height 11
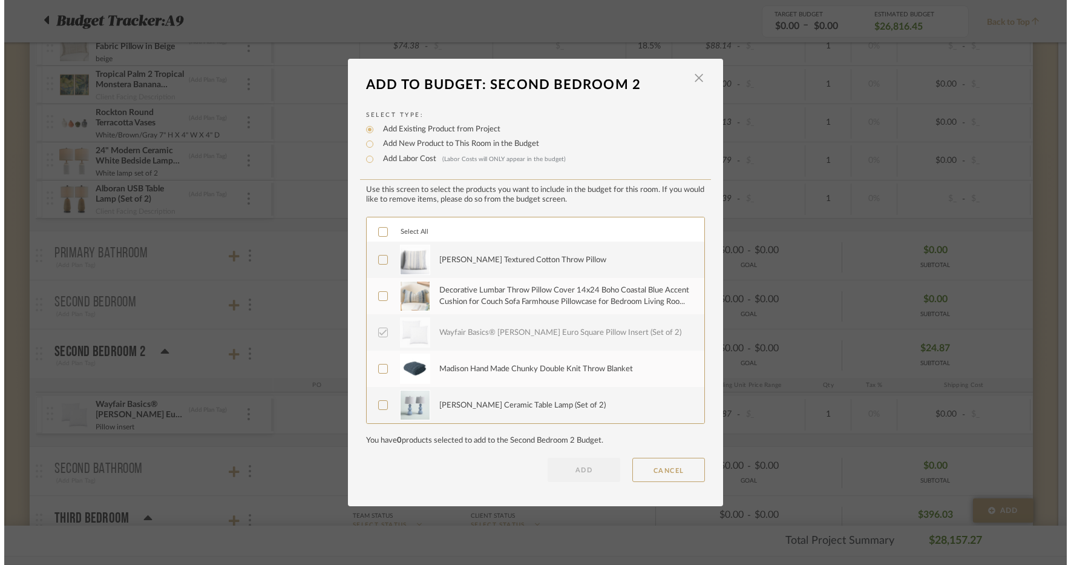
scroll to position [0, 0]
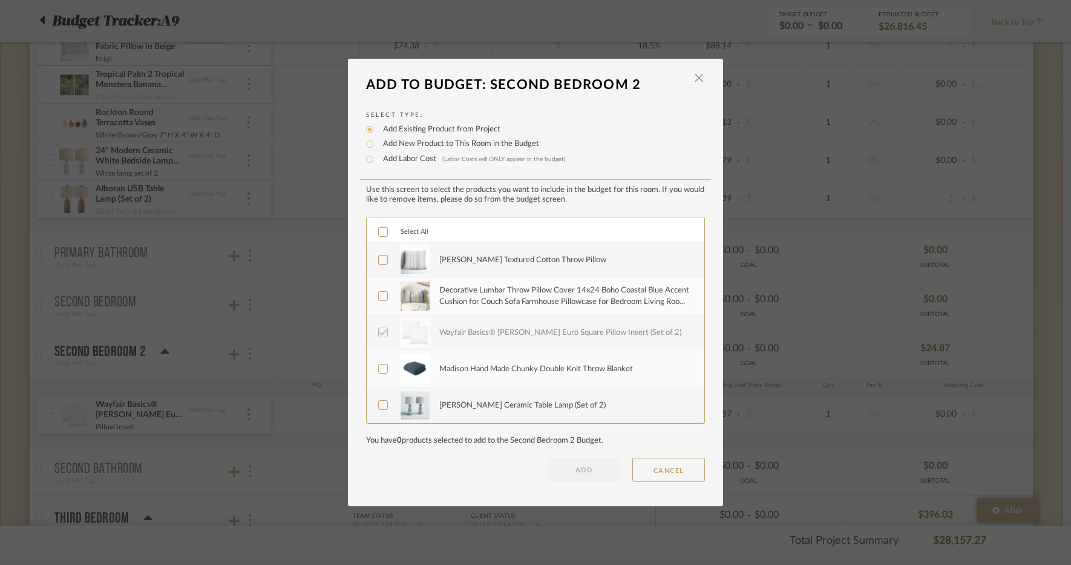
click at [454, 269] on div "Henke Textured Cotton Throw Pillow" at bounding box center [564, 260] width 251 height 30
click at [461, 304] on div "Decorative Lumbar Throw Pillow Cover 14x24 Boho Coastal Blue Accent Cushion for…" at bounding box center [564, 297] width 251 height 24
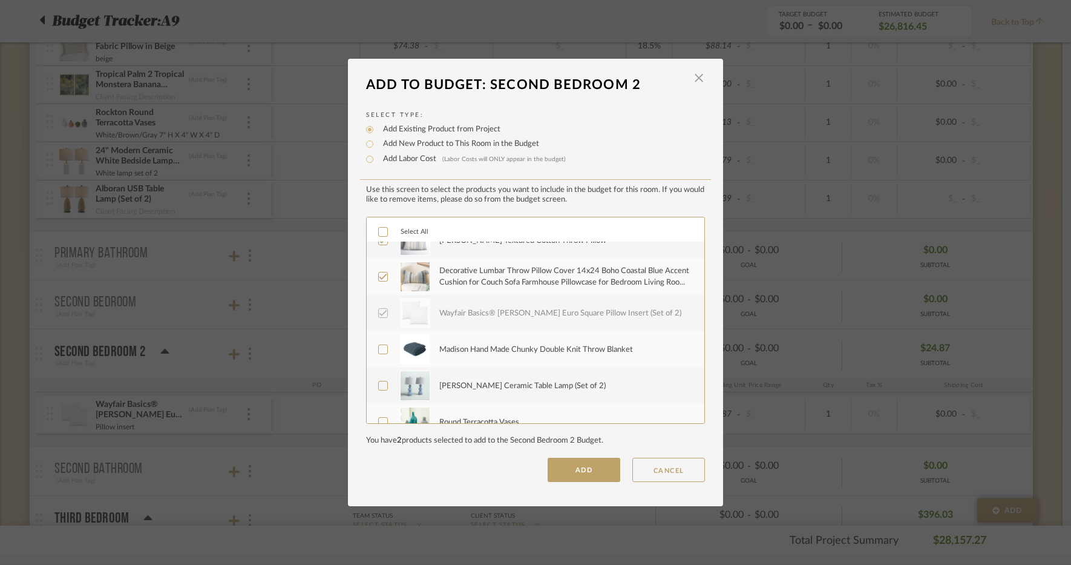
scroll to position [36, 0]
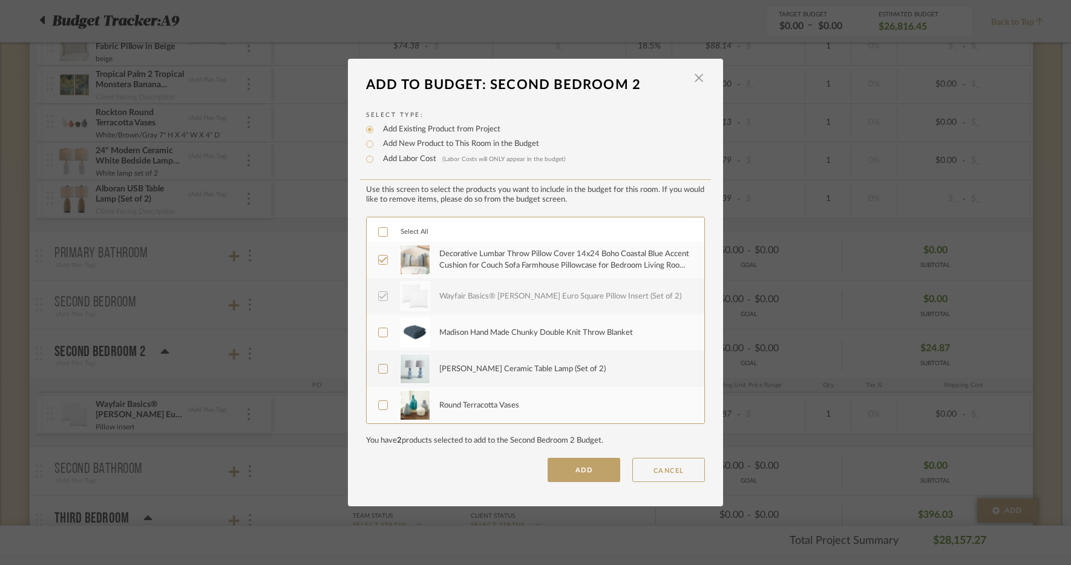
click at [463, 330] on div "Madison Hand Made Chunky Double Knit Throw Blanket" at bounding box center [536, 333] width 194 height 12
click at [462, 397] on div "Round Terracotta Vases" at bounding box center [564, 405] width 251 height 30
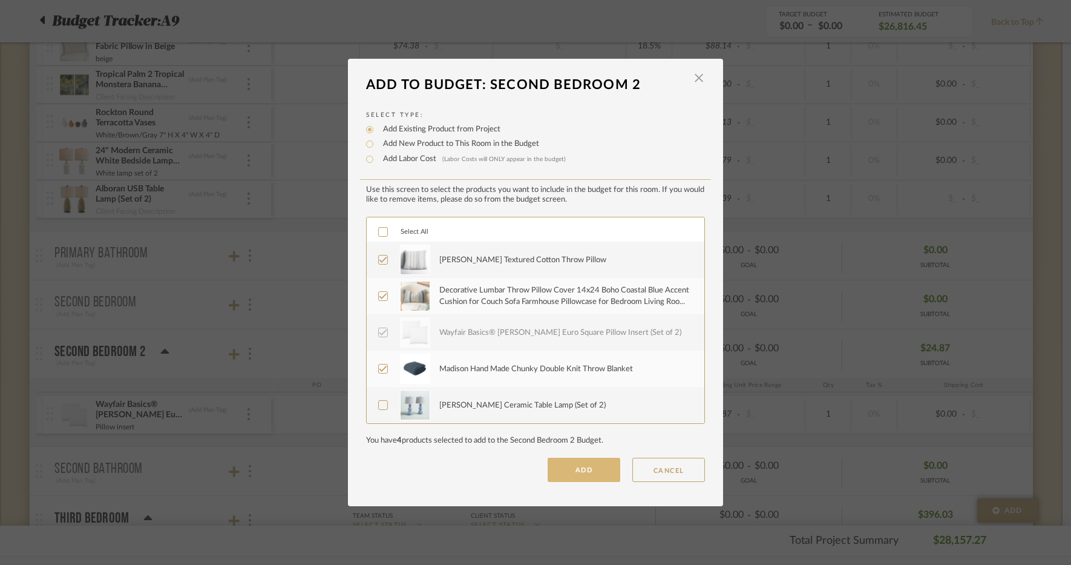
click at [575, 476] on button "ADD" at bounding box center [584, 470] width 73 height 24
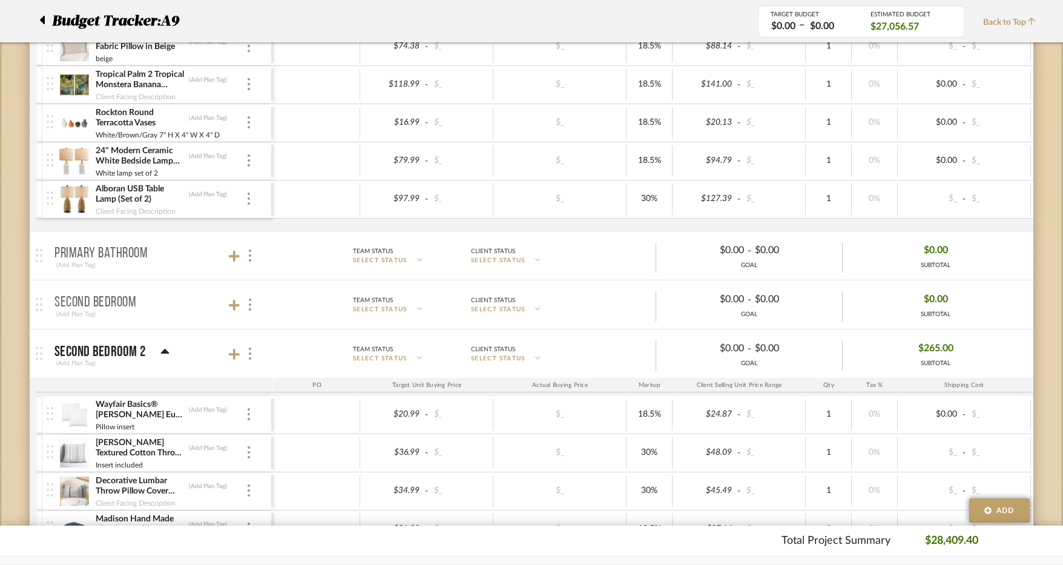
scroll to position [2351, 0]
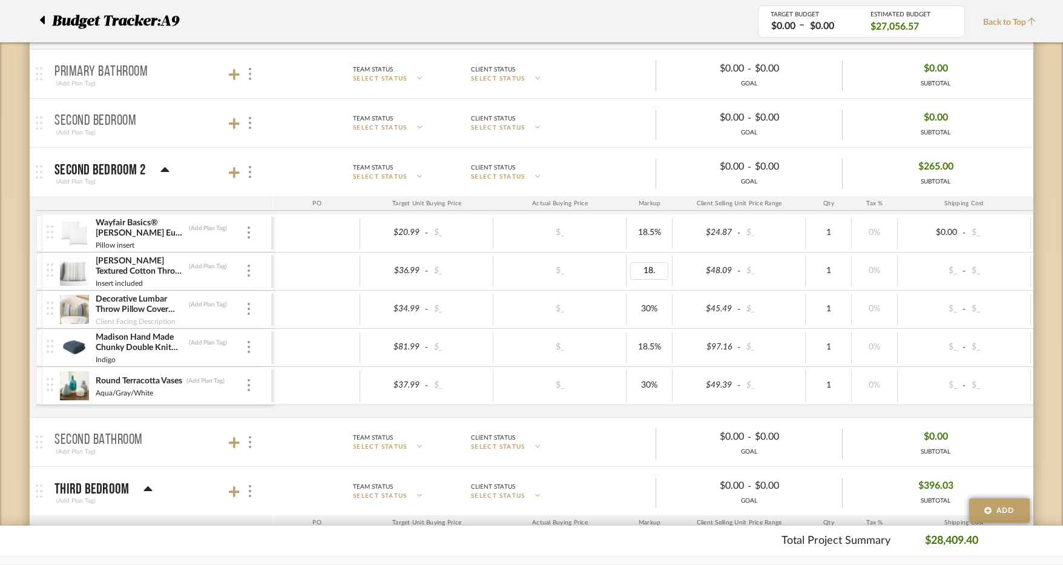
type input "18.5"
type input "2"
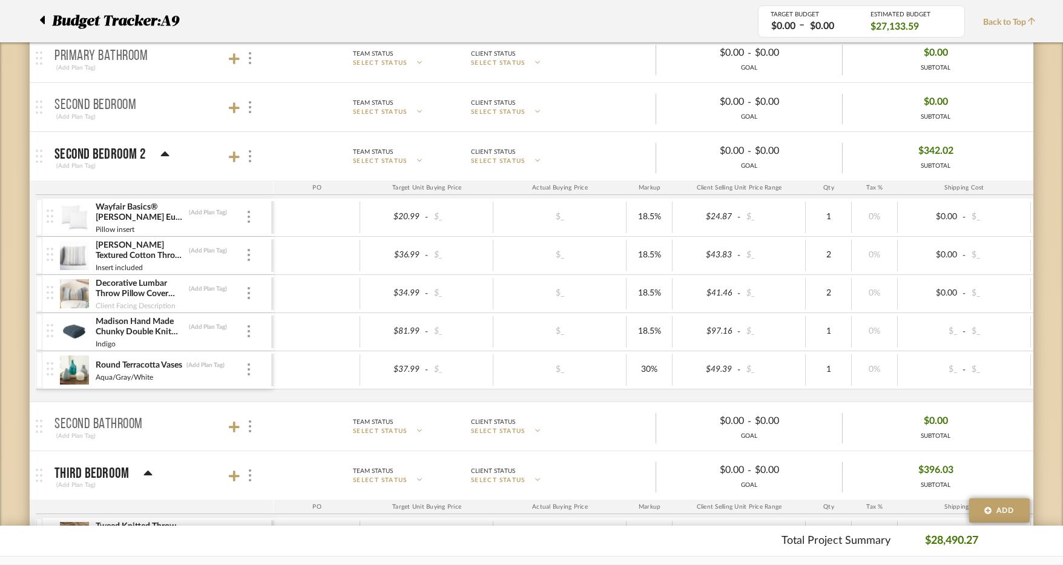
scroll to position [2472, 0]
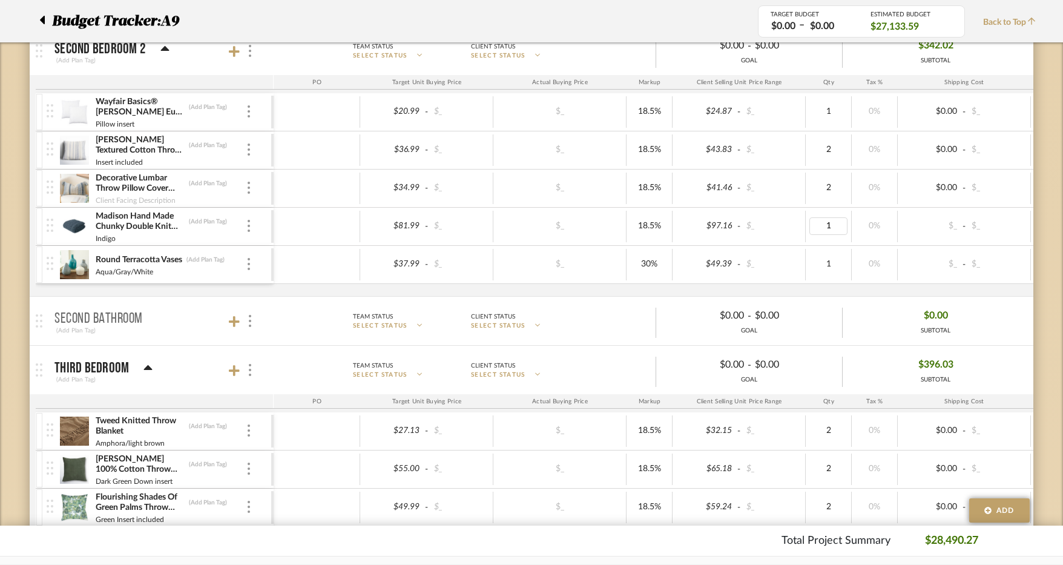
type input "2"
click at [230, 59] on div at bounding box center [242, 51] width 27 height 16
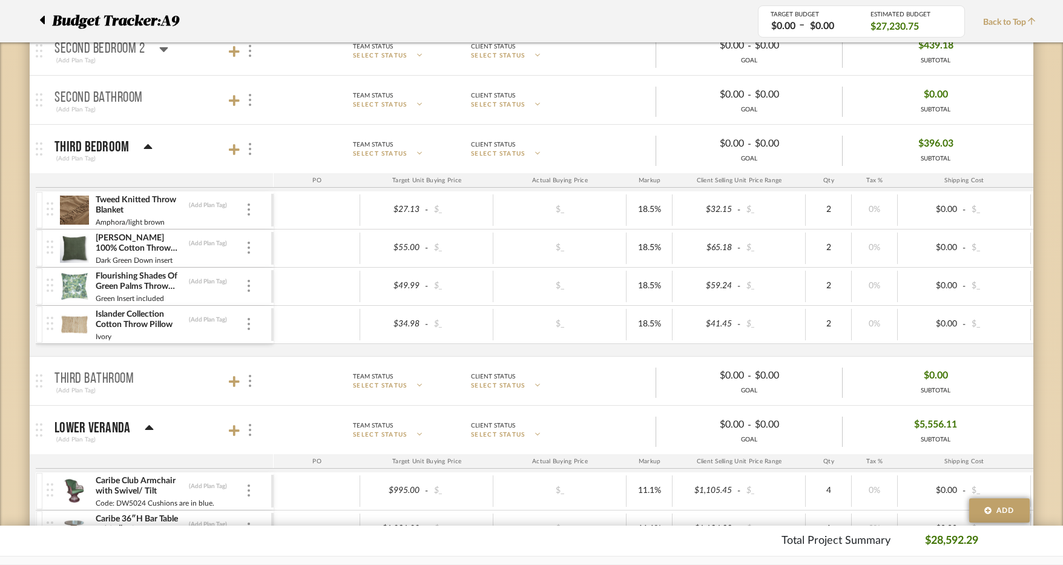
click at [230, 59] on div at bounding box center [242, 51] width 27 height 16
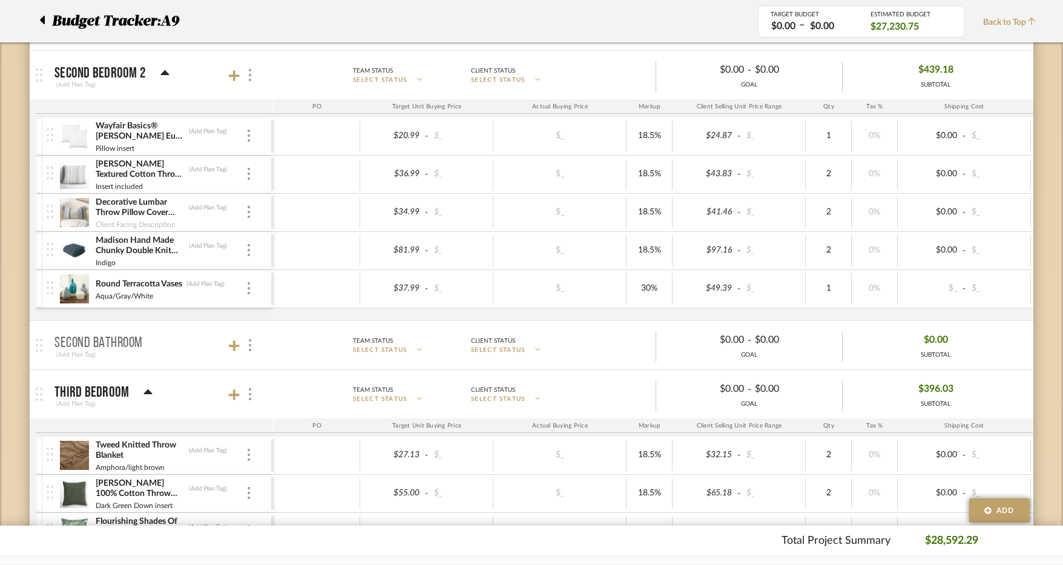
scroll to position [2412, 0]
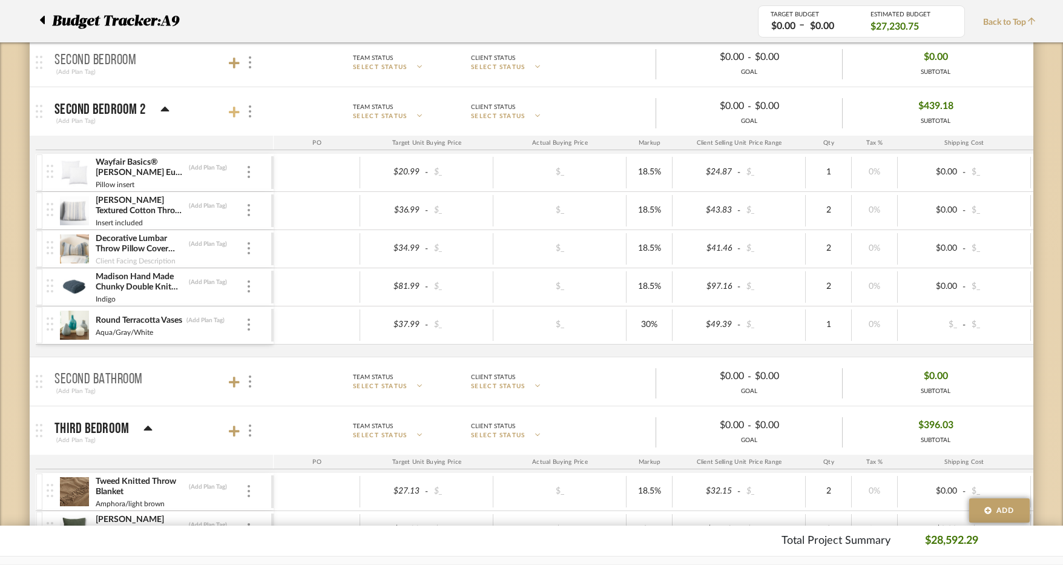
click at [232, 117] on icon at bounding box center [234, 112] width 11 height 12
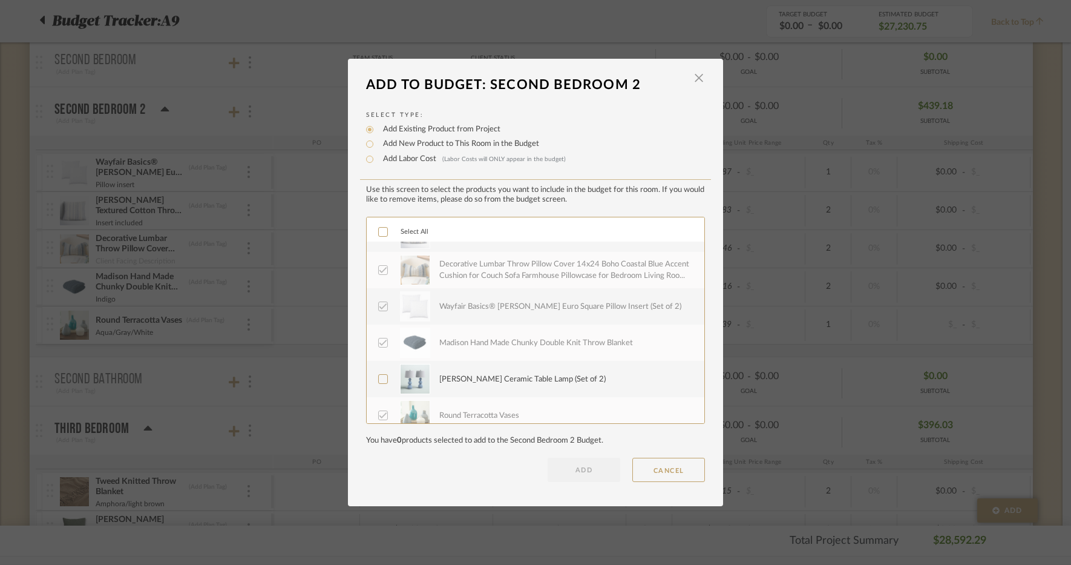
scroll to position [36, 0]
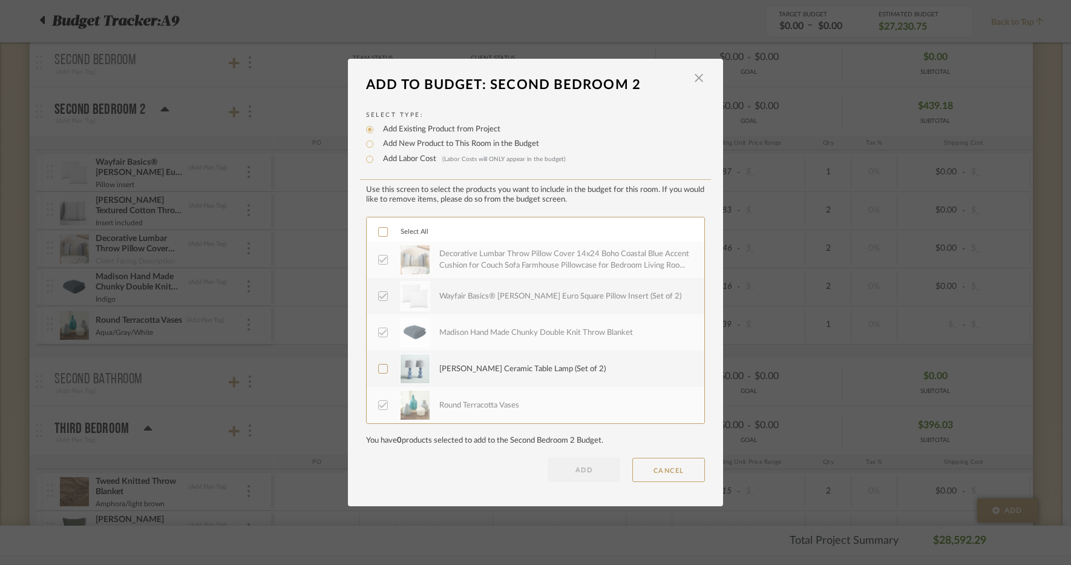
click at [499, 370] on div "Sabb Ceramic Table Lamp (Set of 2)" at bounding box center [522, 369] width 166 height 12
click at [598, 465] on button "ADD" at bounding box center [584, 470] width 73 height 24
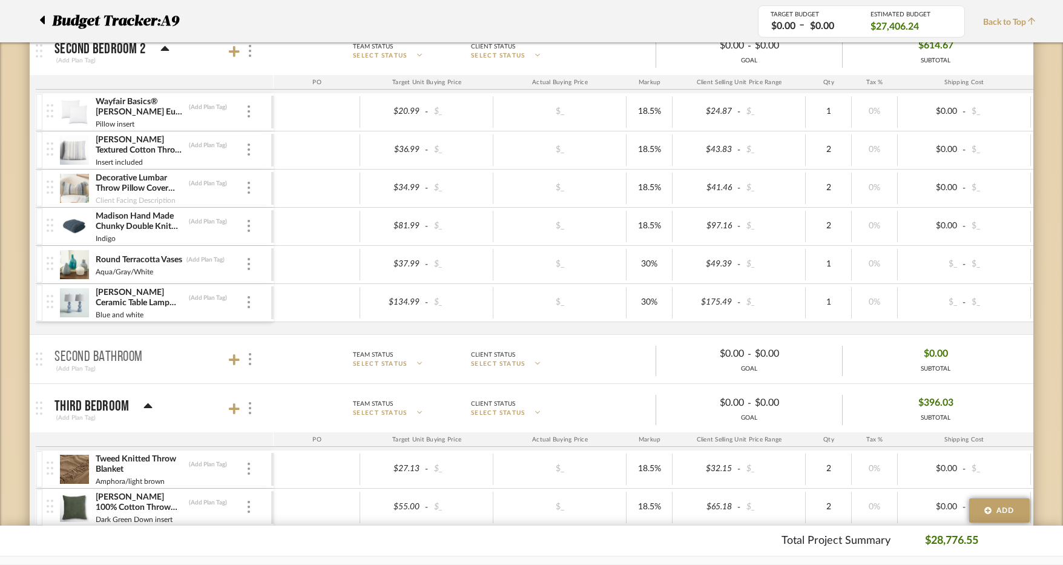
scroll to position [2533, 0]
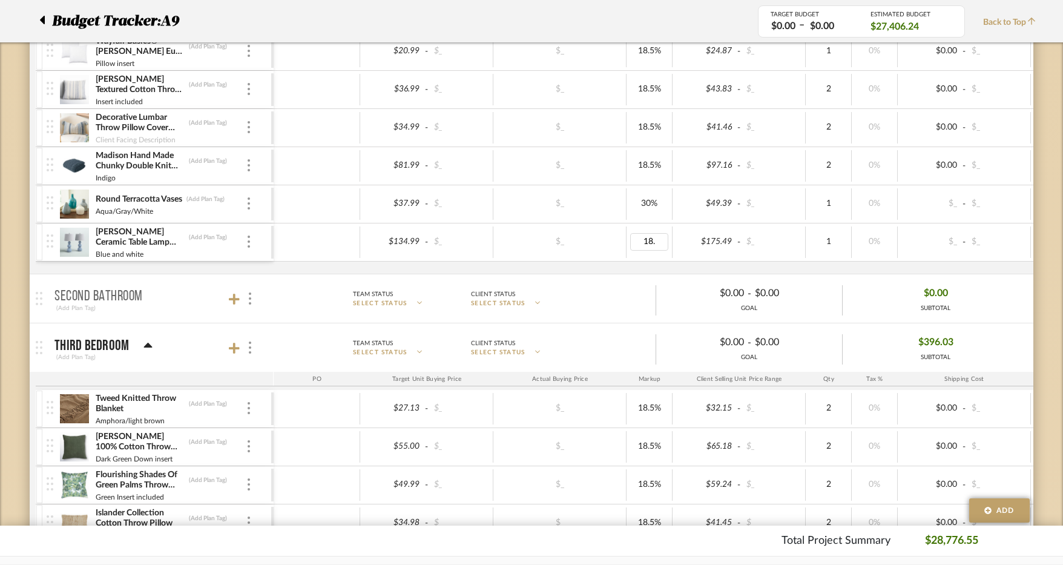
type input "18.5"
type input "1.30"
type input "1.53%"
type input "18.5"
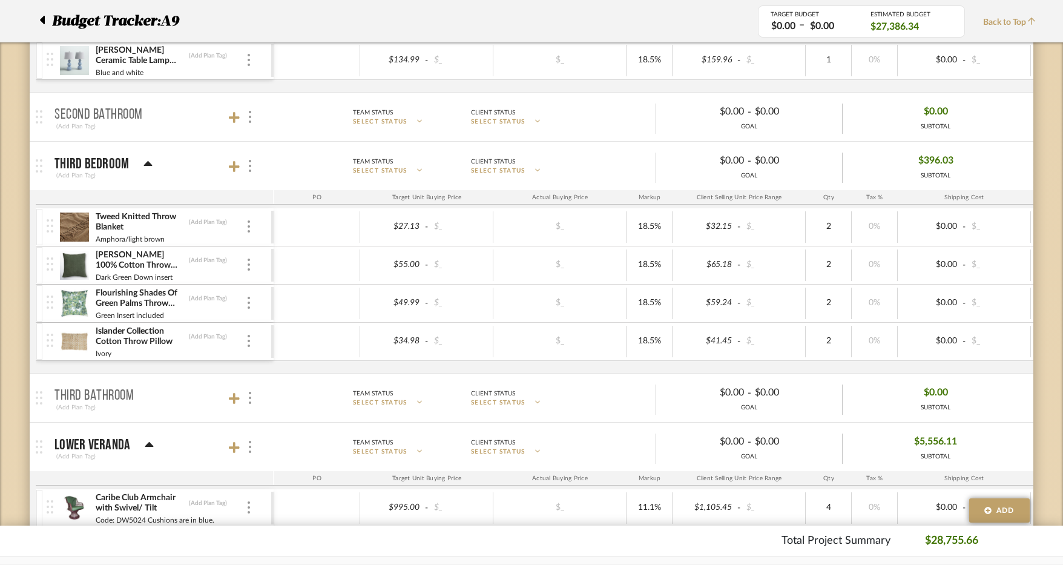
scroll to position [2775, 0]
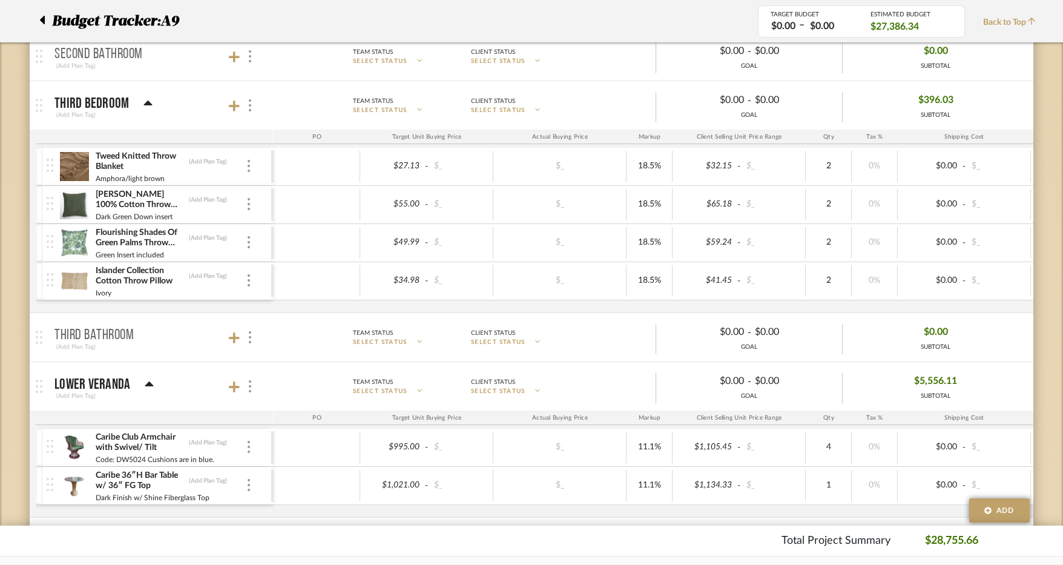
click at [240, 103] on div at bounding box center [242, 105] width 27 height 16
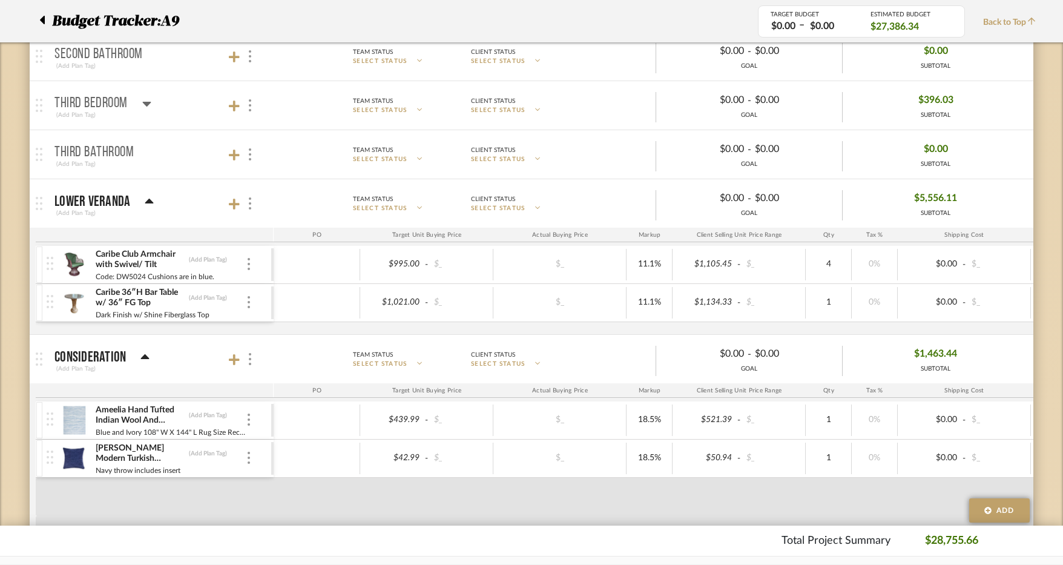
click at [240, 103] on div at bounding box center [242, 105] width 27 height 16
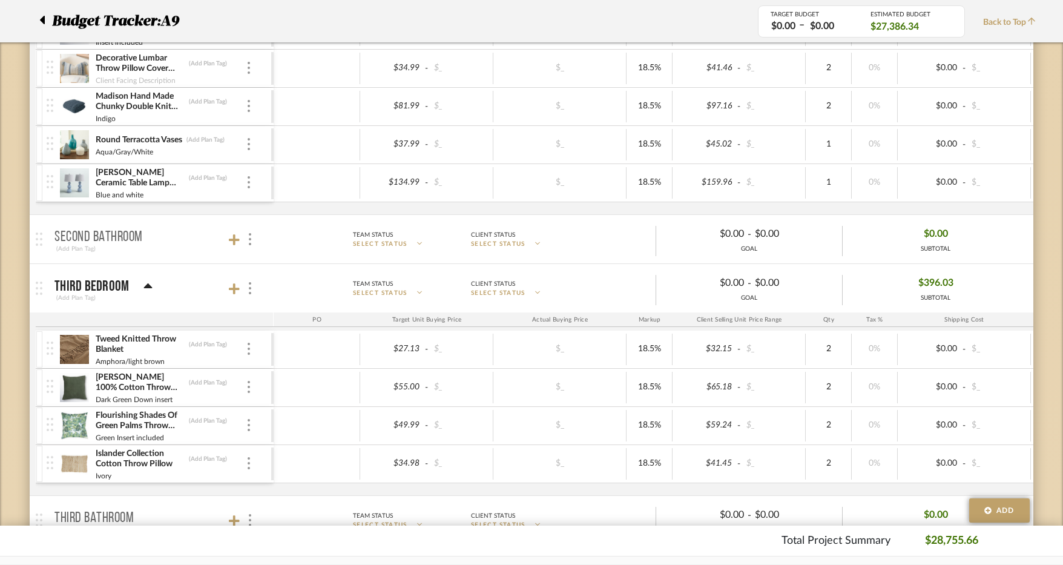
scroll to position [2593, 0]
click at [231, 291] on icon at bounding box center [234, 287] width 11 height 12
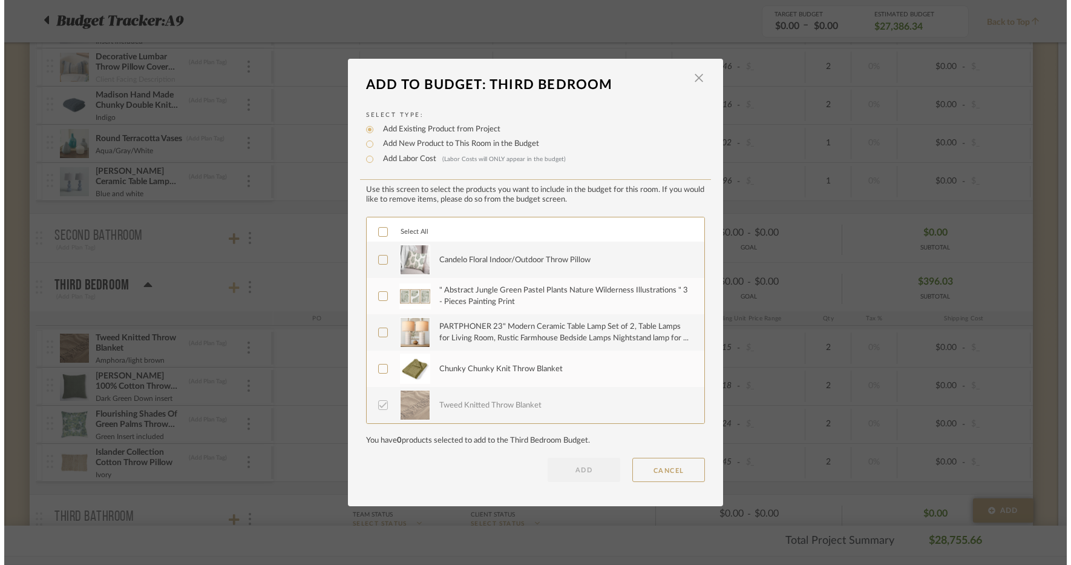
scroll to position [0, 0]
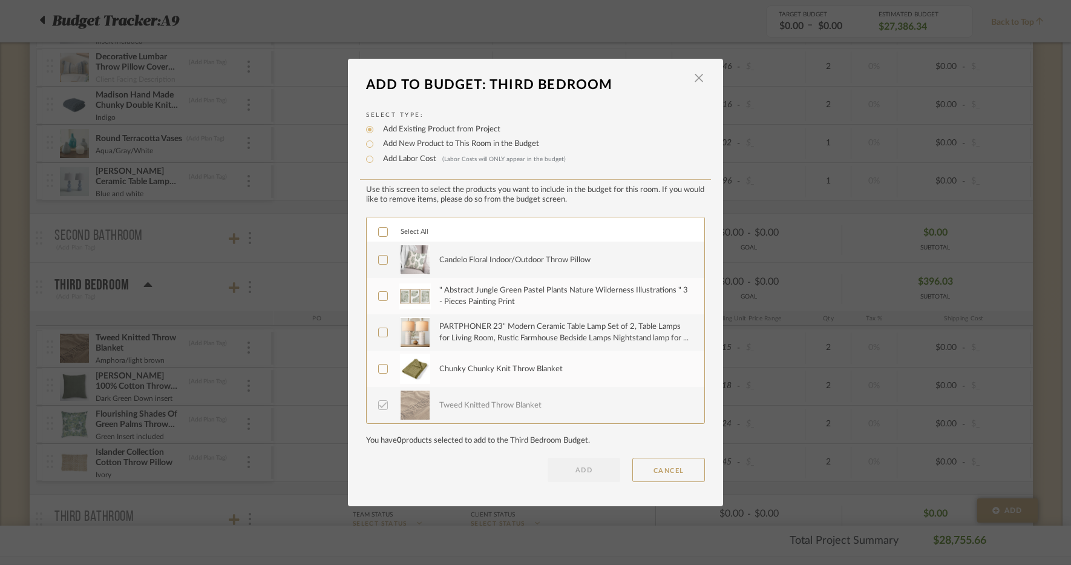
click at [530, 266] on div "Candelo Floral Indoor/Outdoor Throw Pillow" at bounding box center [564, 260] width 251 height 30
click at [528, 289] on div "" Abstract Jungle Green Pastel Plants Nature Wilderness Illustrations " 3 - Pie…" at bounding box center [564, 297] width 251 height 24
click at [527, 329] on div "PARTPHONER 23" Modern Ceramic Table Lamp Set of 2, Table Lamps for Living Room,…" at bounding box center [564, 333] width 251 height 24
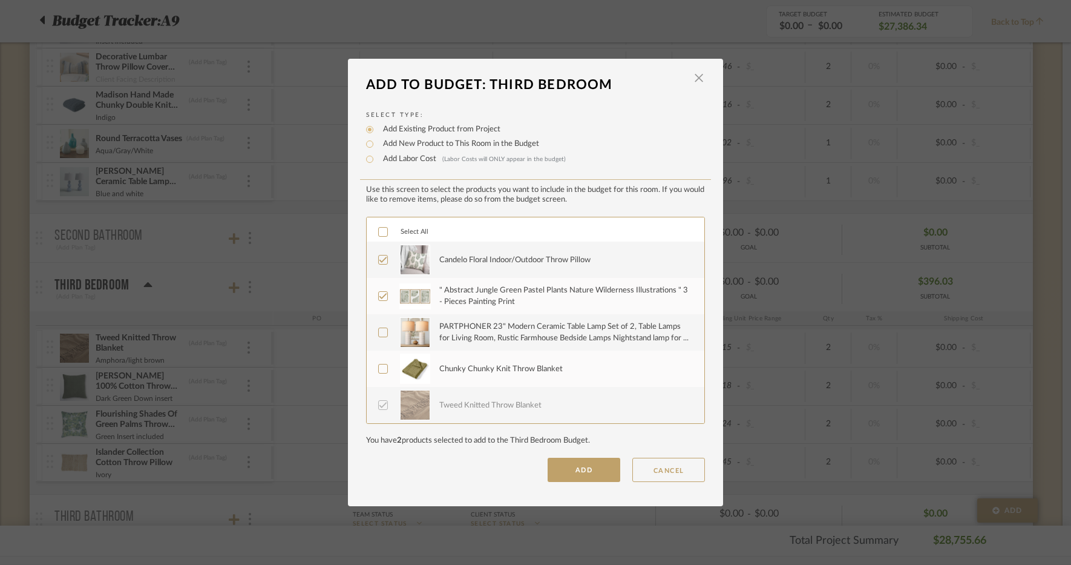
click at [526, 363] on div "Chunky Chunky Knit Throw Blanket" at bounding box center [500, 369] width 123 height 12
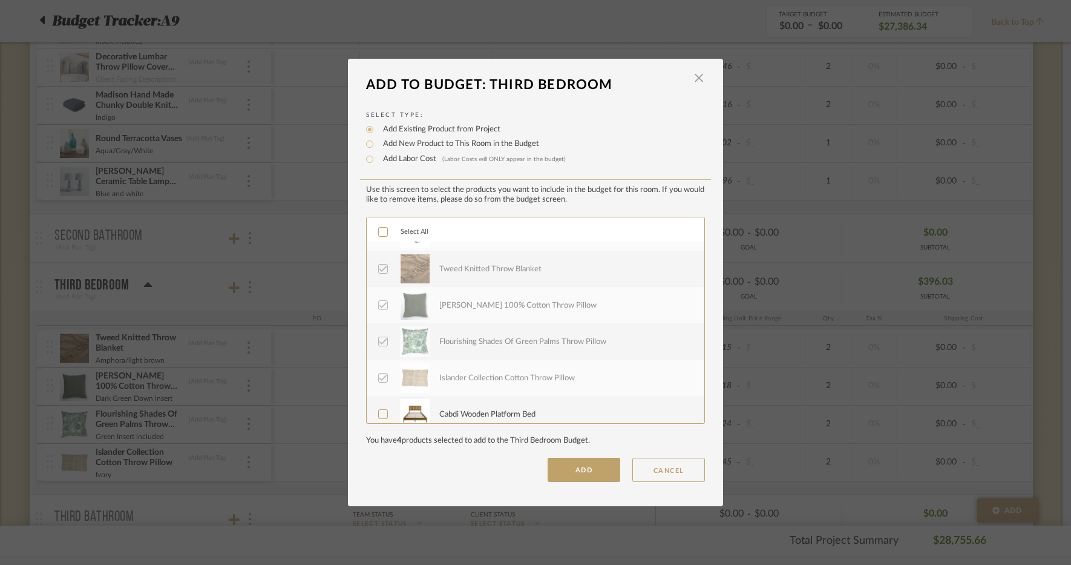
scroll to position [145, 0]
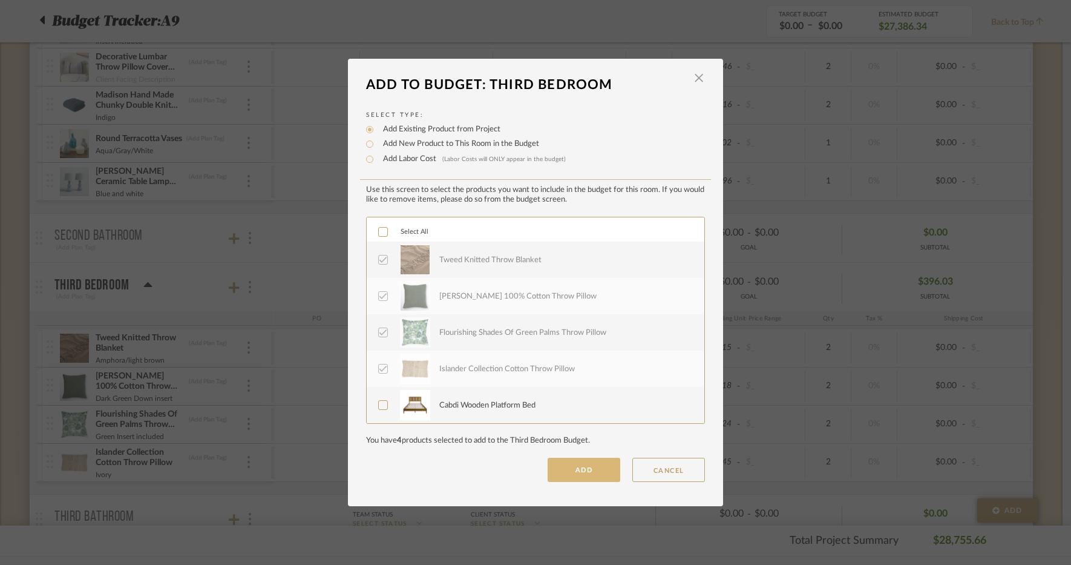
click at [559, 475] on button "ADD" at bounding box center [584, 470] width 73 height 24
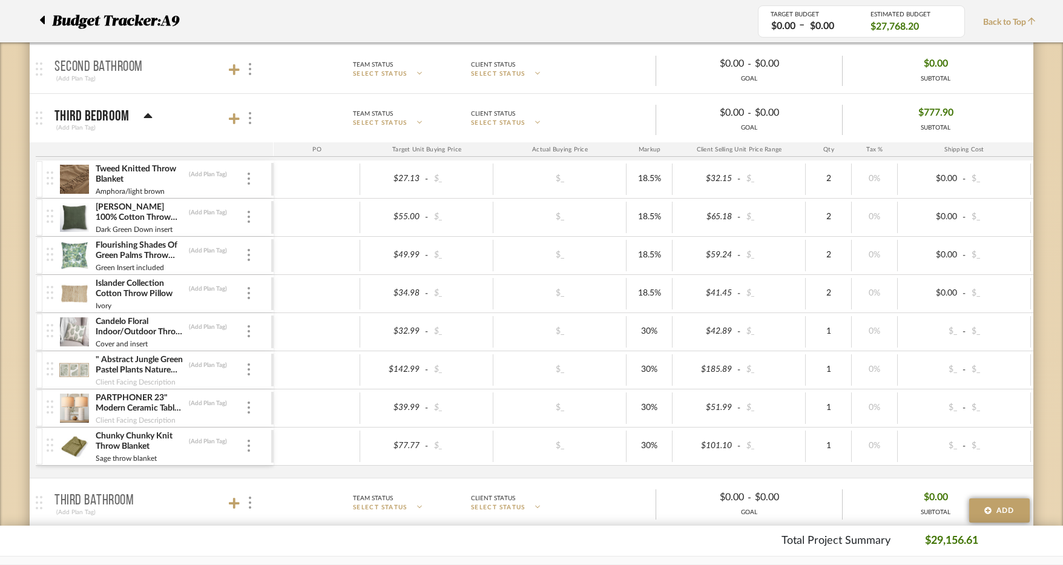
scroll to position [2836, 0]
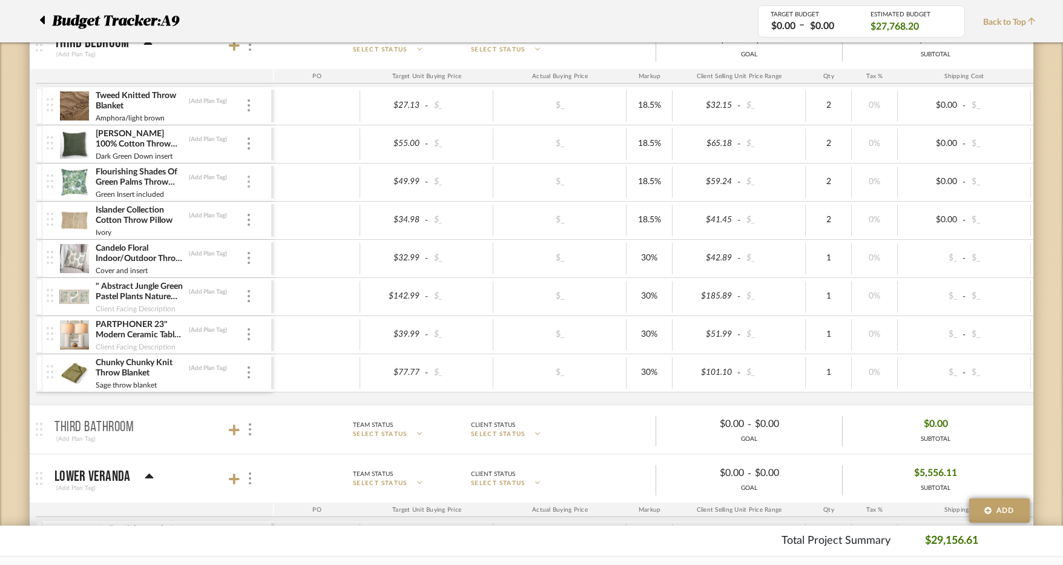
click at [249, 182] on img at bounding box center [249, 182] width 2 height 12
click at [306, 274] on span "Remove Item" at bounding box center [307, 273] width 75 height 10
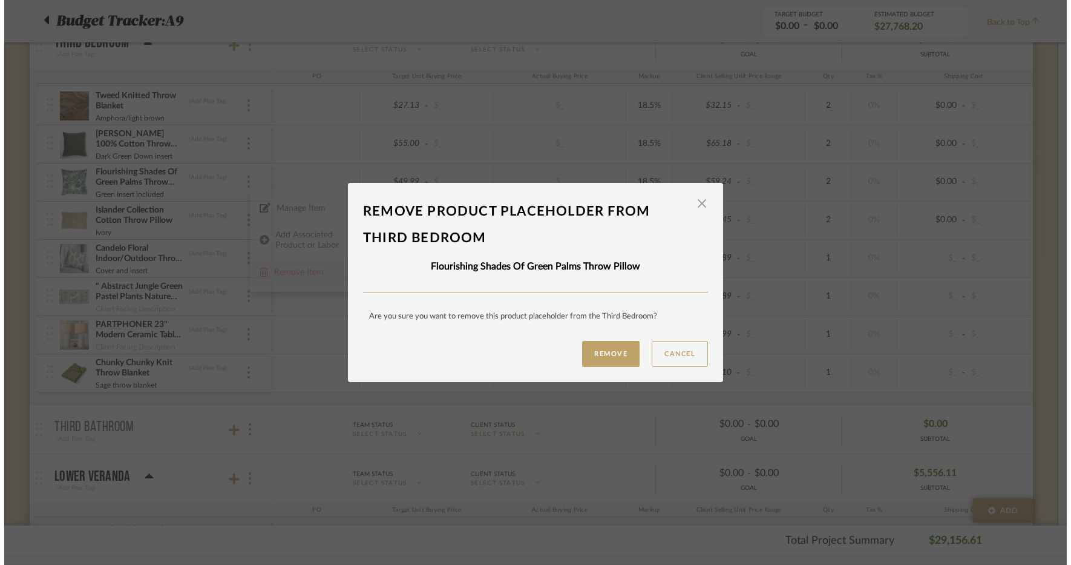
scroll to position [0, 0]
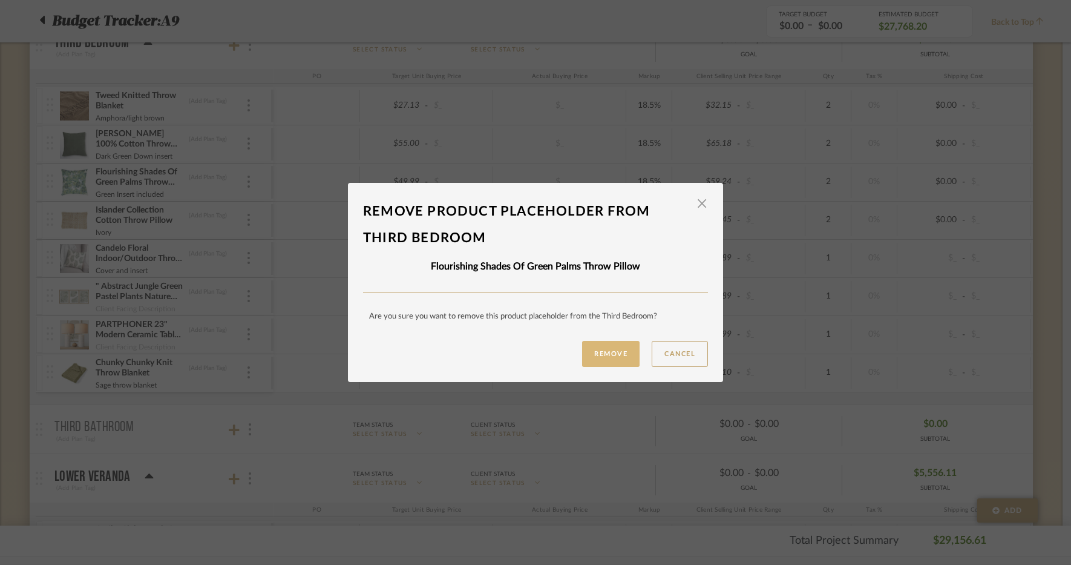
click at [615, 358] on button "Remove" at bounding box center [611, 354] width 58 height 26
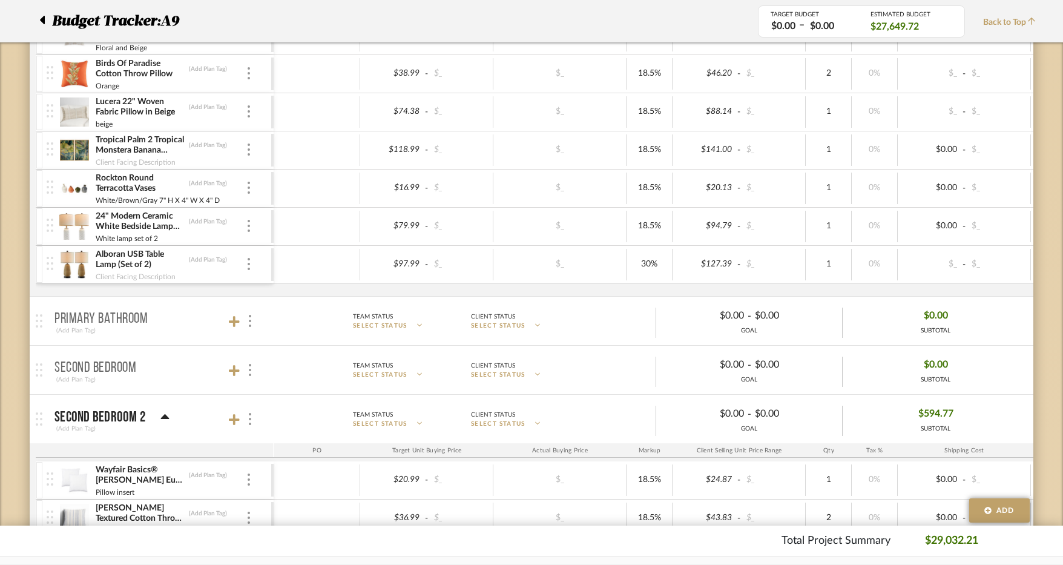
scroll to position [2109, 0]
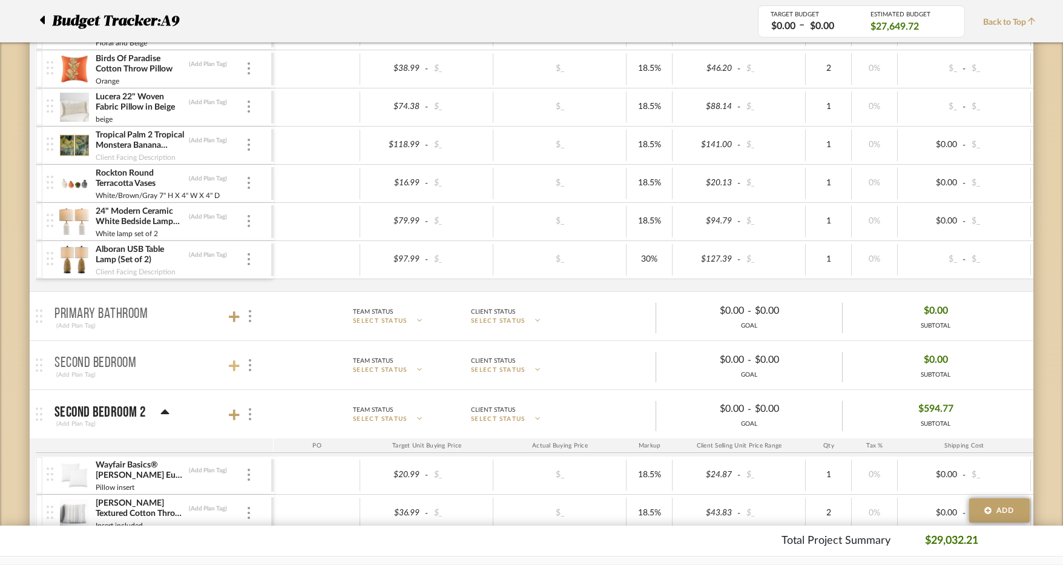
click at [232, 367] on icon at bounding box center [234, 366] width 11 height 12
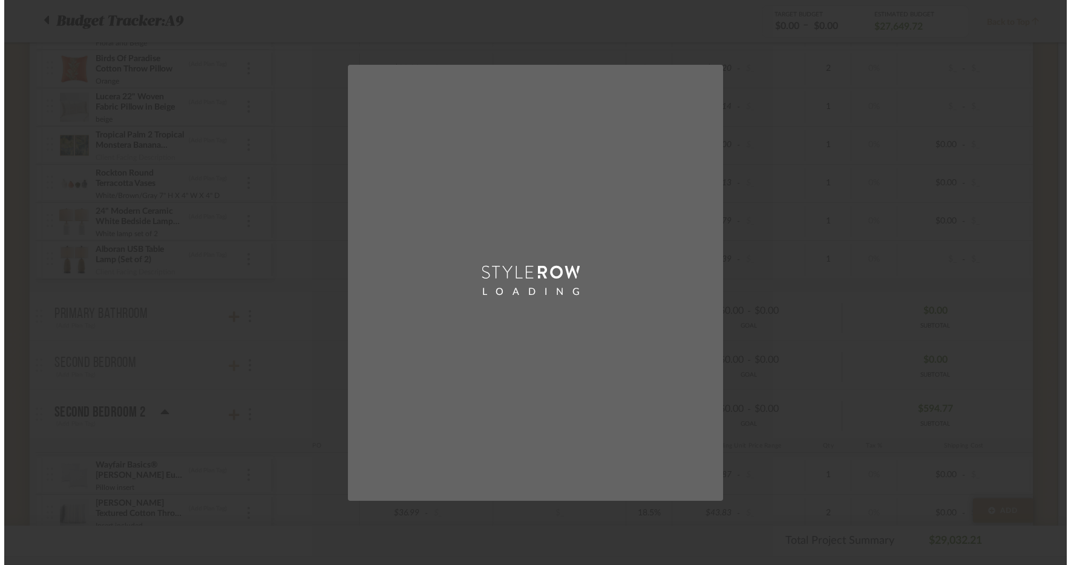
scroll to position [0, 0]
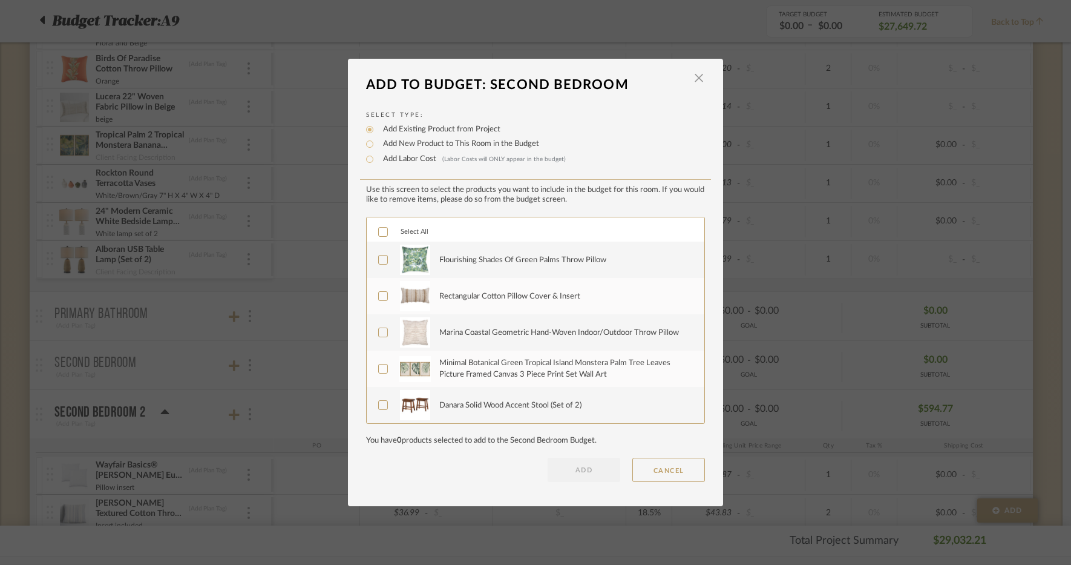
click at [460, 266] on div "Flourishing Shades Of Green Palms Throw Pillow" at bounding box center [564, 260] width 251 height 30
click at [460, 294] on div "Rectangular Cotton Pillow Cover & Insert" at bounding box center [509, 297] width 141 height 12
click at [460, 331] on div "Marina Coastal Geometric Hand-Woven Indoor/Outdoor Throw Pillow" at bounding box center [559, 333] width 240 height 12
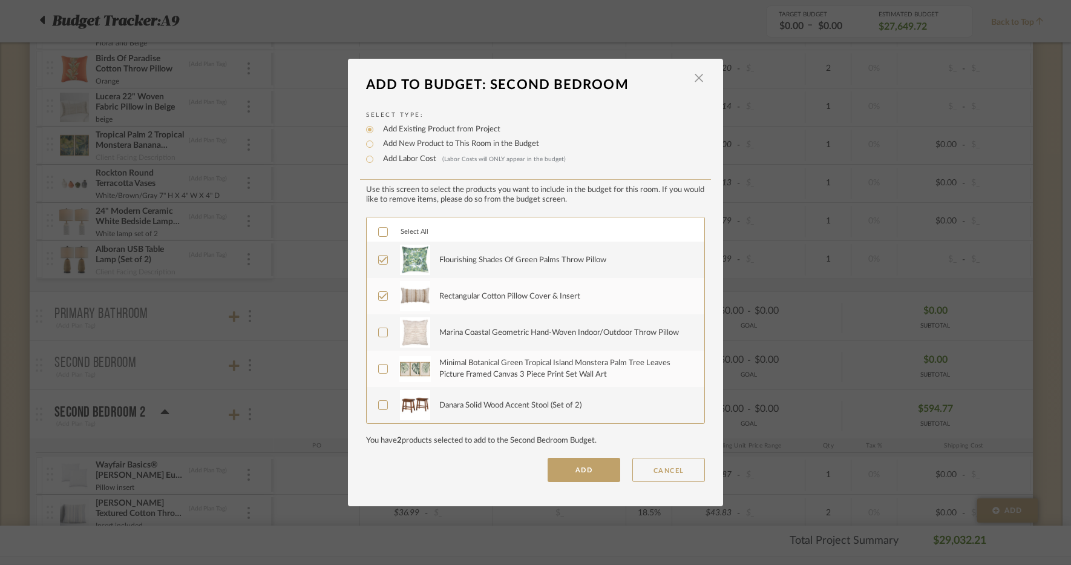
click at [467, 377] on div "Minimal Botanical Green Tropical Island Monstera Palm Tree Leaves Picture Frame…" at bounding box center [564, 369] width 251 height 24
click at [590, 469] on button "ADD" at bounding box center [584, 470] width 73 height 24
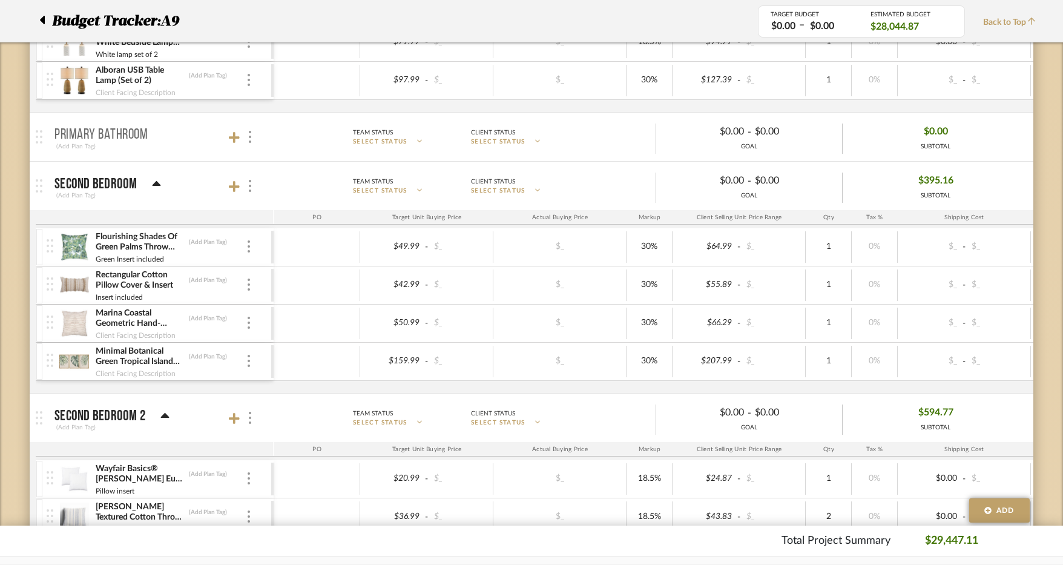
scroll to position [2230, 0]
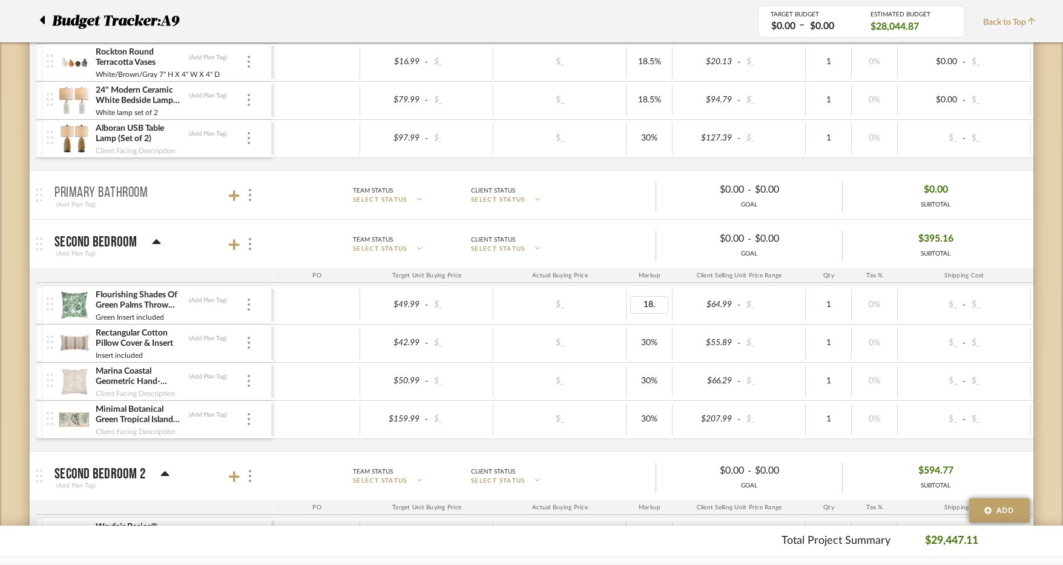
type input "18.5"
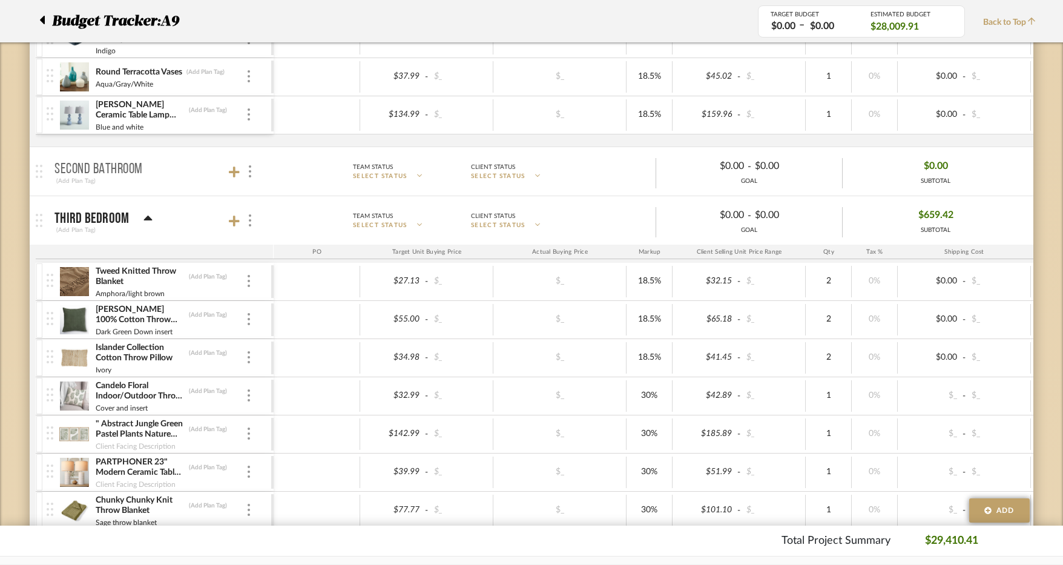
scroll to position [2896, 0]
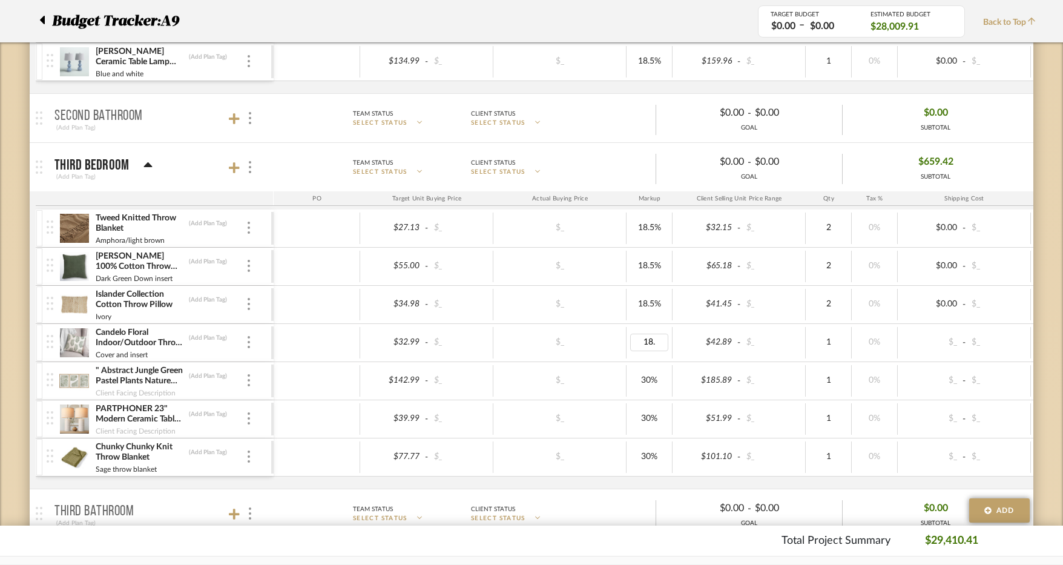
type input "18.5"
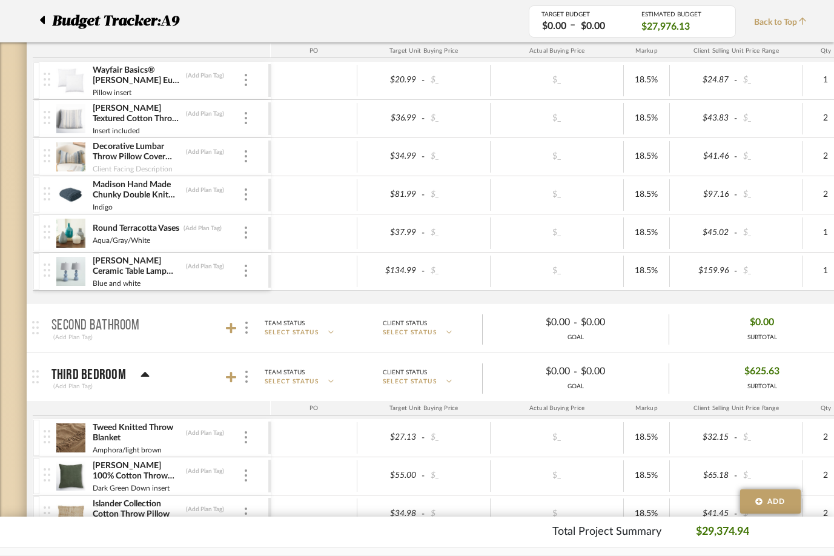
scroll to position [2533, 0]
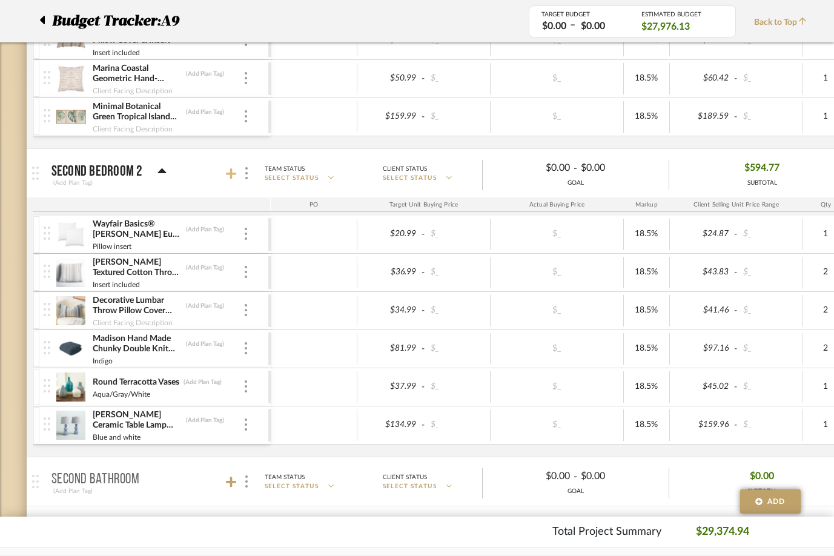
click at [228, 173] on icon at bounding box center [231, 174] width 11 height 12
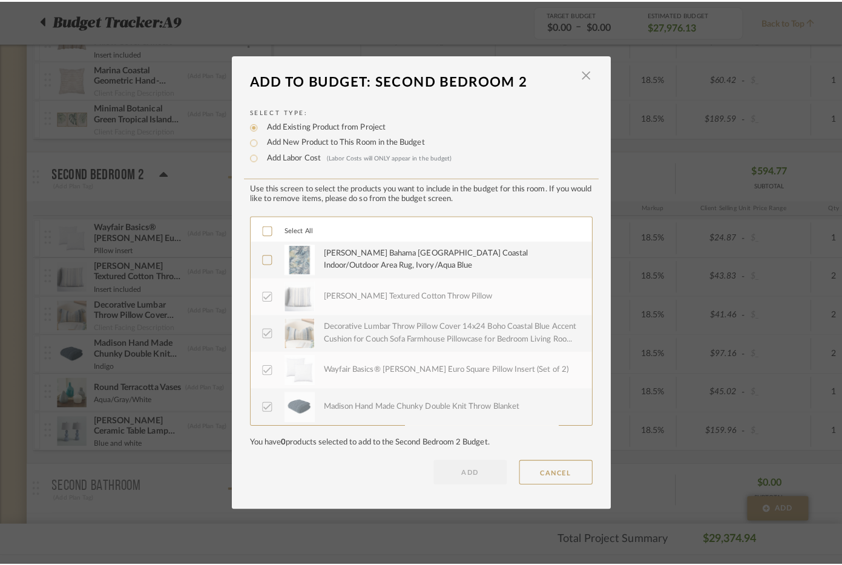
scroll to position [0, 0]
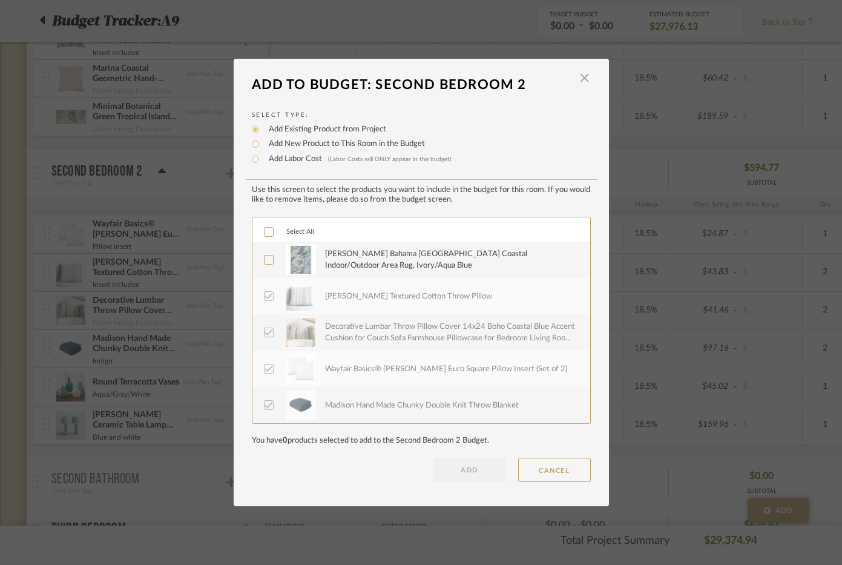
click at [375, 261] on div "Tommy Bahama Malibu Palm Springs Coastal Indoor/Outdoor Area Rug, Ivory/Aqua Bl…" at bounding box center [450, 260] width 251 height 24
click at [466, 469] on button "ADD" at bounding box center [469, 470] width 73 height 24
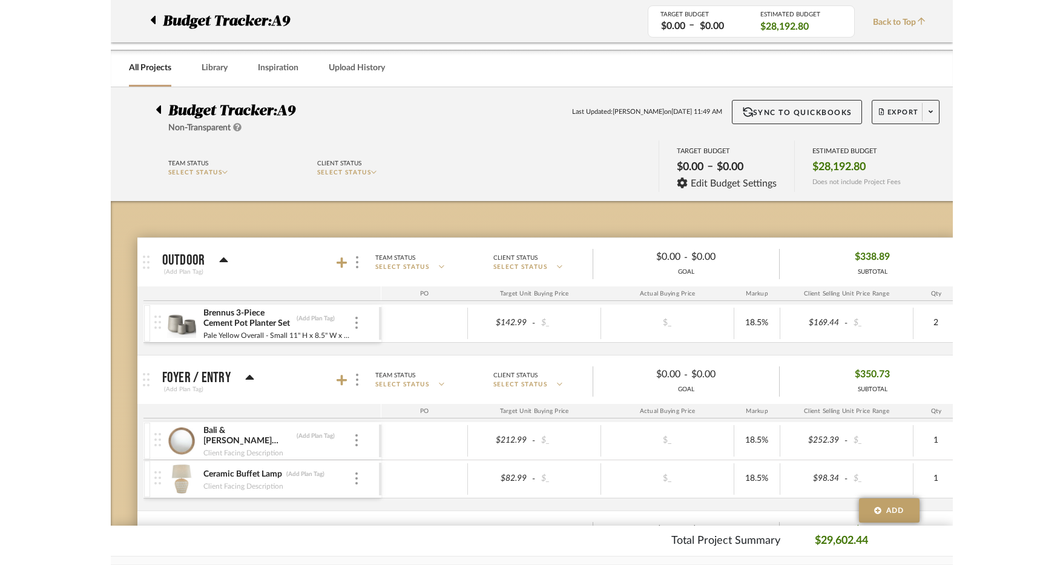
scroll to position [2533, 0]
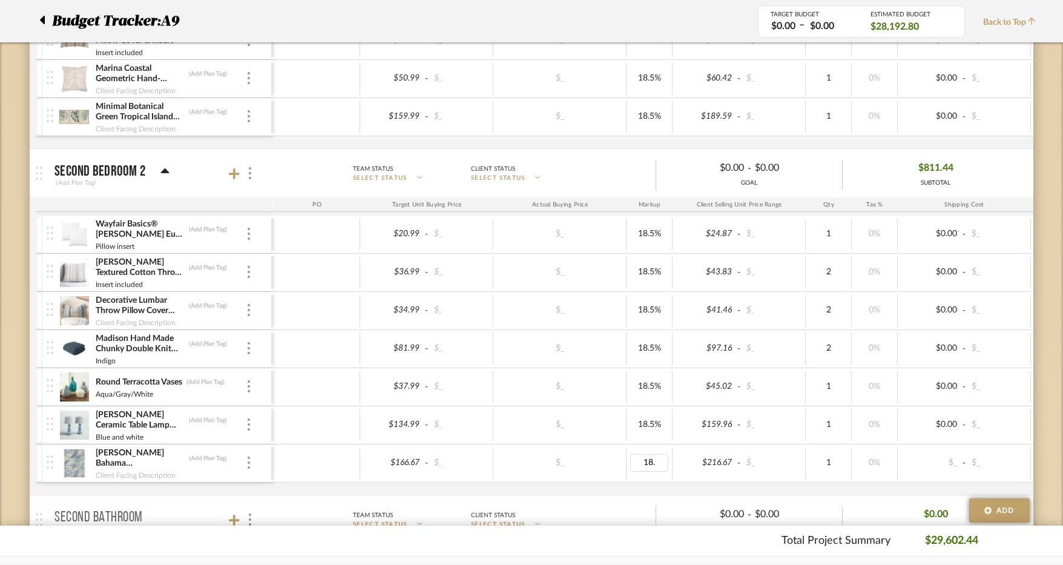
type input "18.5"
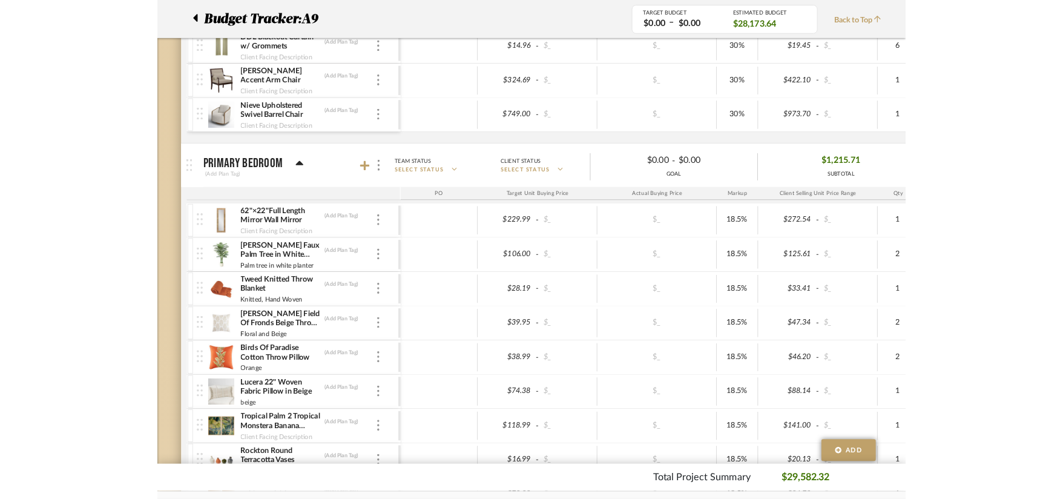
scroll to position [1806, 0]
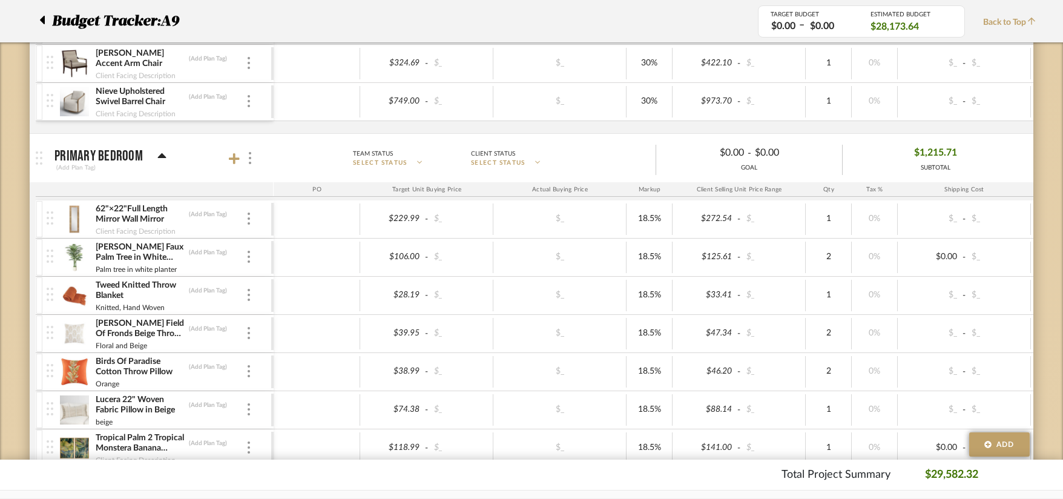
click at [234, 166] on div at bounding box center [242, 158] width 27 height 16
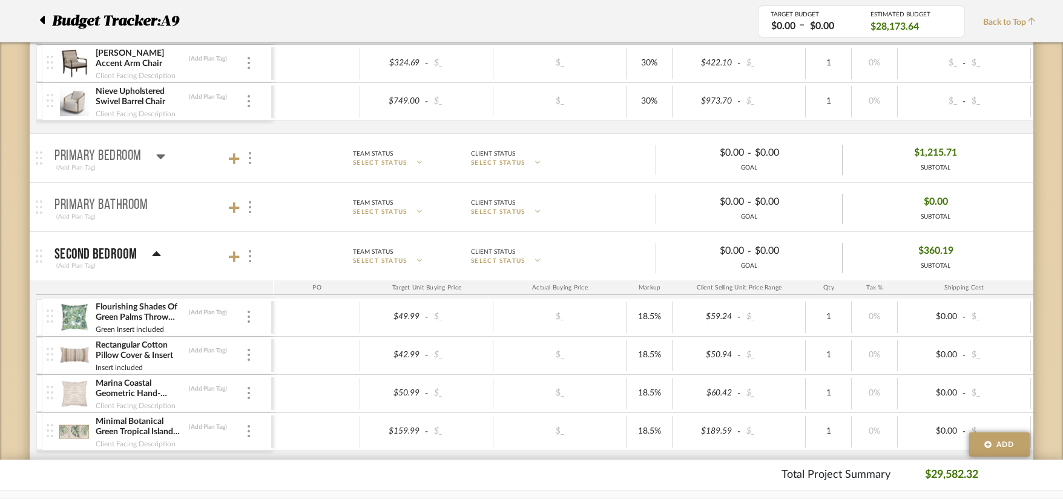
click at [234, 165] on div at bounding box center [242, 158] width 27 height 16
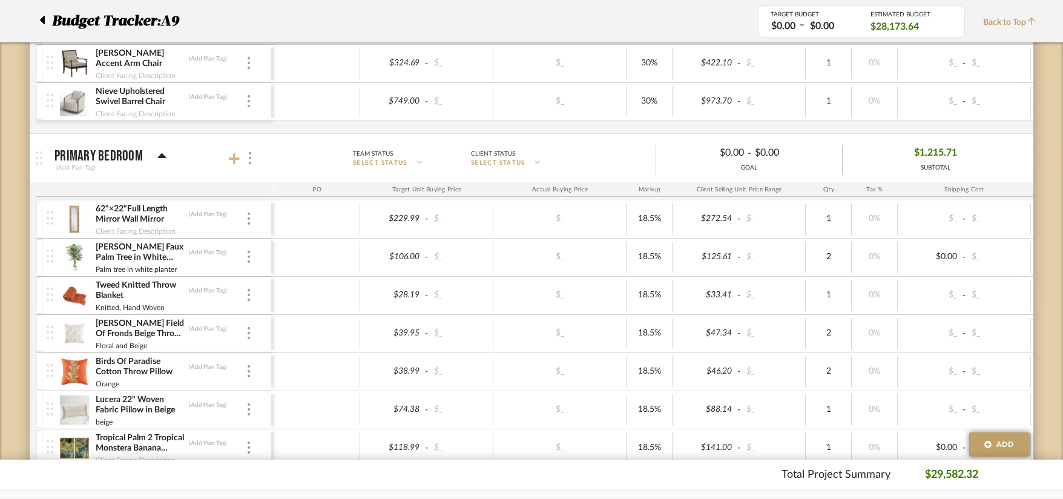
click at [235, 157] on icon at bounding box center [234, 158] width 11 height 11
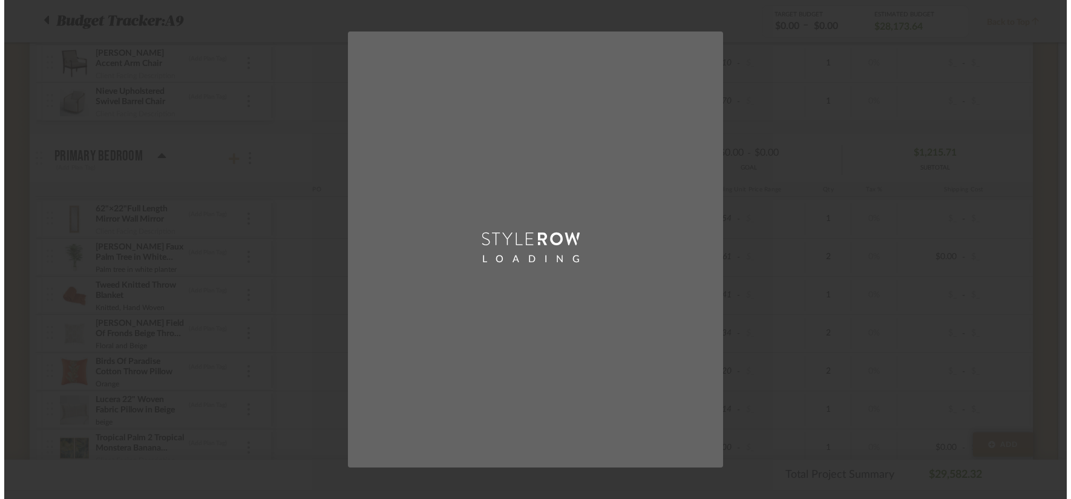
scroll to position [0, 0]
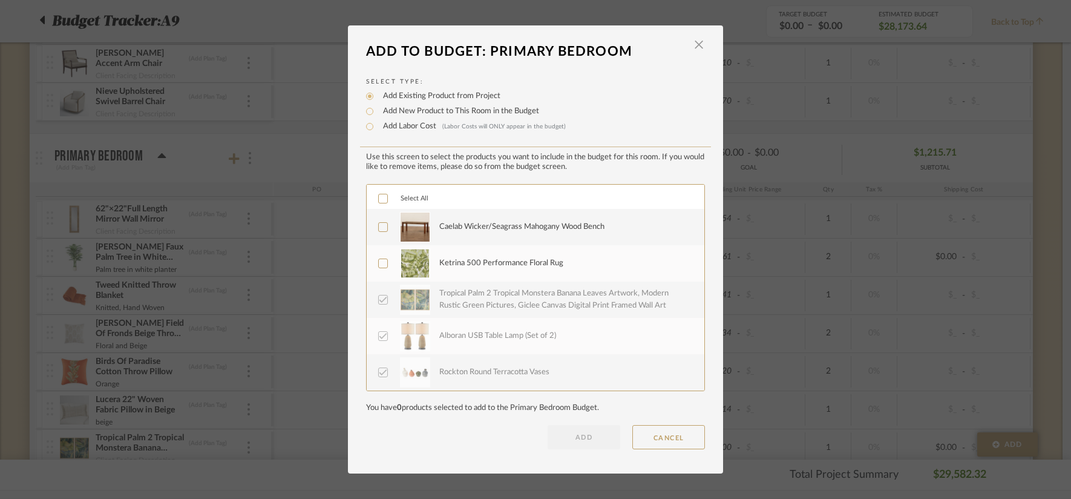
click at [499, 227] on div "Caelab Wicker/Seagrass Mahogany Wood Bench" at bounding box center [521, 227] width 165 height 12
click at [489, 256] on div "Ketrina 500 Performance Floral Rug" at bounding box center [564, 263] width 251 height 30
click at [574, 438] on button "ADD" at bounding box center [584, 437] width 73 height 24
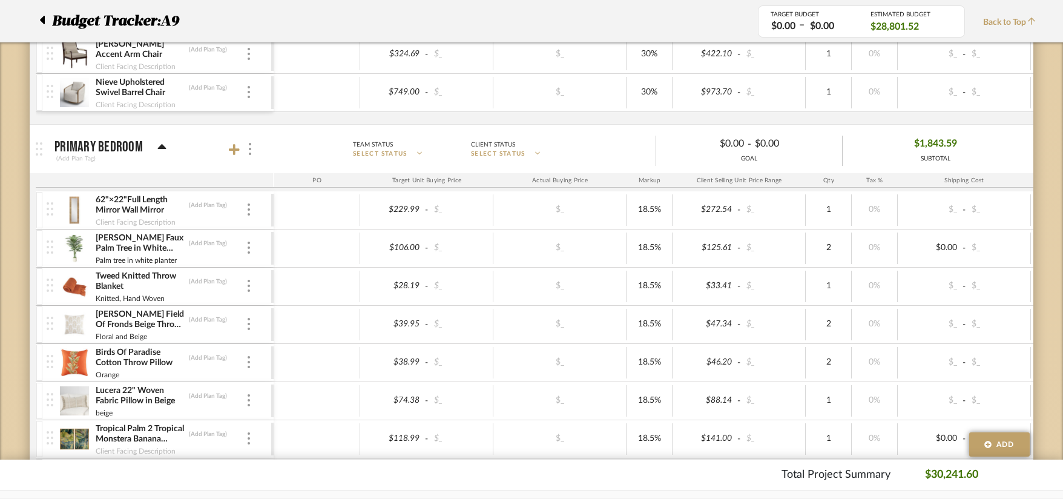
scroll to position [1746, 0]
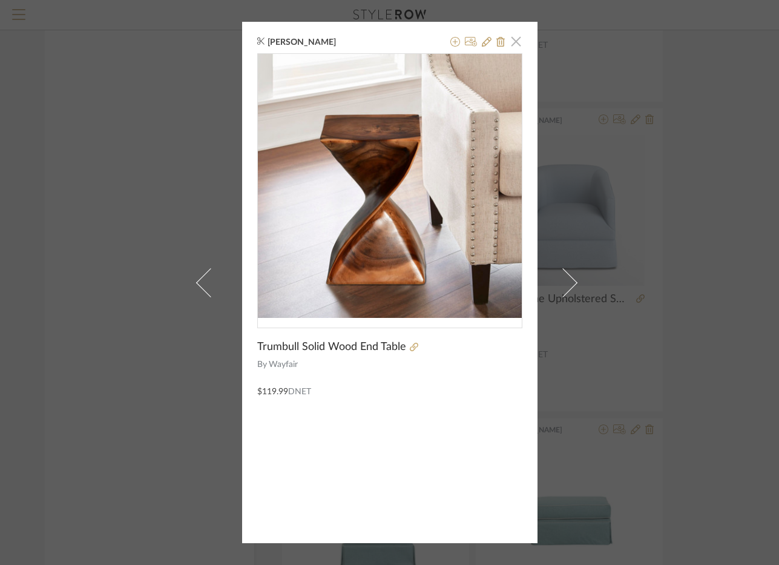
click at [514, 47] on span "button" at bounding box center [516, 41] width 24 height 24
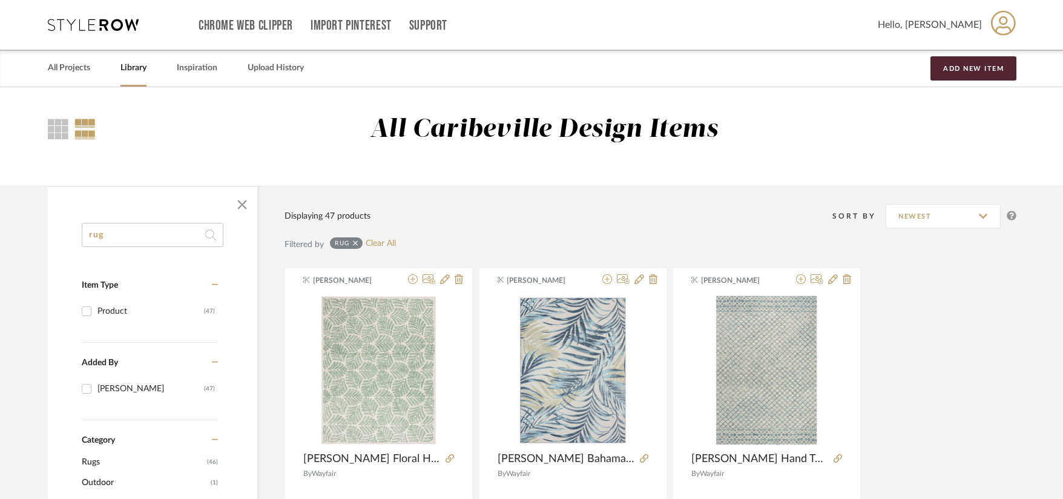
drag, startPoint x: 177, startPoint y: 235, endPoint x: 53, endPoint y: 231, distance: 124.2
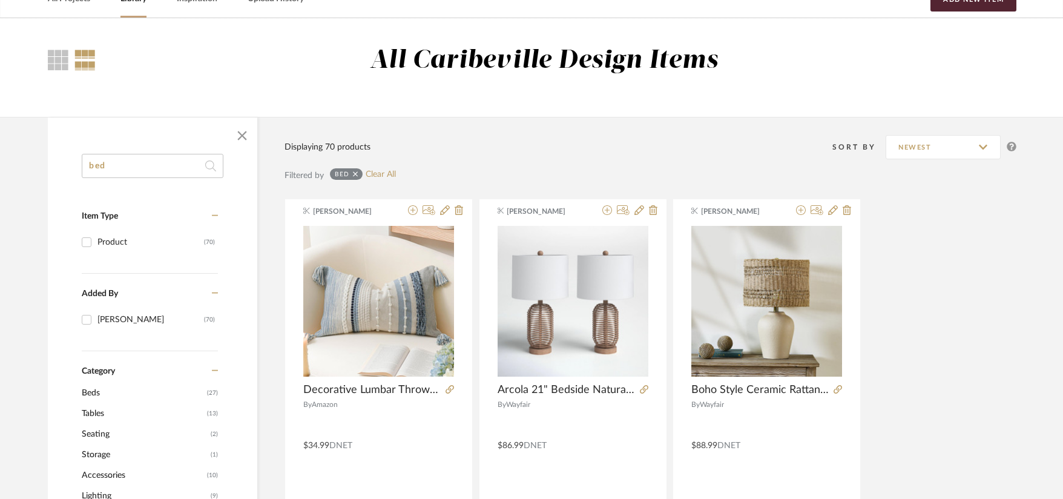
scroll to position [61, 0]
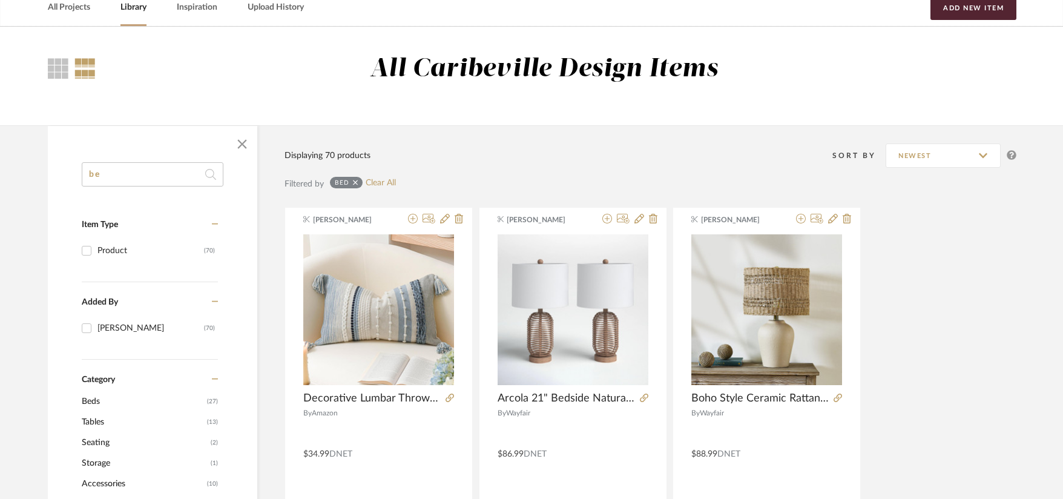
type input "b"
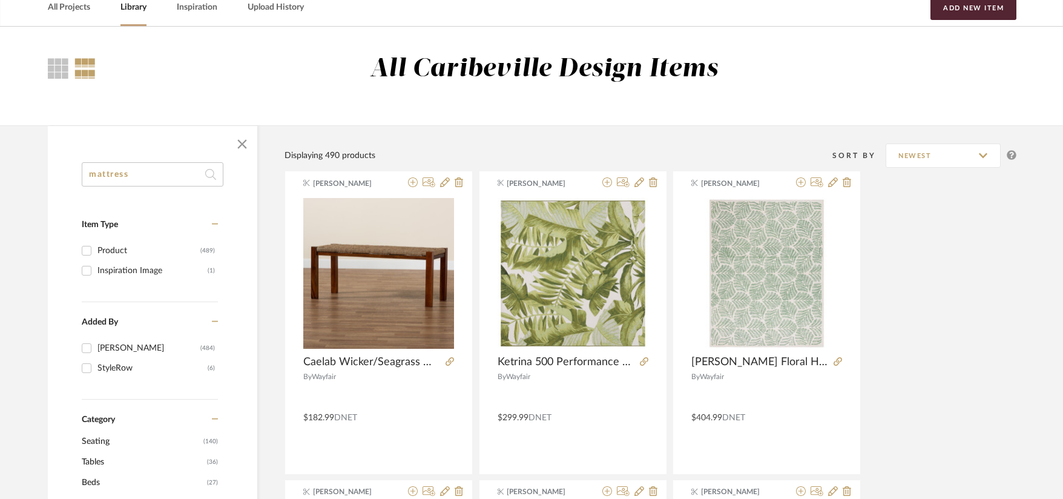
type input "mattress"
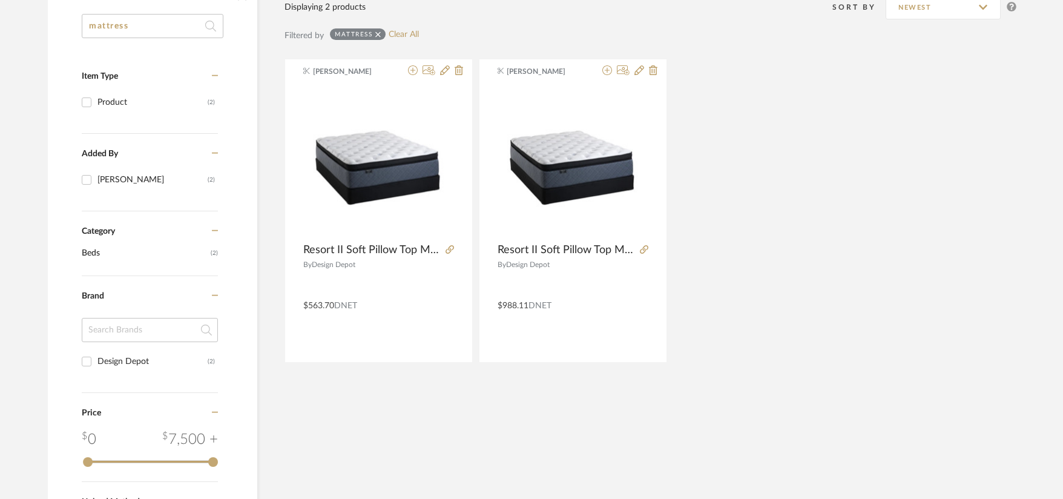
scroll to position [242, 0]
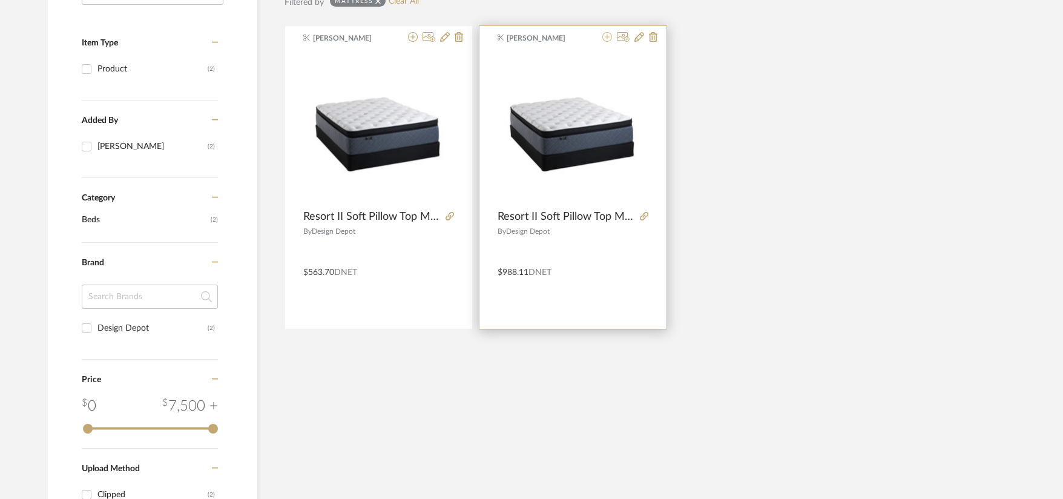
click at [608, 41] on icon at bounding box center [607, 37] width 10 height 10
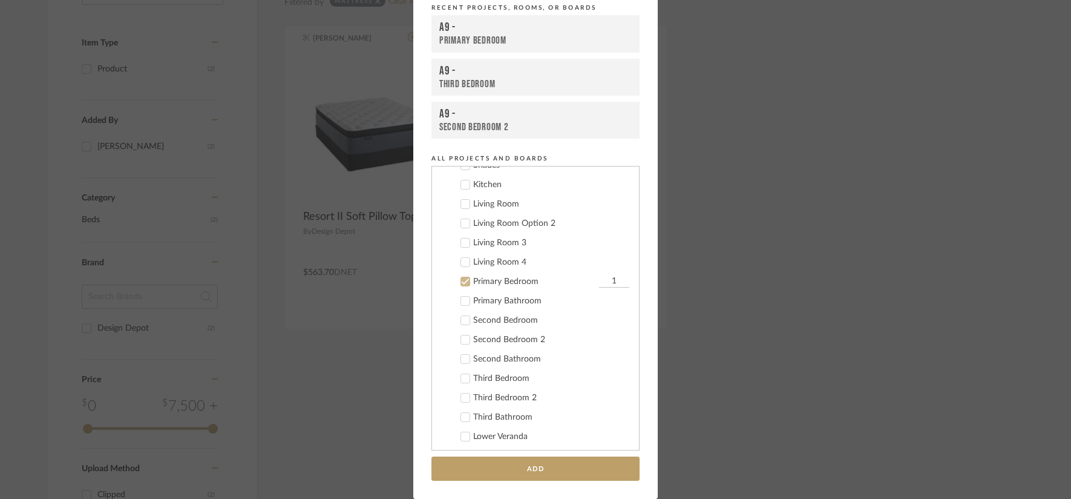
scroll to position [83, 0]
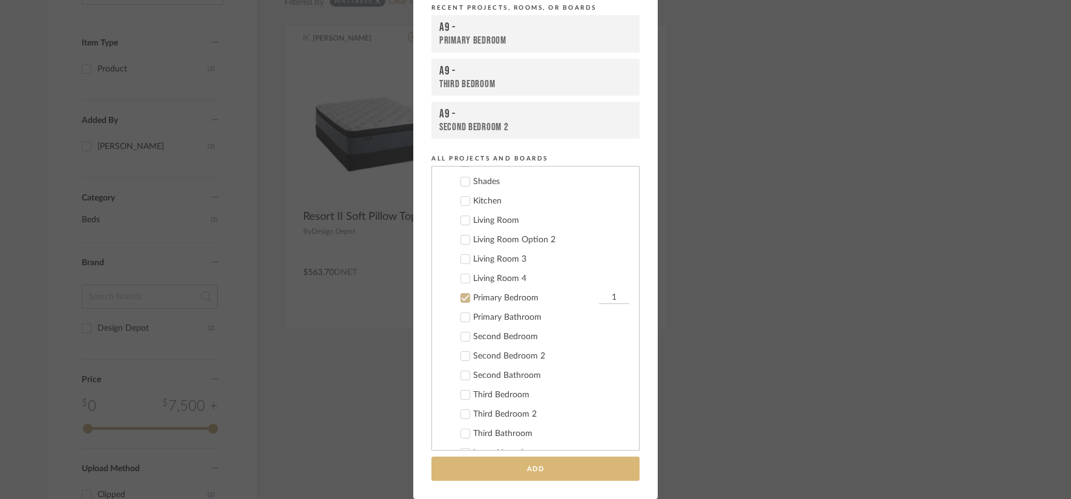
click at [547, 464] on button "Add" at bounding box center [536, 468] width 208 height 25
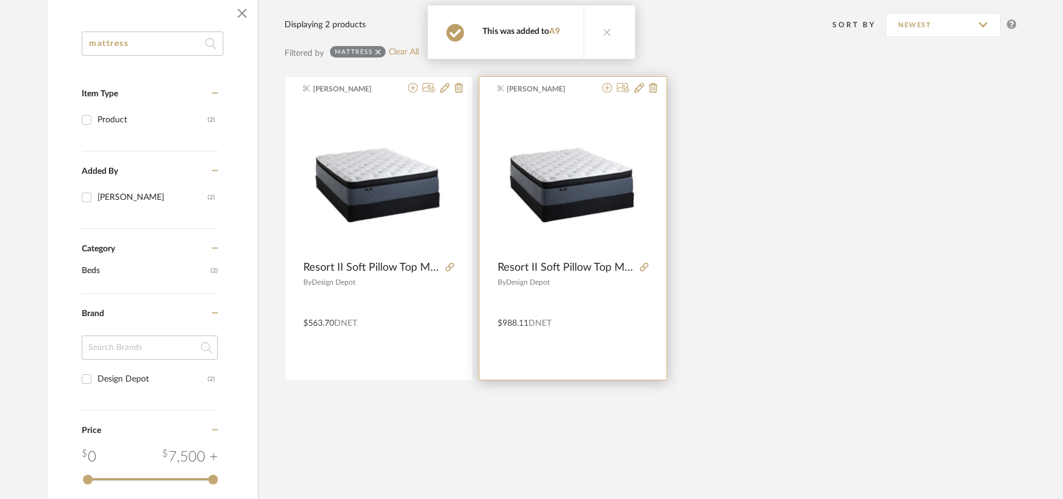
scroll to position [121, 0]
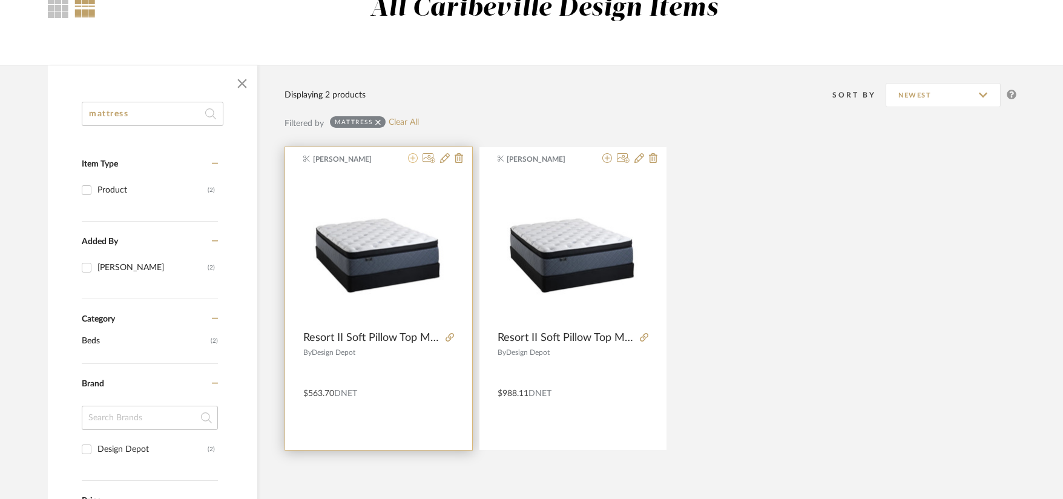
click at [412, 156] on icon at bounding box center [413, 158] width 10 height 10
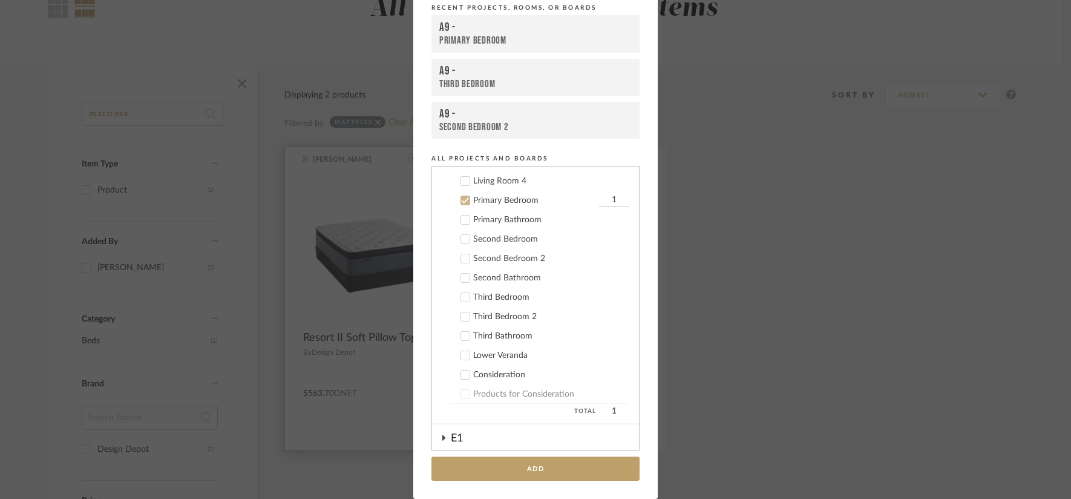
scroll to position [204, 0]
click at [522, 218] on div "Second Bedroom" at bounding box center [551, 216] width 156 height 10
click at [519, 236] on div "Second Bedroom 2" at bounding box center [551, 235] width 156 height 10
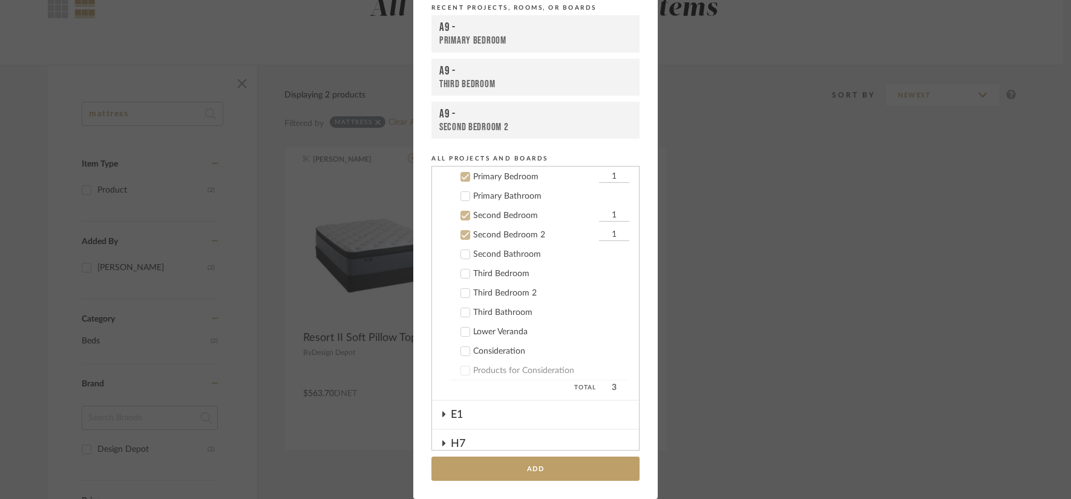
click at [514, 275] on div "Third Bedroom" at bounding box center [551, 274] width 156 height 10
click at [514, 291] on div "Third Bedroom 2" at bounding box center [551, 293] width 156 height 10
click at [607, 211] on input "1" at bounding box center [614, 215] width 30 height 12
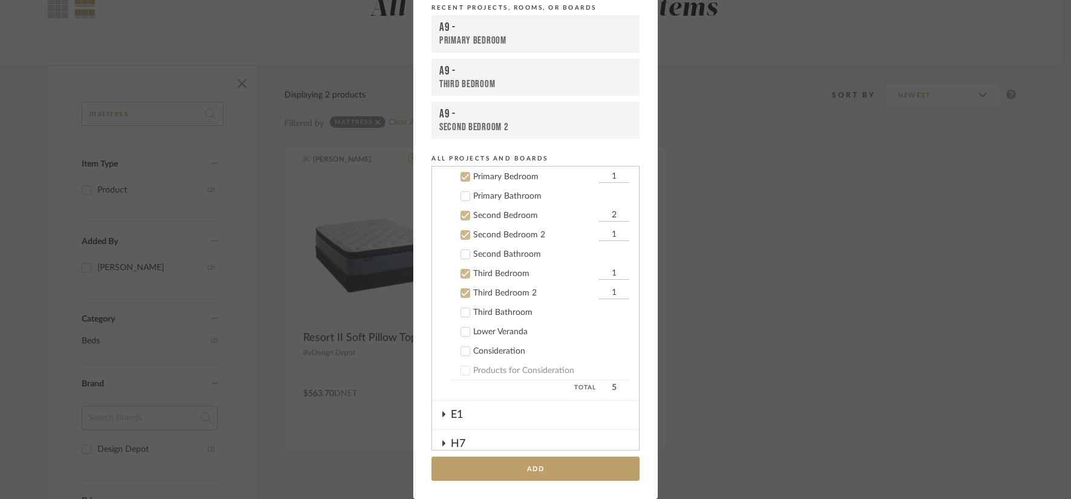
type input "2"
click at [602, 237] on input "1" at bounding box center [614, 235] width 30 height 12
type input "2"
click at [601, 277] on input "1" at bounding box center [614, 274] width 30 height 12
type input "2"
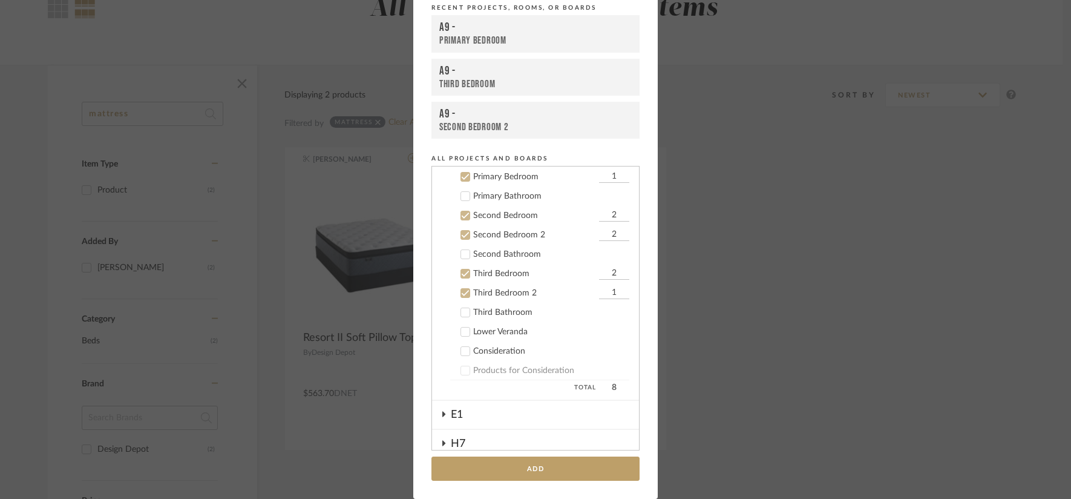
click at [602, 288] on input "1" at bounding box center [614, 293] width 30 height 12
type input "2"
click at [558, 459] on button "Add" at bounding box center [536, 468] width 208 height 25
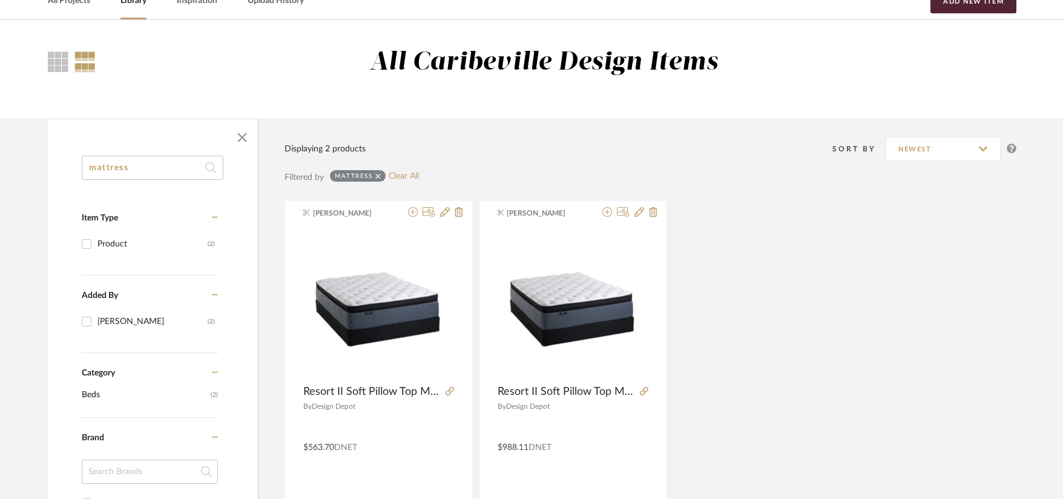
scroll to position [0, 0]
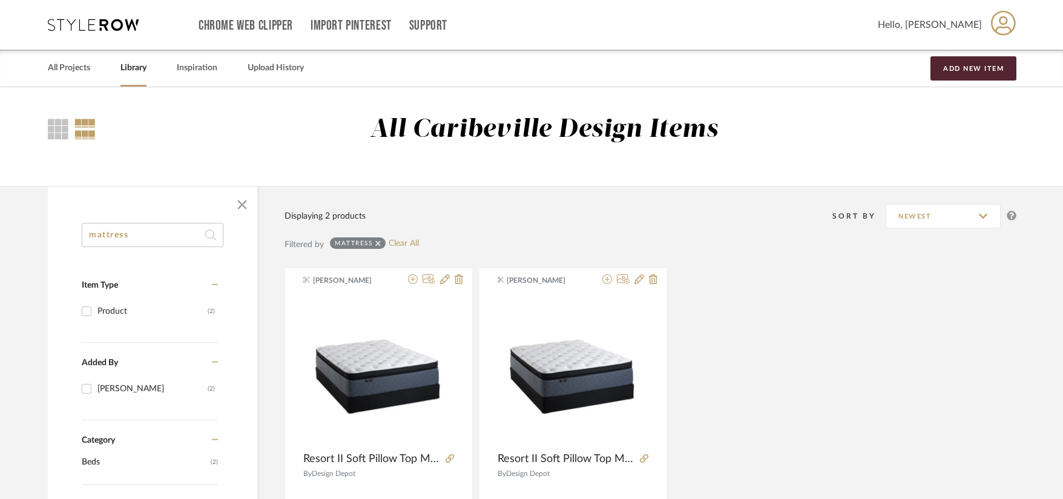
click at [142, 73] on link "Library" at bounding box center [133, 68] width 26 height 16
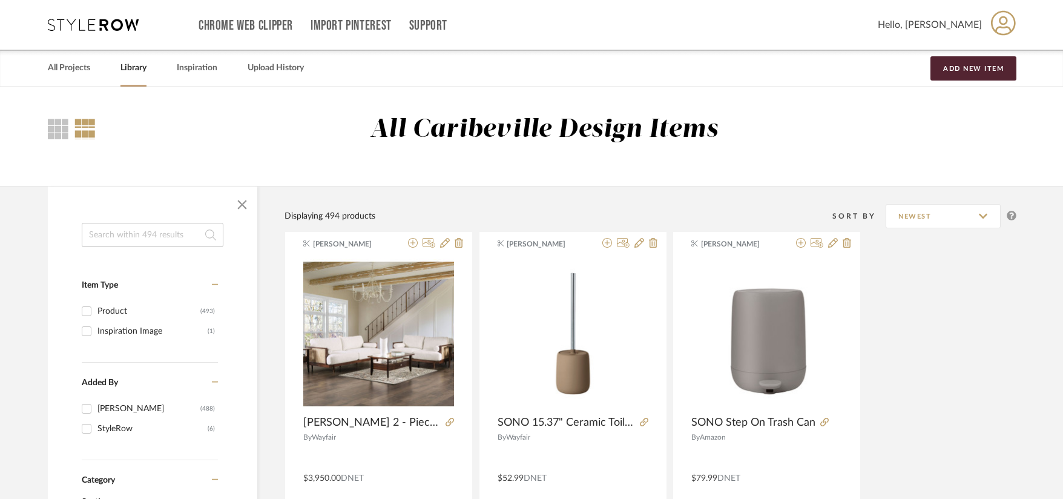
click at [168, 243] on input at bounding box center [153, 235] width 142 height 24
type input "table"
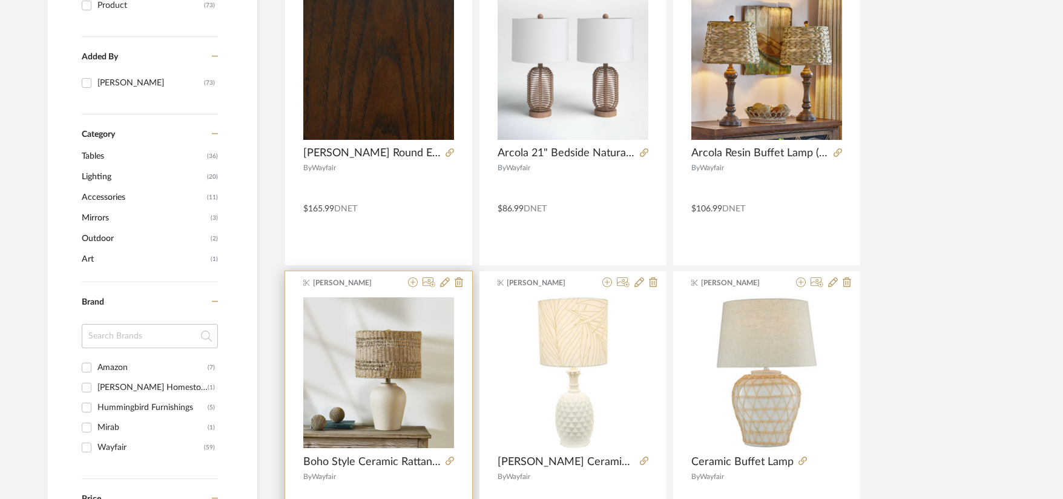
scroll to position [242, 0]
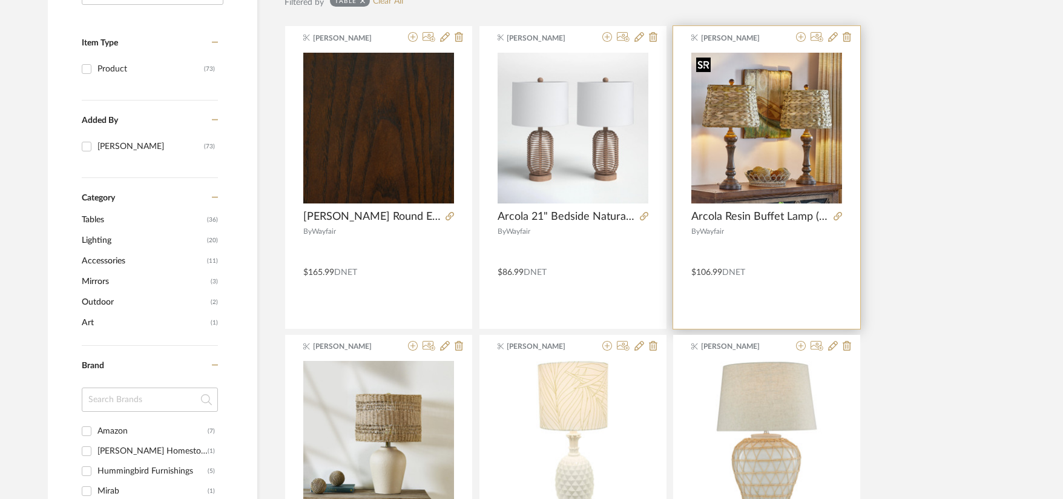
click at [792, 151] on img "0" at bounding box center [766, 128] width 151 height 151
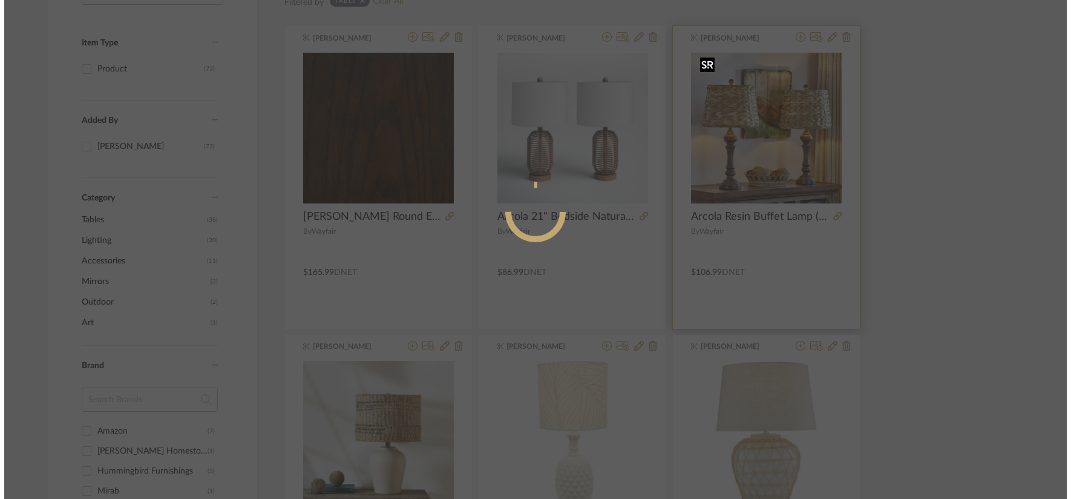
scroll to position [0, 0]
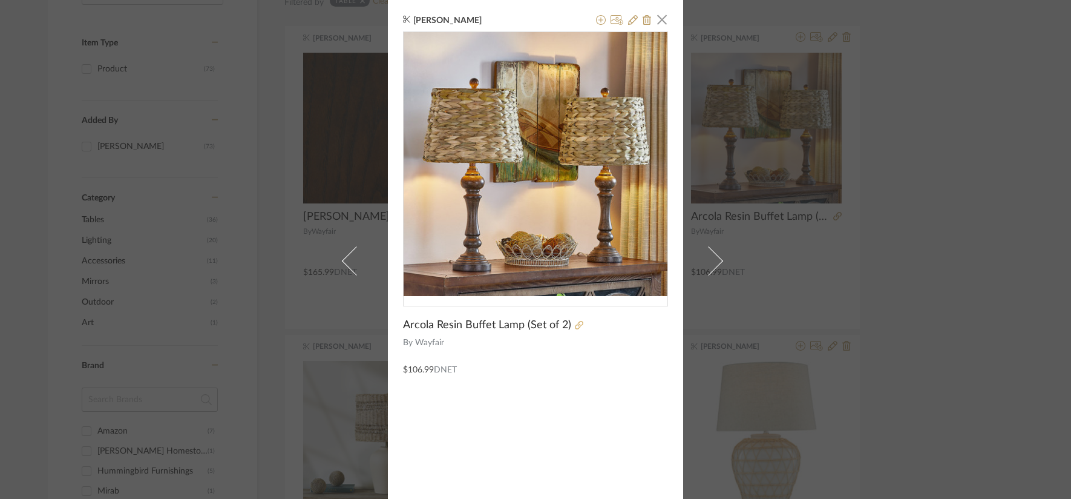
click at [575, 321] on icon at bounding box center [579, 325] width 8 height 8
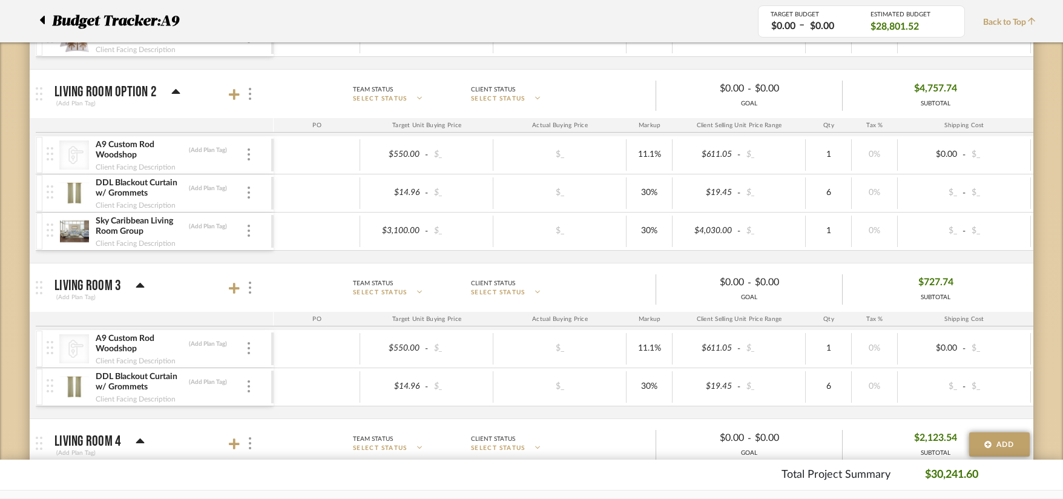
scroll to position [1332, 0]
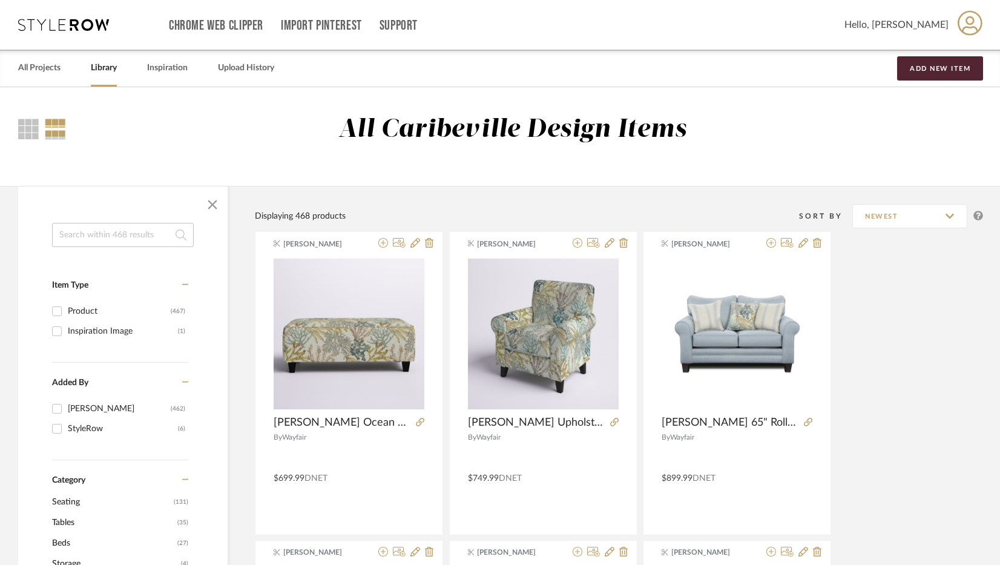
click at [104, 71] on link "Library" at bounding box center [104, 68] width 26 height 16
click at [87, 231] on input at bounding box center [123, 235] width 142 height 24
type input "chair"
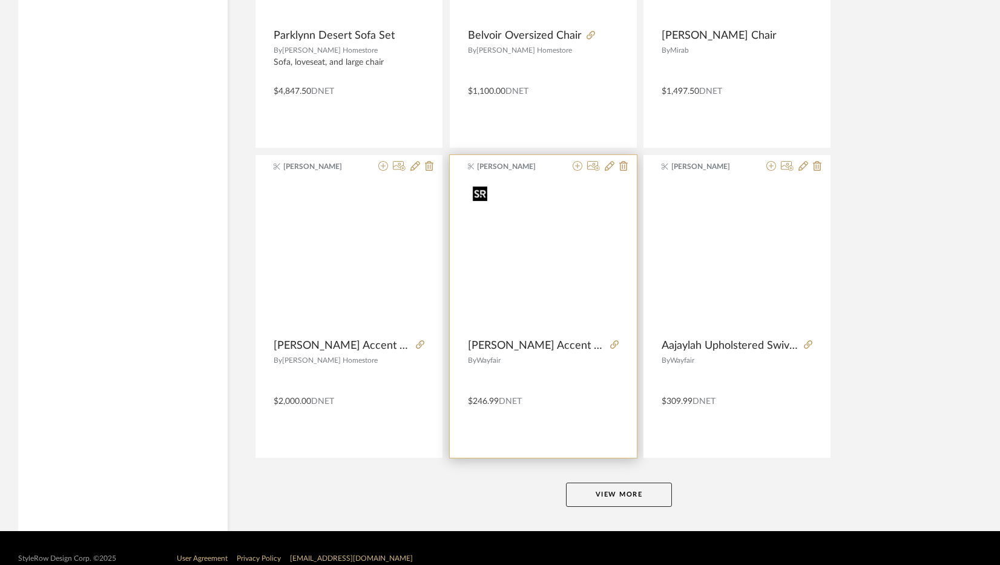
scroll to position [3540, 0]
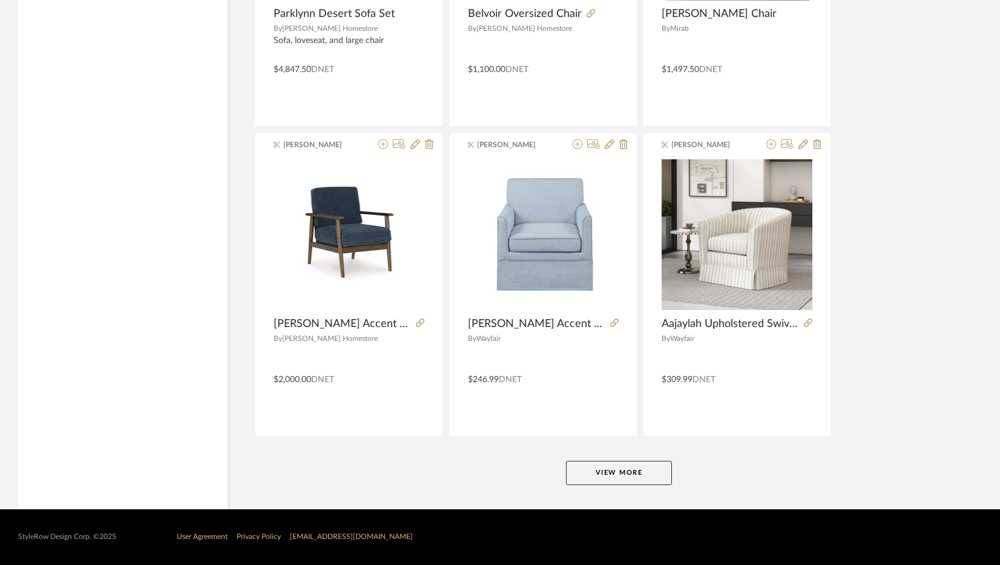
click at [615, 467] on button "View More" at bounding box center [619, 473] width 106 height 24
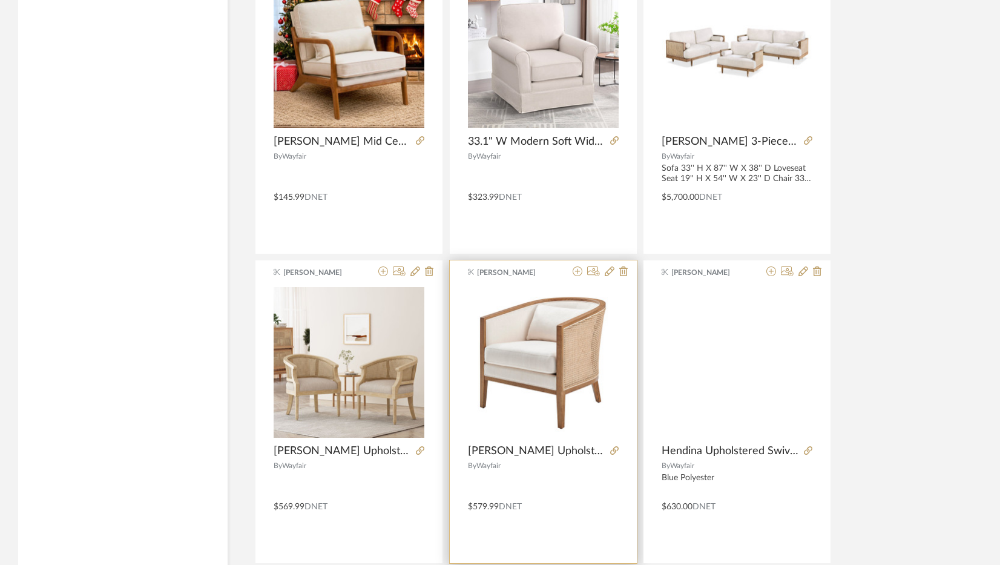
scroll to position [4341, 0]
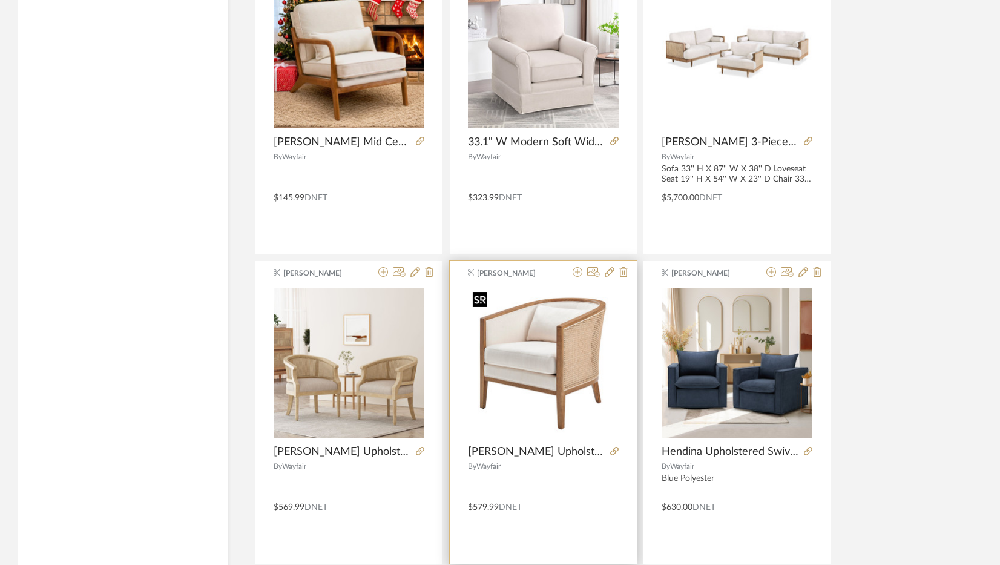
click at [555, 347] on img "0" at bounding box center [543, 363] width 151 height 151
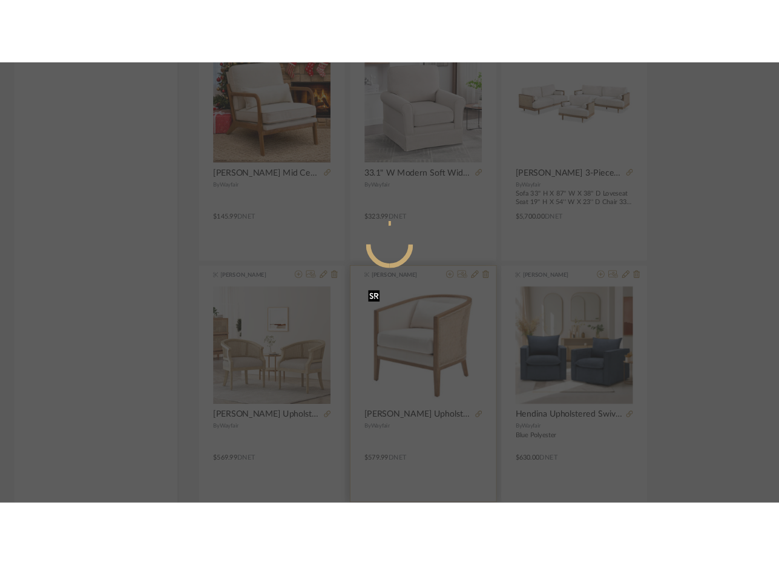
scroll to position [0, 0]
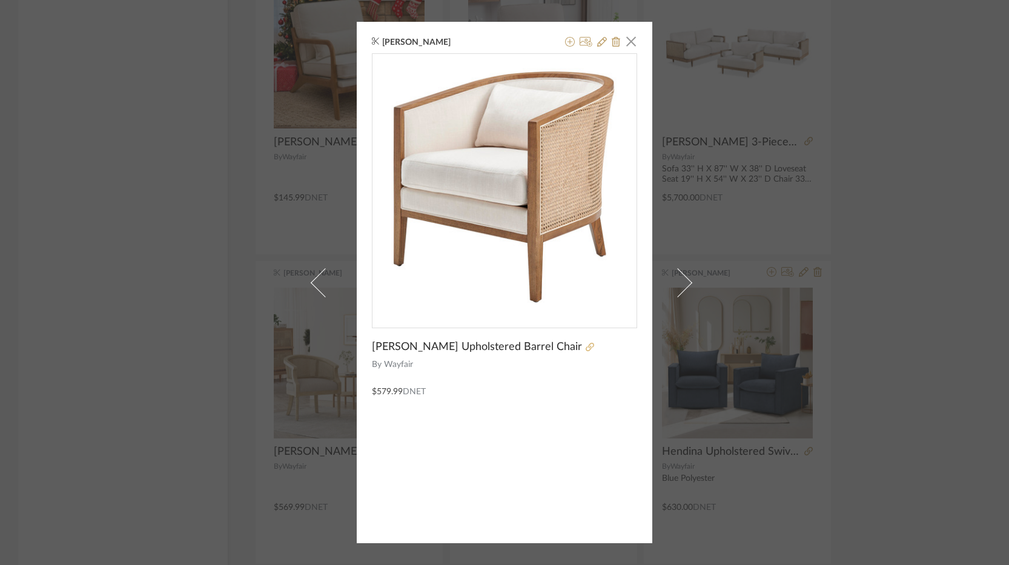
click at [585, 345] on icon at bounding box center [589, 347] width 8 height 8
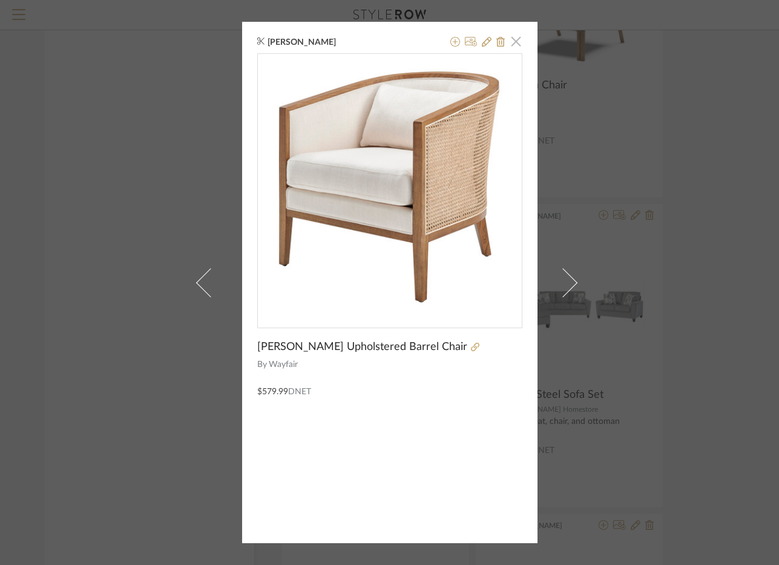
click at [515, 36] on span "button" at bounding box center [516, 41] width 24 height 24
